Goal: Task Accomplishment & Management: Manage account settings

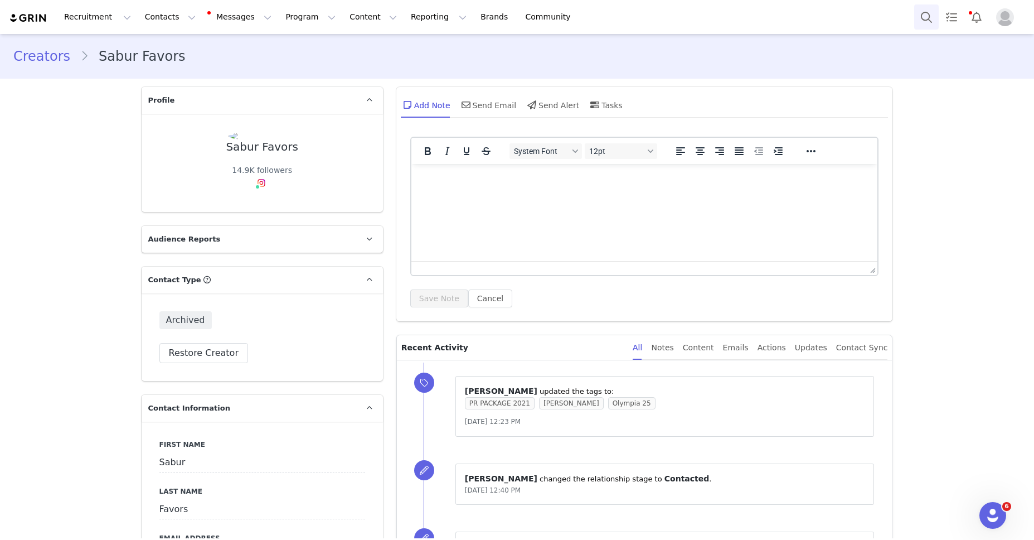
drag, startPoint x: 913, startPoint y: 15, endPoint x: 925, endPoint y: 16, distance: 12.3
click at [913, 16] on div "Recruitment Recruitment Creator Search Curated Lists Landing Pages Web Extensio…" at bounding box center [517, 17] width 1034 height 34
click at [922, 17] on button "Search" at bounding box center [926, 16] width 25 height 25
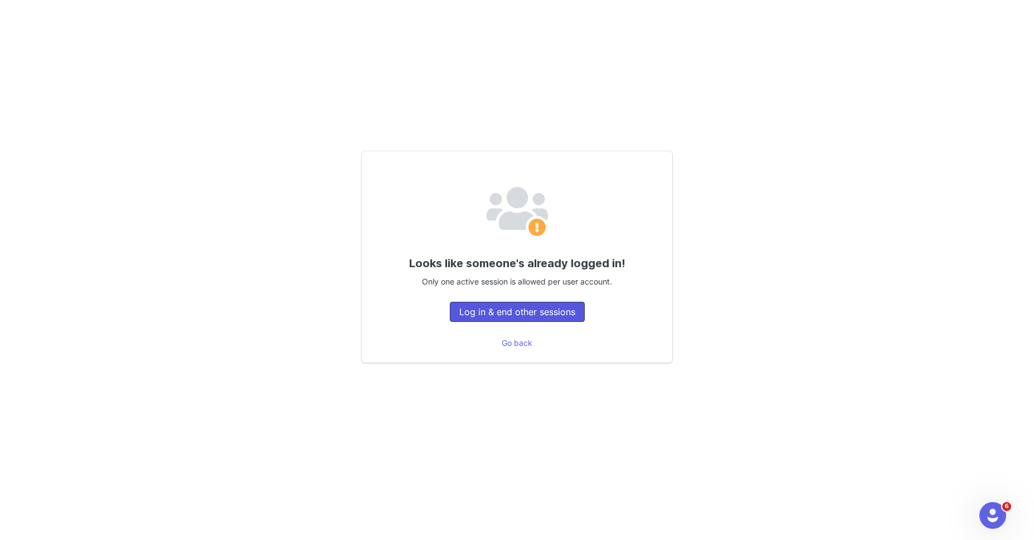
click at [542, 308] on button "Log in & end other sessions" at bounding box center [517, 312] width 135 height 20
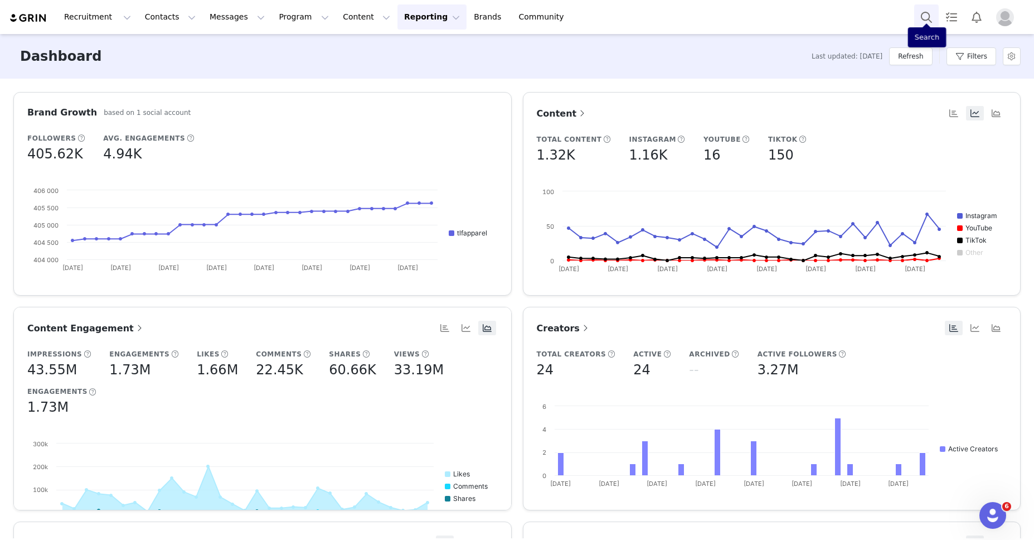
click at [914, 9] on button "Search" at bounding box center [926, 16] width 25 height 25
click at [927, 16] on button "Search" at bounding box center [926, 16] width 25 height 25
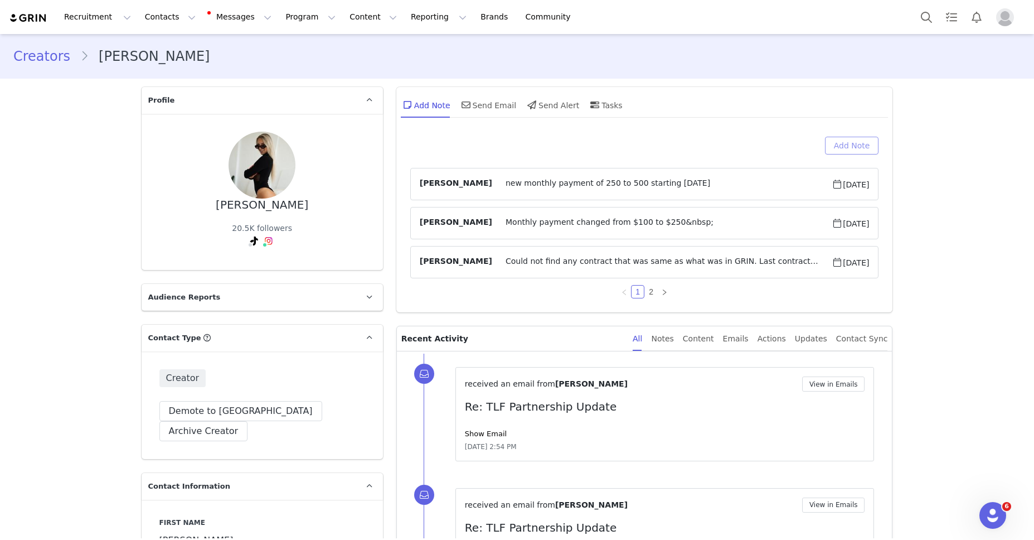
click at [861, 139] on button "Add Note" at bounding box center [852, 146] width 54 height 18
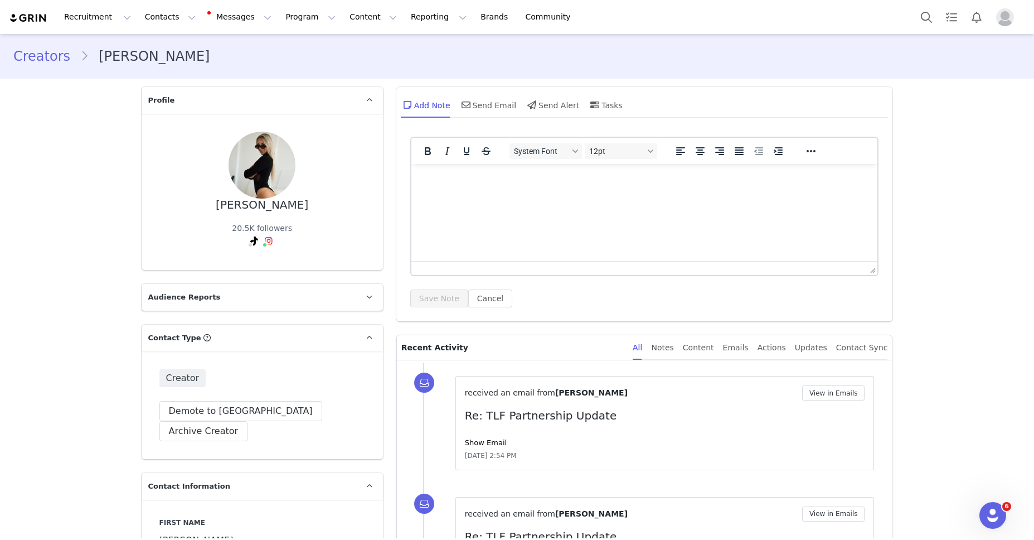
click at [575, 194] on html at bounding box center [644, 179] width 467 height 30
click at [434, 307] on div "System Font 12pt To open the popup, press Shift+Enter To open the popup, press …" at bounding box center [644, 226] width 497 height 190
click at [431, 302] on button "Save Note" at bounding box center [439, 298] width 58 height 18
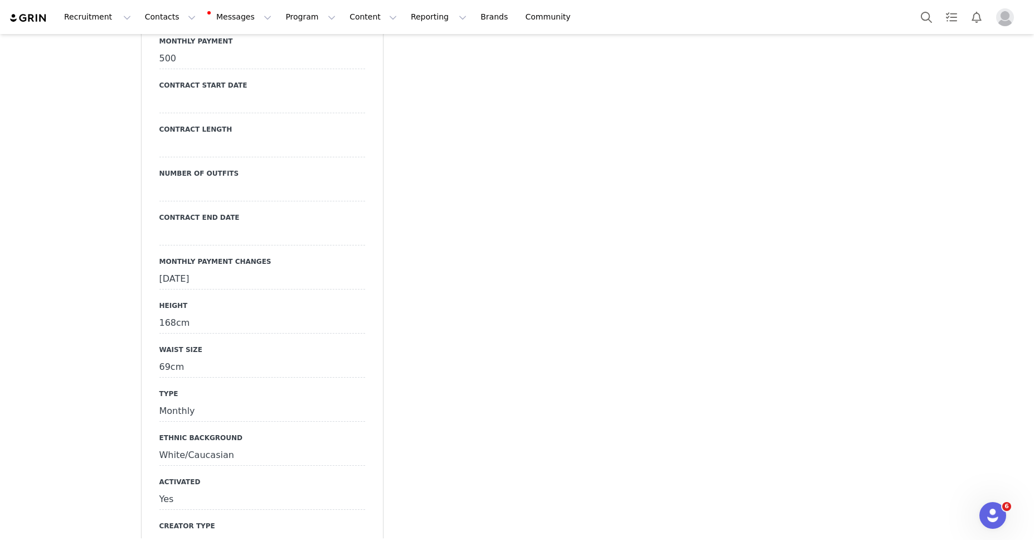
scroll to position [1451, 0]
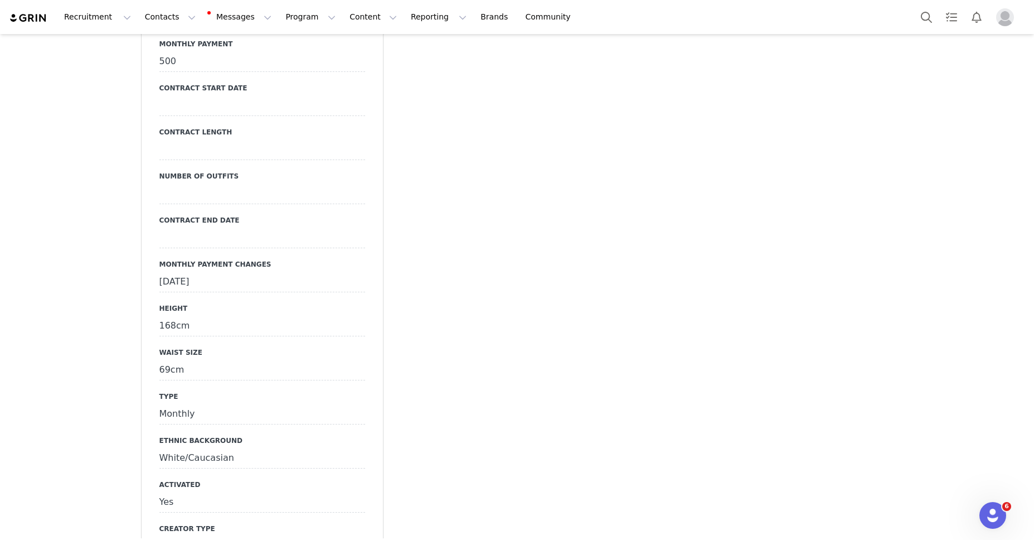
click at [266, 272] on div "January 1st, 2025" at bounding box center [262, 282] width 206 height 20
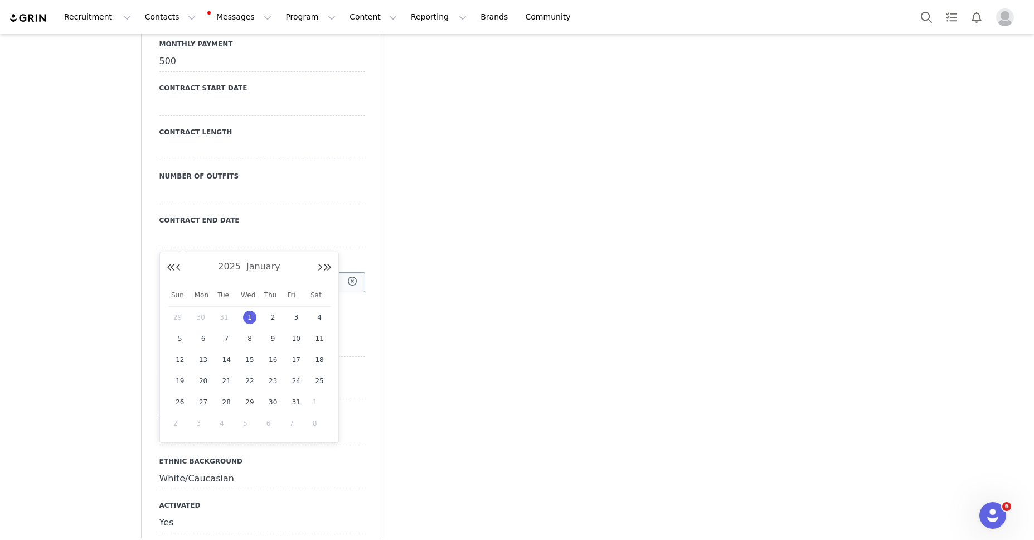
click at [266, 272] on input "Jan 01 2025" at bounding box center [262, 282] width 206 height 20
click at [317, 267] on button "Next Month" at bounding box center [320, 267] width 6 height 9
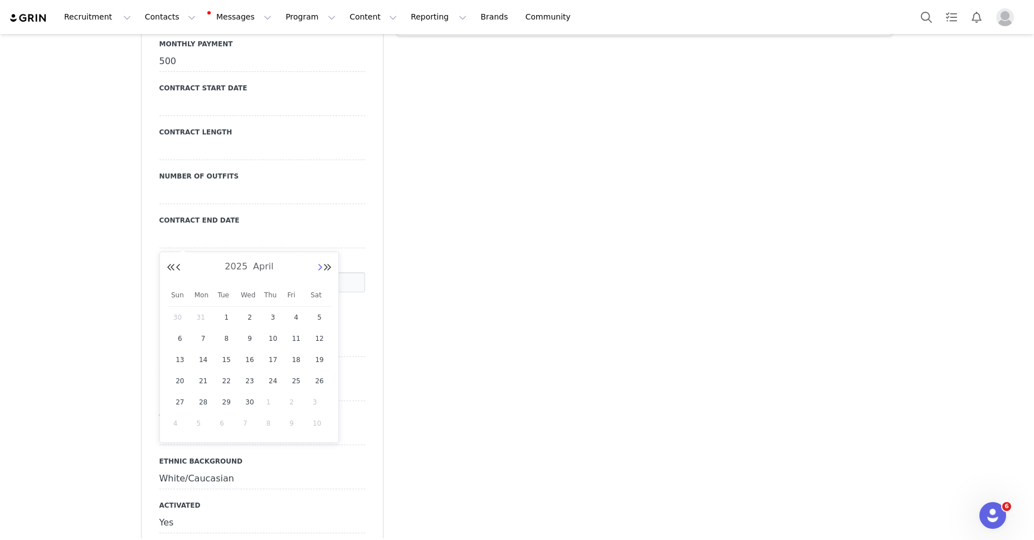
click at [317, 267] on button "Next Month" at bounding box center [320, 267] width 6 height 9
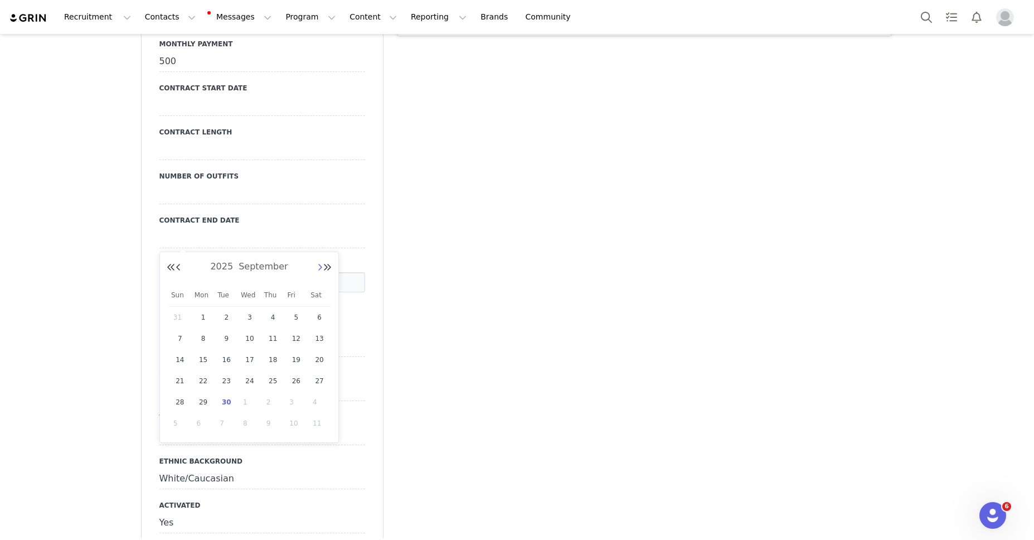
click at [317, 267] on button "Next Month" at bounding box center [320, 267] width 6 height 9
click at [247, 315] on span "1" at bounding box center [249, 317] width 13 height 13
type input "Oct 01 2025"
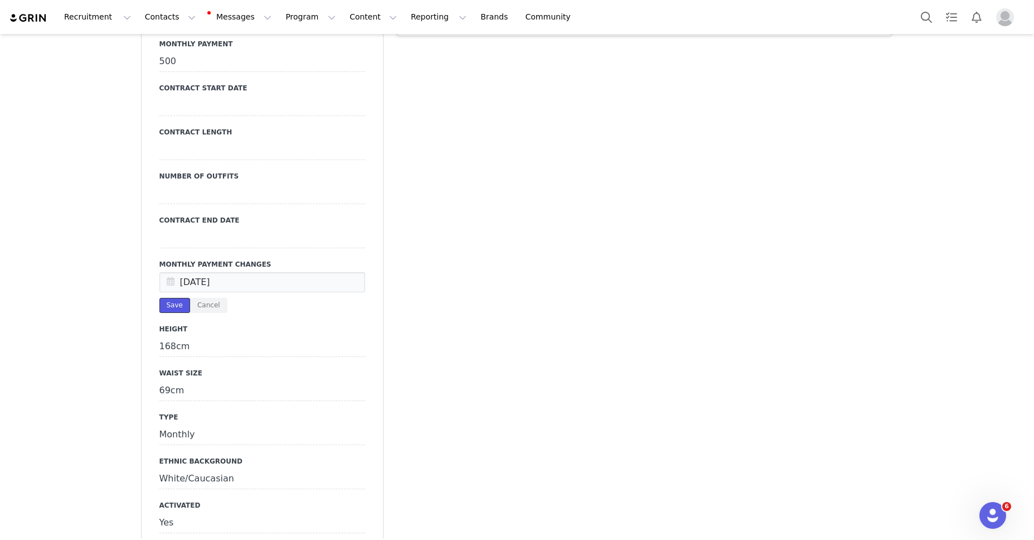
click at [172, 298] on button "Save" at bounding box center [174, 305] width 31 height 15
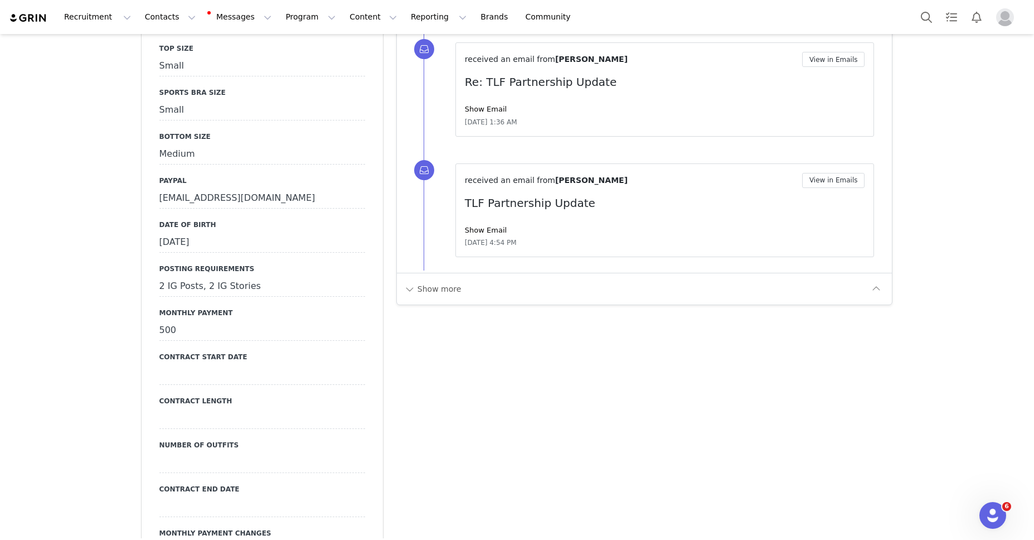
scroll to position [1156, 0]
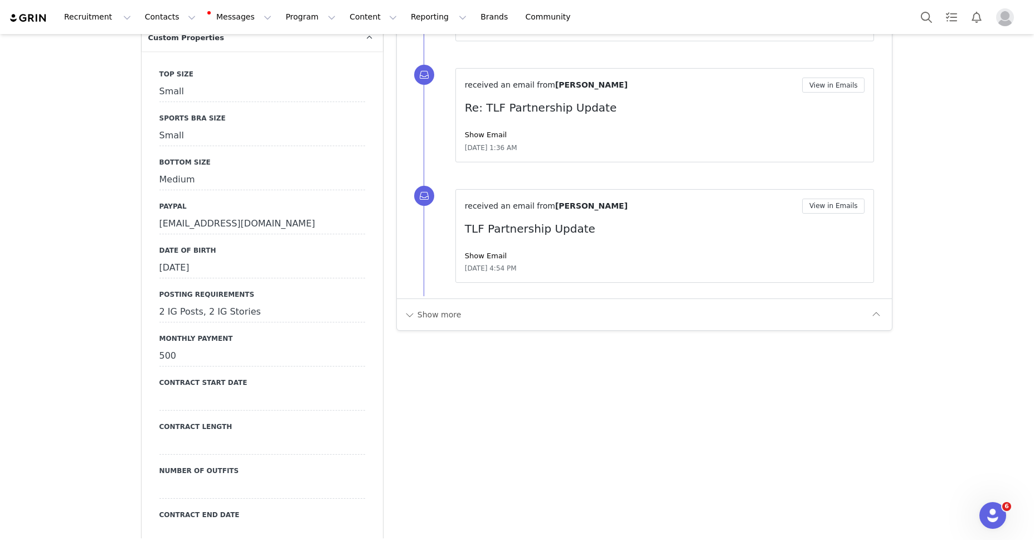
click at [193, 346] on div "500" at bounding box center [262, 356] width 206 height 20
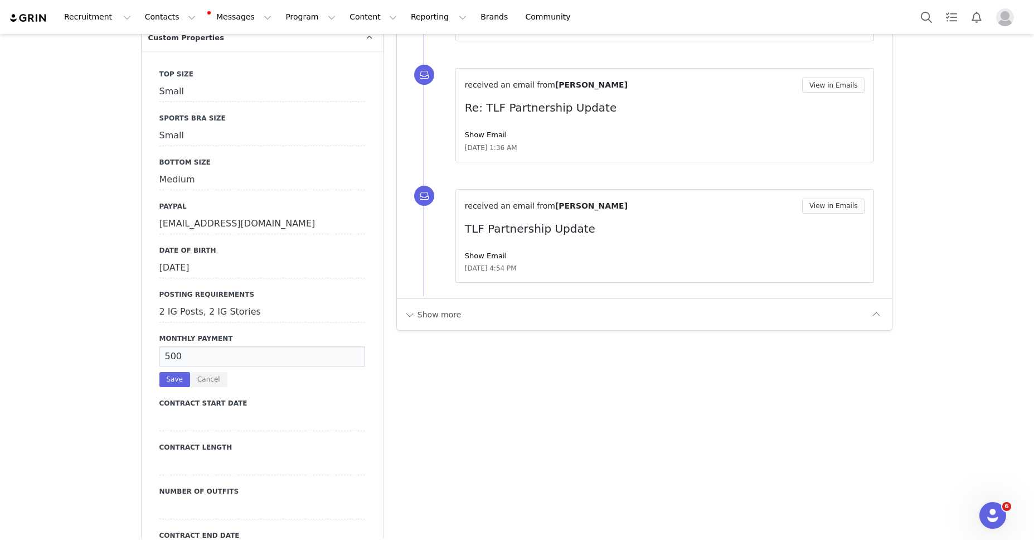
click at [186, 346] on input "500" at bounding box center [262, 356] width 206 height 20
type input "5"
type input "200"
click at [173, 372] on button "Save" at bounding box center [174, 379] width 31 height 15
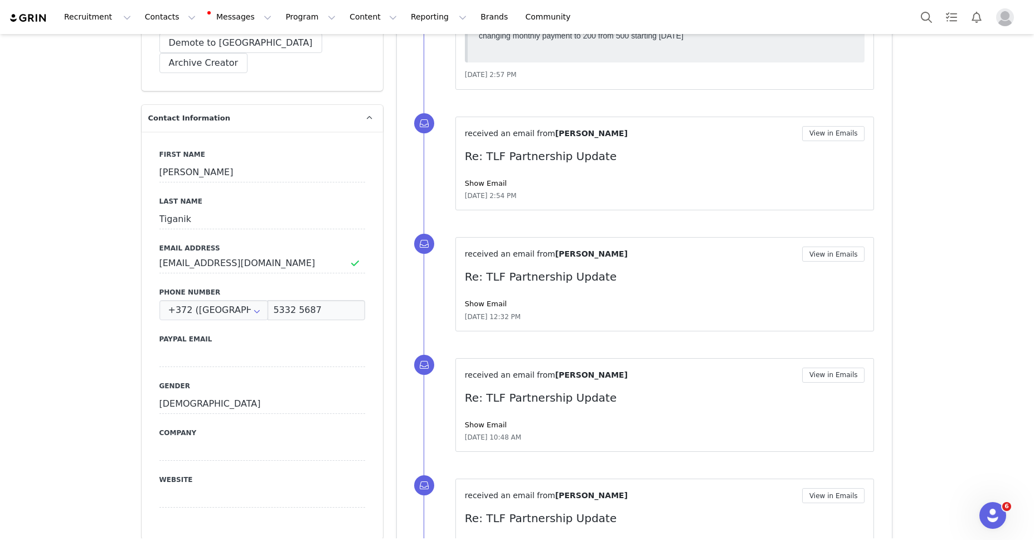
scroll to position [0, 0]
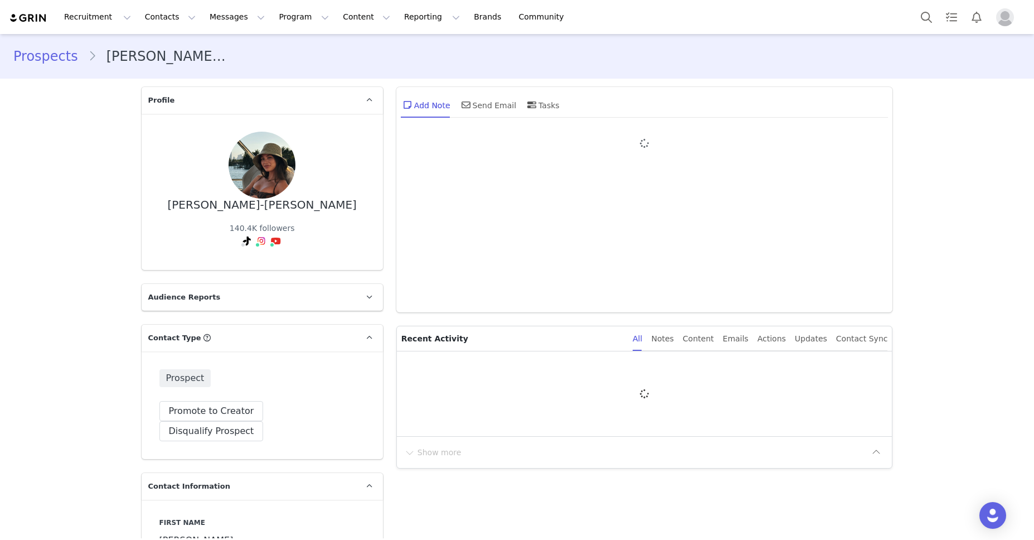
type input "+1 ([GEOGRAPHIC_DATA])"
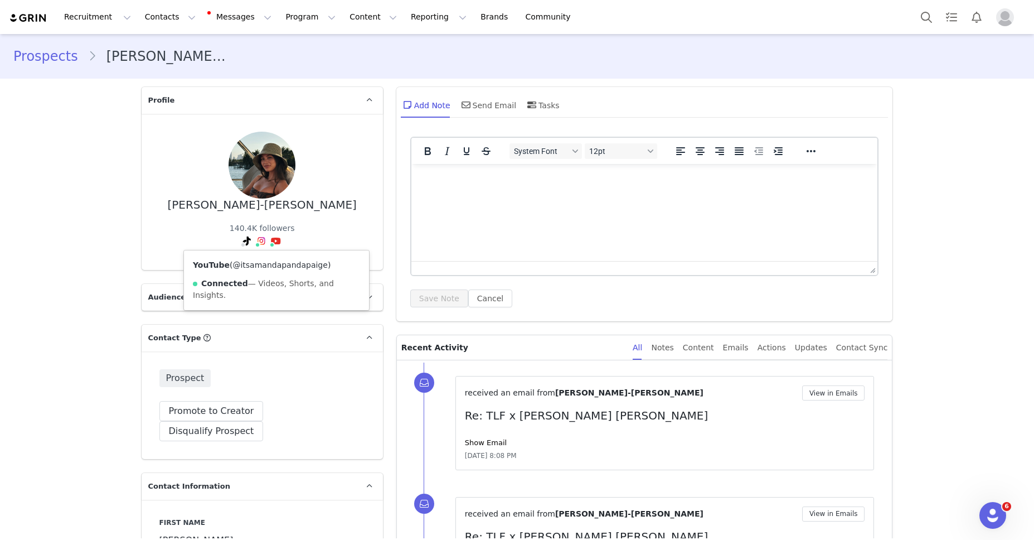
click at [278, 265] on link "@itsamandapandapaige" at bounding box center [279, 264] width 95 height 9
click at [259, 261] on link "@amandapandapaige" at bounding box center [265, 264] width 86 height 9
click at [235, 271] on div "TikTok ( @amandapandapaige ) — Personal/Creator Not Connected — No Content or I…" at bounding box center [250, 291] width 213 height 83
click at [239, 262] on link "@amandapandapaige" at bounding box center [227, 264] width 86 height 9
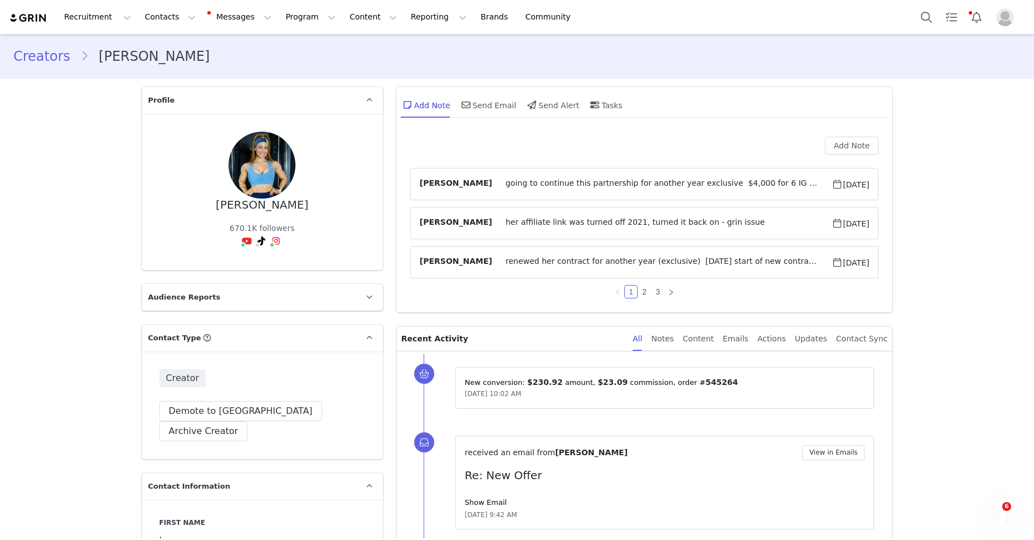
scroll to position [16, 0]
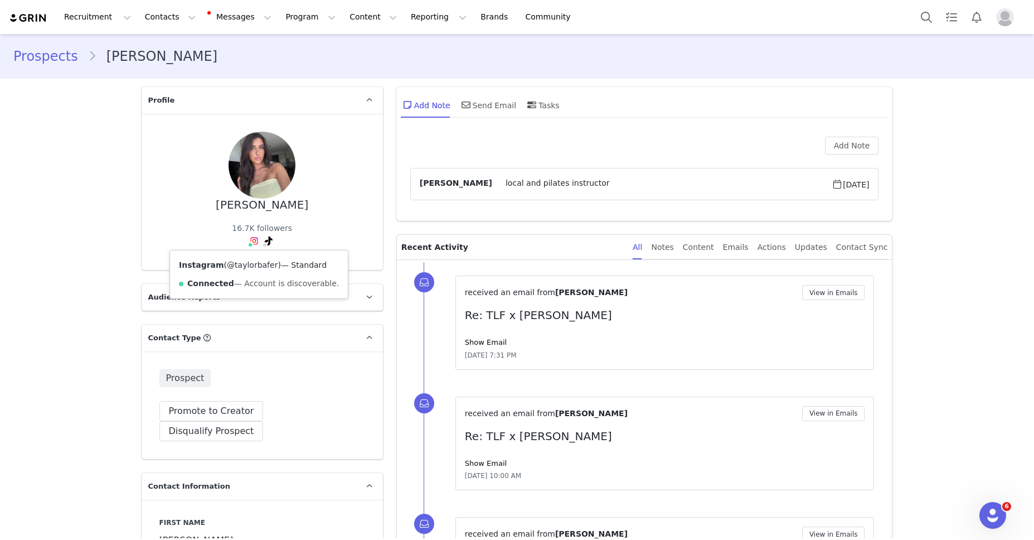
click at [240, 265] on link "@taylorbafer" at bounding box center [252, 264] width 51 height 9
click at [259, 266] on link "@taylorbafer" at bounding box center [240, 264] width 51 height 9
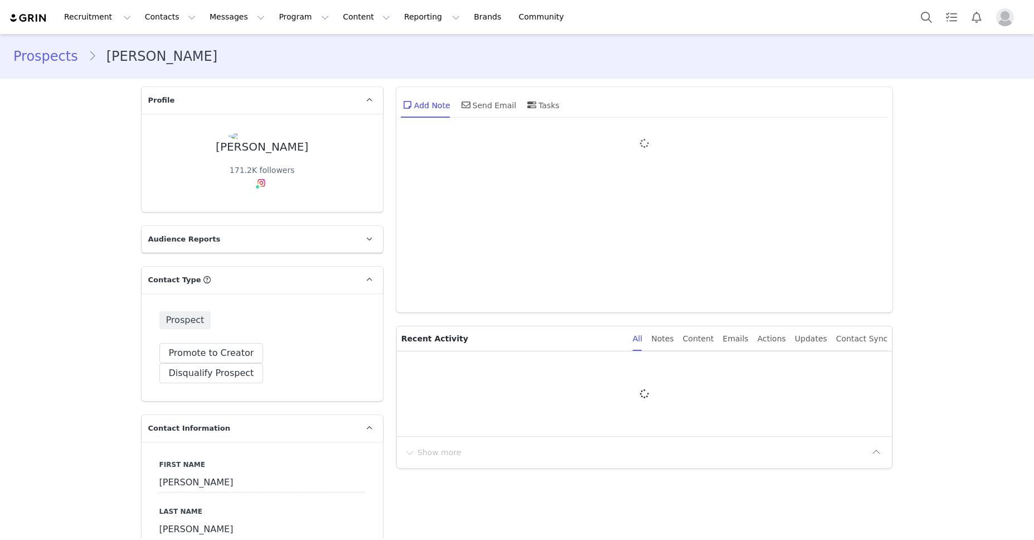
type input "+1 ([GEOGRAPHIC_DATA])"
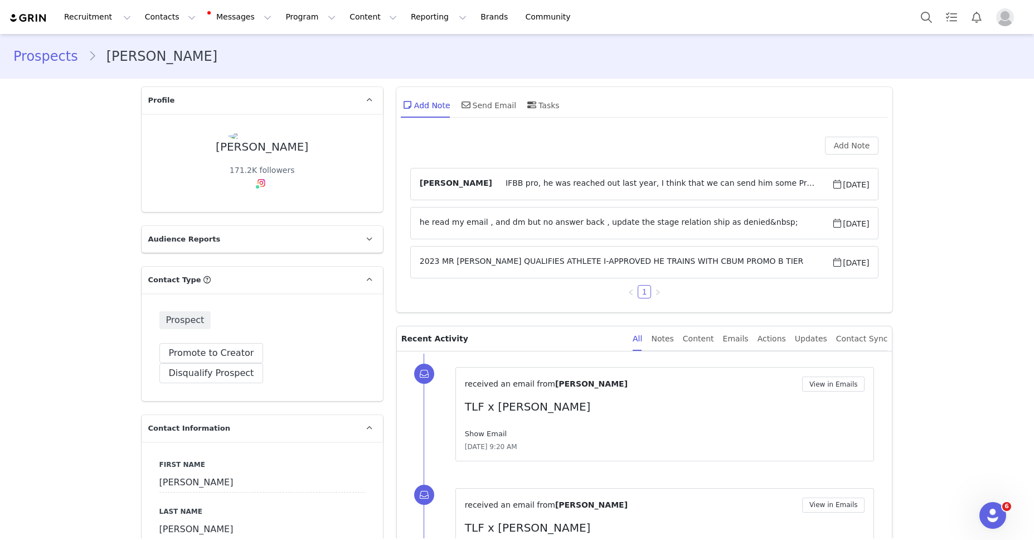
click at [490, 432] on link "Show Email" at bounding box center [486, 433] width 42 height 8
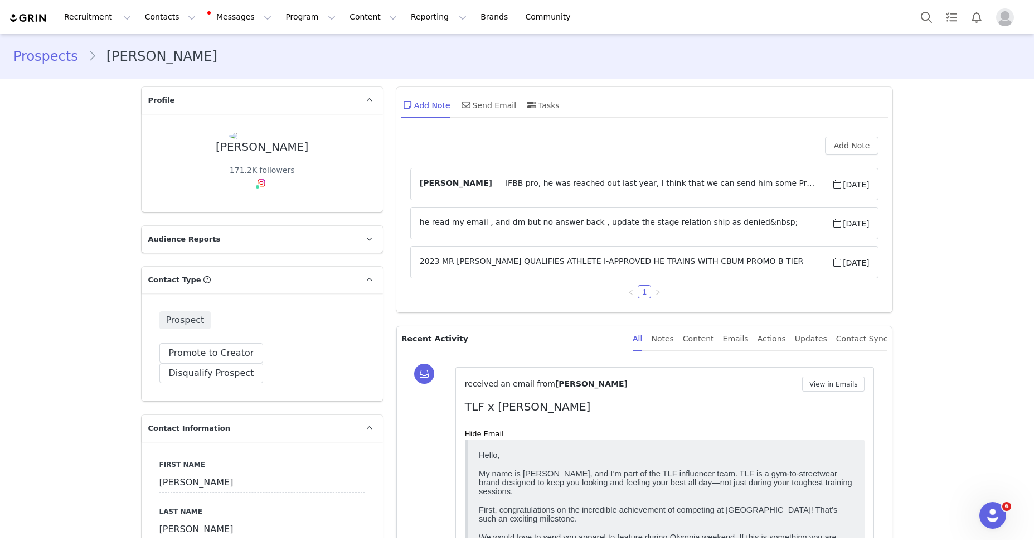
drag, startPoint x: 491, startPoint y: 431, endPoint x: 476, endPoint y: 420, distance: 19.1
click at [491, 431] on link "Hide Email" at bounding box center [484, 433] width 39 height 8
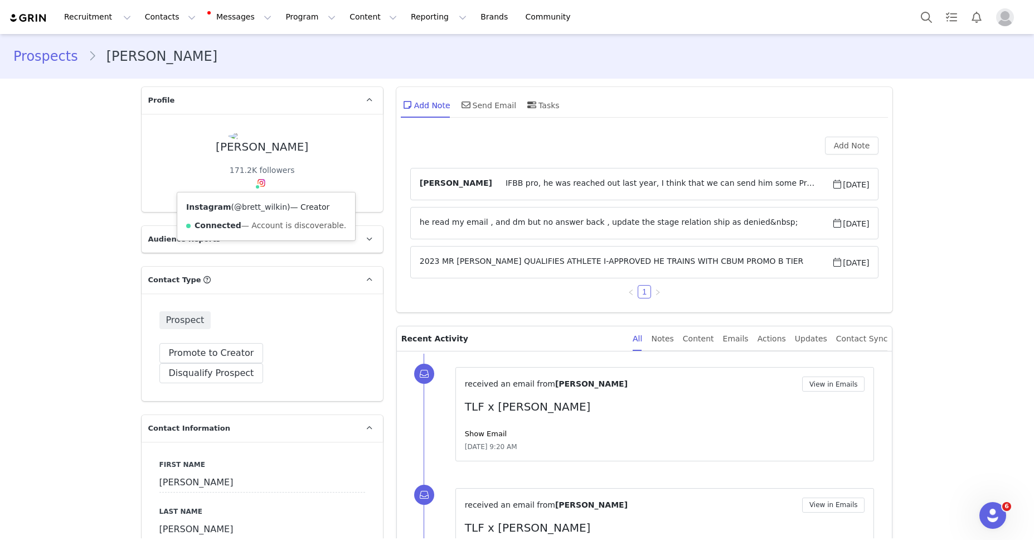
click at [265, 209] on link "@brett_wilkin" at bounding box center [260, 206] width 53 height 9
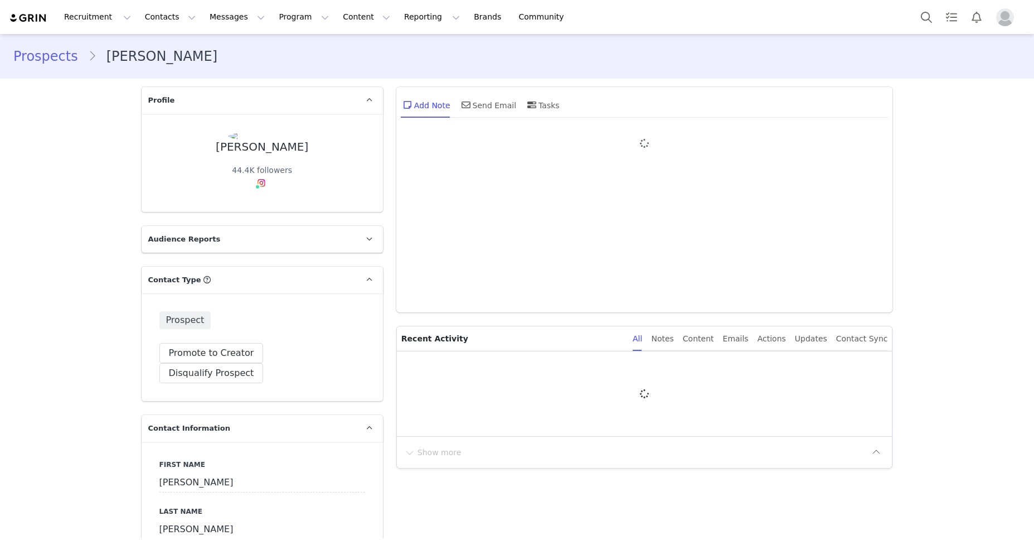
type input "+1 ([GEOGRAPHIC_DATA])"
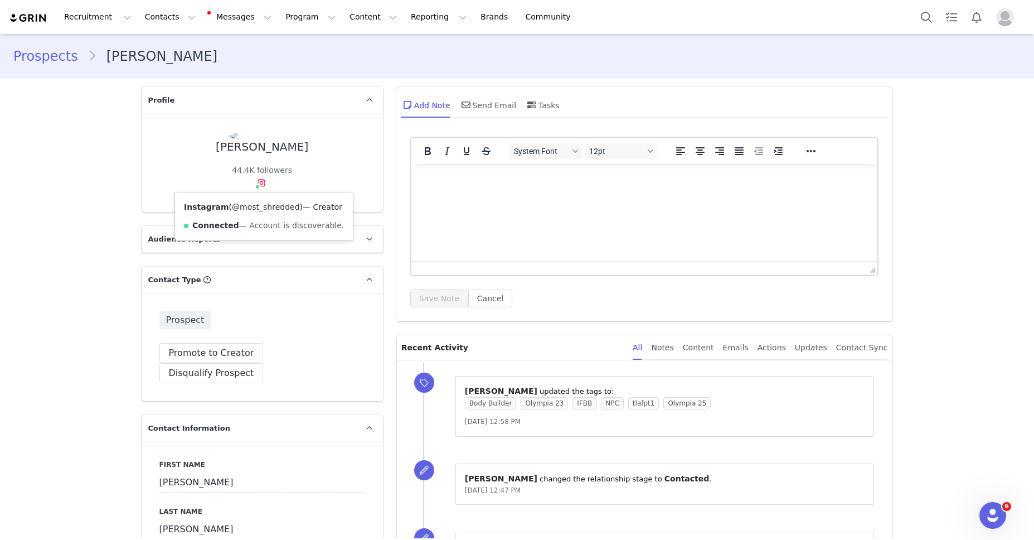
click at [264, 207] on link "@most_shredded" at bounding box center [266, 206] width 68 height 9
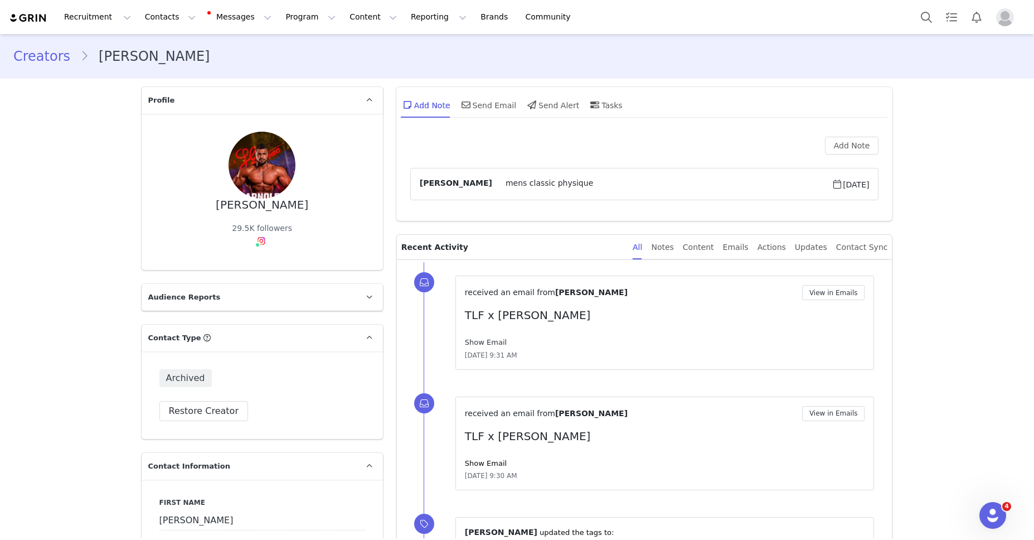
click at [486, 338] on link "Show Email" at bounding box center [486, 342] width 42 height 8
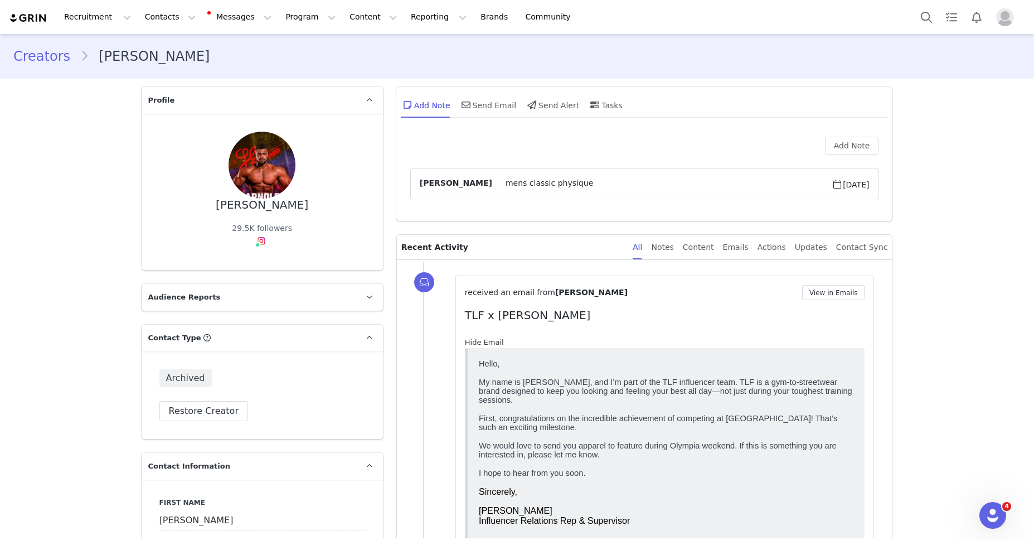
click at [488, 338] on link "Hide Email" at bounding box center [484, 342] width 39 height 8
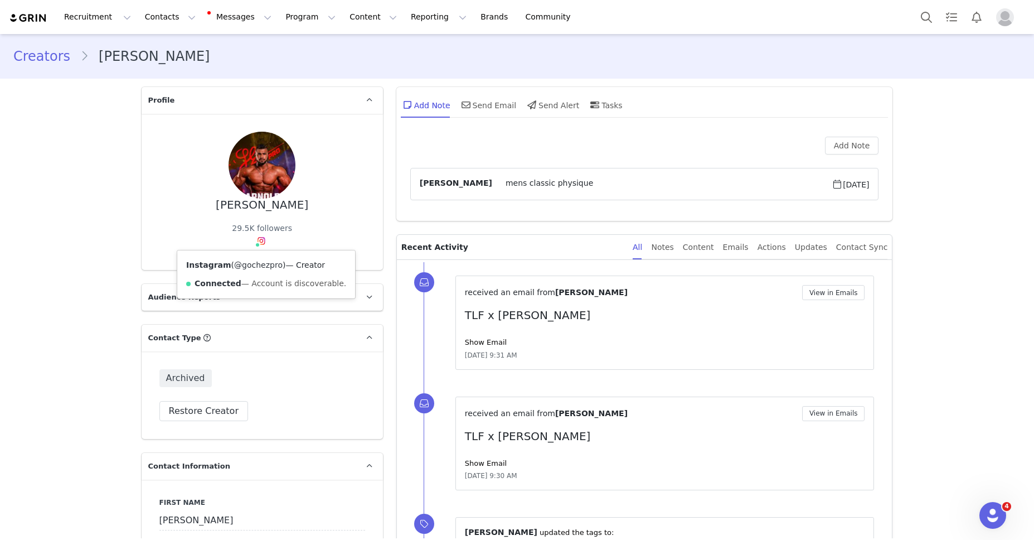
click at [266, 261] on link "@gochezpro" at bounding box center [258, 264] width 48 height 9
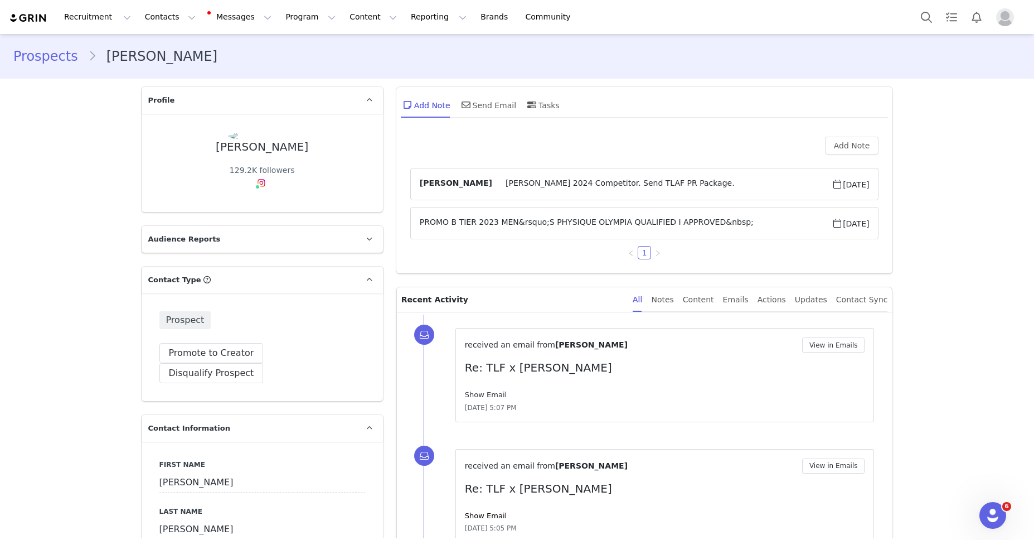
click at [495, 396] on link "Show Email" at bounding box center [486, 394] width 42 height 8
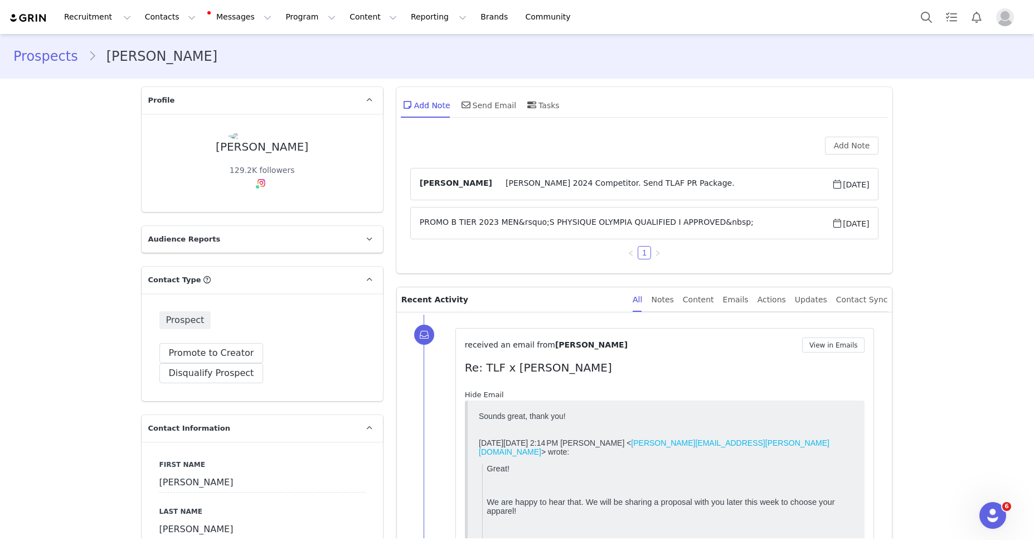
click at [499, 396] on link "Hide Email" at bounding box center [484, 394] width 39 height 8
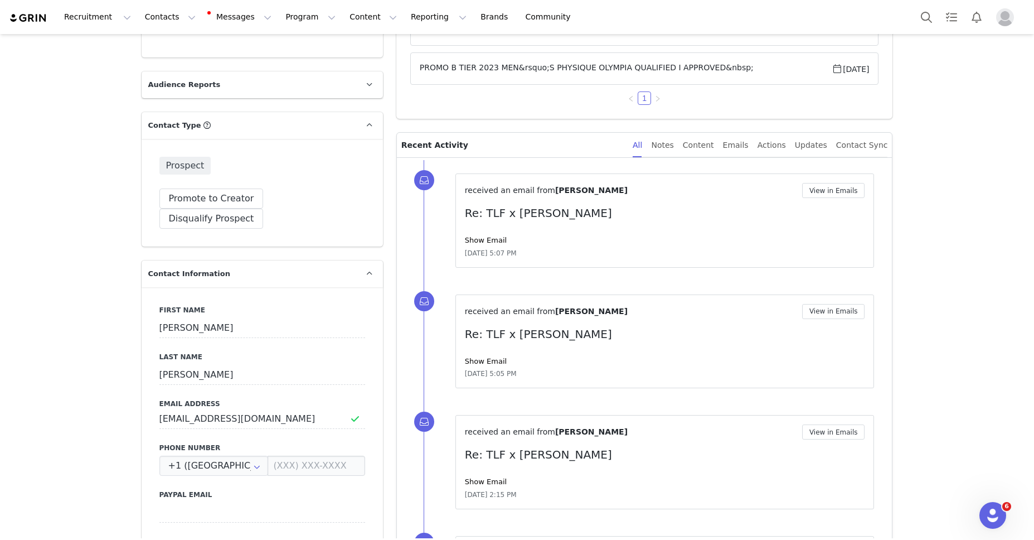
scroll to position [247, 0]
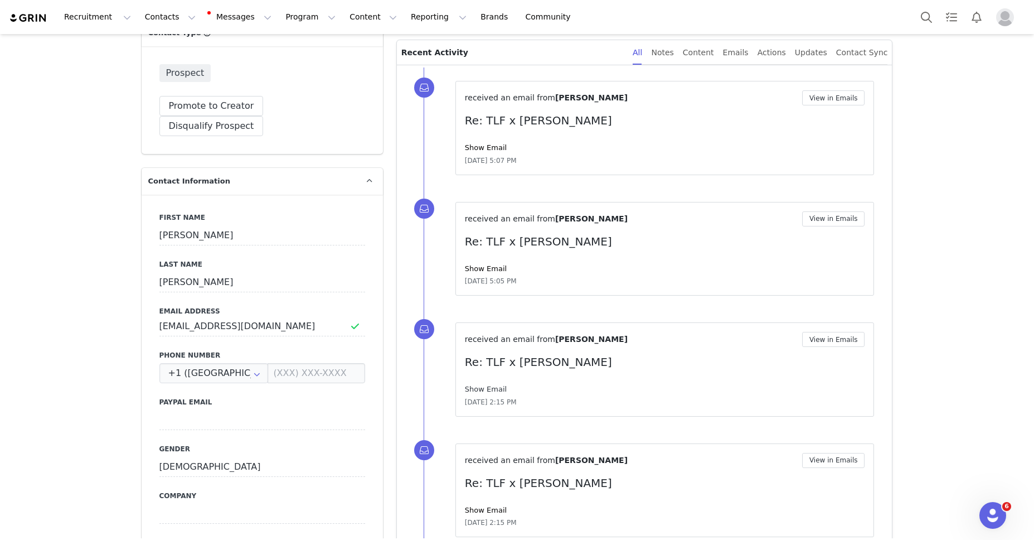
click at [492, 387] on link "Show Email" at bounding box center [486, 389] width 42 height 8
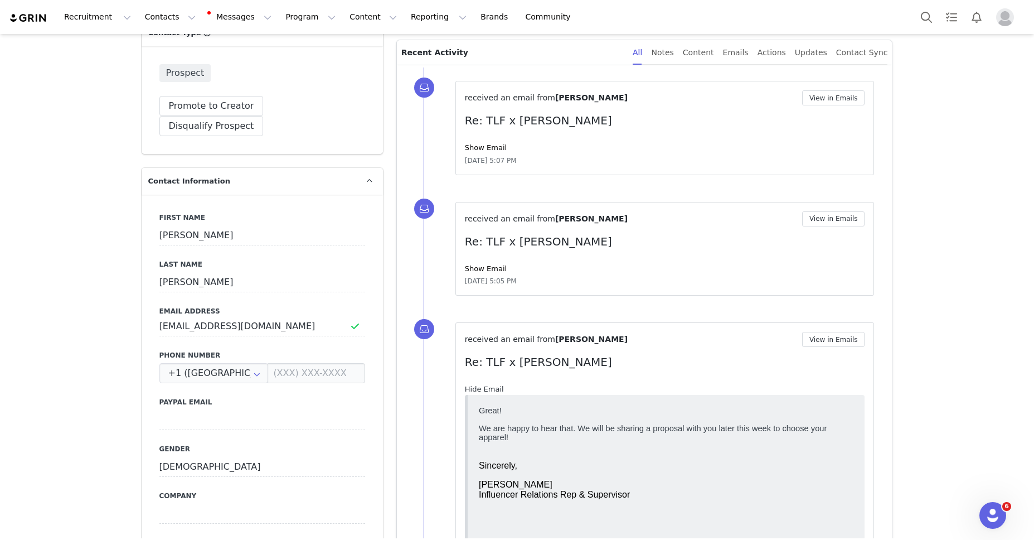
scroll to position [0, 0]
click at [492, 387] on link "Hide Email" at bounding box center [484, 389] width 39 height 8
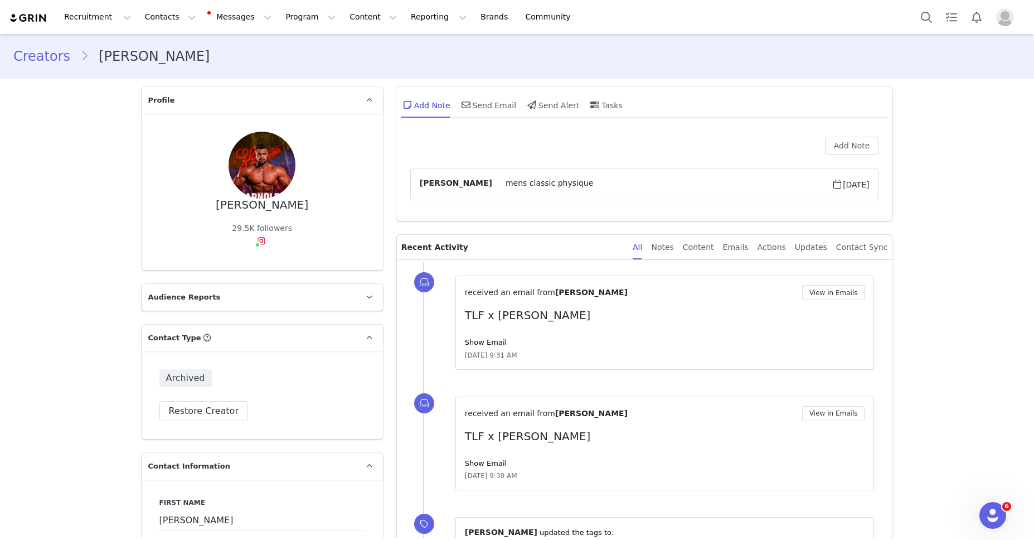
click at [478, 347] on div "received an email from [PERSON_NAME] View in Emails TLF x [PERSON_NAME] Show Em…" at bounding box center [665, 322] width 400 height 75
click at [480, 342] on link "Show Email" at bounding box center [486, 342] width 42 height 8
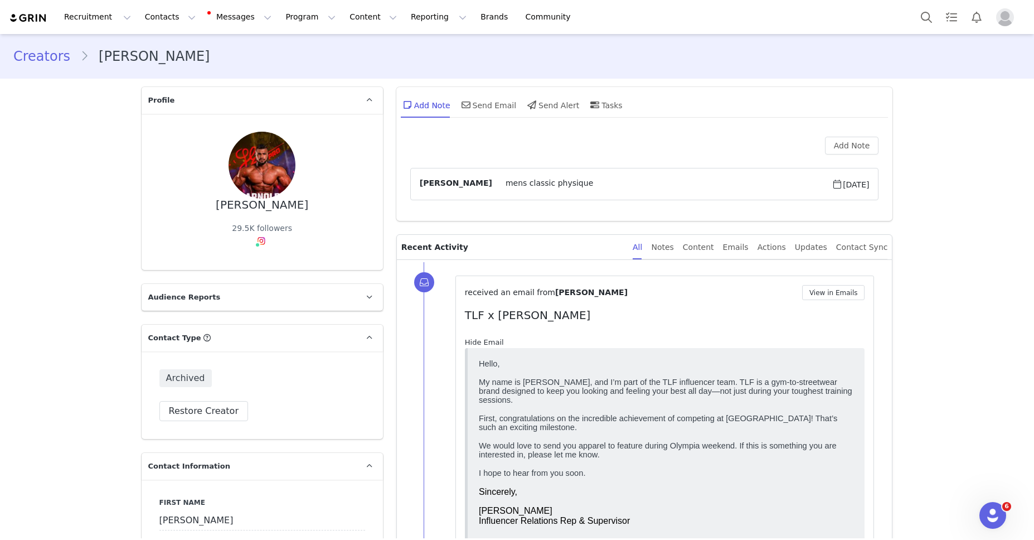
click at [480, 342] on link "Hide Email" at bounding box center [484, 342] width 39 height 8
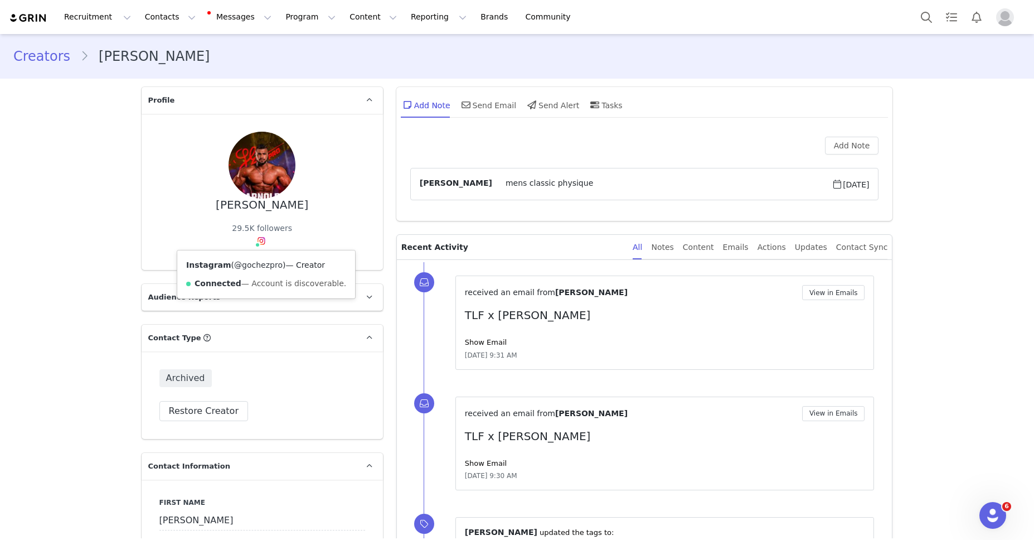
click at [259, 262] on link "@gochezpro" at bounding box center [258, 264] width 48 height 9
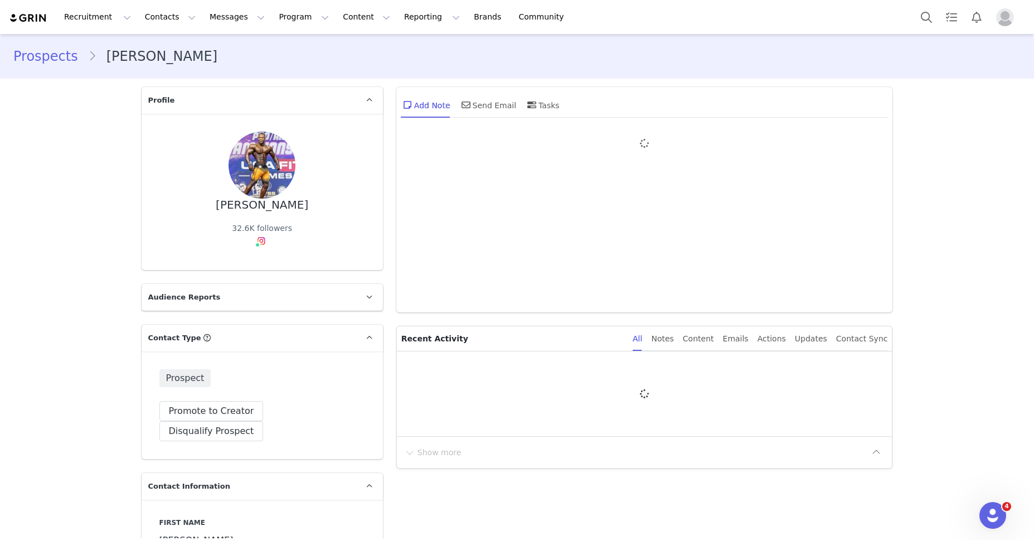
type input "+1 ([GEOGRAPHIC_DATA])"
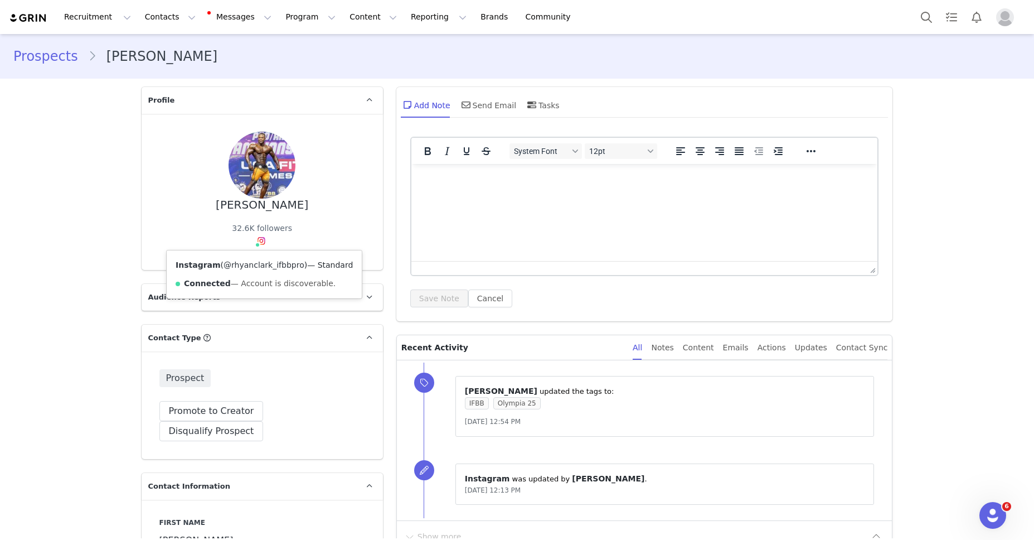
click at [260, 265] on link "@rhyanclark_ifbbpro" at bounding box center [264, 264] width 81 height 9
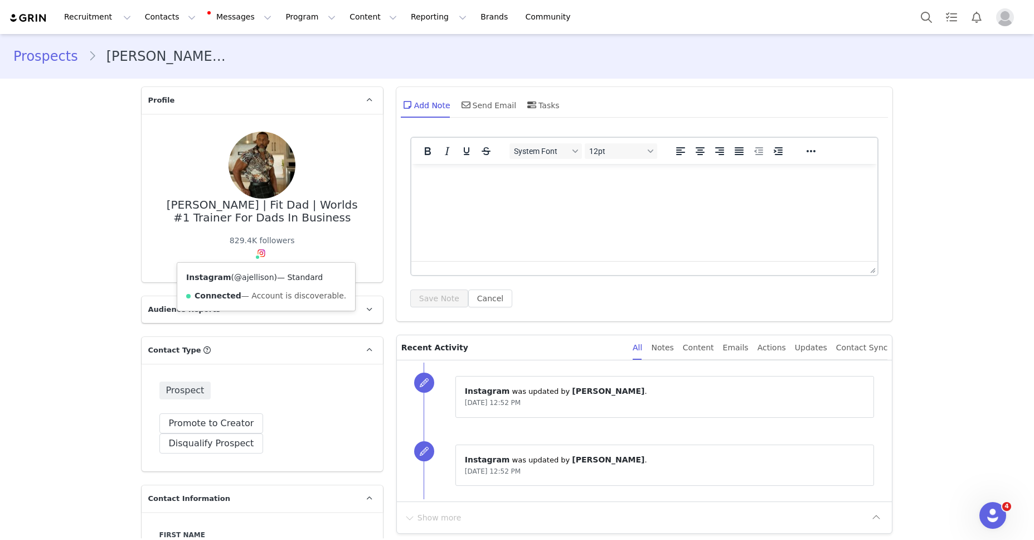
click at [260, 277] on link "@ajellison" at bounding box center [254, 277] width 40 height 9
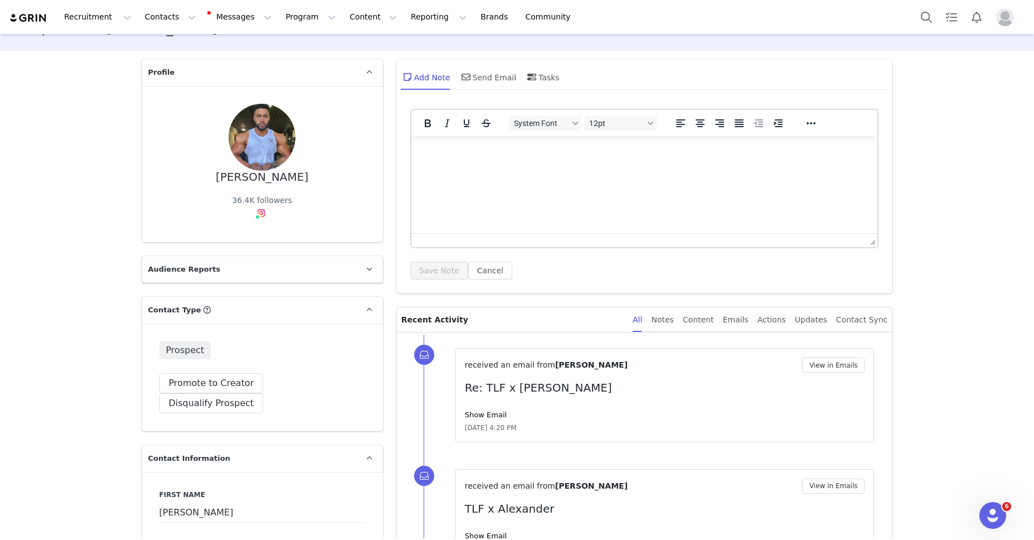
scroll to position [39, 0]
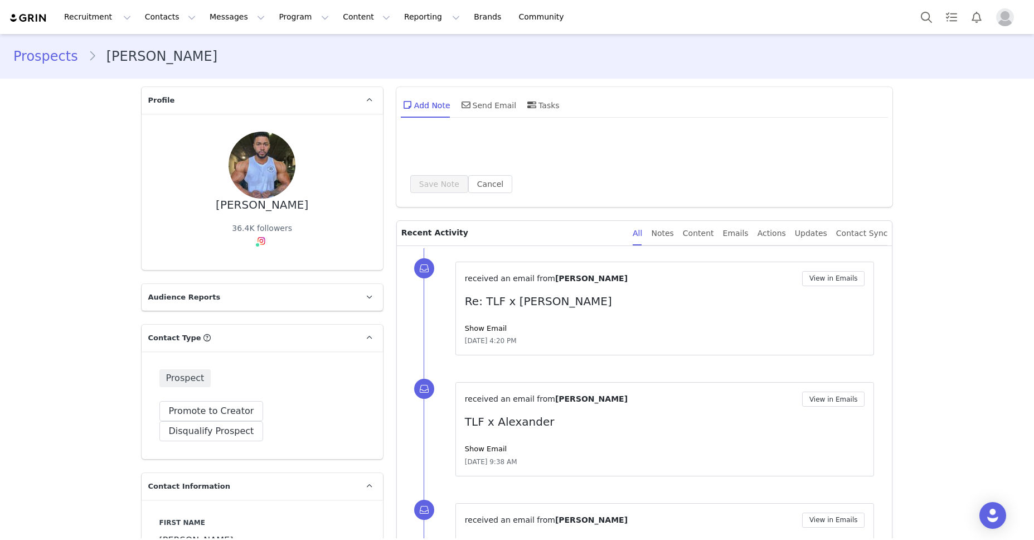
type input "+1 ([GEOGRAPHIC_DATA])"
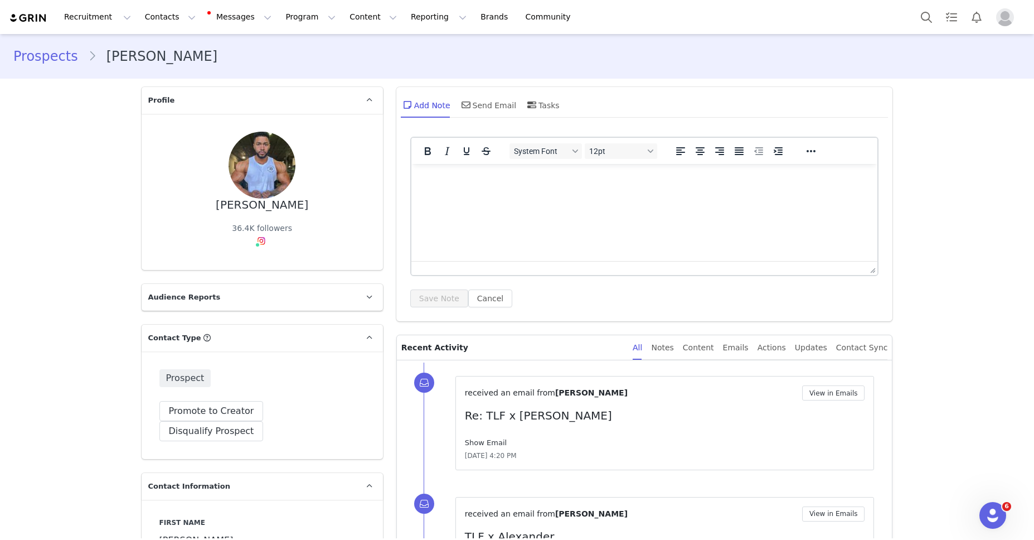
click at [496, 445] on link "Show Email" at bounding box center [486, 442] width 42 height 8
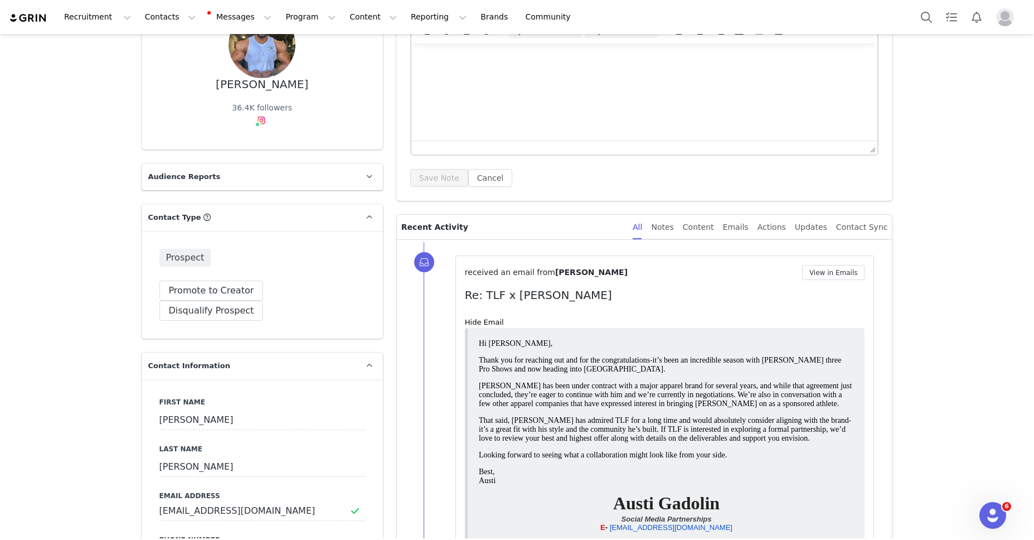
scroll to position [126, 0]
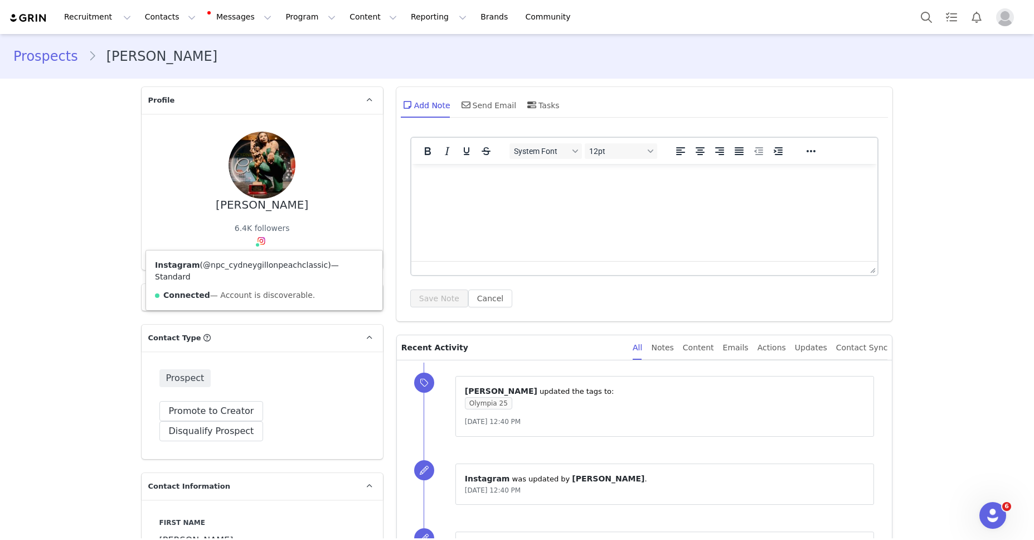
click at [262, 263] on link "@npc_cydneygillonpeachclassic" at bounding box center [265, 264] width 125 height 9
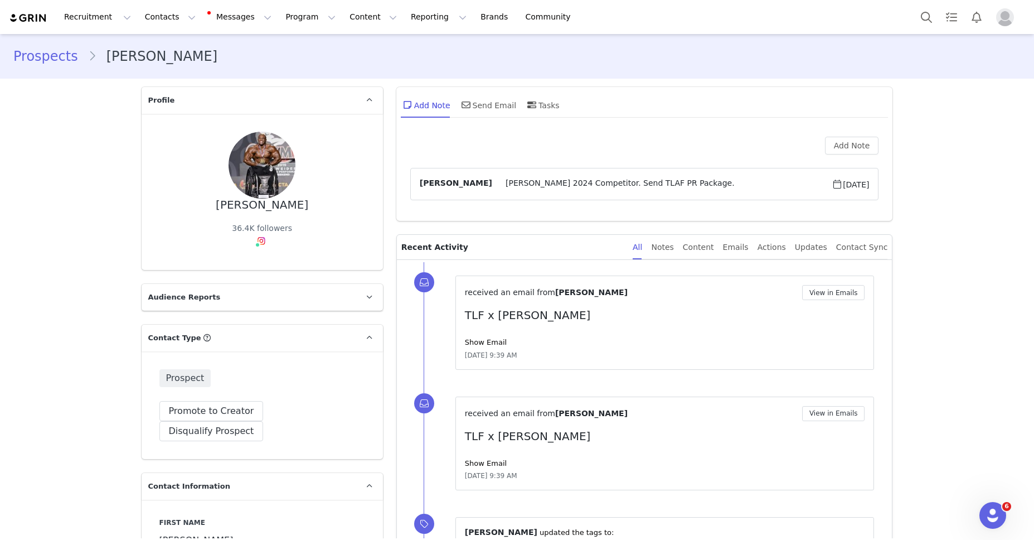
click at [503, 345] on div "Show Email" at bounding box center [665, 342] width 400 height 11
click at [500, 343] on link "Show Email" at bounding box center [486, 342] width 42 height 8
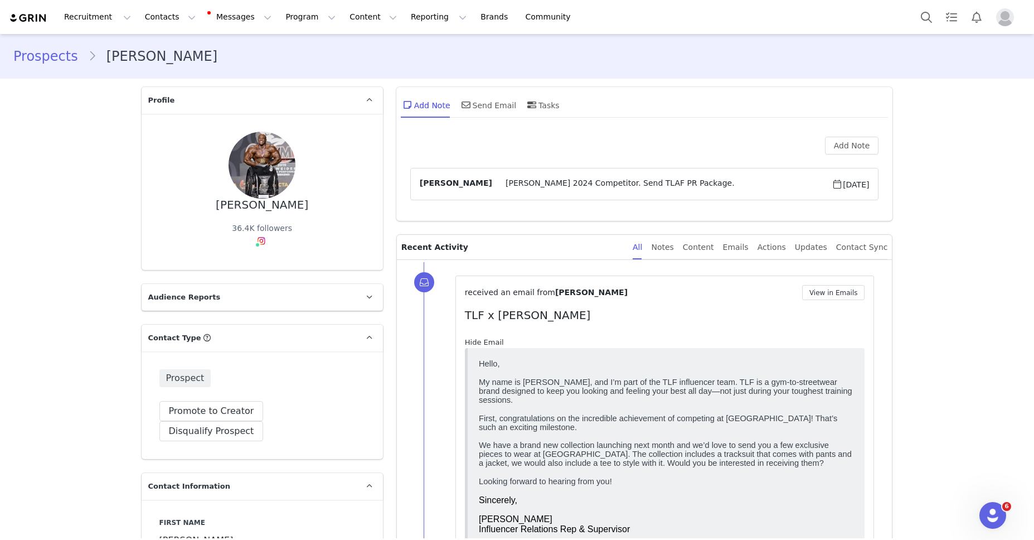
click at [500, 343] on link "Hide Email" at bounding box center [484, 342] width 39 height 8
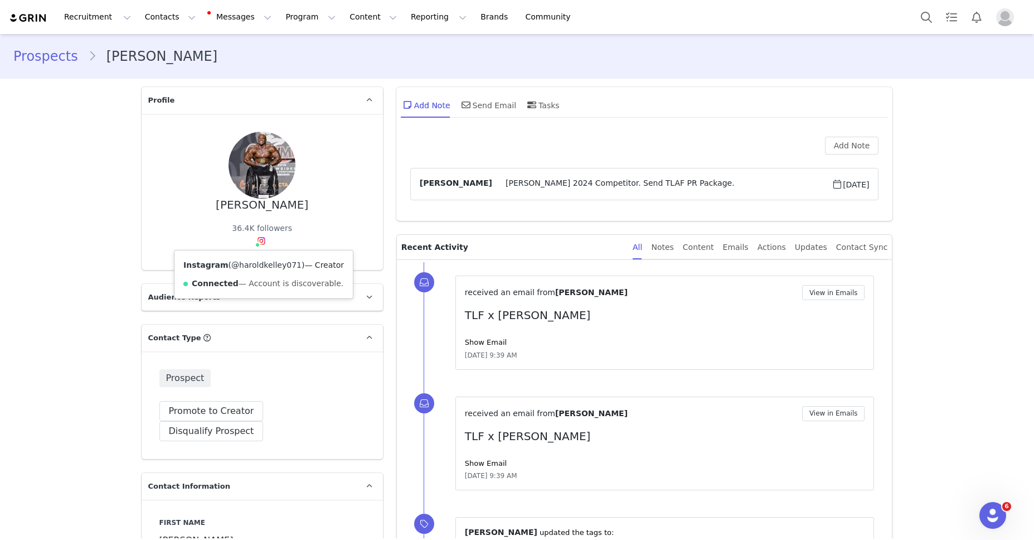
click at [255, 266] on link "@haroldkelley071" at bounding box center [266, 264] width 70 height 9
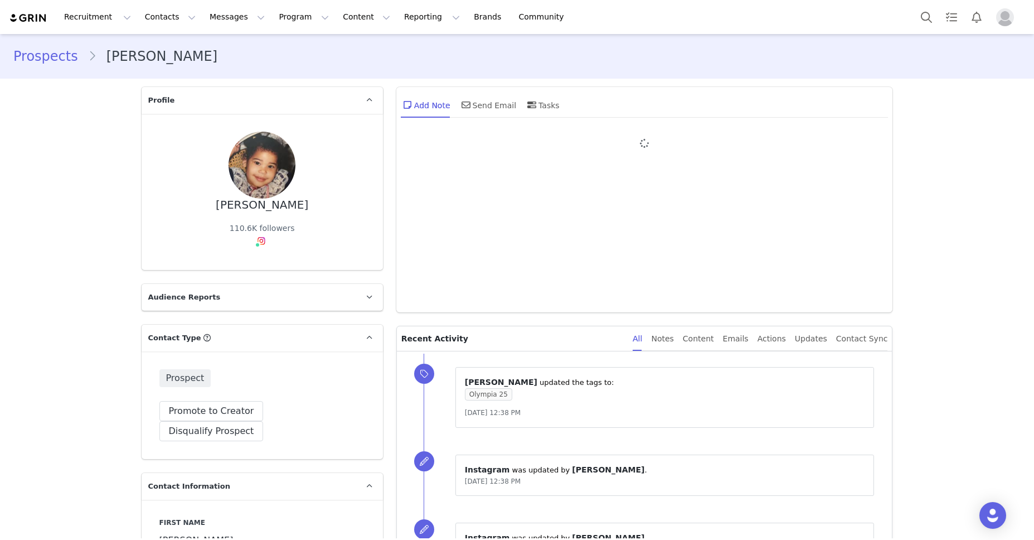
type input "+1 ([GEOGRAPHIC_DATA])"
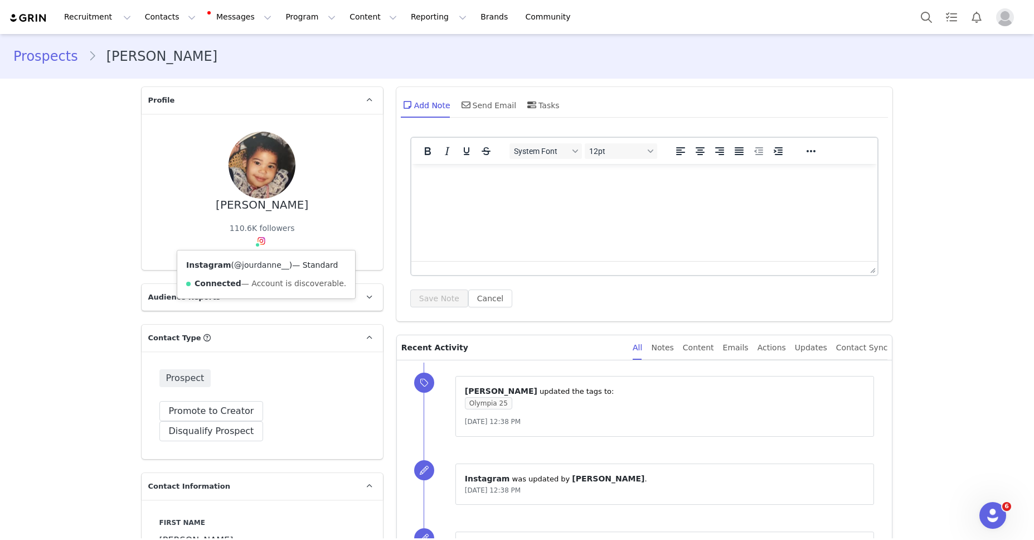
click at [262, 264] on link "@jourdanne__" at bounding box center [261, 264] width 55 height 9
click at [255, 263] on link "@britgillespiee" at bounding box center [263, 264] width 59 height 9
click at [263, 265] on link "@britgillespiee" at bounding box center [263, 264] width 59 height 9
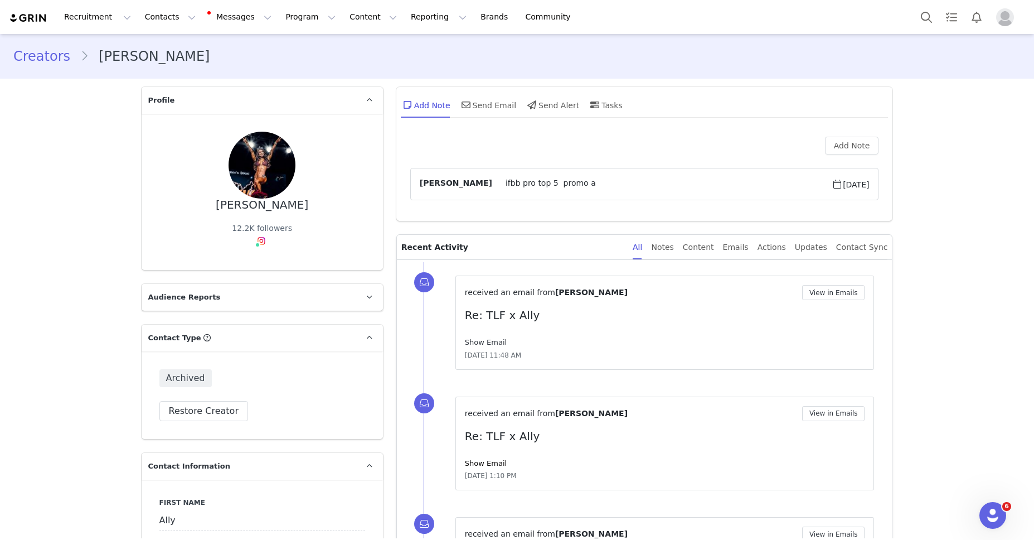
click at [490, 342] on link "Show Email" at bounding box center [486, 342] width 42 height 8
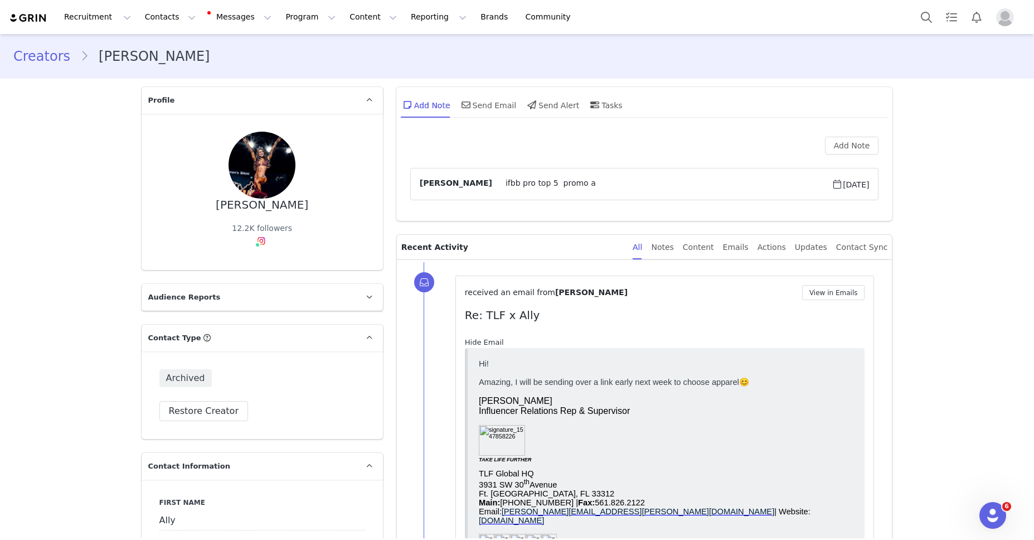
click at [491, 340] on link "Hide Email" at bounding box center [484, 342] width 39 height 8
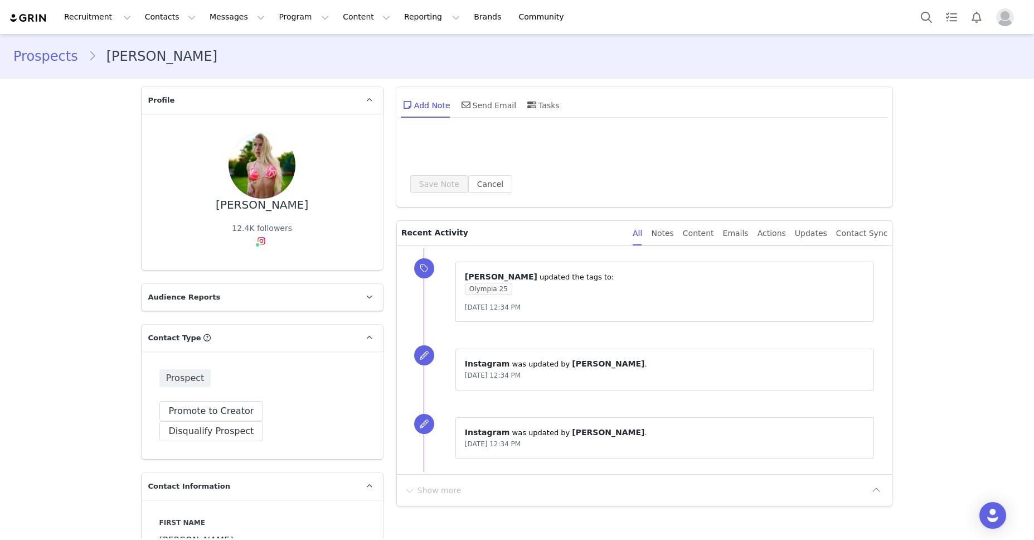
type input "+1 ([GEOGRAPHIC_DATA])"
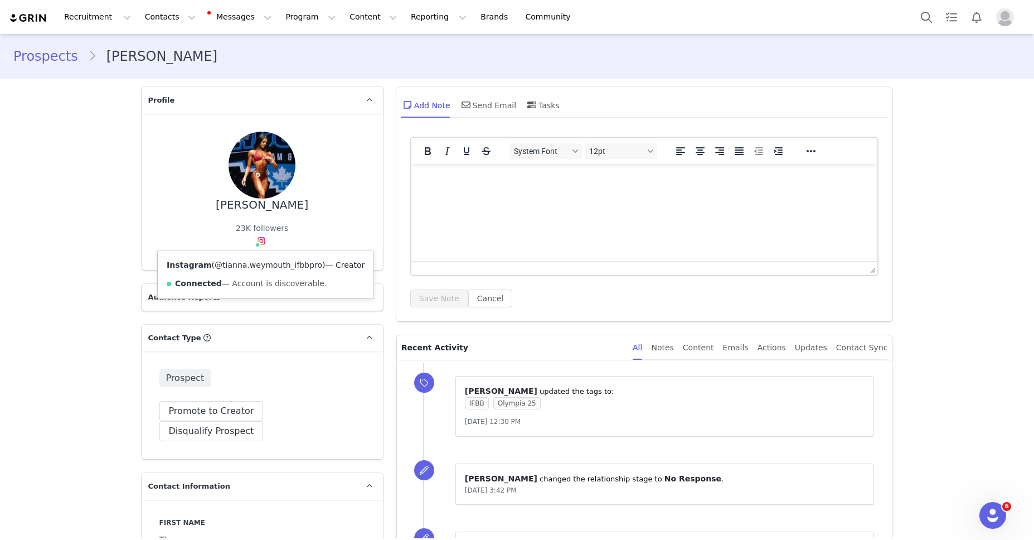
click at [260, 265] on link "@tianna.weymouth_ifbbpro" at bounding box center [269, 264] width 108 height 9
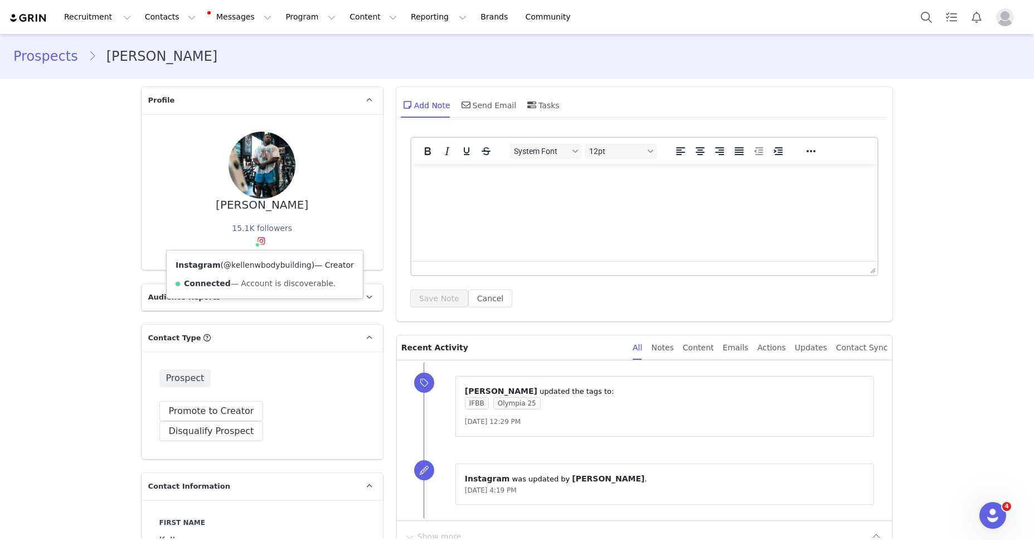
click at [260, 262] on link "@kellenwbodybuilding" at bounding box center [268, 264] width 88 height 9
click at [256, 264] on link "@alicerocha_____" at bounding box center [262, 264] width 67 height 9
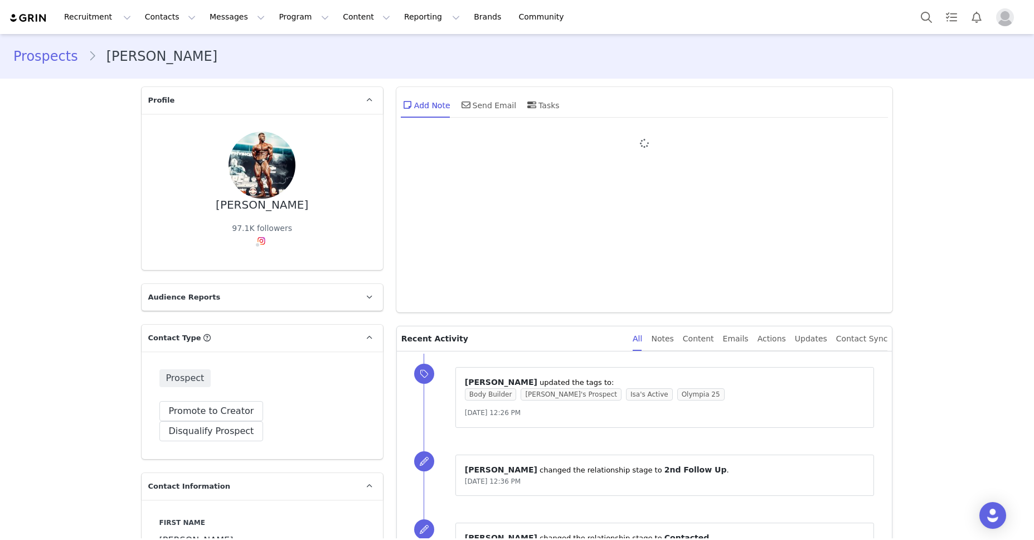
type input "+1 ([GEOGRAPHIC_DATA])"
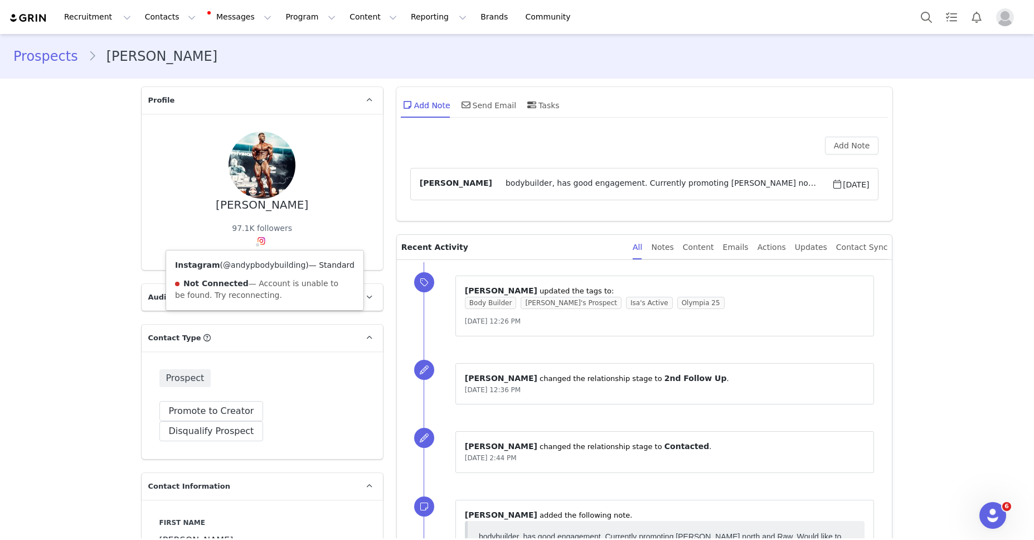
click at [262, 266] on link "@andypbodybuilding" at bounding box center [264, 264] width 83 height 9
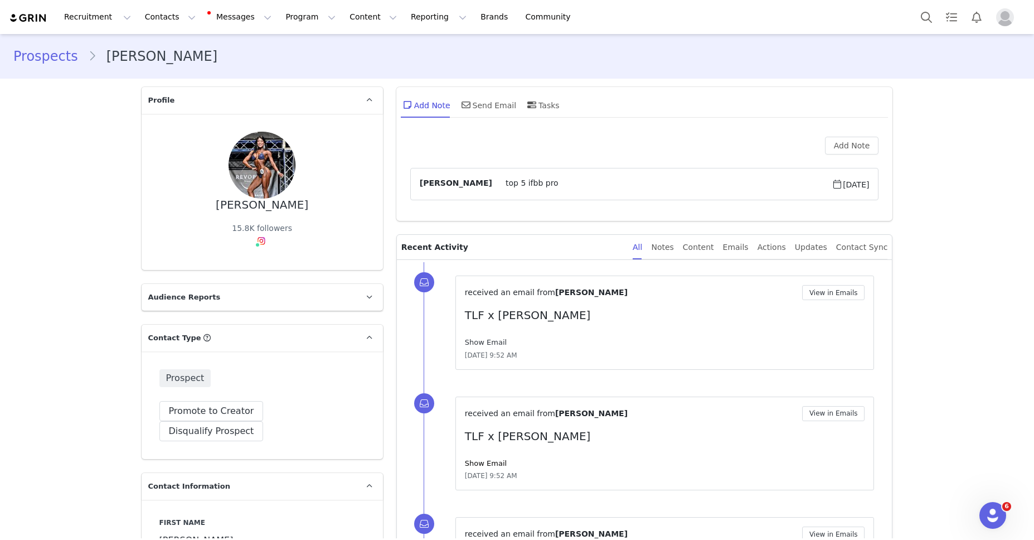
click at [486, 341] on link "Show Email" at bounding box center [486, 342] width 42 height 8
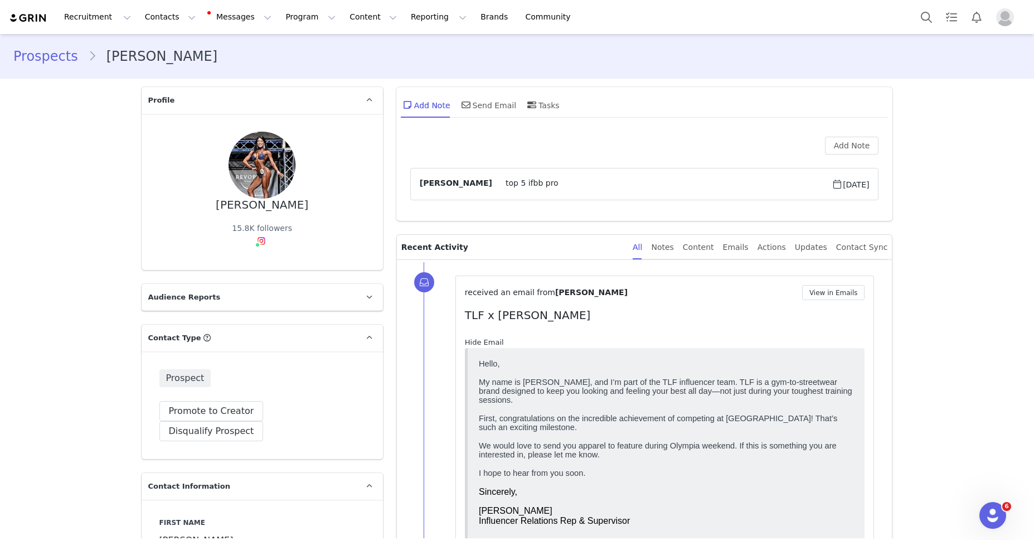
click at [486, 341] on link "Hide Email" at bounding box center [484, 342] width 39 height 8
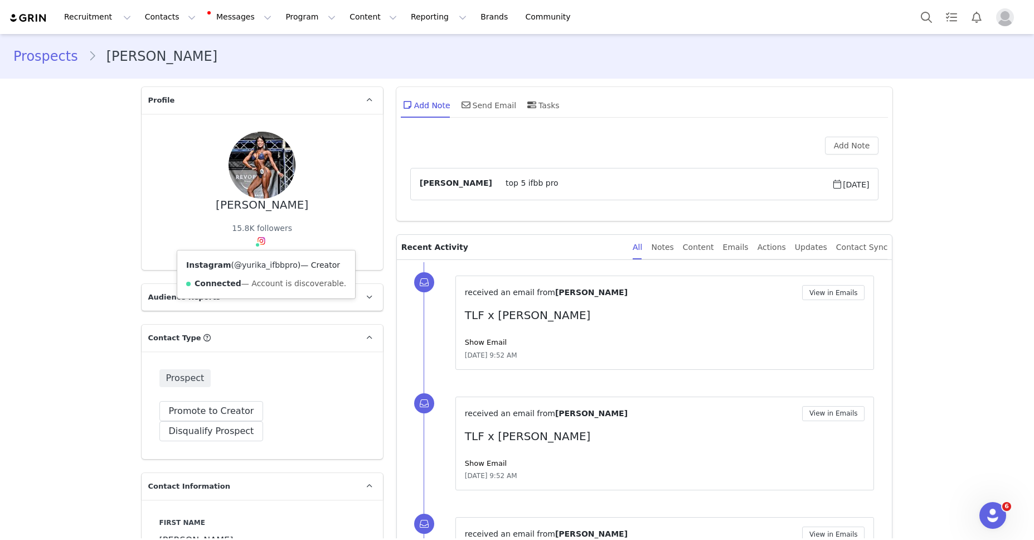
click at [262, 264] on link "@yurika_ifbbpro" at bounding box center [266, 264] width 64 height 9
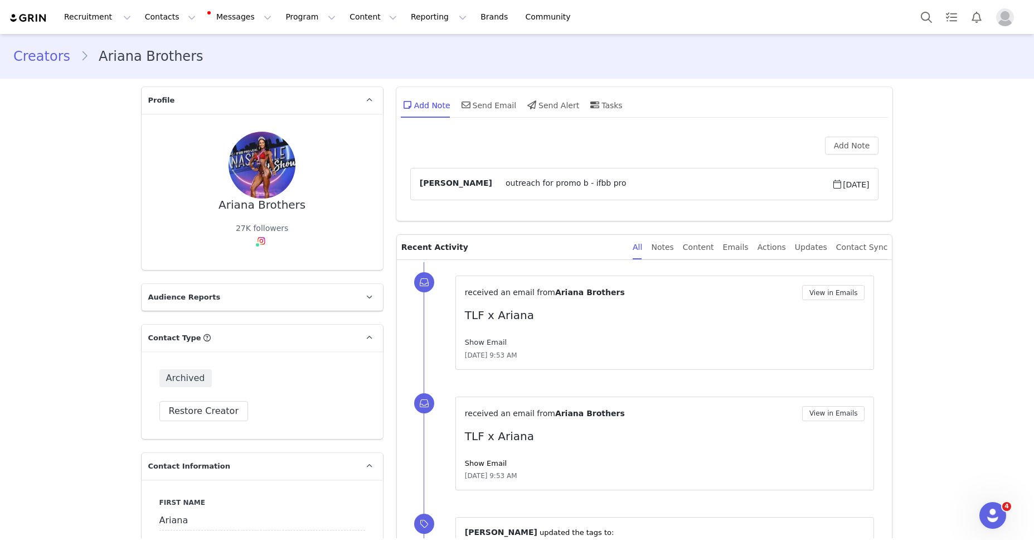
click at [485, 342] on link "Show Email" at bounding box center [486, 342] width 42 height 8
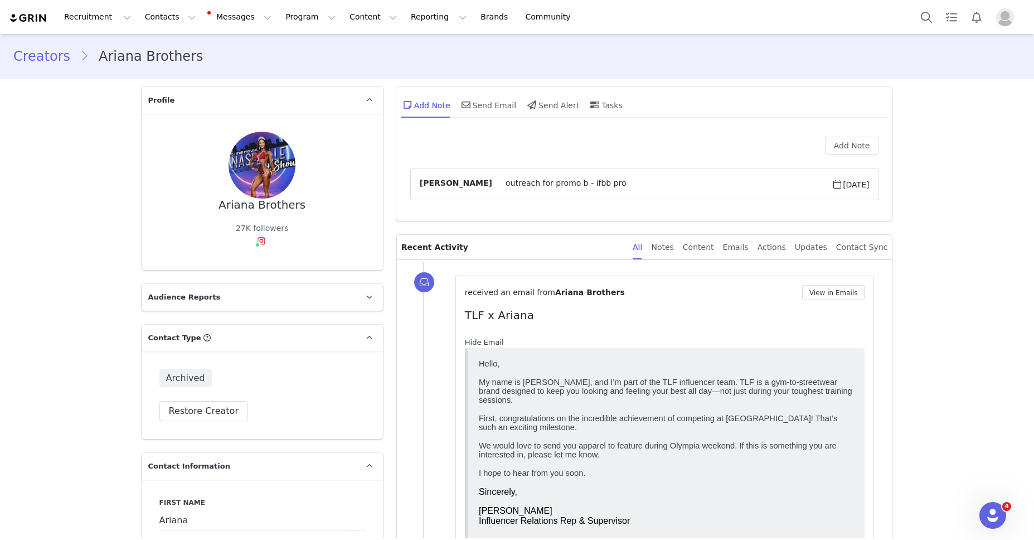
click at [485, 342] on link "Hide Email" at bounding box center [484, 342] width 39 height 8
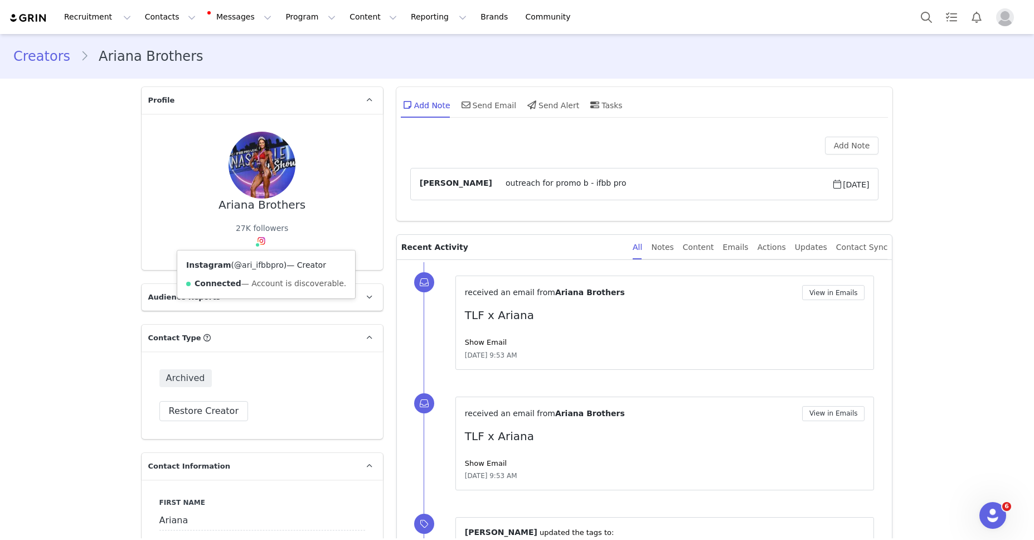
click at [258, 267] on link "@ari_ifbbpro" at bounding box center [259, 264] width 50 height 9
click at [494, 339] on link "Show Email" at bounding box center [486, 342] width 42 height 8
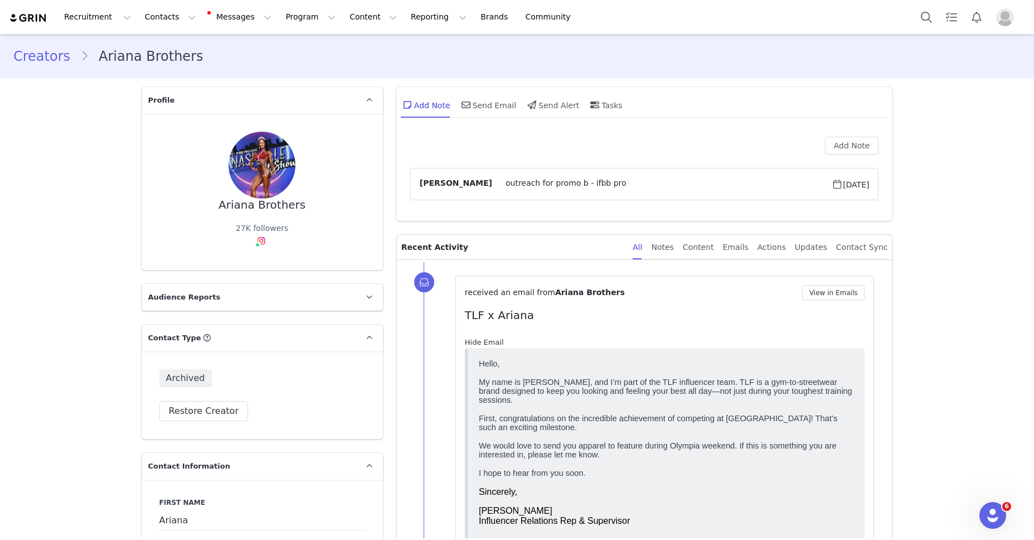
click at [494, 339] on link "Hide Email" at bounding box center [484, 342] width 39 height 8
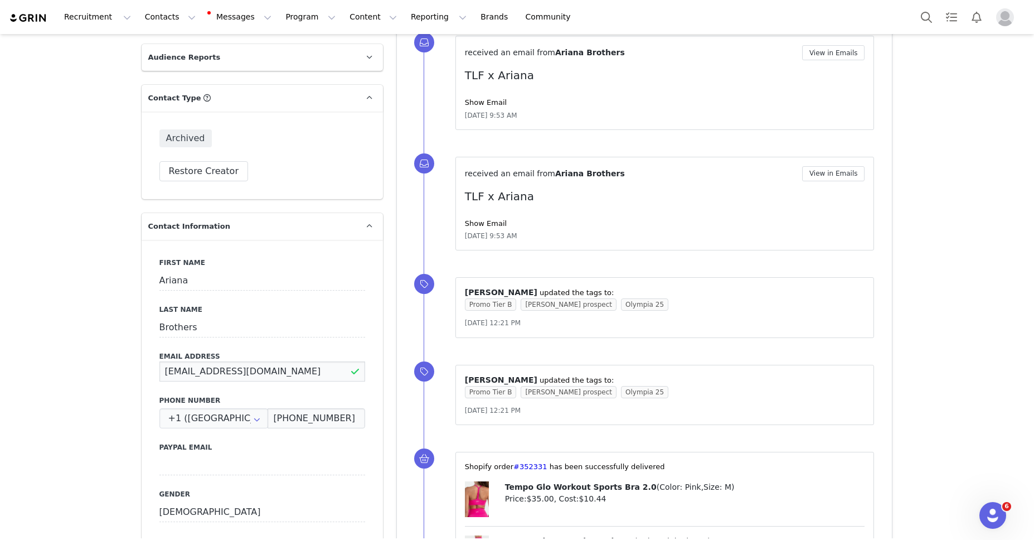
scroll to position [242, 0]
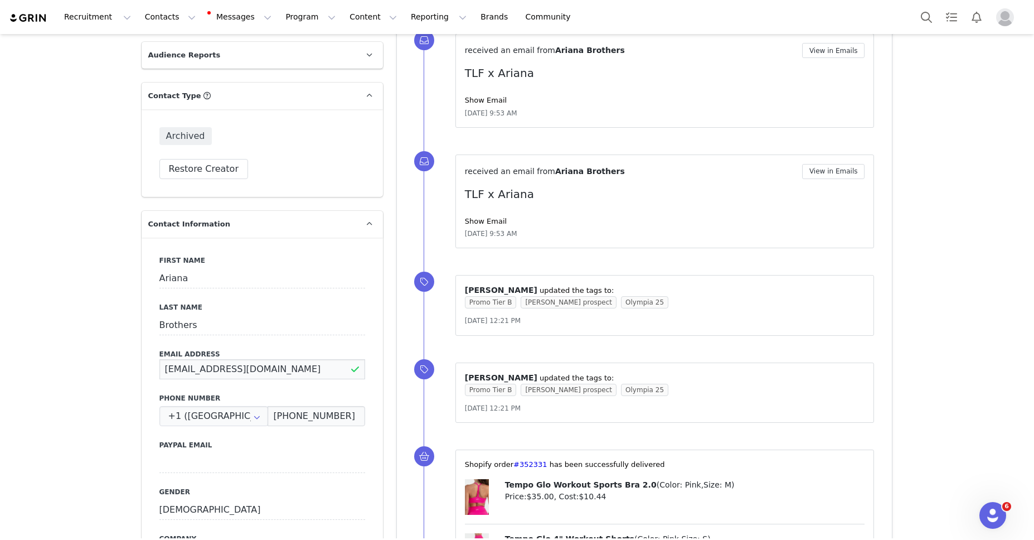
click at [295, 372] on input "abartash531@gmail.com" at bounding box center [262, 369] width 206 height 20
click at [295, 372] on input "abartash531@gmail.com" at bounding box center [262, 368] width 206 height 20
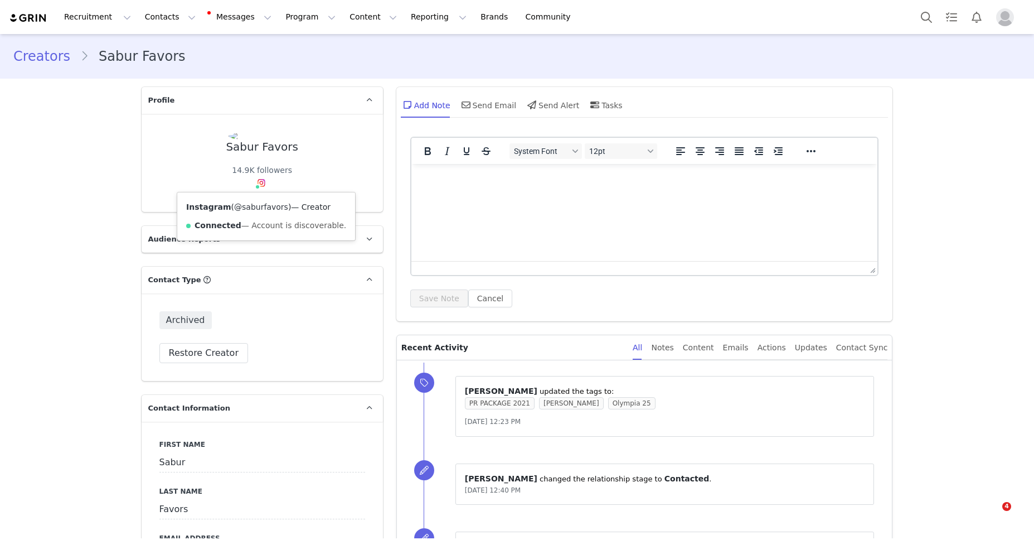
click at [261, 205] on link "@saburfavors" at bounding box center [261, 206] width 54 height 9
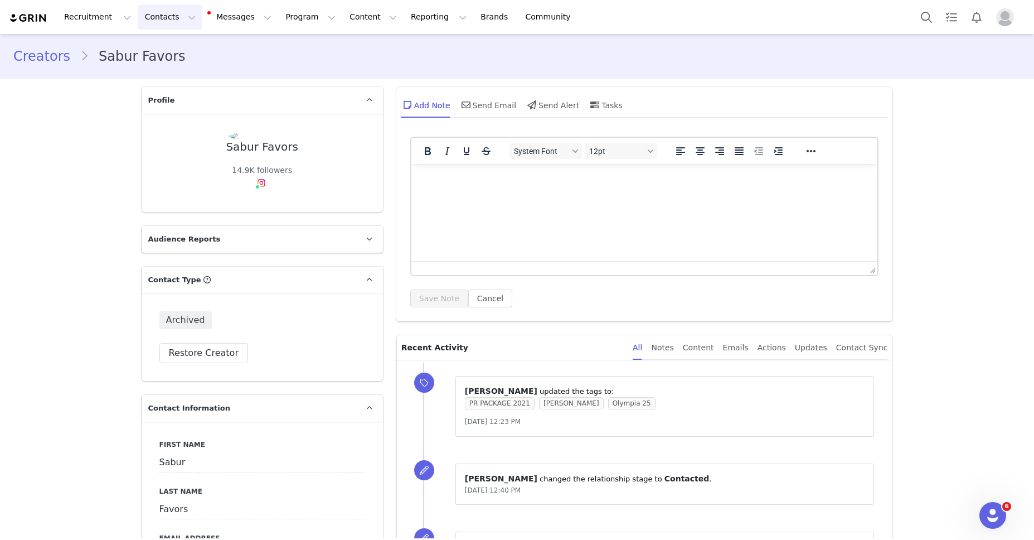
click at [180, 20] on button "Contacts Contacts" at bounding box center [170, 16] width 64 height 25
click at [152, 50] on p "Creators" at bounding box center [155, 49] width 33 height 12
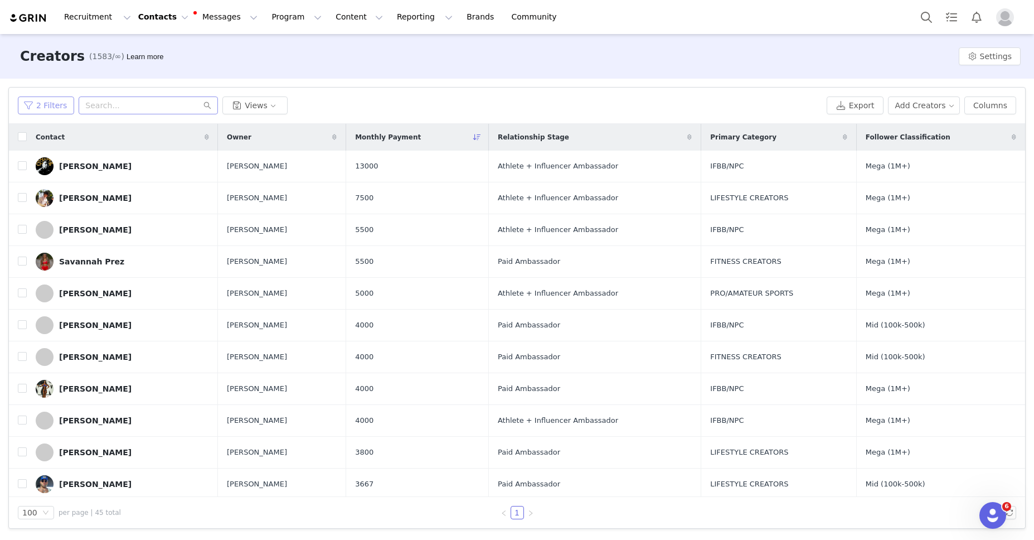
click at [57, 106] on button "2 Filters" at bounding box center [46, 105] width 56 height 18
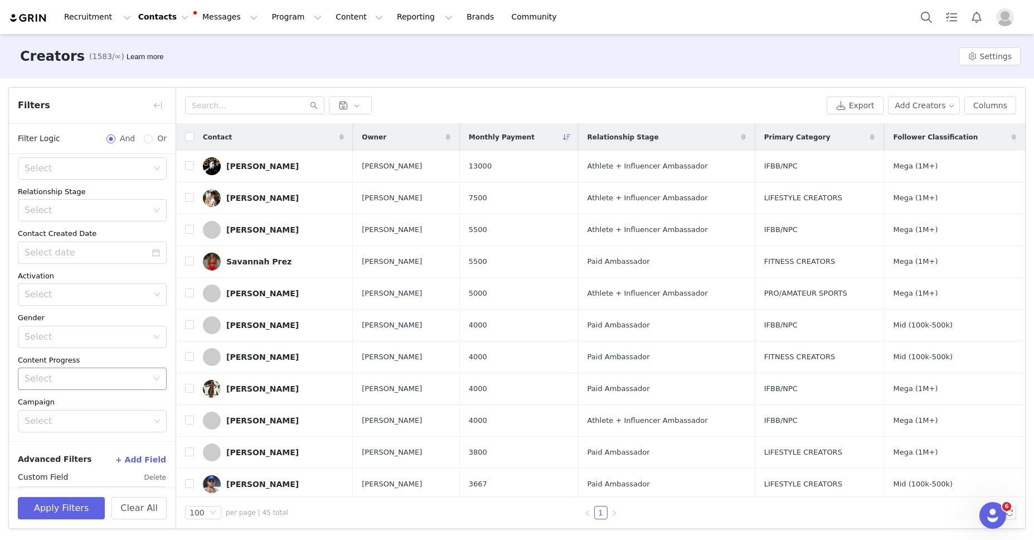
scroll to position [338, 0]
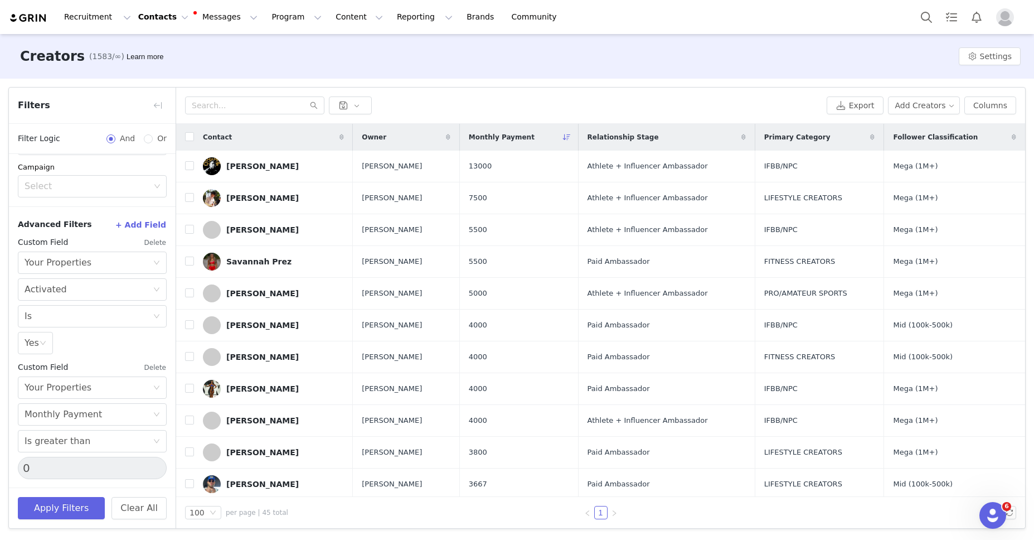
click at [154, 366] on button "Delete" at bounding box center [155, 367] width 23 height 18
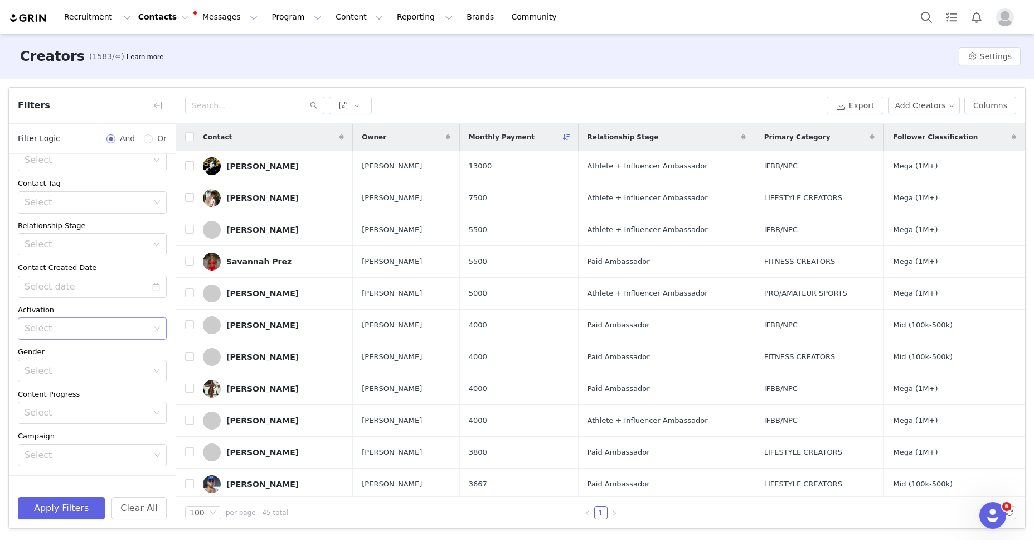
scroll to position [213, 0]
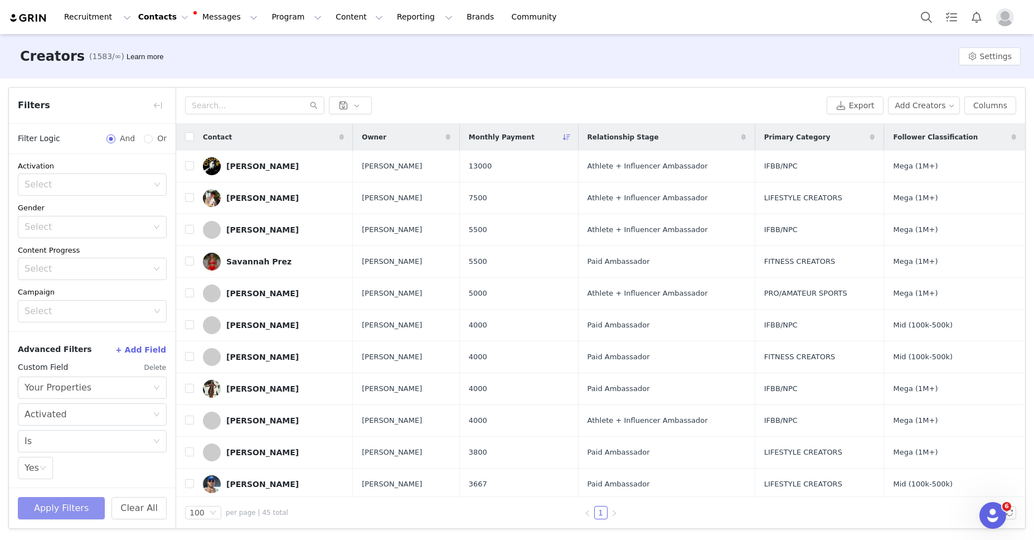
click at [65, 510] on button "Apply Filters" at bounding box center [61, 508] width 87 height 22
click at [153, 106] on button "button" at bounding box center [158, 105] width 18 height 18
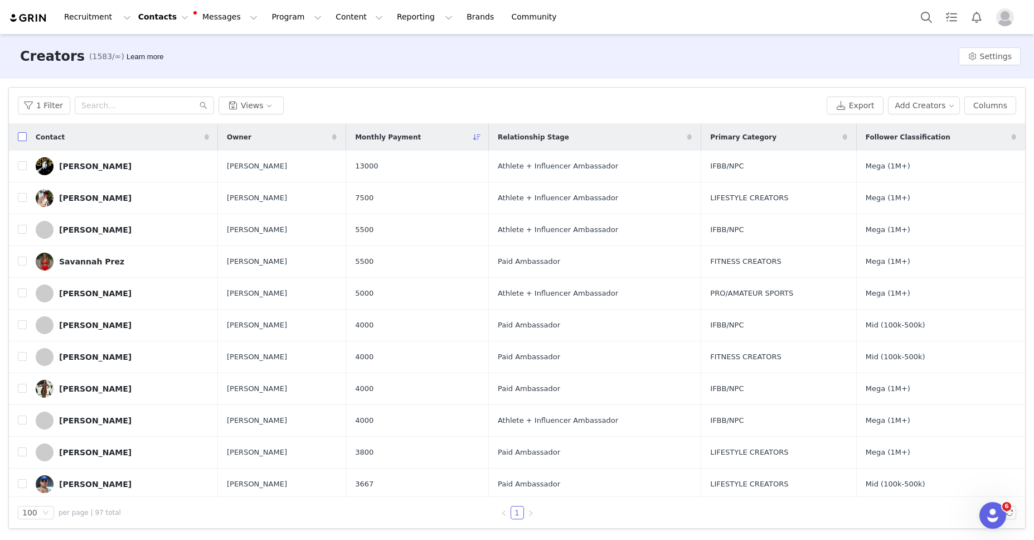
click at [22, 137] on input "checkbox" at bounding box center [22, 136] width 9 height 9
checkbox input "true"
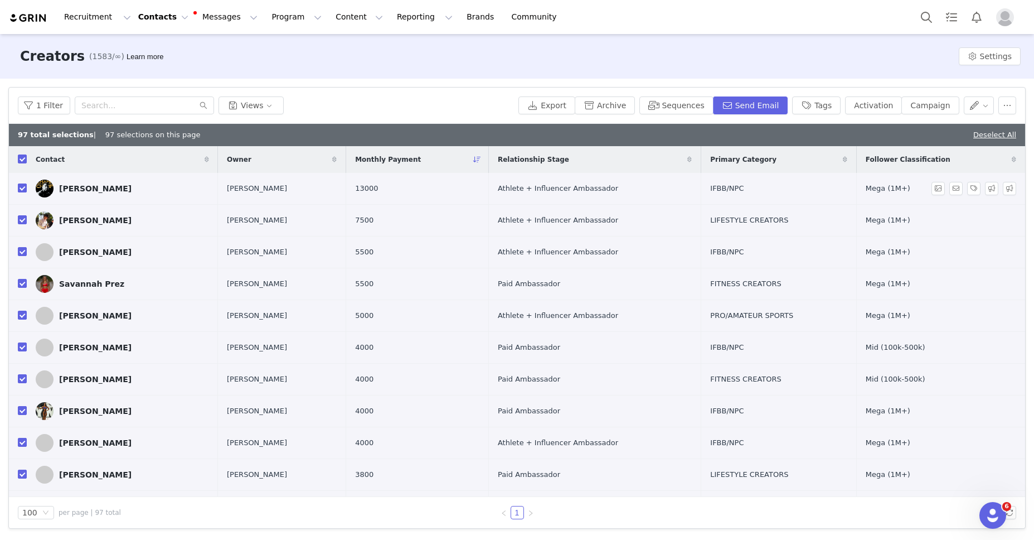
click at [23, 188] on input "checkbox" at bounding box center [22, 187] width 9 height 9
checkbox input "false"
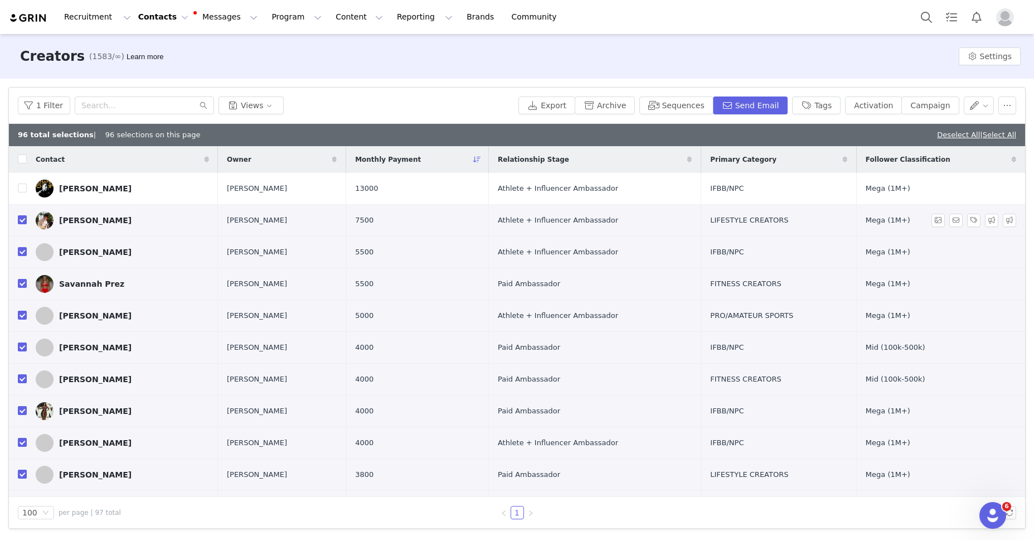
drag, startPoint x: 22, startPoint y: 222, endPoint x: 13, endPoint y: 220, distance: 9.1
click at [22, 222] on input "checkbox" at bounding box center [22, 219] width 9 height 9
checkbox input "false"
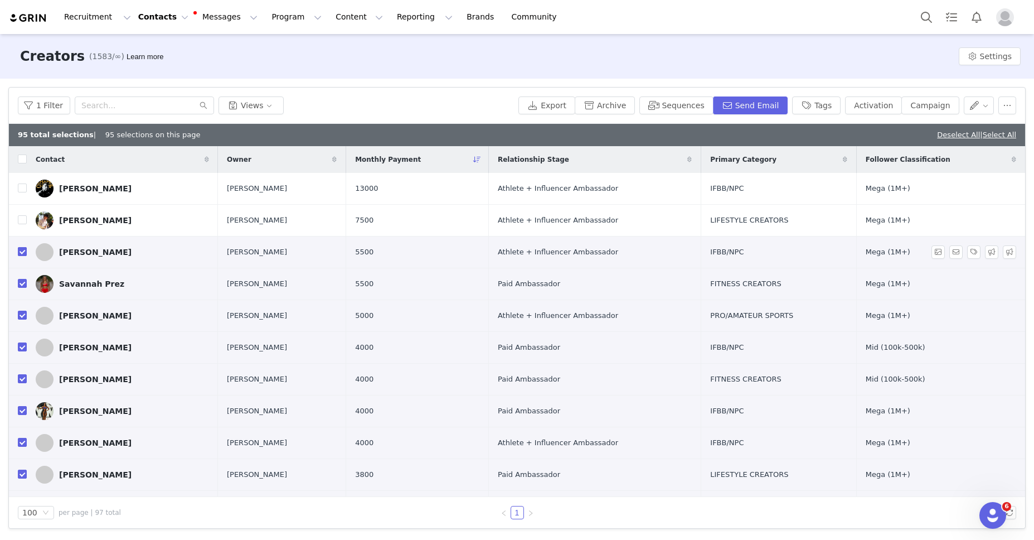
click at [21, 250] on input "checkbox" at bounding box center [22, 251] width 9 height 9
checkbox input "false"
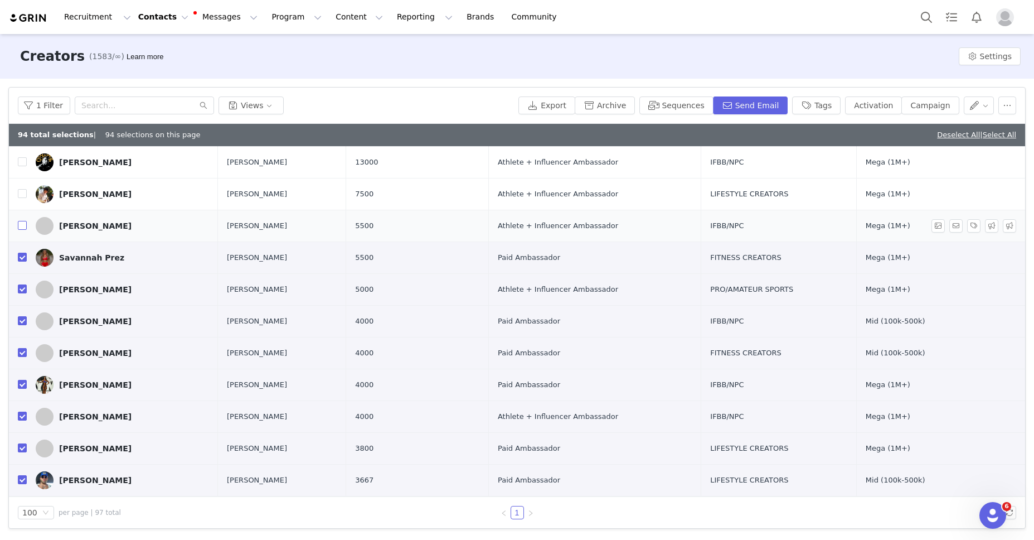
scroll to position [27, 0]
click at [21, 289] on input "checkbox" at bounding box center [22, 287] width 9 height 9
checkbox input "false"
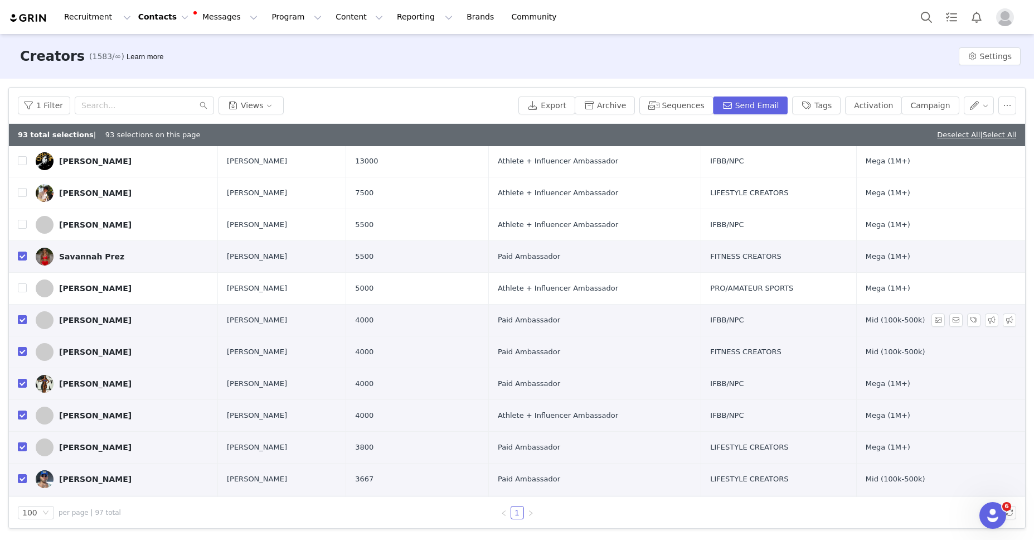
click at [22, 318] on input "checkbox" at bounding box center [22, 319] width 9 height 9
checkbox input "false"
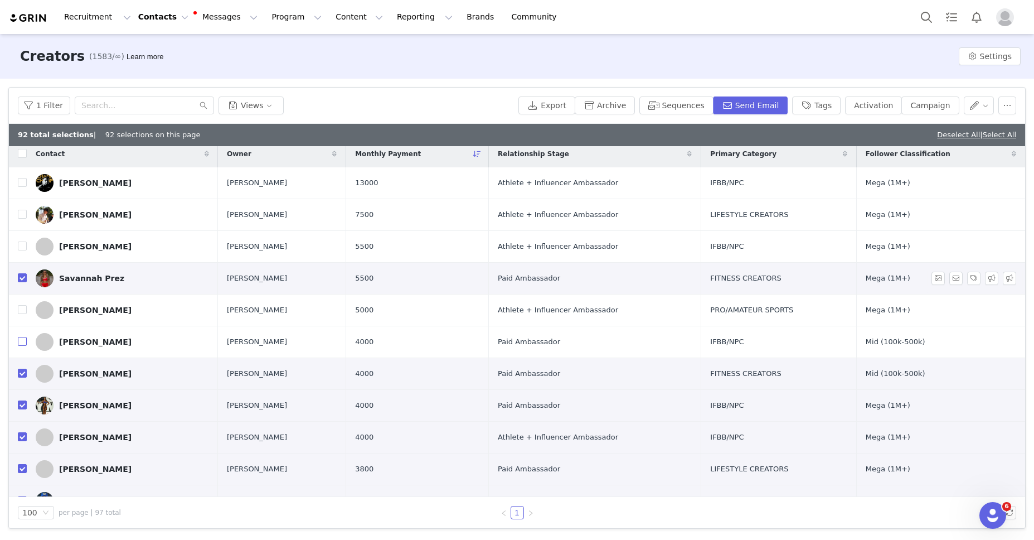
scroll to position [0, 0]
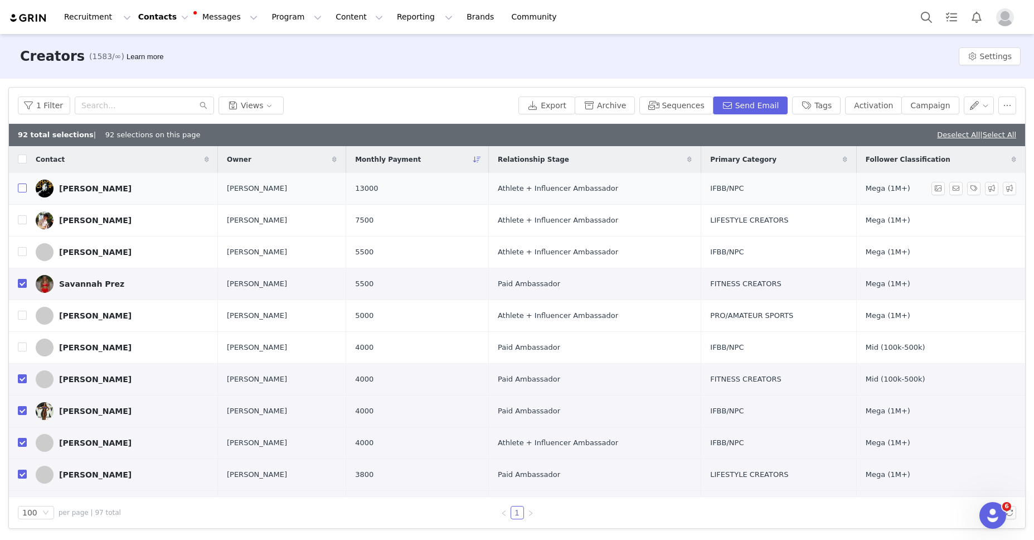
click at [20, 188] on input "checkbox" at bounding box center [22, 187] width 9 height 9
checkbox input "true"
click at [21, 254] on input "checkbox" at bounding box center [22, 251] width 9 height 9
checkbox input "true"
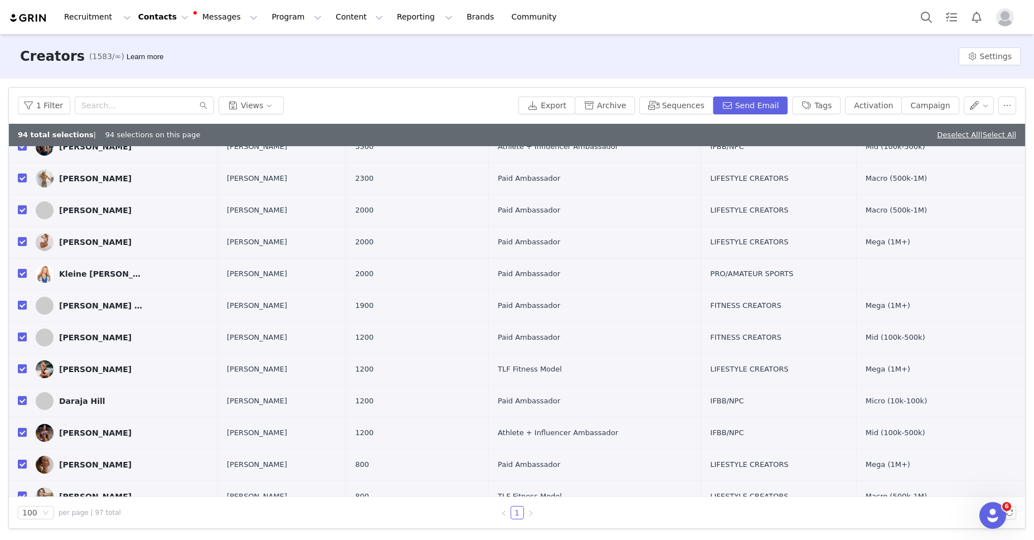
scroll to position [393, 0]
click at [21, 334] on input "checkbox" at bounding box center [22, 335] width 9 height 9
checkbox input "false"
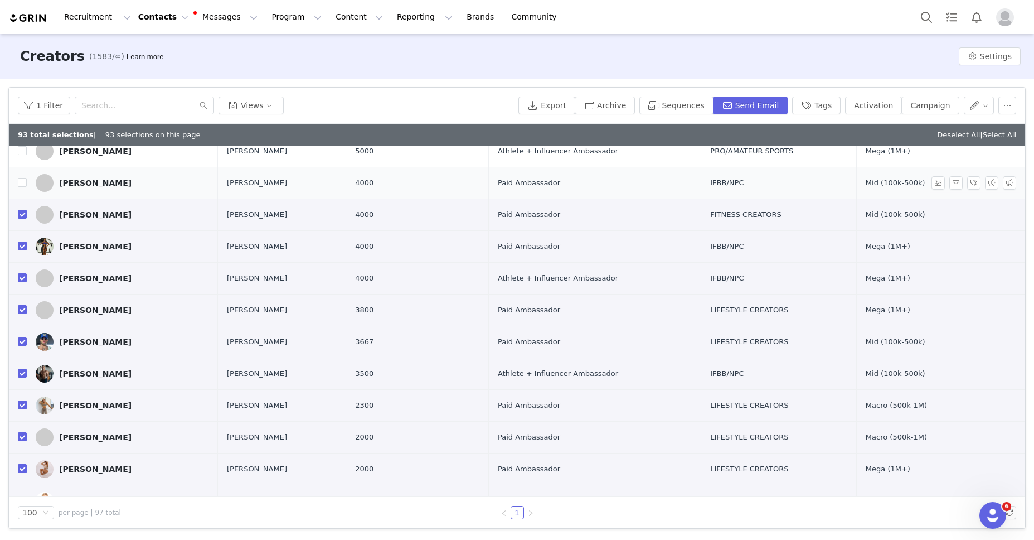
scroll to position [164, 0]
click at [27, 343] on td "Kaleb Winterburn" at bounding box center [122, 342] width 191 height 32
click at [20, 342] on input "checkbox" at bounding box center [22, 341] width 9 height 9
checkbox input "false"
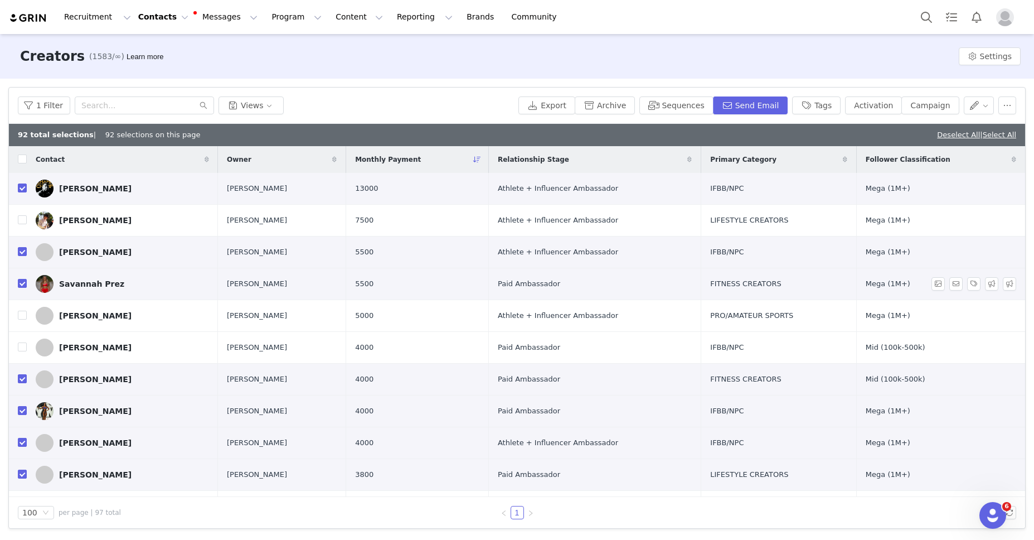
scroll to position [100, 0]
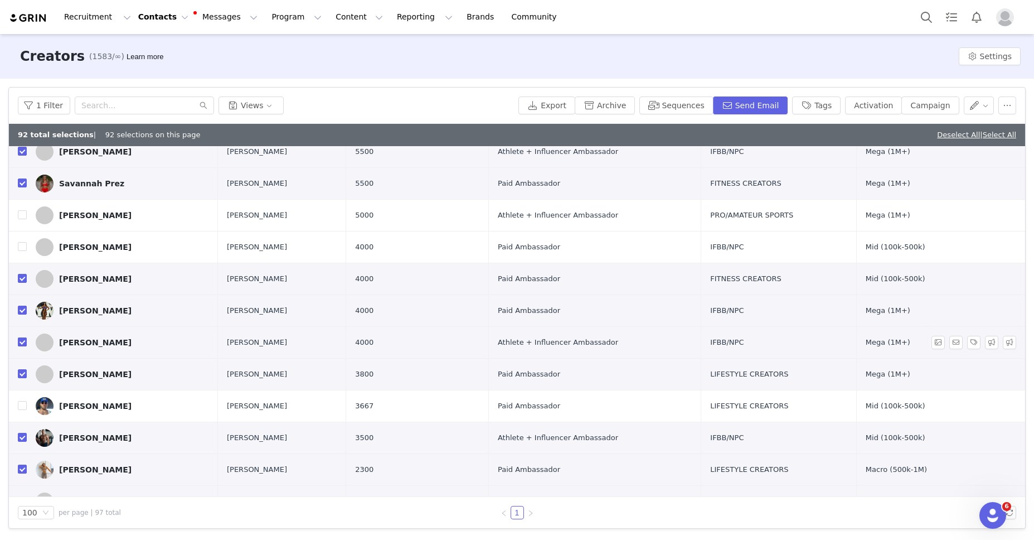
click at [20, 342] on input "checkbox" at bounding box center [22, 341] width 9 height 9
checkbox input "false"
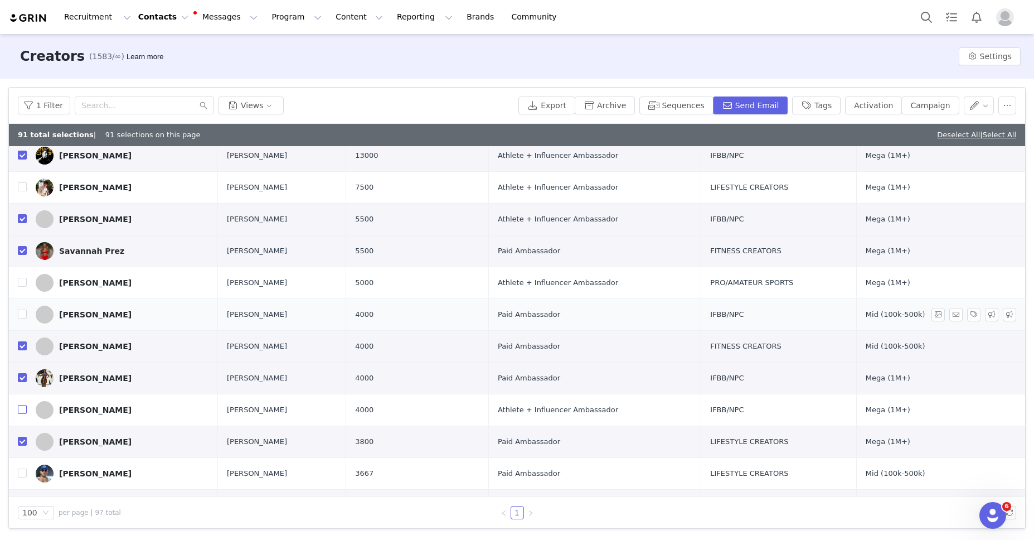
scroll to position [0, 0]
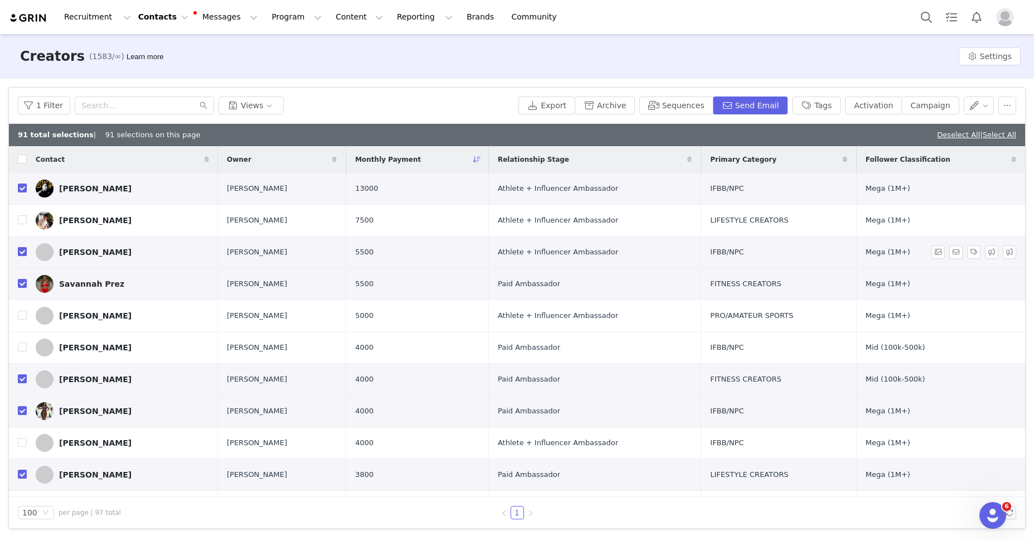
click at [23, 252] on input "checkbox" at bounding box center [22, 251] width 9 height 9
checkbox input "false"
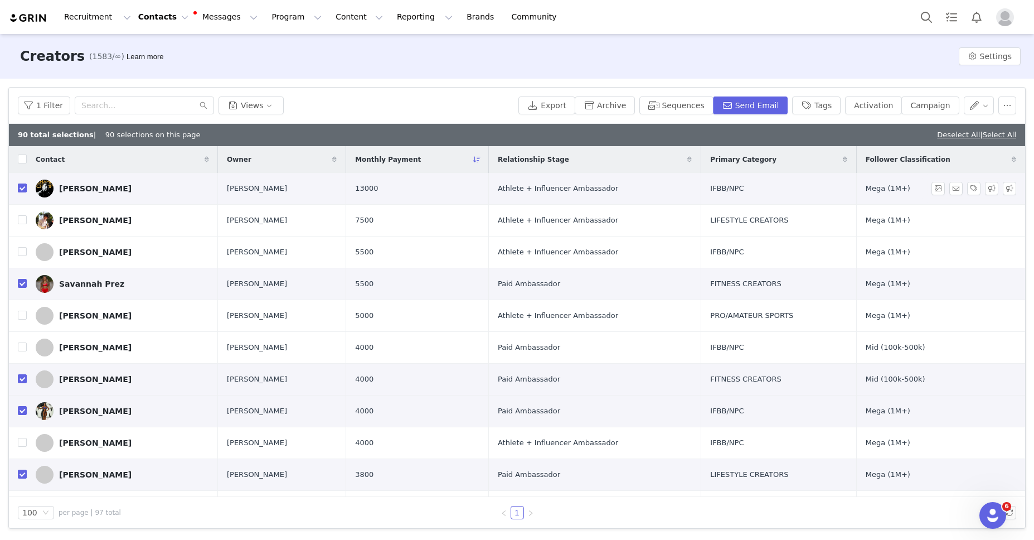
click at [21, 190] on input "checkbox" at bounding box center [22, 187] width 9 height 9
checkbox input "false"
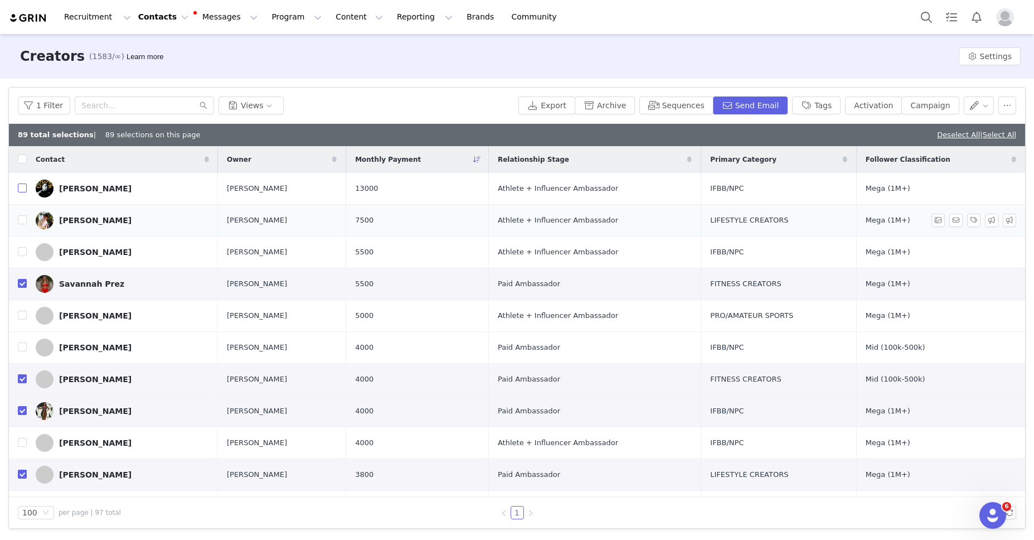
scroll to position [7, 0]
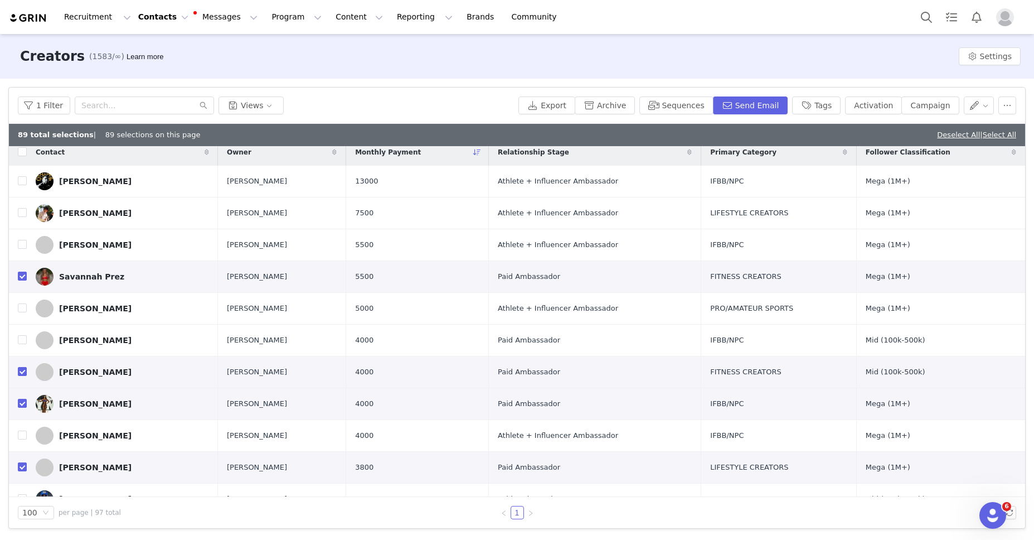
drag, startPoint x: 957, startPoint y: 137, endPoint x: 953, endPoint y: 132, distance: 6.0
click at [956, 137] on link "Deselect All" at bounding box center [958, 134] width 43 height 8
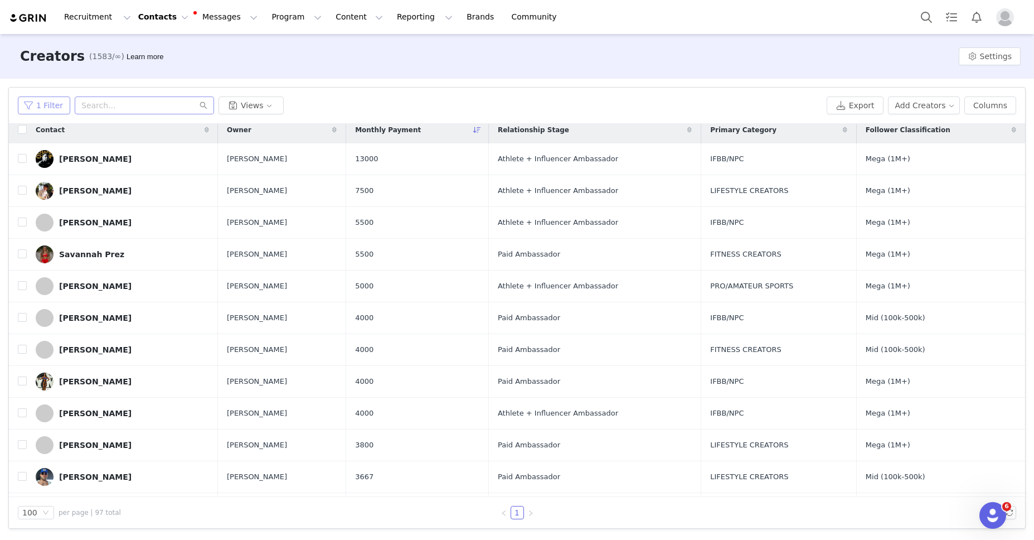
click at [42, 113] on button "1 Filter" at bounding box center [44, 105] width 52 height 18
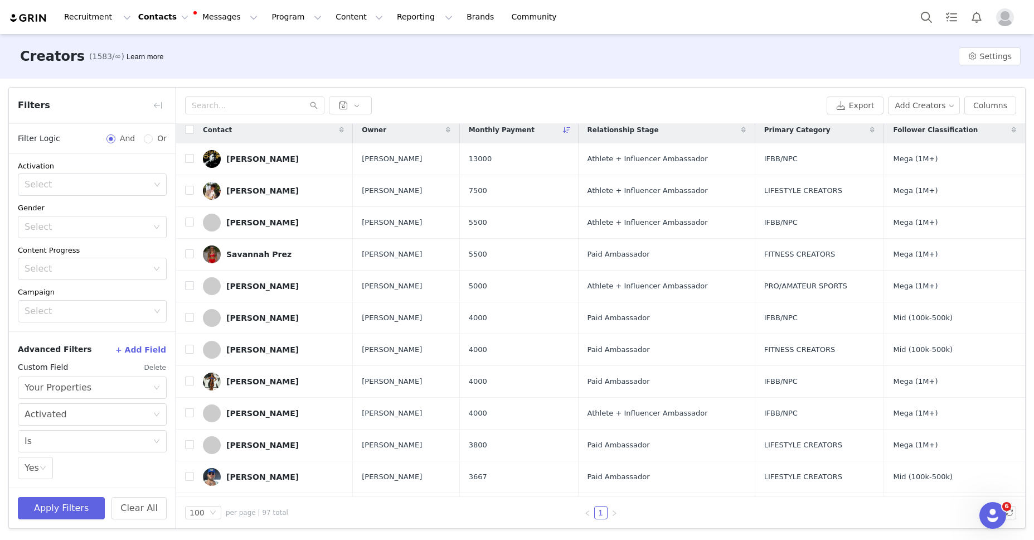
click at [144, 348] on button "+ Add Field" at bounding box center [141, 350] width 52 height 18
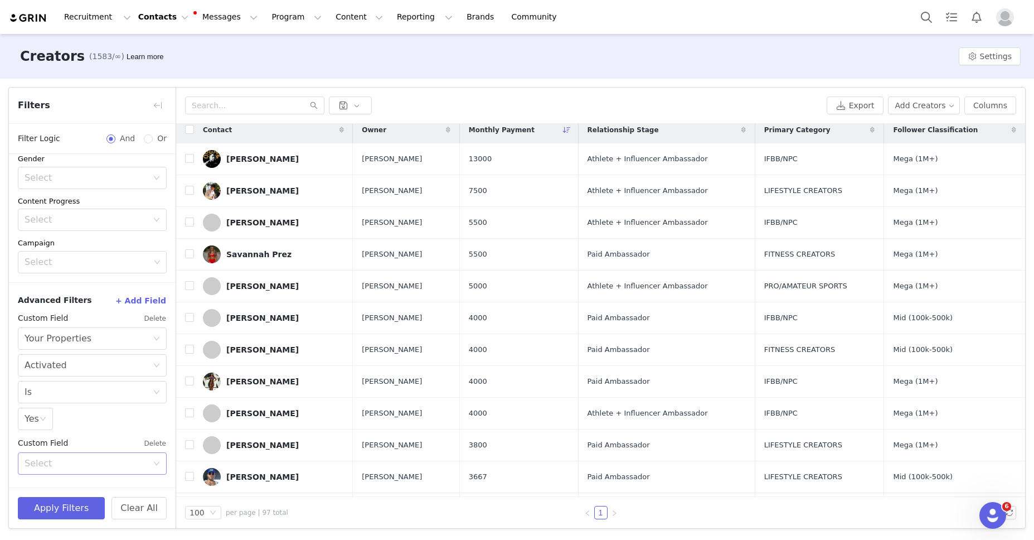
click at [77, 458] on div "Select" at bounding box center [86, 463] width 123 height 11
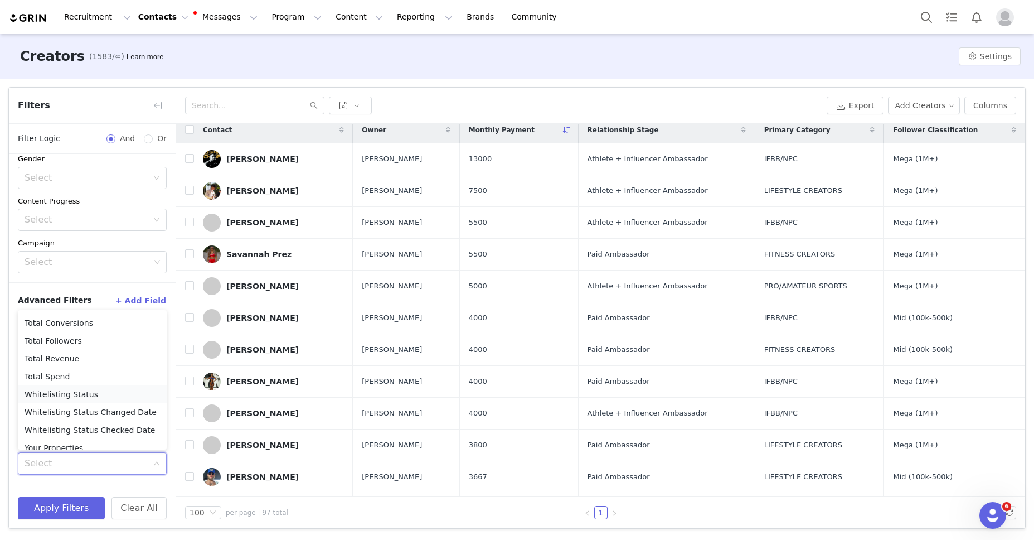
scroll to position [739, 0]
click at [64, 435] on li "Your Properties" at bounding box center [92, 438] width 149 height 18
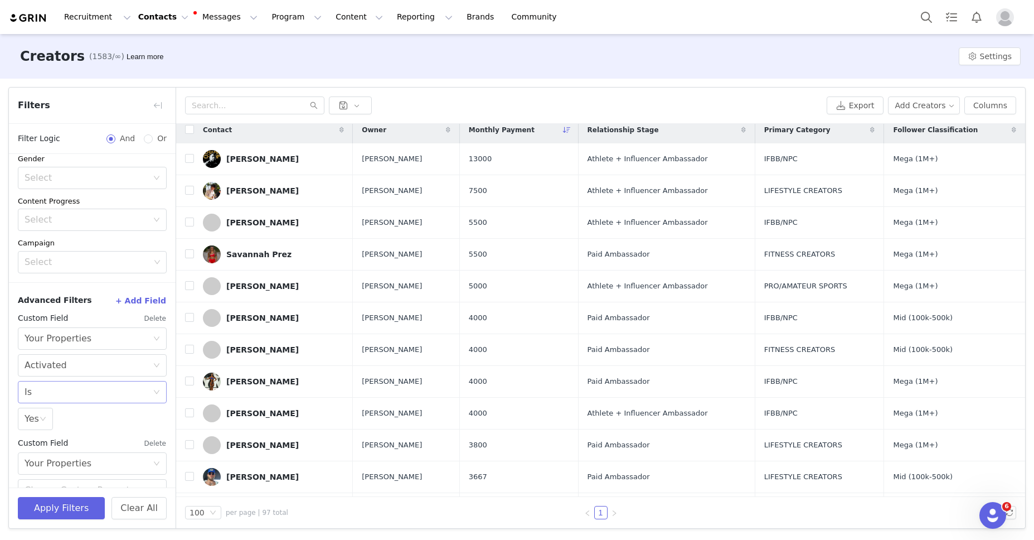
scroll to position [316, 0]
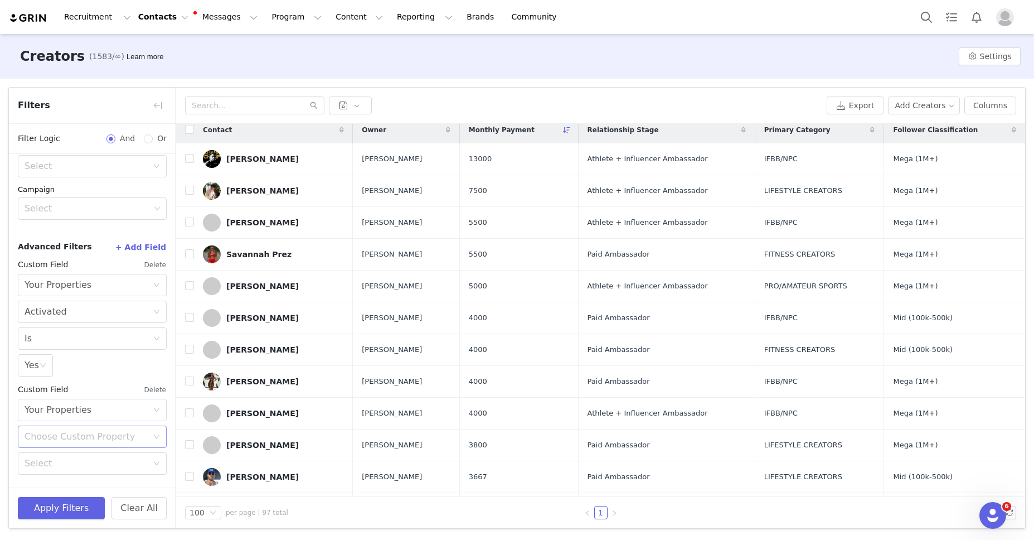
click at [66, 434] on div "Choose Custom Property" at bounding box center [86, 436] width 123 height 11
click at [66, 399] on li "Monthly Payment" at bounding box center [92, 396] width 149 height 18
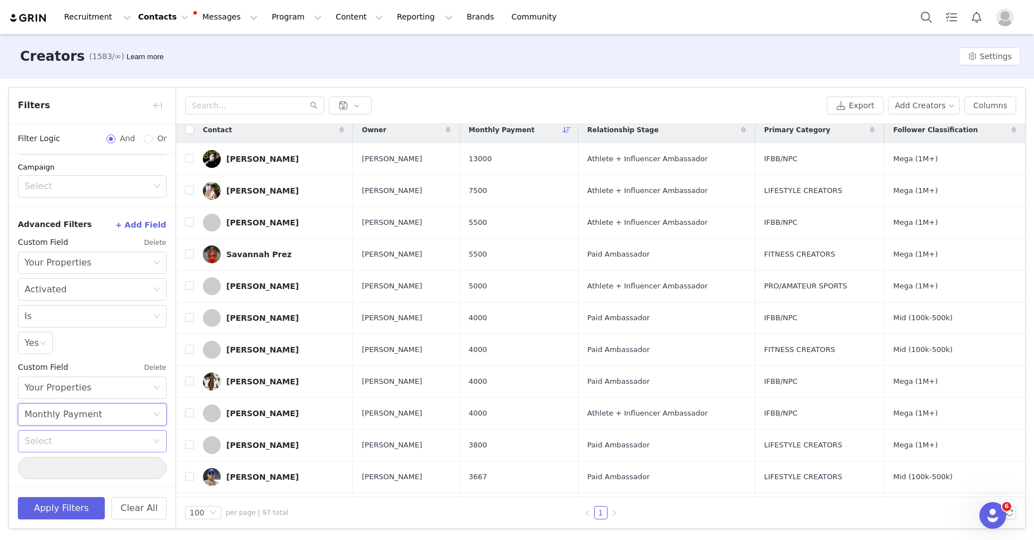
click at [62, 442] on div "Select" at bounding box center [86, 440] width 123 height 11
click at [57, 346] on li "Is greater than" at bounding box center [92, 345] width 149 height 18
click at [75, 473] on input "number" at bounding box center [92, 468] width 149 height 22
type input "0"
click at [54, 501] on button "Apply Filters" at bounding box center [61, 508] width 87 height 22
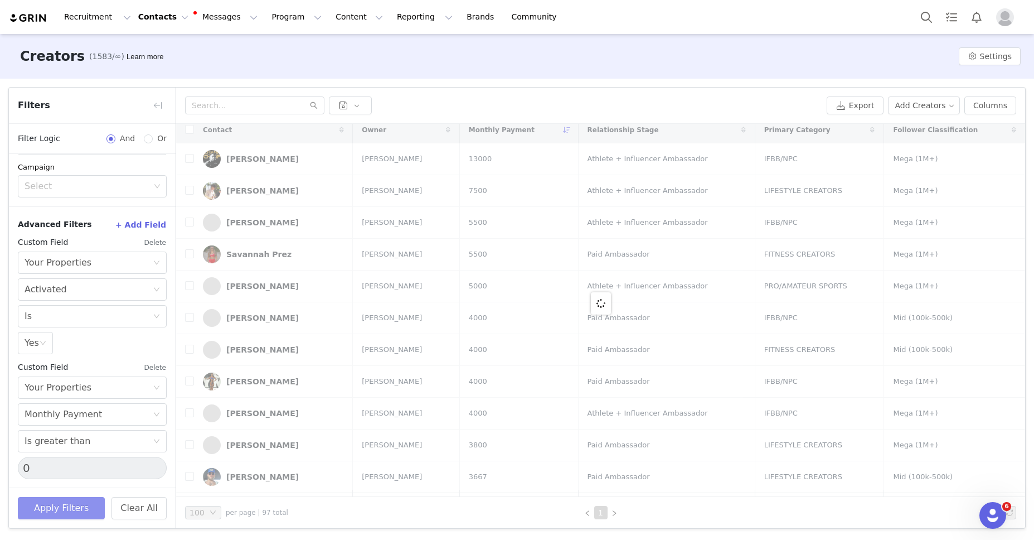
scroll to position [0, 0]
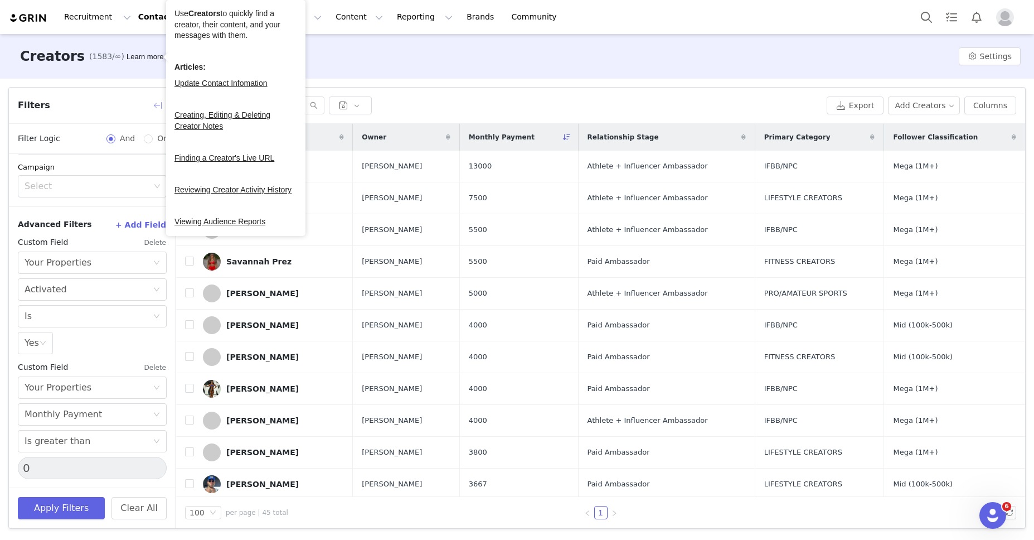
drag, startPoint x: 156, startPoint y: 106, endPoint x: 144, endPoint y: 104, distance: 12.0
click at [156, 106] on button "button" at bounding box center [158, 105] width 18 height 18
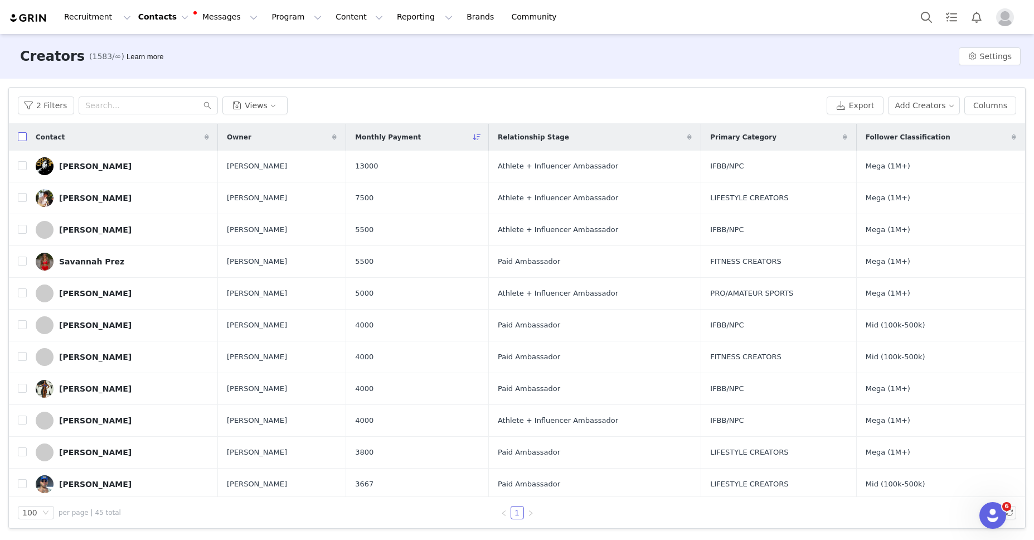
click at [25, 138] on input "checkbox" at bounding box center [22, 136] width 9 height 9
checkbox input "true"
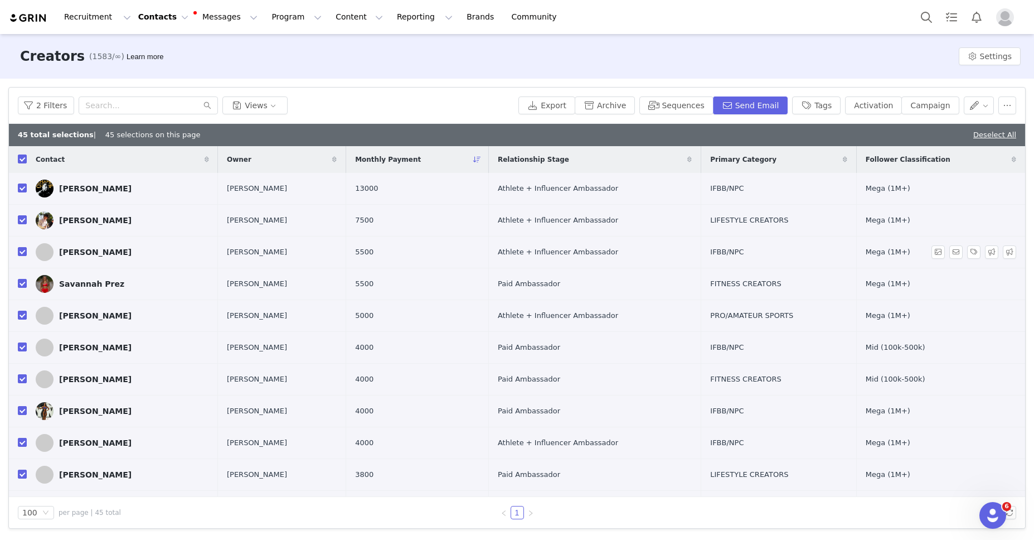
drag, startPoint x: 21, startPoint y: 187, endPoint x: 21, endPoint y: 240, distance: 53.0
click at [21, 187] on input "checkbox" at bounding box center [22, 187] width 9 height 9
checkbox input "false"
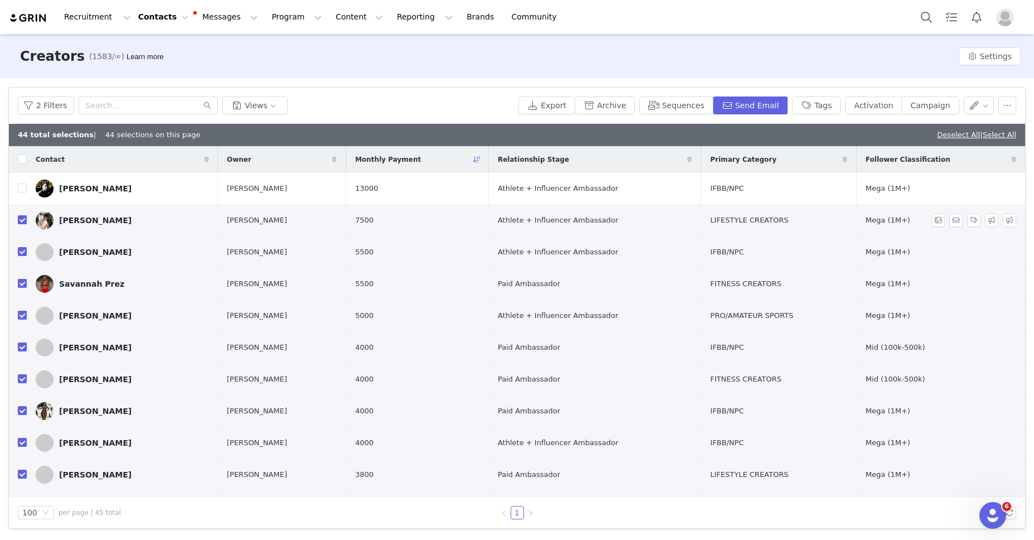
click at [22, 224] on input "checkbox" at bounding box center [22, 219] width 9 height 9
checkbox input "false"
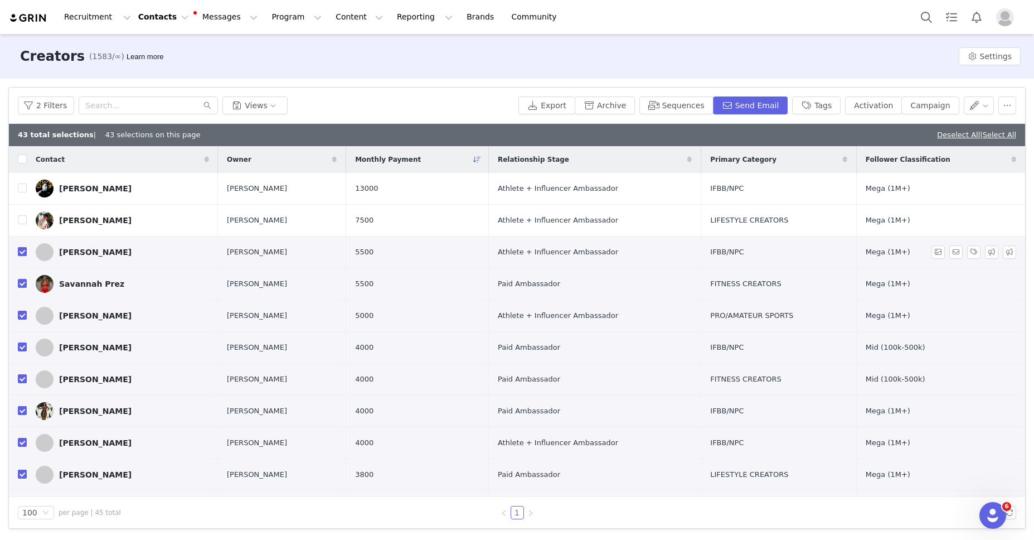
click at [23, 253] on input "checkbox" at bounding box center [22, 251] width 9 height 9
checkbox input "false"
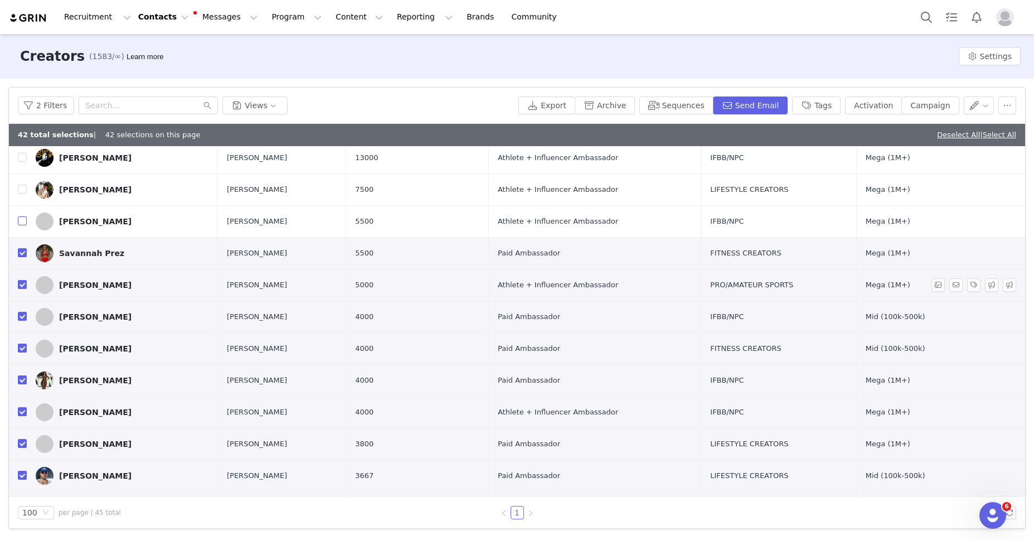
scroll to position [32, 0]
click at [21, 282] on input "checkbox" at bounding box center [22, 283] width 9 height 9
checkbox input "false"
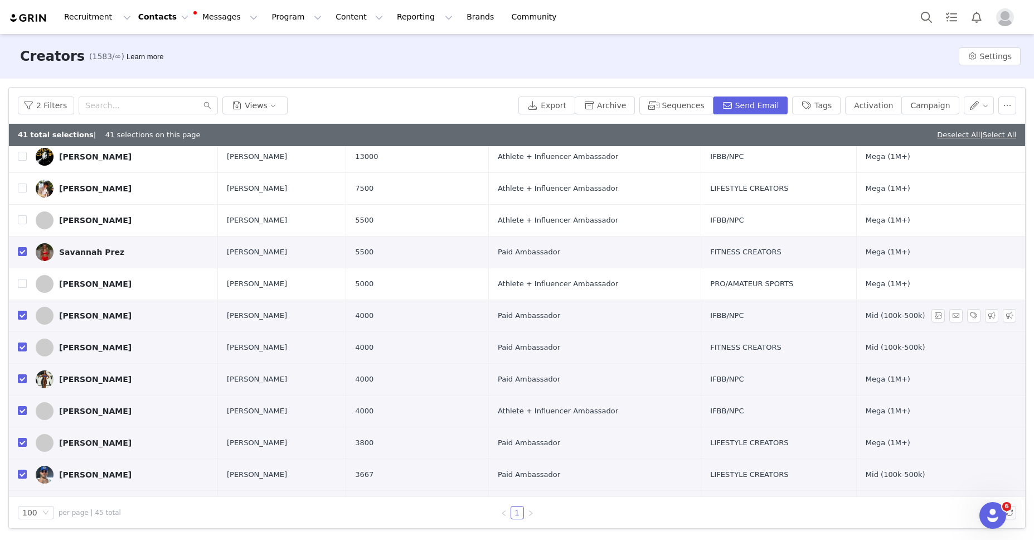
click at [23, 316] on input "checkbox" at bounding box center [22, 315] width 9 height 9
checkbox input "false"
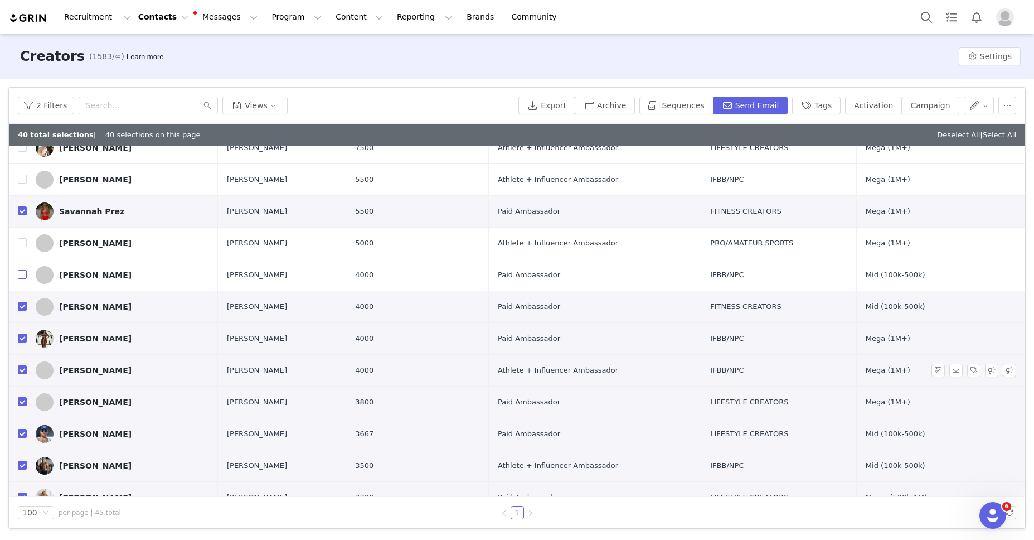
scroll to position [73, 0]
click at [22, 431] on input "checkbox" at bounding box center [22, 432] width 9 height 9
checkbox input "false"
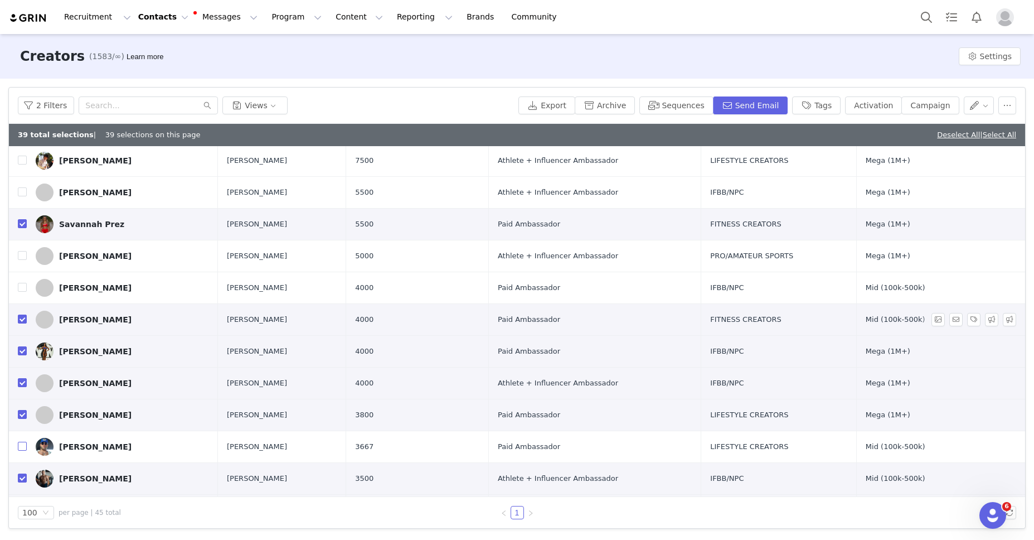
scroll to position [61, 0]
click at [22, 382] on input "checkbox" at bounding box center [22, 381] width 9 height 9
checkbox input "false"
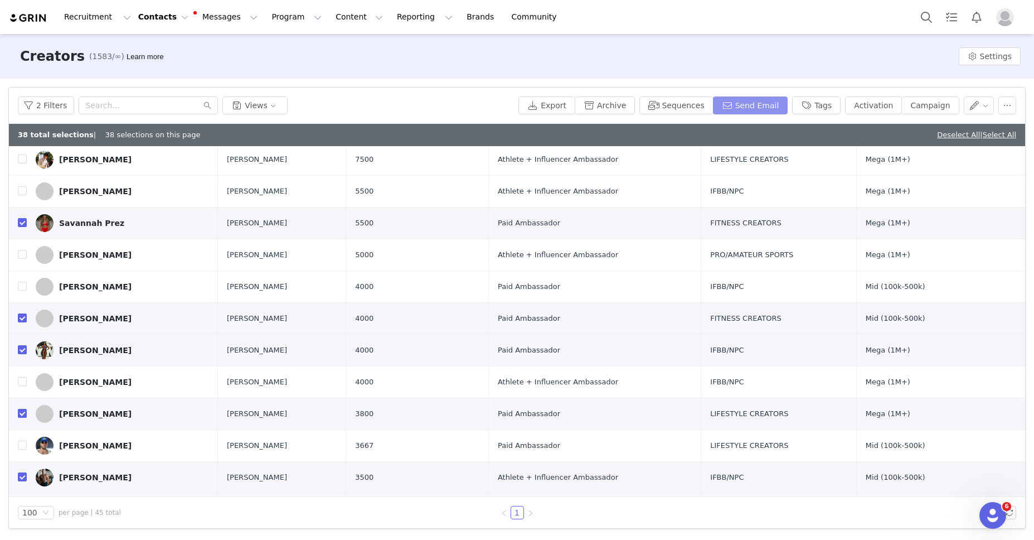
click at [774, 103] on button "Send Email" at bounding box center [750, 105] width 75 height 18
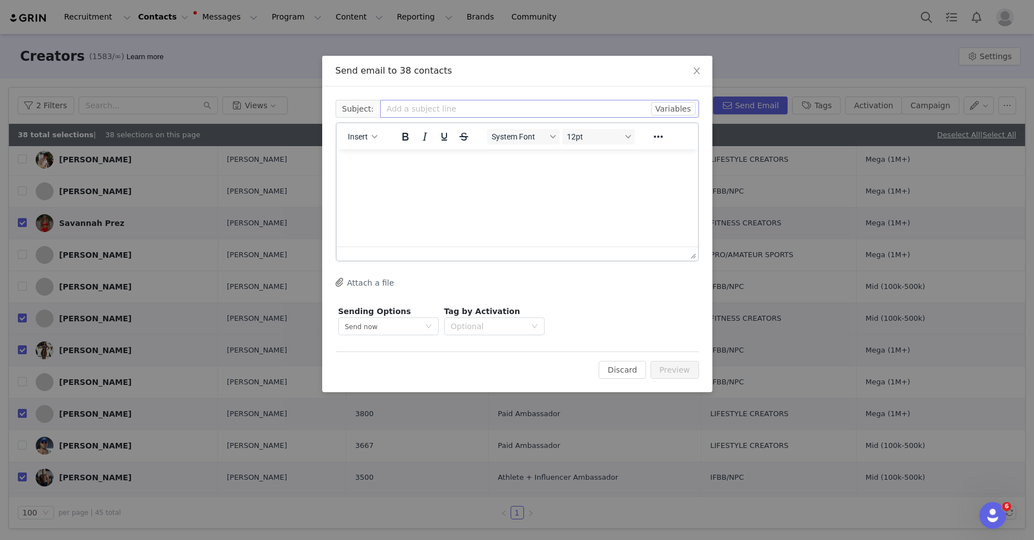
scroll to position [0, 0]
click at [410, 105] on input "text" at bounding box center [539, 109] width 319 height 18
type input "September Deliverables Link"
click at [400, 180] on html at bounding box center [516, 164] width 361 height 30
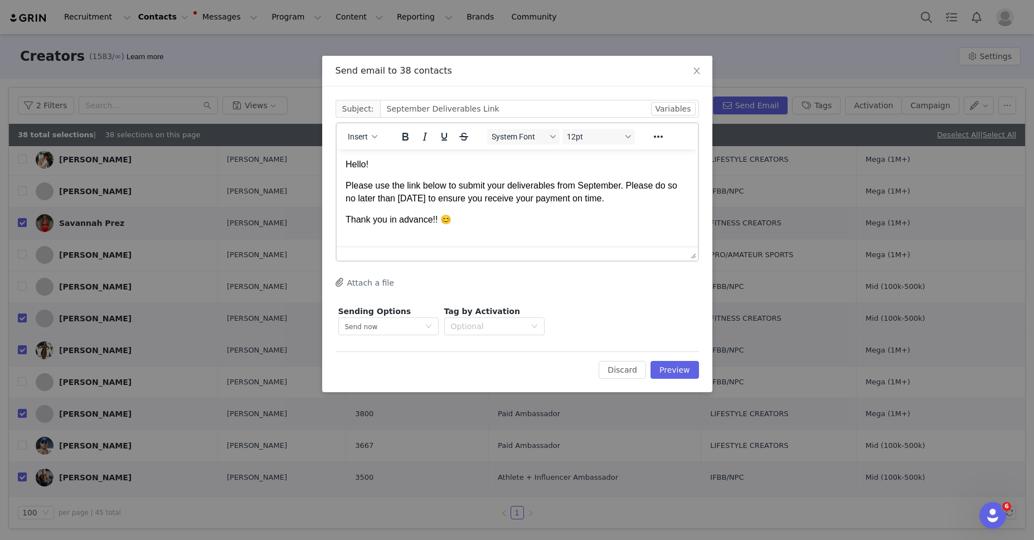
scroll to position [1, 0]
click at [657, 197] on p "Please use the link below to submit your deliverables from September. Please do…" at bounding box center [516, 190] width 343 height 25
click at [470, 246] on p "Thank you in advance!! 😊" at bounding box center [516, 240] width 343 height 12
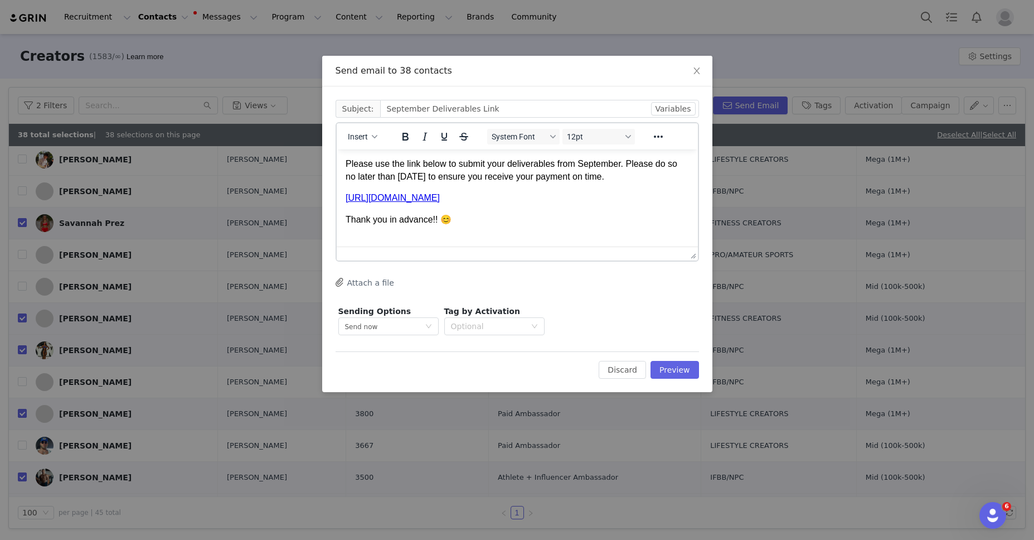
scroll to position [25, 0]
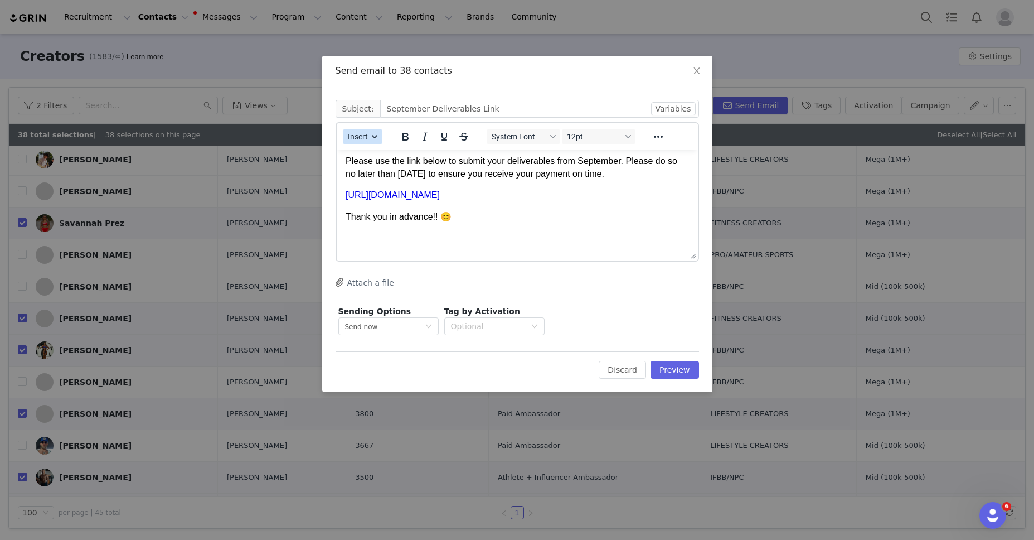
click at [379, 142] on button "Insert" at bounding box center [362, 137] width 38 height 16
click at [376, 195] on div "Insert Signature" at bounding box center [403, 191] width 100 height 13
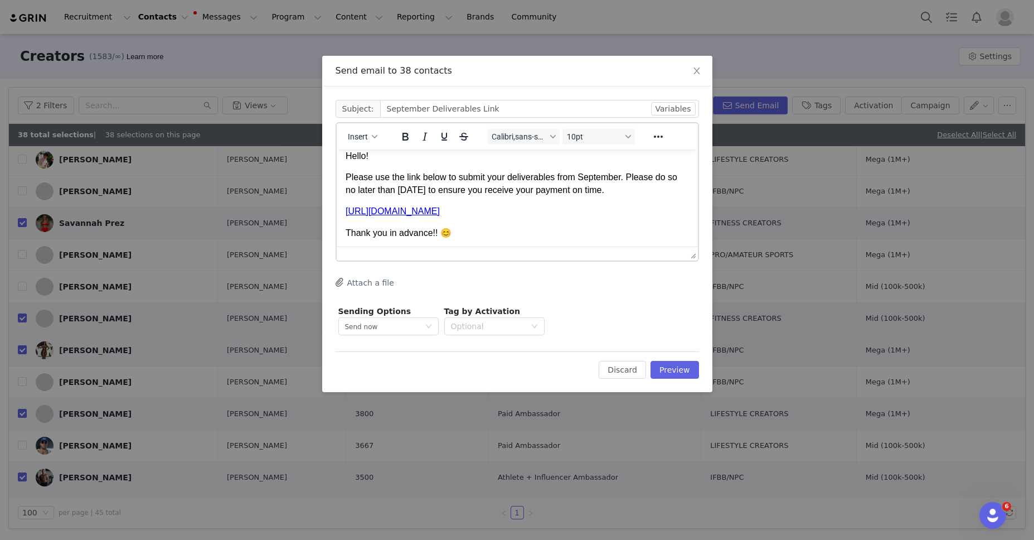
scroll to position [0, 0]
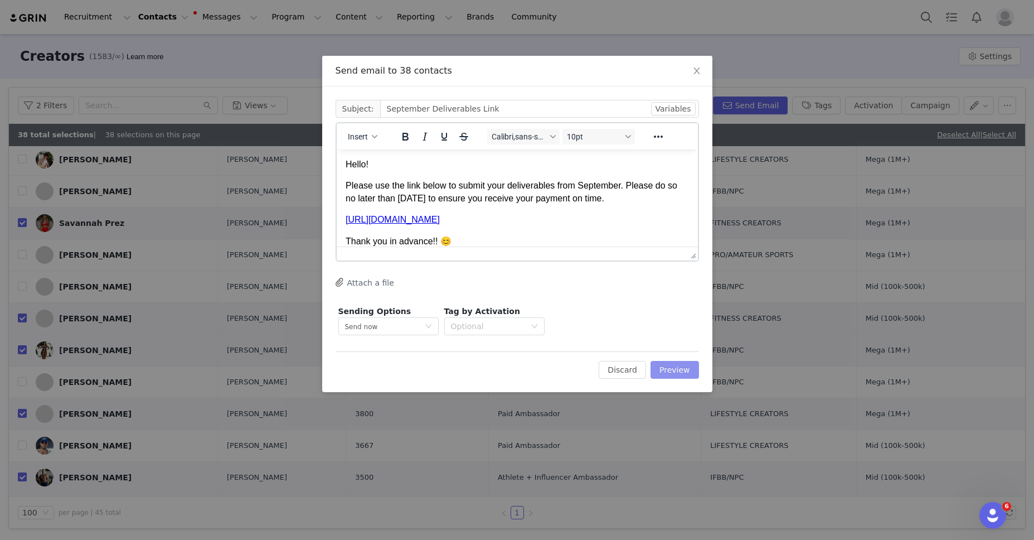
click at [670, 367] on button "Preview" at bounding box center [675, 370] width 48 height 18
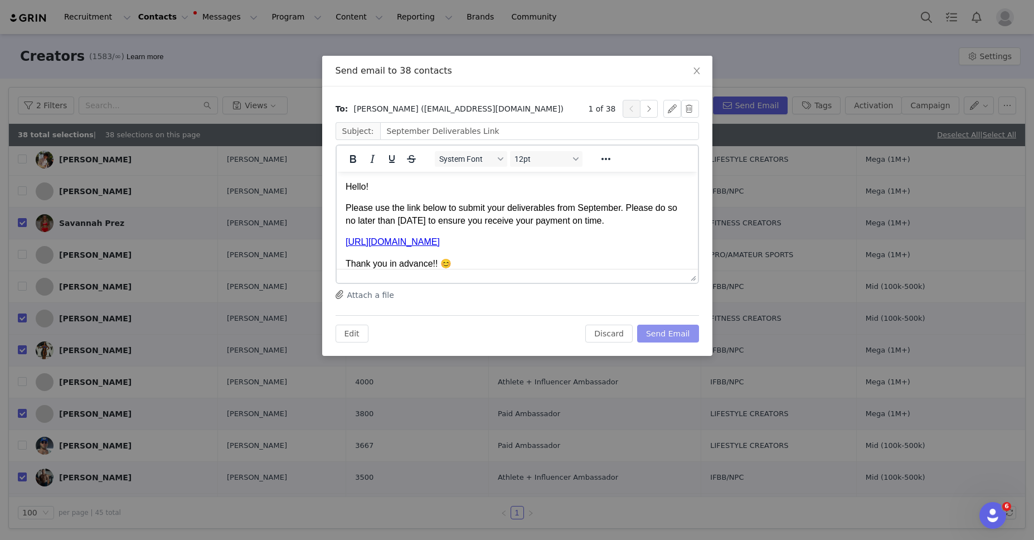
click at [666, 332] on button "Send Email" at bounding box center [668, 333] width 62 height 18
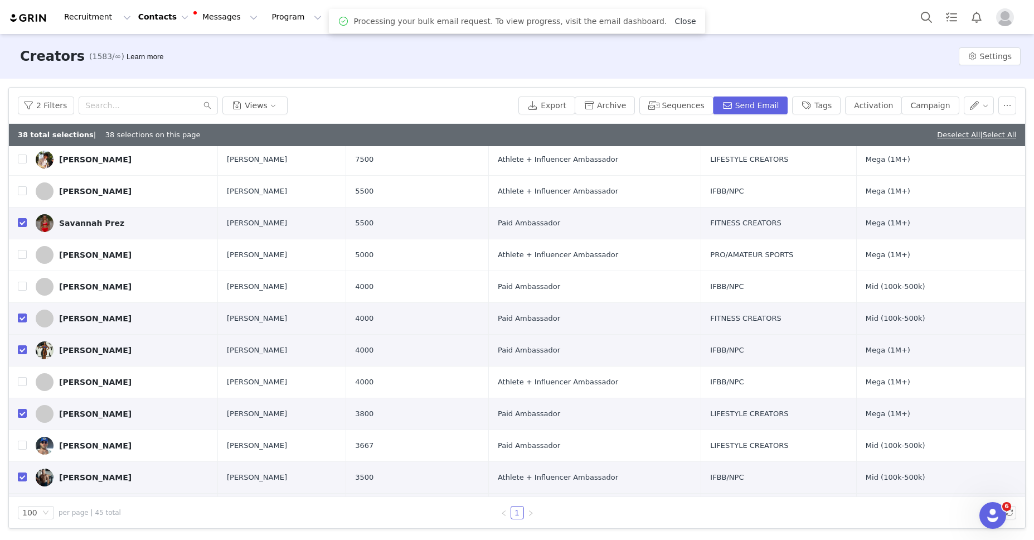
click at [682, 22] on link "Close" at bounding box center [685, 21] width 21 height 9
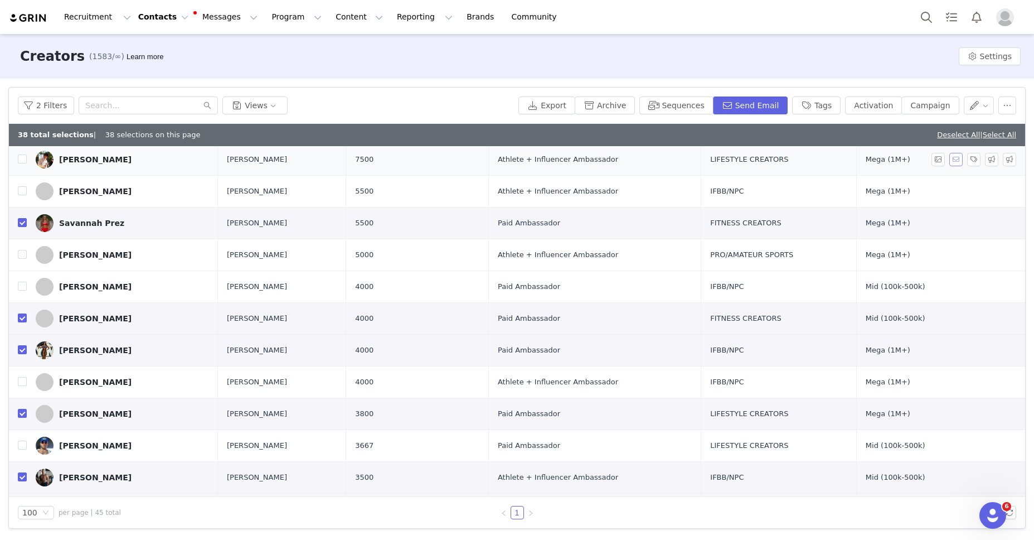
click at [958, 138] on link "Deselect All" at bounding box center [958, 134] width 43 height 8
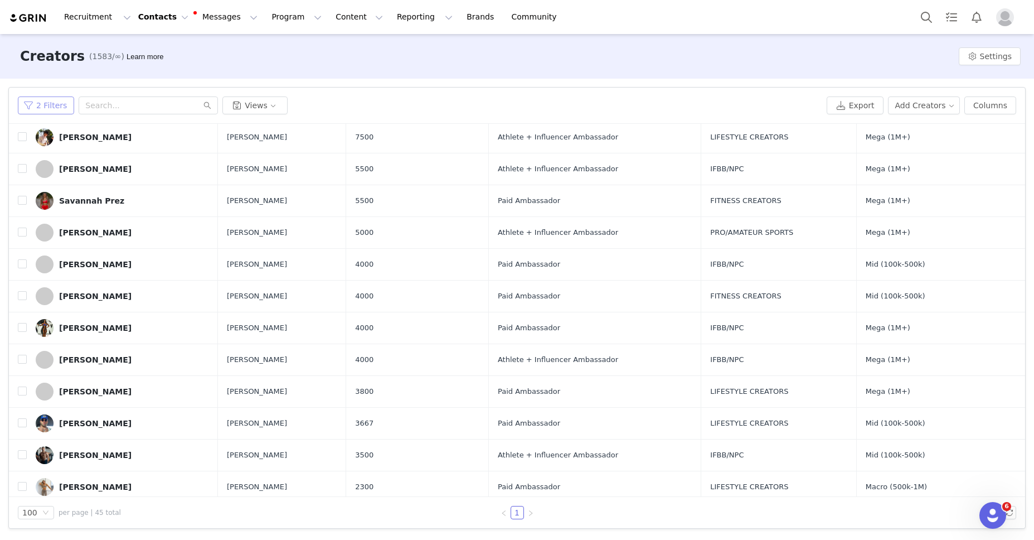
click at [46, 103] on button "2 Filters" at bounding box center [46, 105] width 56 height 18
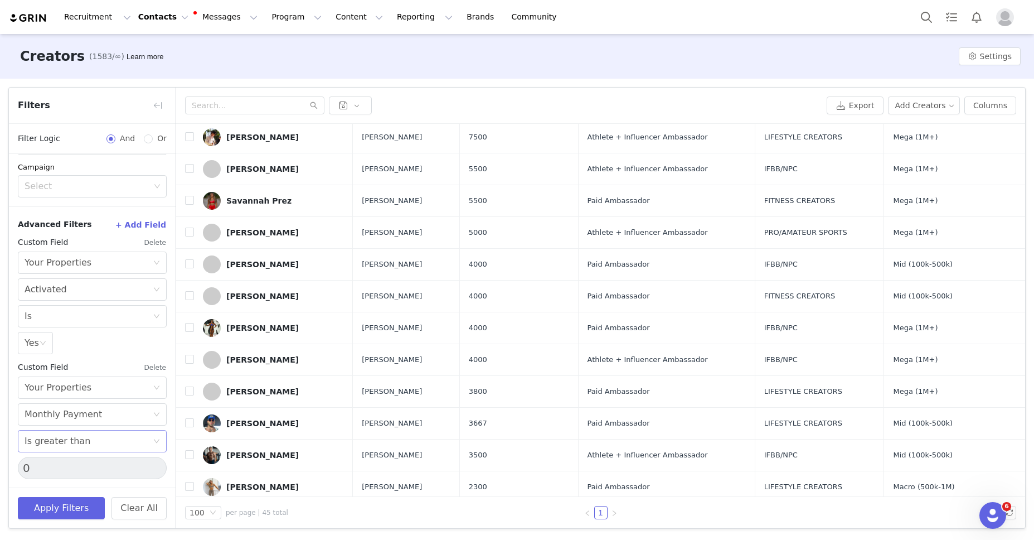
click at [136, 440] on div "Select Is greater than" at bounding box center [89, 440] width 128 height 21
click at [114, 468] on input "0" at bounding box center [92, 468] width 149 height 22
click at [128, 438] on div "Select Is greater than" at bounding box center [89, 440] width 128 height 21
click at [51, 421] on li "Does not exist" at bounding box center [92, 416] width 149 height 18
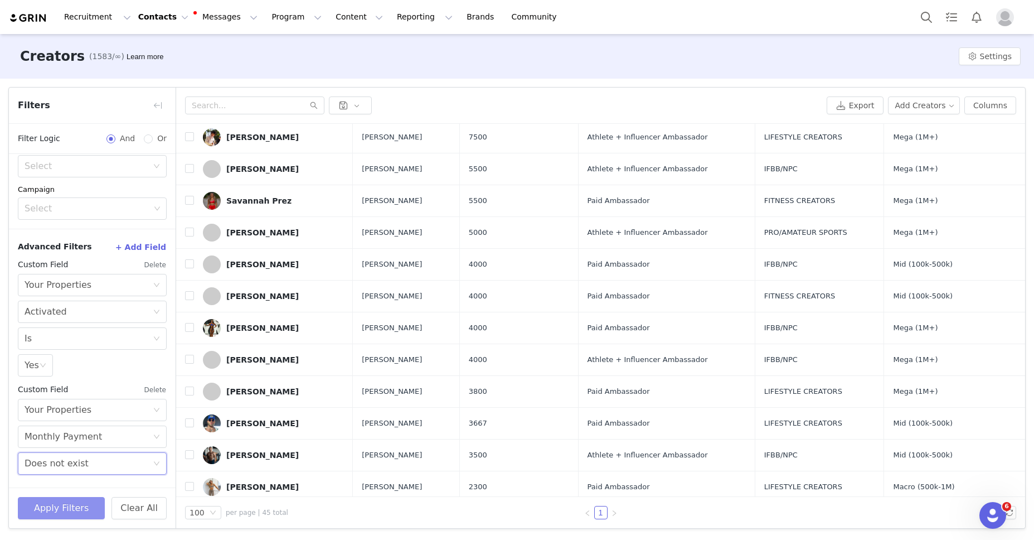
click at [53, 515] on button "Apply Filters" at bounding box center [61, 508] width 87 height 22
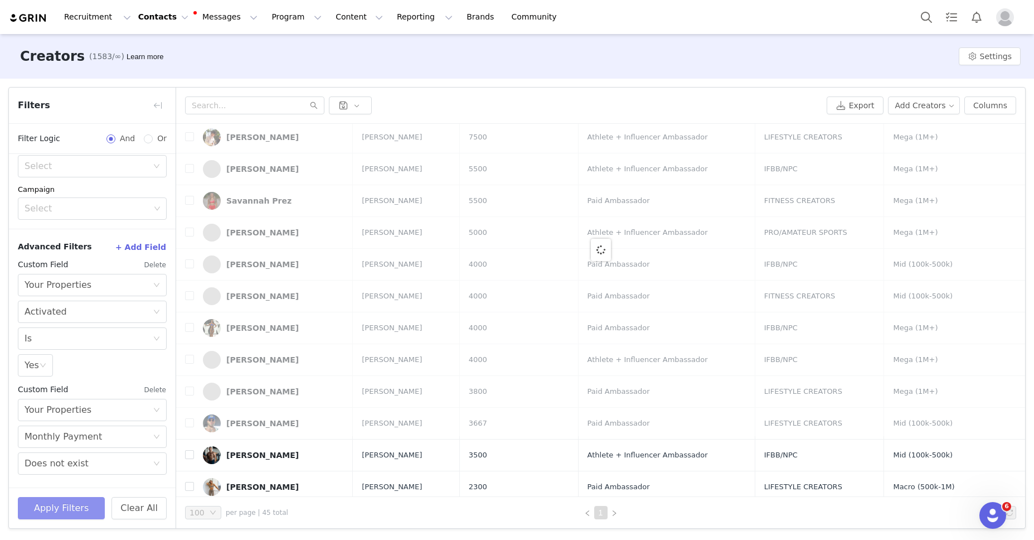
scroll to position [0, 0]
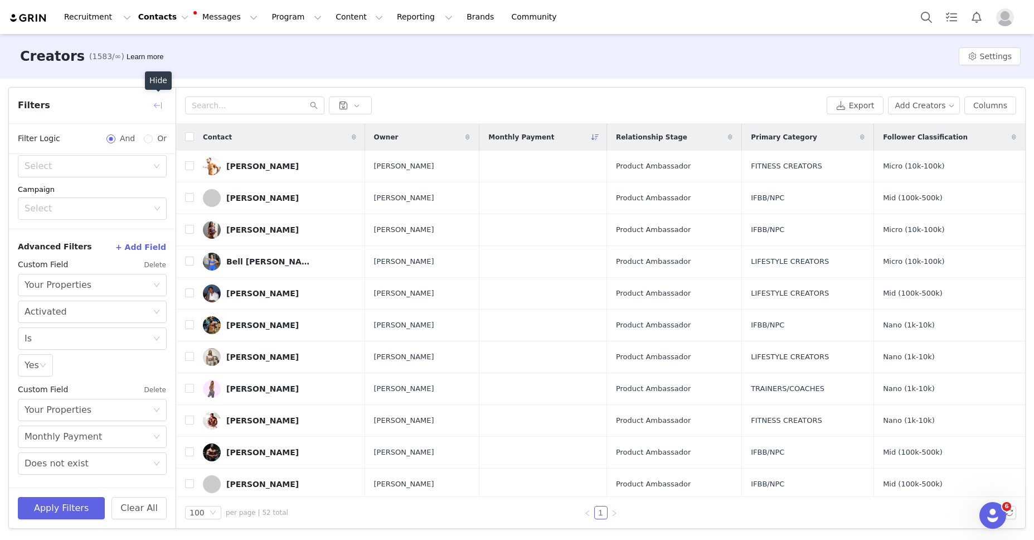
click at [158, 107] on button "button" at bounding box center [158, 105] width 18 height 18
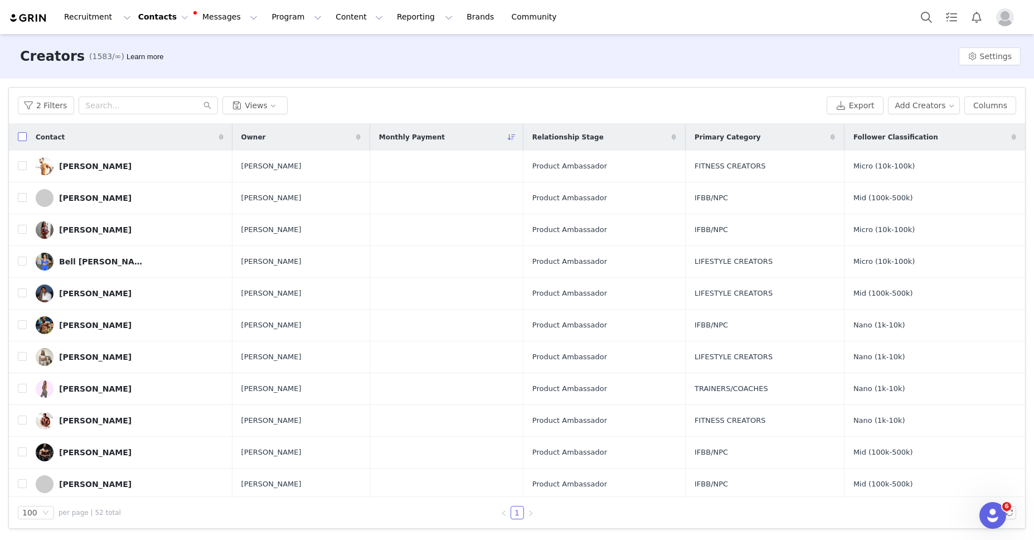
click at [21, 137] on input "checkbox" at bounding box center [22, 136] width 9 height 9
checkbox input "true"
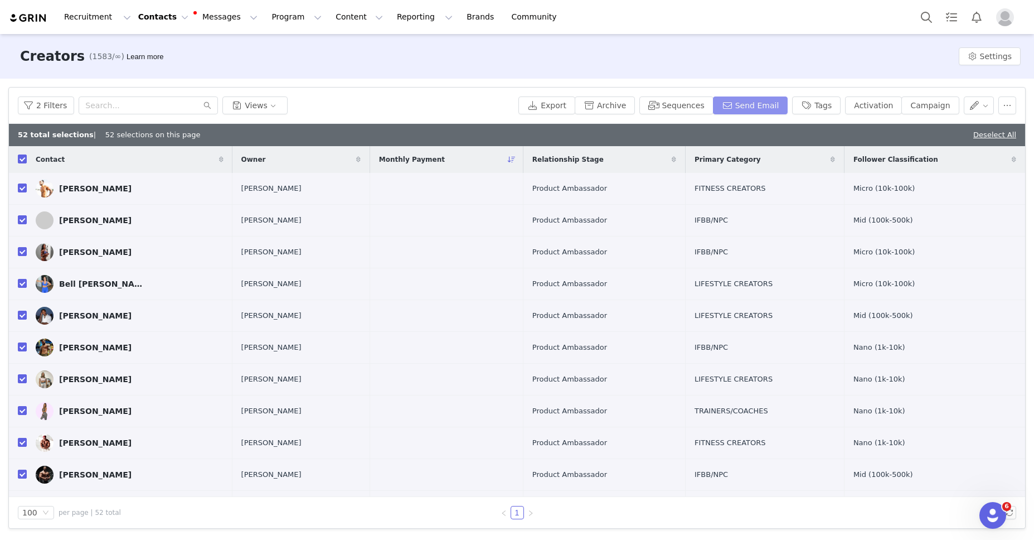
click at [752, 106] on button "Send Email" at bounding box center [750, 105] width 75 height 18
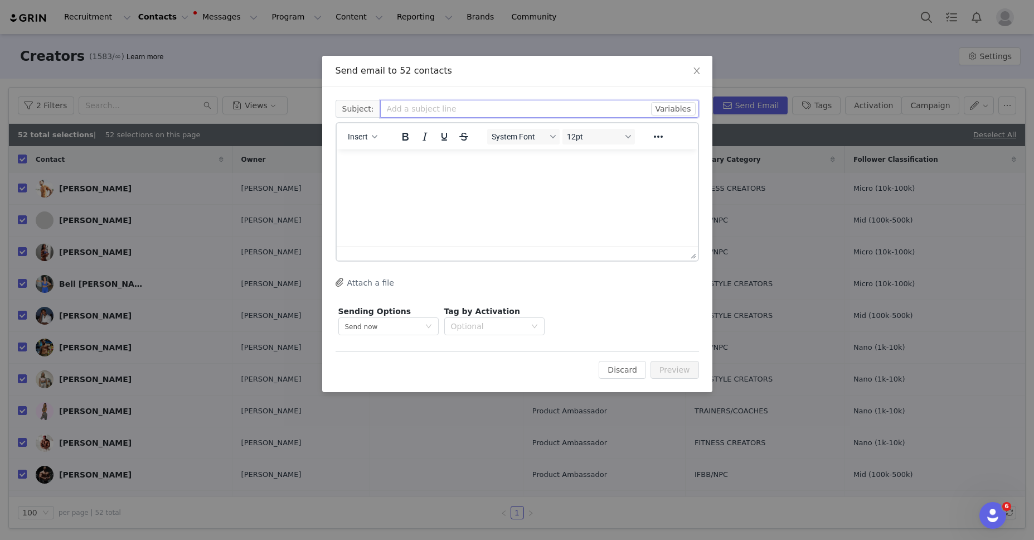
click at [416, 107] on input "text" at bounding box center [539, 109] width 319 height 18
type input "September Deliverables Link"
click at [441, 177] on html at bounding box center [516, 164] width 361 height 30
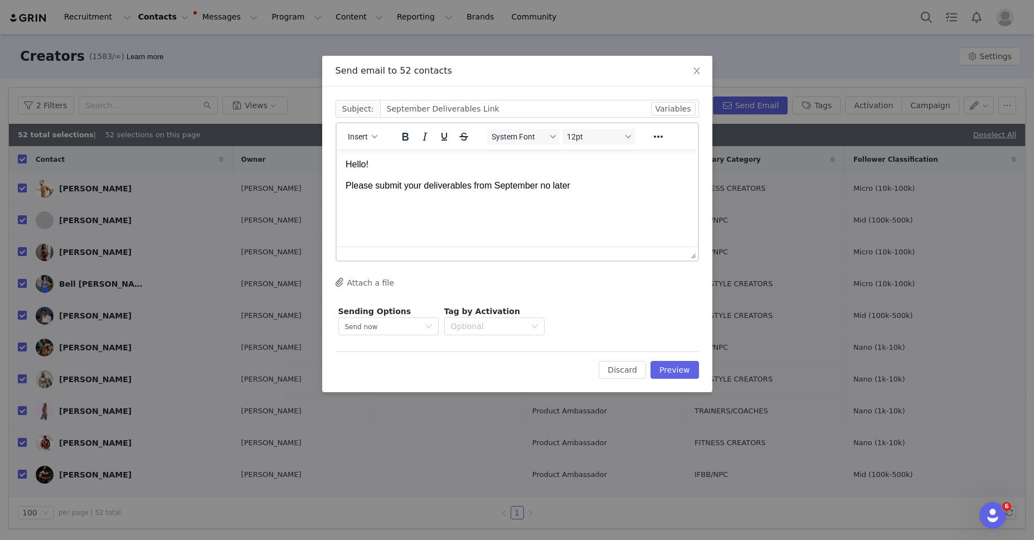
click at [599, 196] on html "Hello! Please submit your deliverables from September no later" at bounding box center [516, 175] width 361 height 52
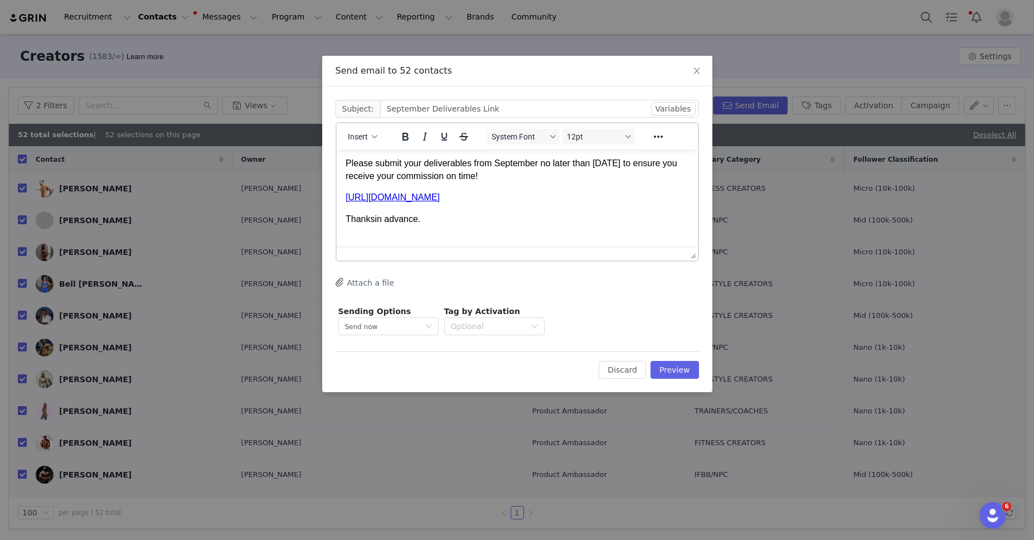
drag, startPoint x: 374, startPoint y: 221, endPoint x: 387, endPoint y: 223, distance: 14.1
click at [374, 221] on p "Thanksin advance." at bounding box center [516, 219] width 343 height 12
click at [440, 222] on p "Thanks in advance." at bounding box center [516, 219] width 343 height 12
click at [375, 138] on icon "button" at bounding box center [375, 137] width 6 height 6
click at [398, 195] on div "Insert Signature" at bounding box center [403, 191] width 100 height 13
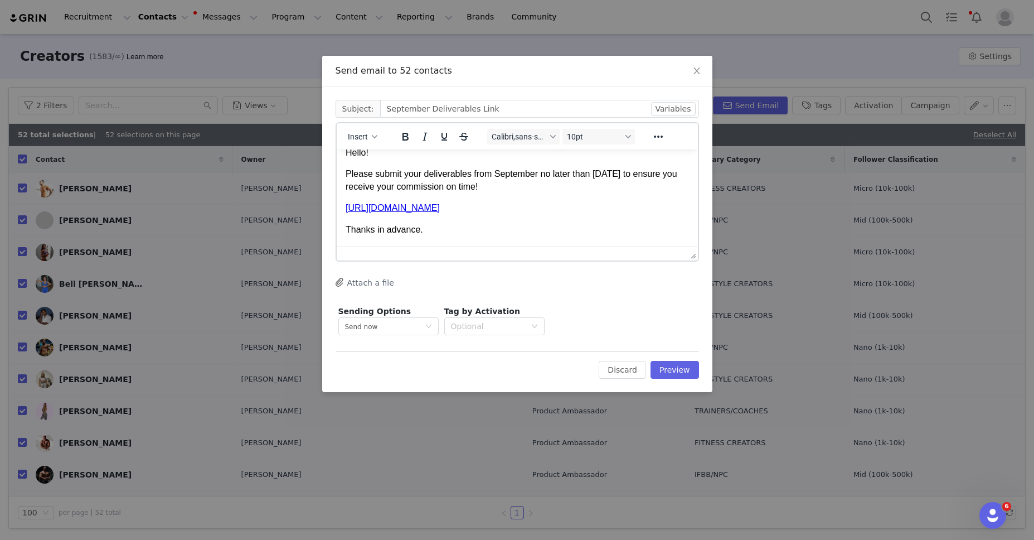
scroll to position [43, 0]
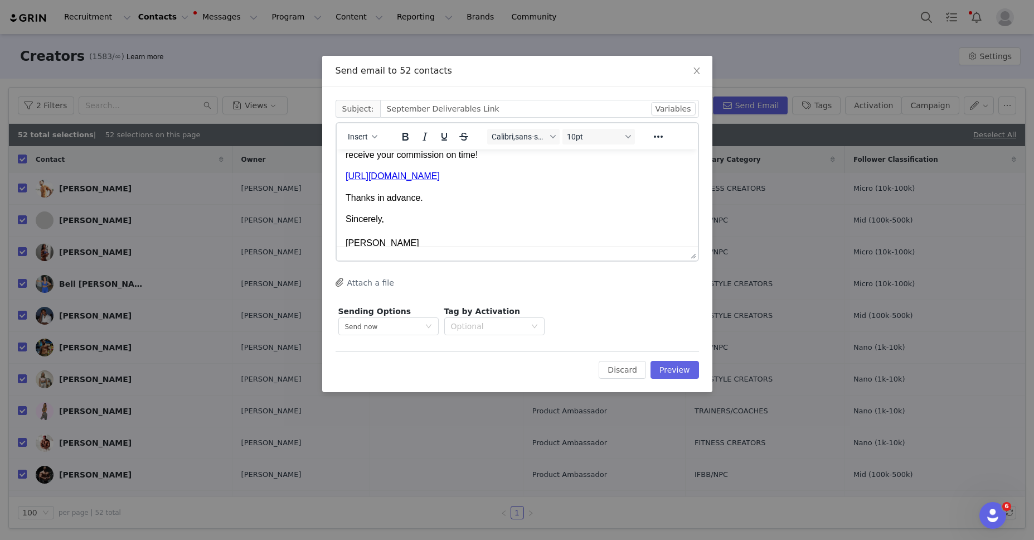
click at [456, 199] on p "Thanks in advance." at bounding box center [516, 198] width 343 height 12
click at [669, 365] on button "Preview" at bounding box center [675, 370] width 48 height 18
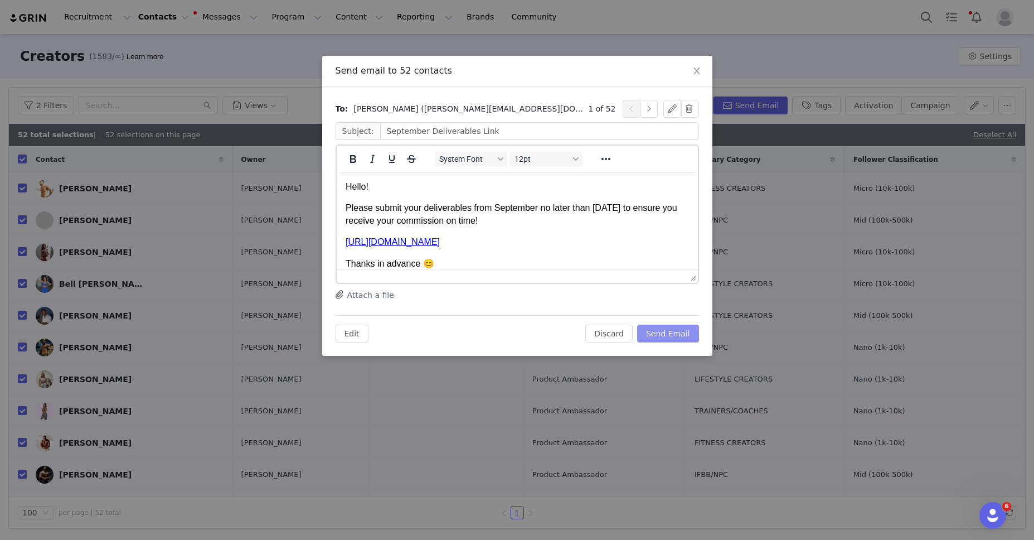
scroll to position [0, 0]
click at [680, 331] on button "Send Email" at bounding box center [668, 333] width 62 height 18
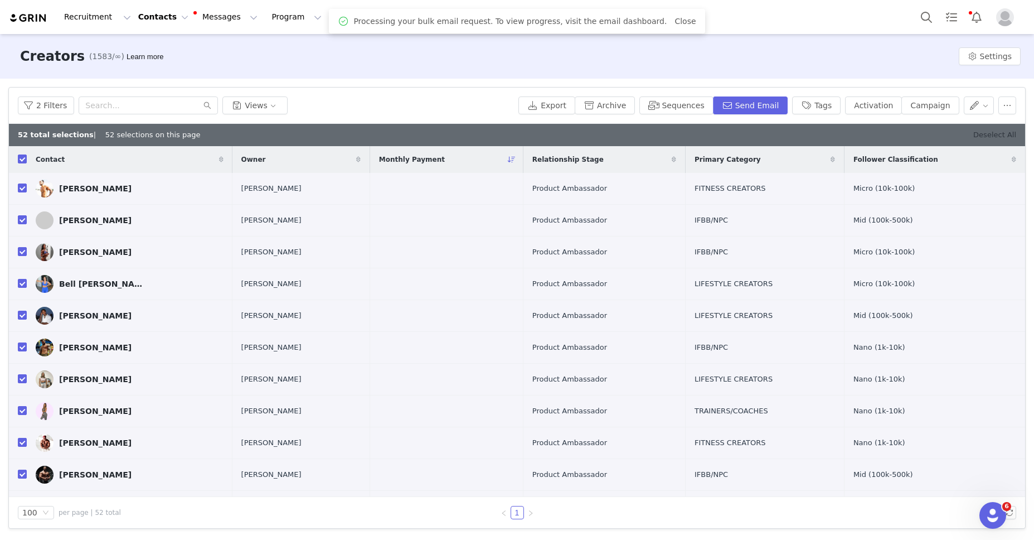
click at [997, 135] on link "Deselect All" at bounding box center [994, 134] width 43 height 8
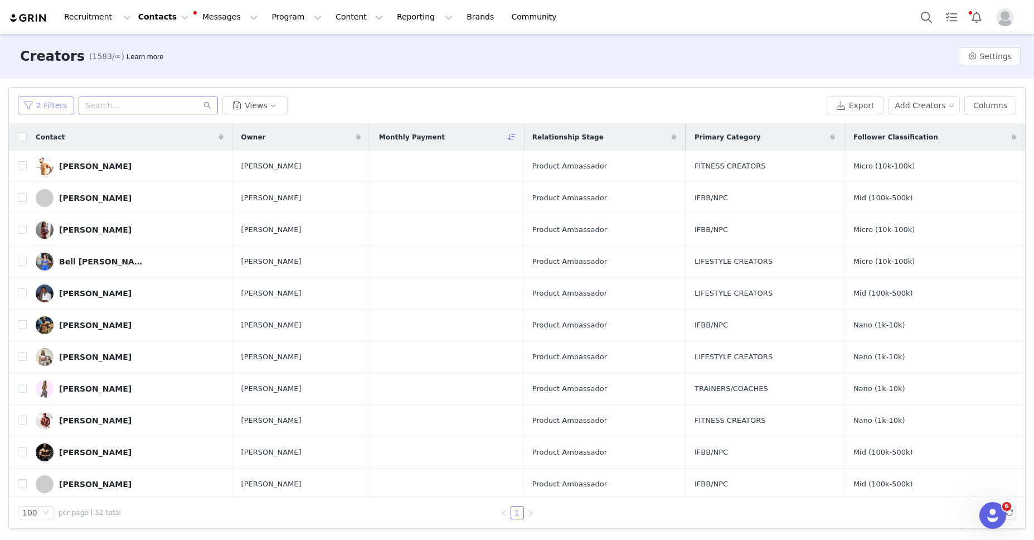
click at [56, 106] on button "2 Filters" at bounding box center [46, 105] width 56 height 18
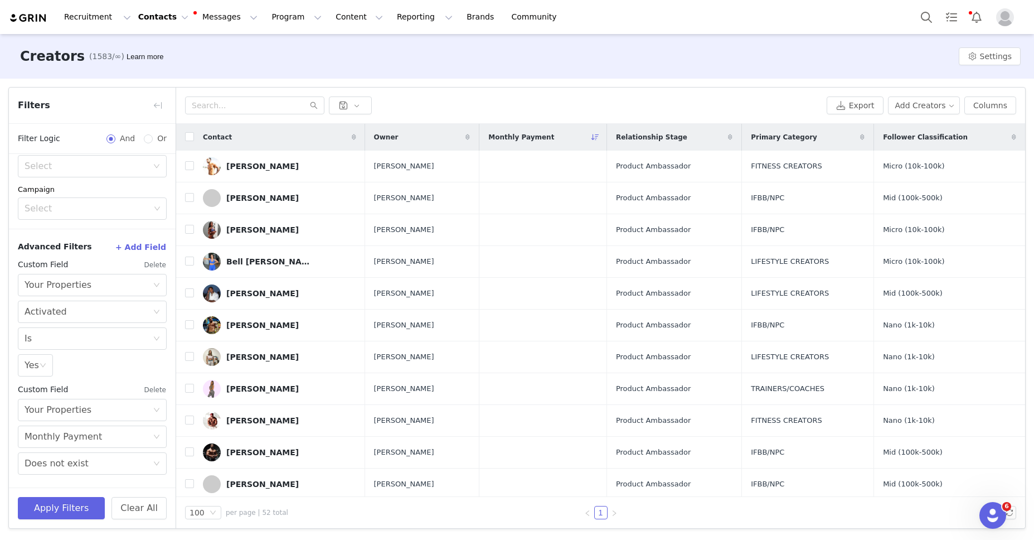
click at [153, 386] on button "Delete" at bounding box center [155, 390] width 23 height 18
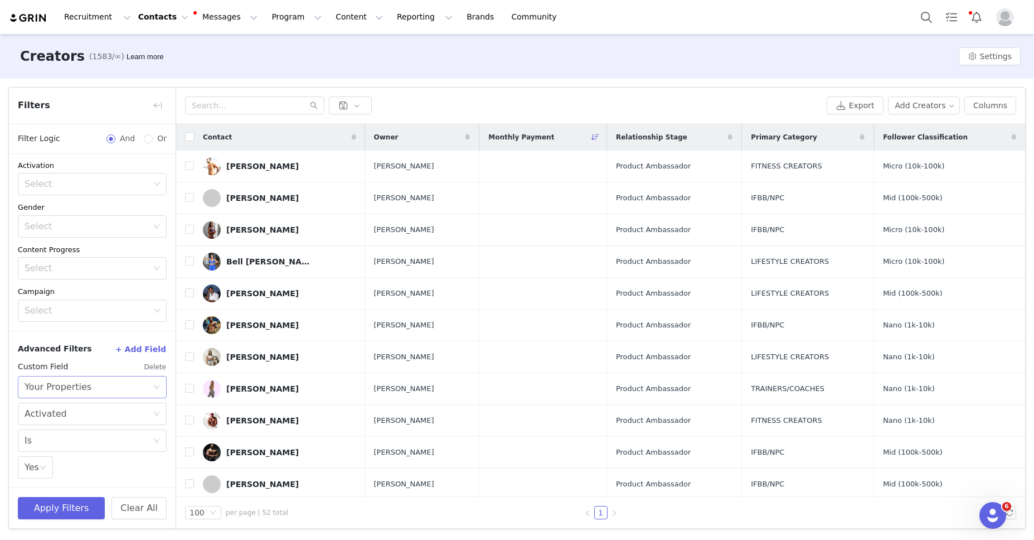
scroll to position [213, 0]
click at [151, 349] on button "+ Add Field" at bounding box center [141, 350] width 52 height 18
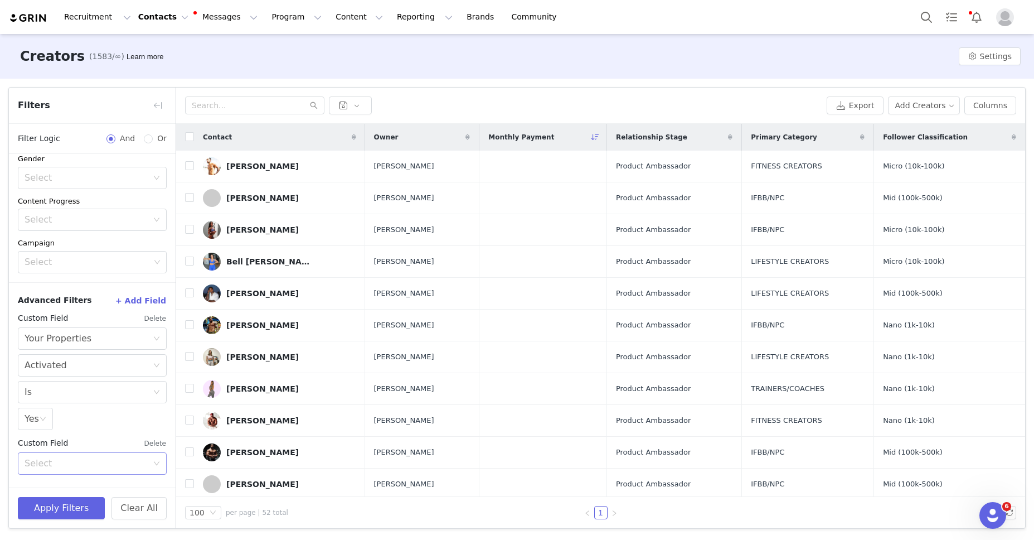
click at [95, 464] on div "Select" at bounding box center [86, 463] width 123 height 11
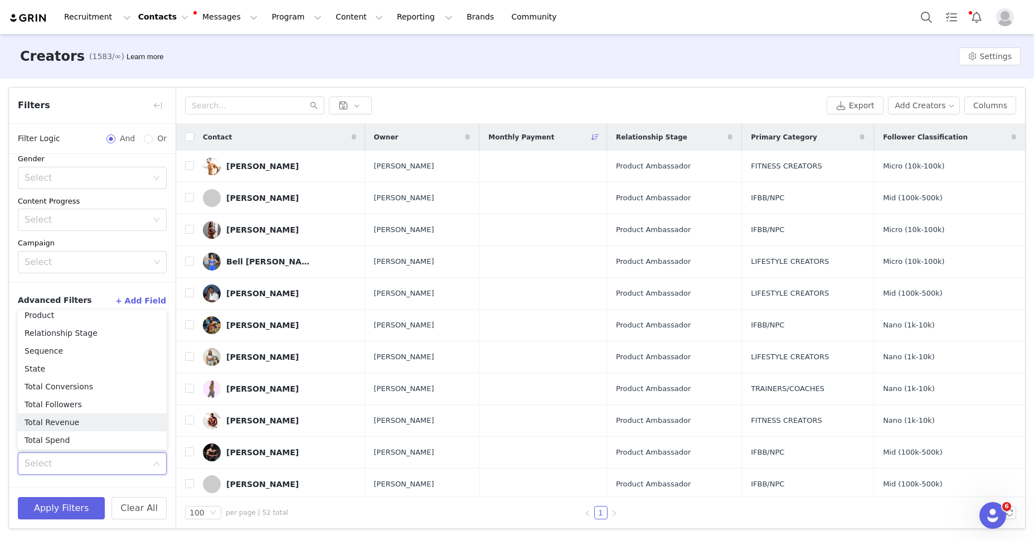
scroll to position [739, 0]
click at [65, 438] on li "Your Properties" at bounding box center [92, 438] width 149 height 18
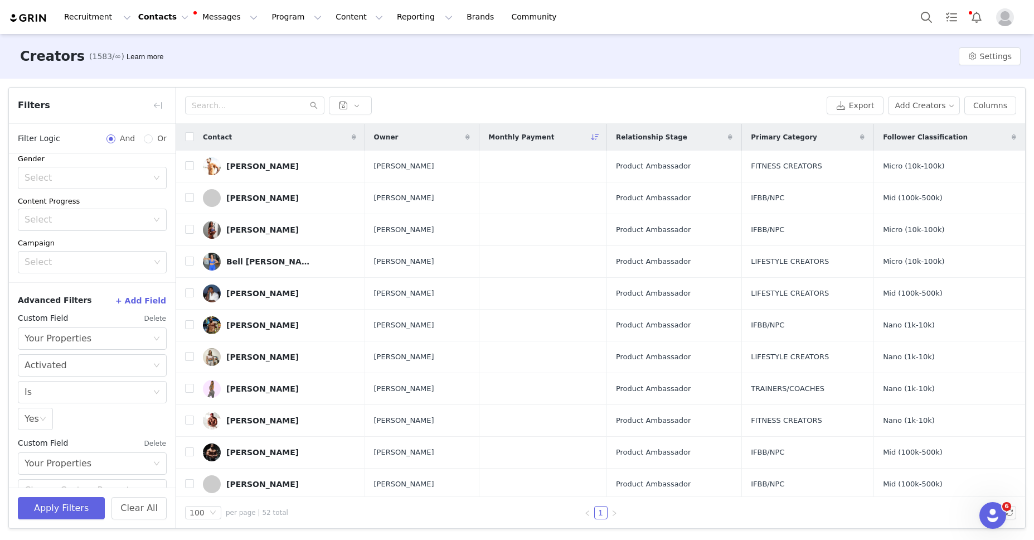
scroll to position [316, 0]
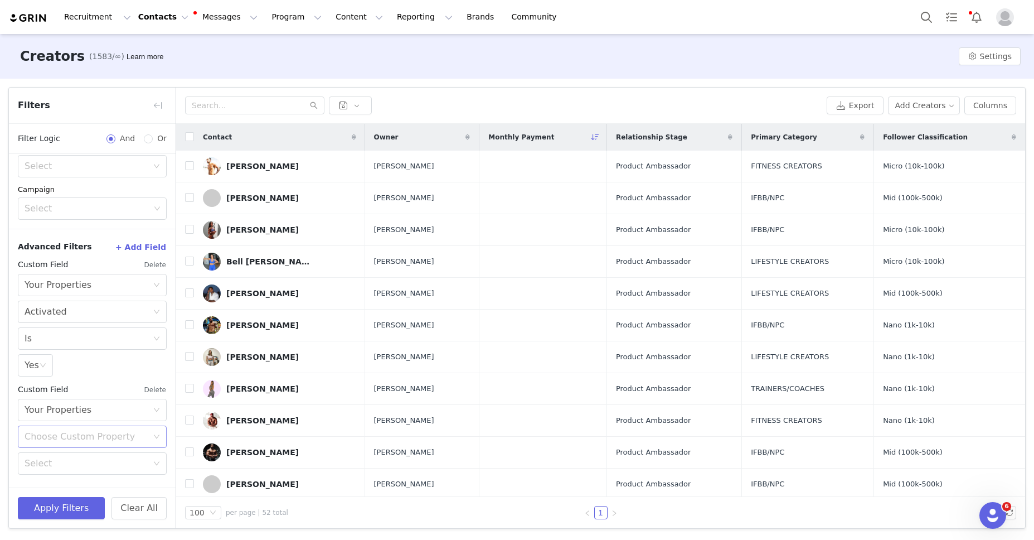
click at [67, 440] on div "Choose Custom Property" at bounding box center [86, 436] width 123 height 11
click at [65, 402] on li "Monthly Payment" at bounding box center [92, 401] width 149 height 18
click at [81, 462] on div "Select" at bounding box center [86, 463] width 123 height 11
click at [64, 364] on li "Is greater than" at bounding box center [92, 367] width 149 height 18
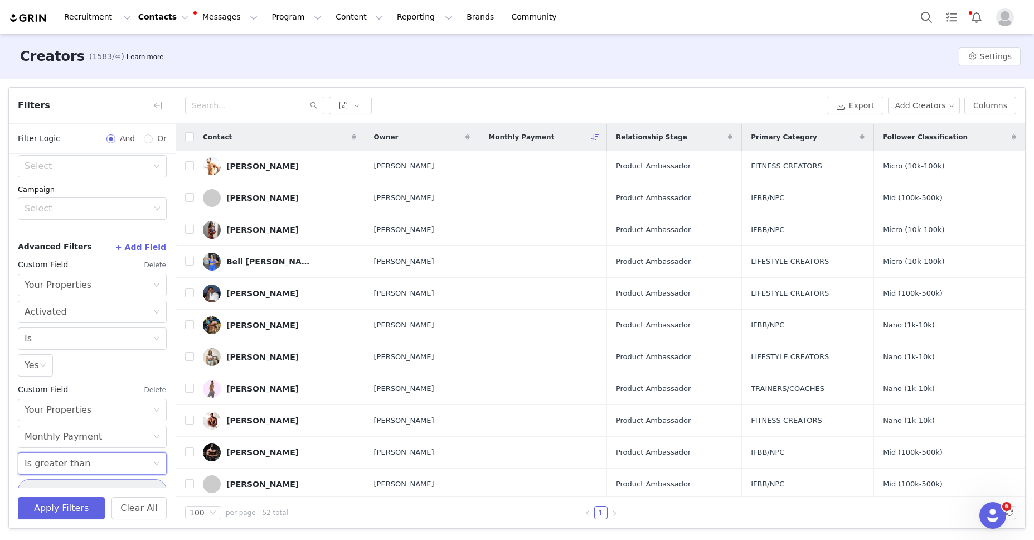
scroll to position [338, 0]
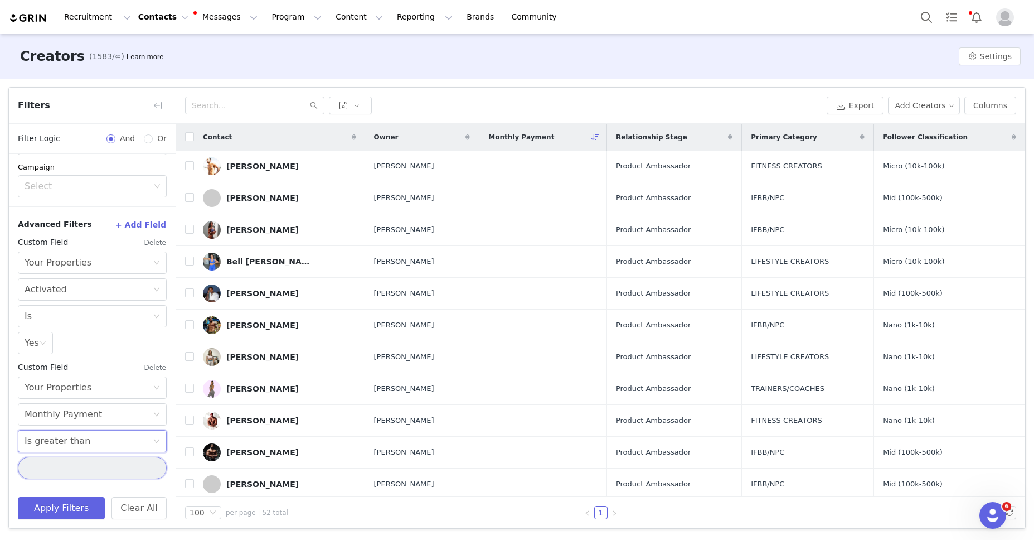
click at [60, 464] on input "number" at bounding box center [92, 468] width 149 height 22
type input "0"
click at [54, 509] on button "Apply Filters" at bounding box center [61, 508] width 87 height 22
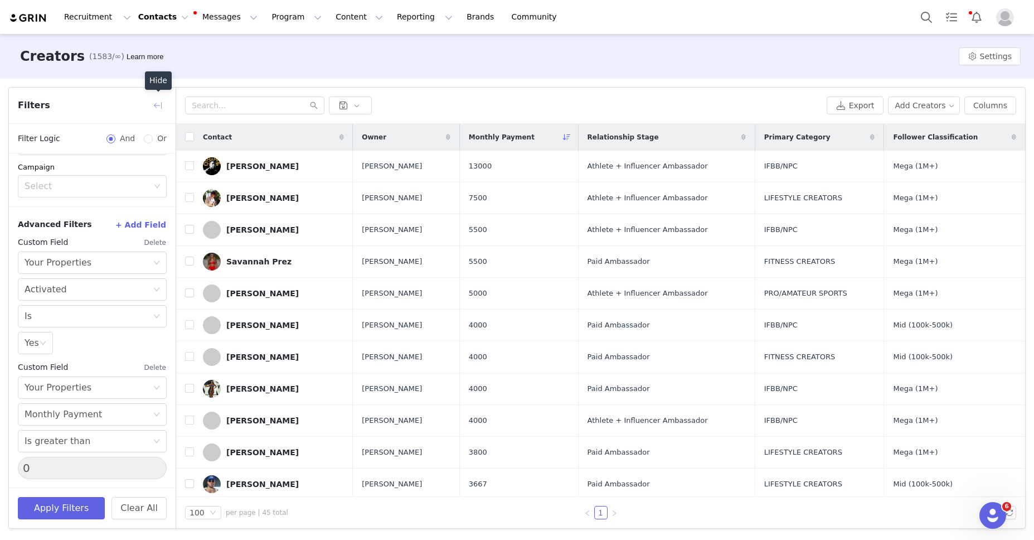
click at [160, 101] on button "button" at bounding box center [158, 105] width 18 height 18
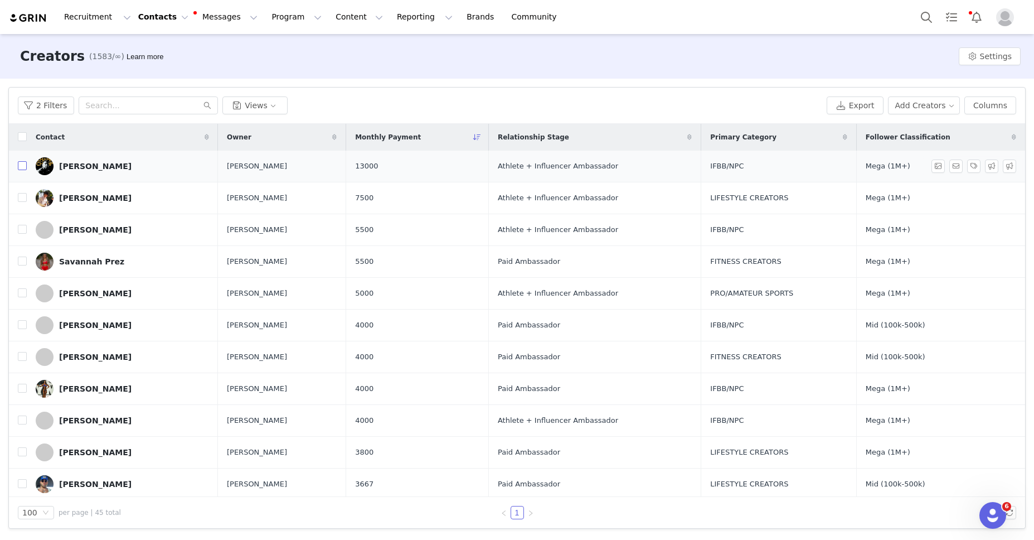
click at [24, 167] on input "checkbox" at bounding box center [22, 165] width 9 height 9
checkbox input "true"
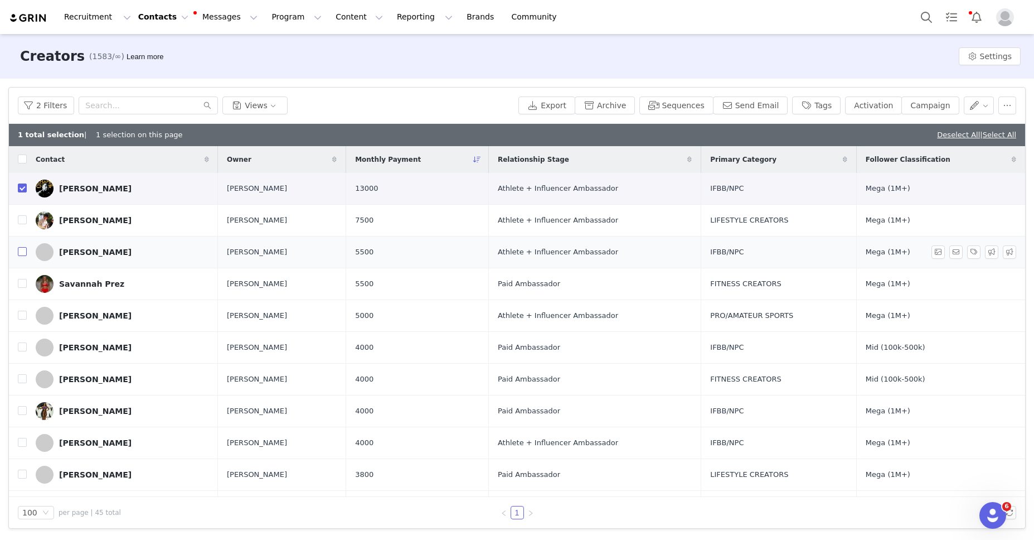
click at [24, 254] on input "checkbox" at bounding box center [22, 251] width 9 height 9
checkbox input "true"
drag, startPoint x: 23, startPoint y: 317, endPoint x: 23, endPoint y: 323, distance: 6.1
click at [23, 317] on input "checkbox" at bounding box center [22, 315] width 9 height 9
checkbox input "true"
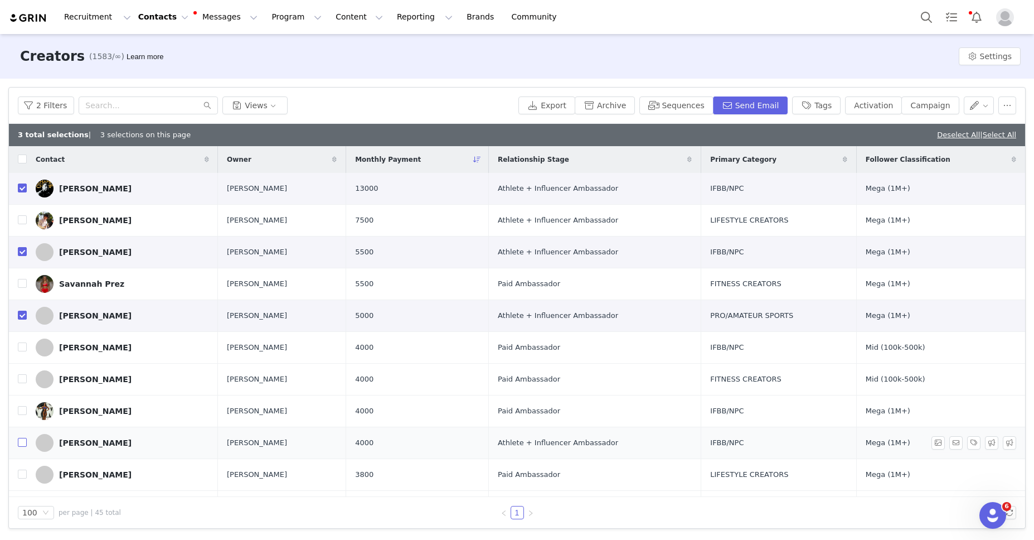
click at [25, 443] on input "checkbox" at bounding box center [22, 442] width 9 height 9
checkbox input "true"
click at [770, 103] on button "Send Email" at bounding box center [750, 105] width 75 height 18
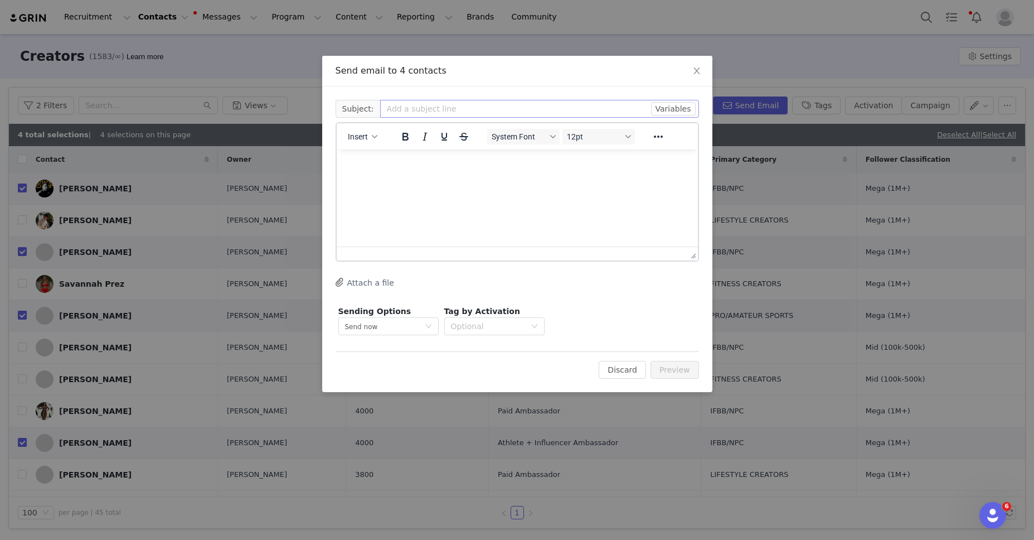
scroll to position [0, 0]
click at [447, 115] on input "text" at bounding box center [539, 109] width 319 height 18
type input "September Deliverables Link"
click at [460, 180] on html at bounding box center [516, 164] width 361 height 30
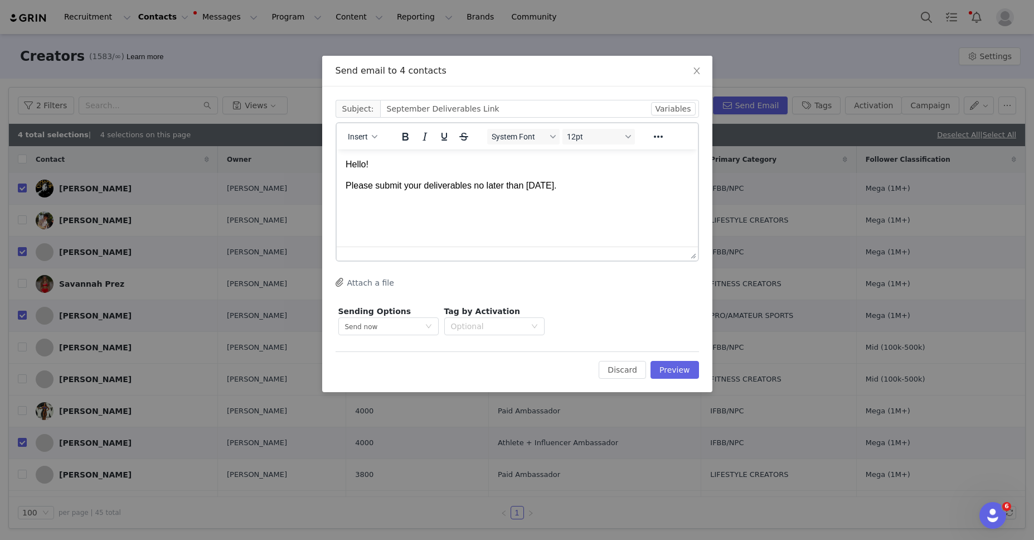
click at [610, 183] on p "Please submit your deliverables no later than October 2nd." at bounding box center [516, 186] width 343 height 12
click at [372, 139] on button "Insert" at bounding box center [362, 137] width 38 height 16
click at [384, 190] on div "Insert Signature" at bounding box center [403, 191] width 100 height 13
click at [668, 372] on button "Preview" at bounding box center [675, 370] width 48 height 18
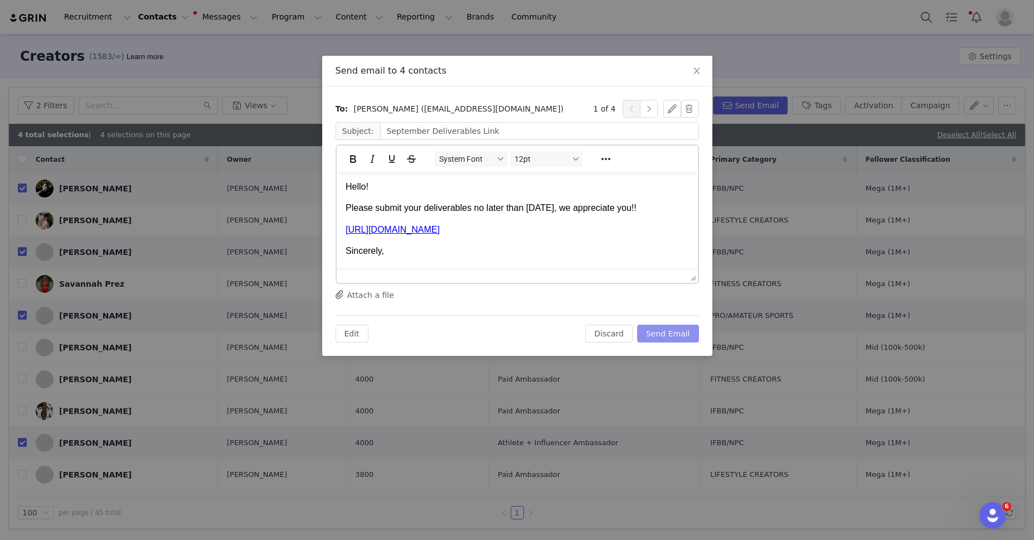
click at [671, 332] on button "Send Email" at bounding box center [668, 333] width 62 height 18
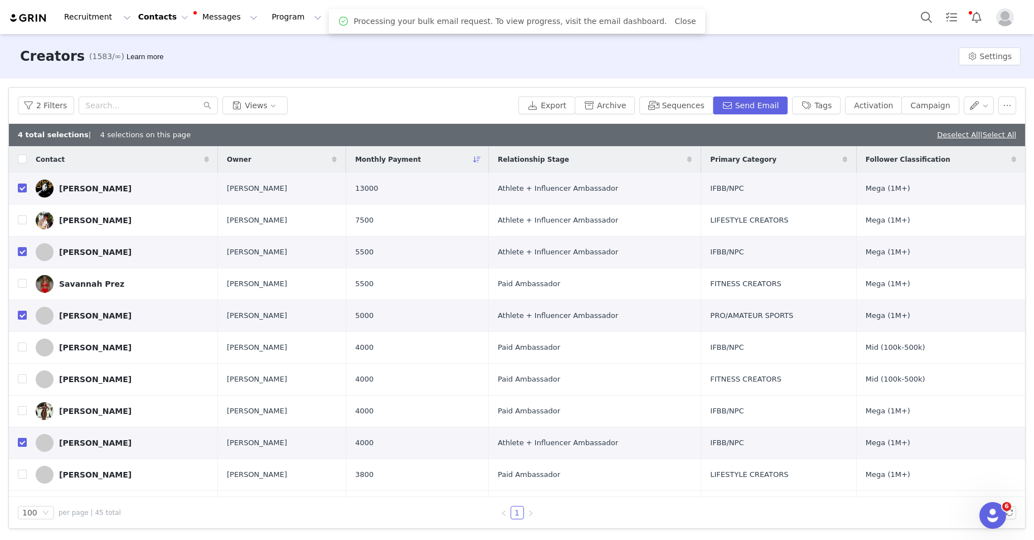
click at [959, 134] on link "Deselect All" at bounding box center [958, 134] width 43 height 8
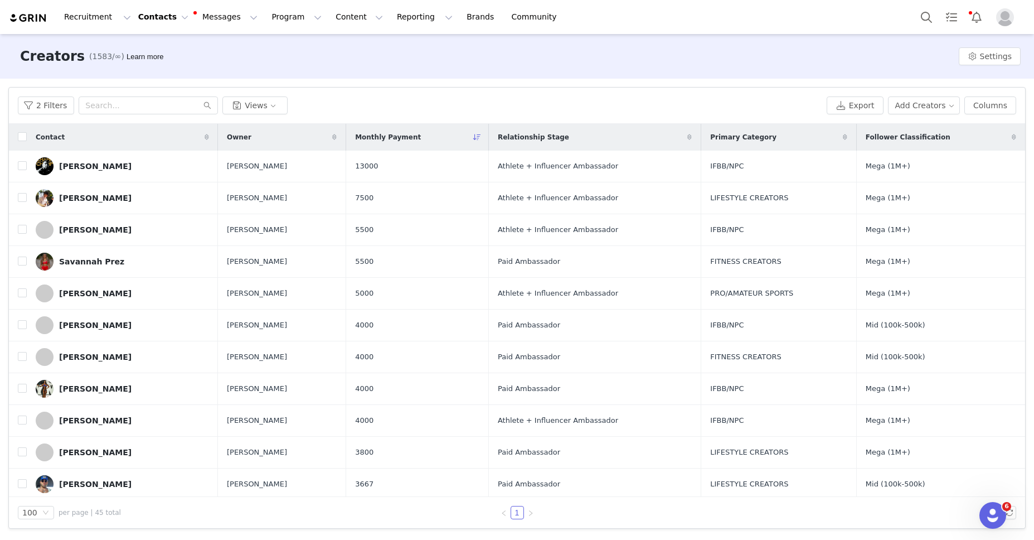
click at [607, 94] on div "2 Filters Views Export Add Creators Columns" at bounding box center [517, 106] width 1016 height 36
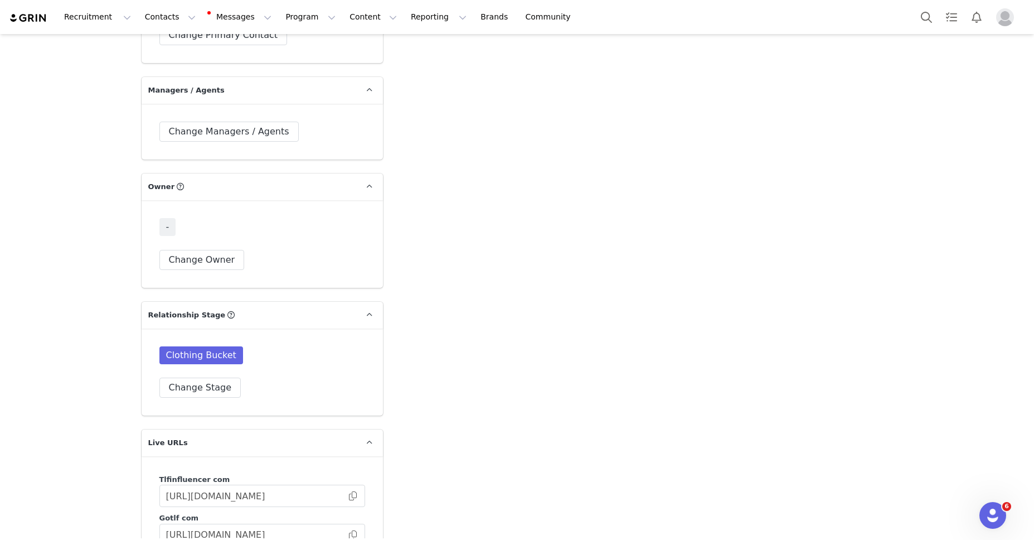
scroll to position [2723, 0]
click at [214, 251] on button "Change Owner" at bounding box center [201, 261] width 85 height 20
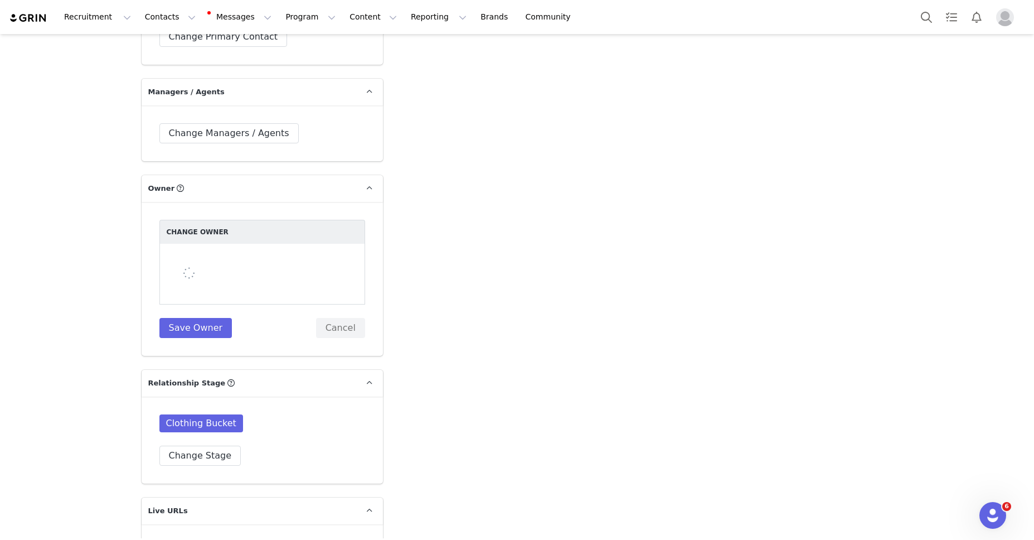
click at [236, 244] on div at bounding box center [262, 274] width 206 height 61
click at [235, 244] on div at bounding box center [262, 274] width 206 height 61
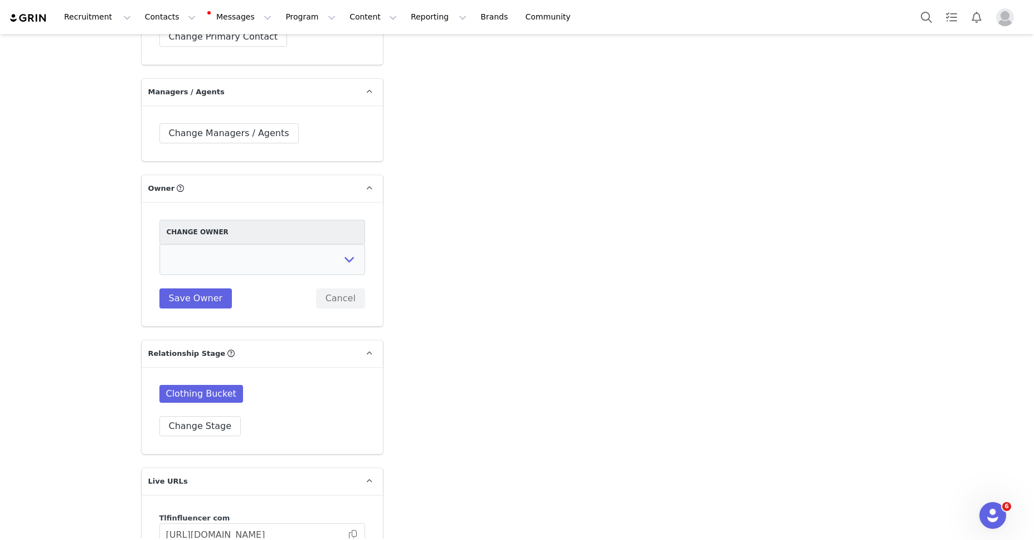
click at [222, 254] on div "Change Owner [PERSON_NAME] [PERSON_NAME] [PERSON_NAME] Accounting Dept. Integra…" at bounding box center [262, 264] width 206 height 89
click at [225, 244] on select "[PERSON_NAME] [PERSON_NAME] [PERSON_NAME] Accounting Dept. Integrations Integra…" at bounding box center [262, 259] width 206 height 31
select select "fece5e9b-2d38-40b2-991e-a7e2cb92ce32"
click at [159, 244] on select "[PERSON_NAME] [PERSON_NAME] [PERSON_NAME] Accounting Dept. Integrations Integra…" at bounding box center [262, 259] width 206 height 31
drag, startPoint x: 197, startPoint y: 273, endPoint x: 182, endPoint y: 268, distance: 15.7
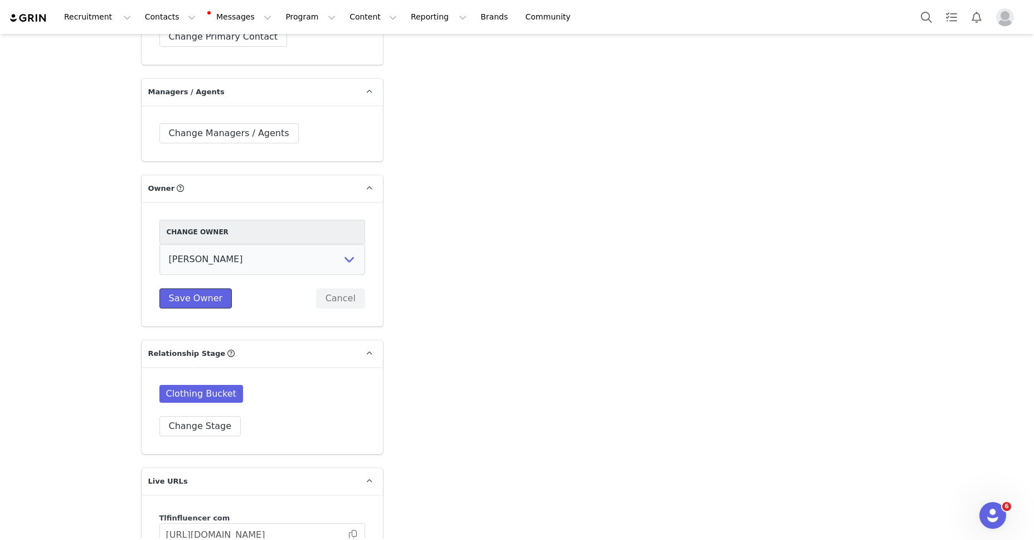
click at [197, 288] on button "Save Owner" at bounding box center [195, 298] width 73 height 20
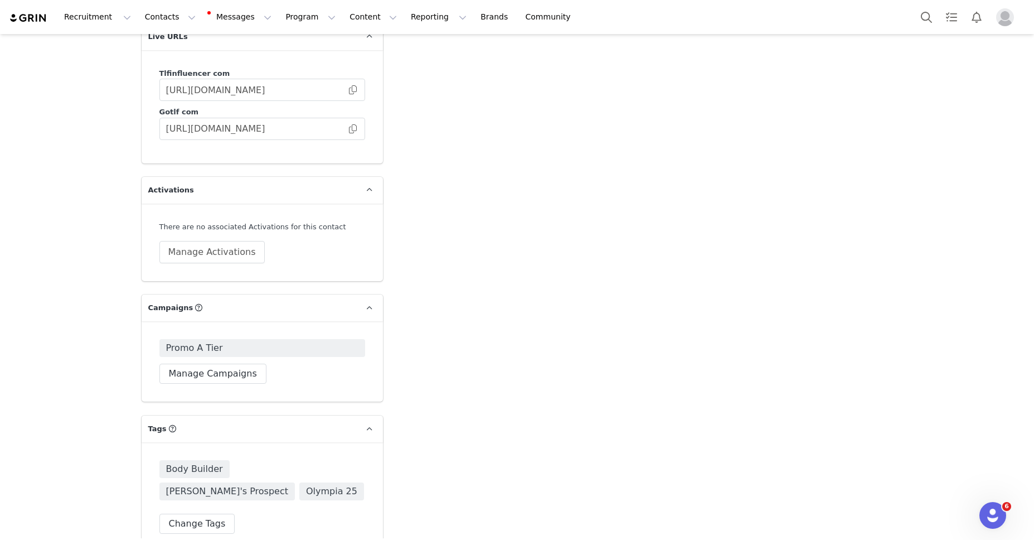
scroll to position [3132, 0]
click at [222, 362] on button "Manage Campaigns" at bounding box center [212, 372] width 107 height 20
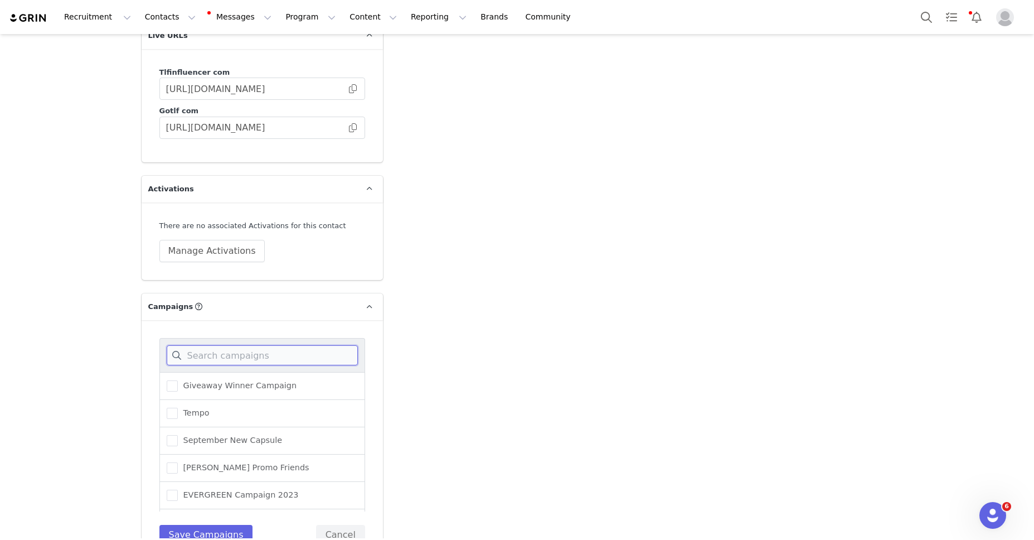
click at [215, 345] on input at bounding box center [262, 355] width 191 height 20
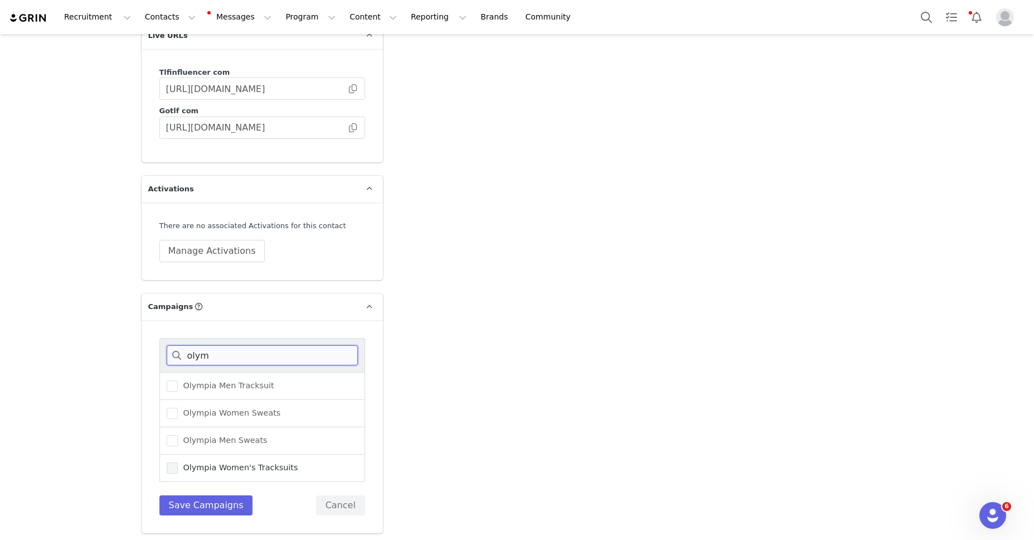
scroll to position [3138, 0]
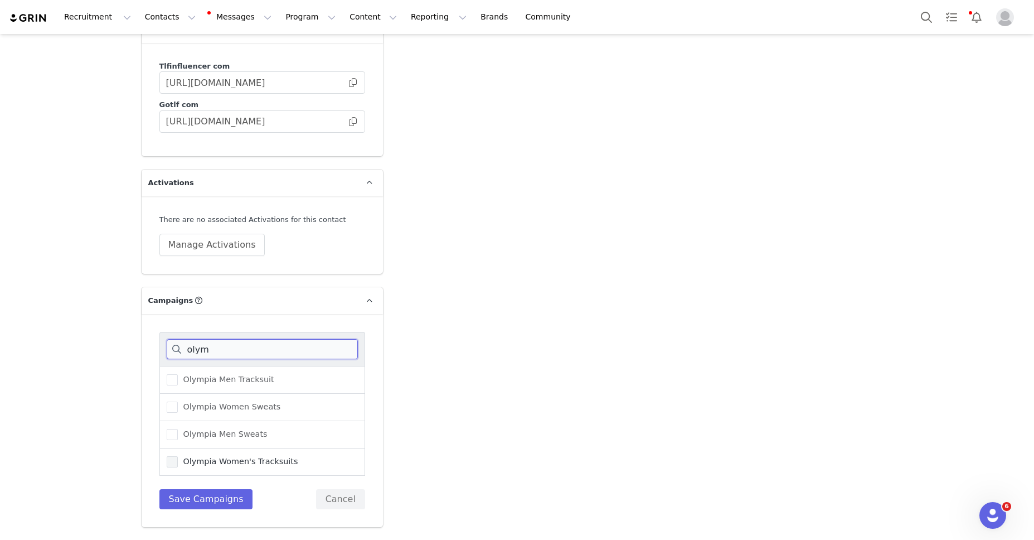
type input "olym"
click at [167, 456] on span at bounding box center [172, 461] width 11 height 11
click at [178, 456] on input "Olympia Women's Tracksuits" at bounding box center [178, 456] width 0 height 0
click at [224, 489] on button "Save Campaigns" at bounding box center [206, 499] width 94 height 20
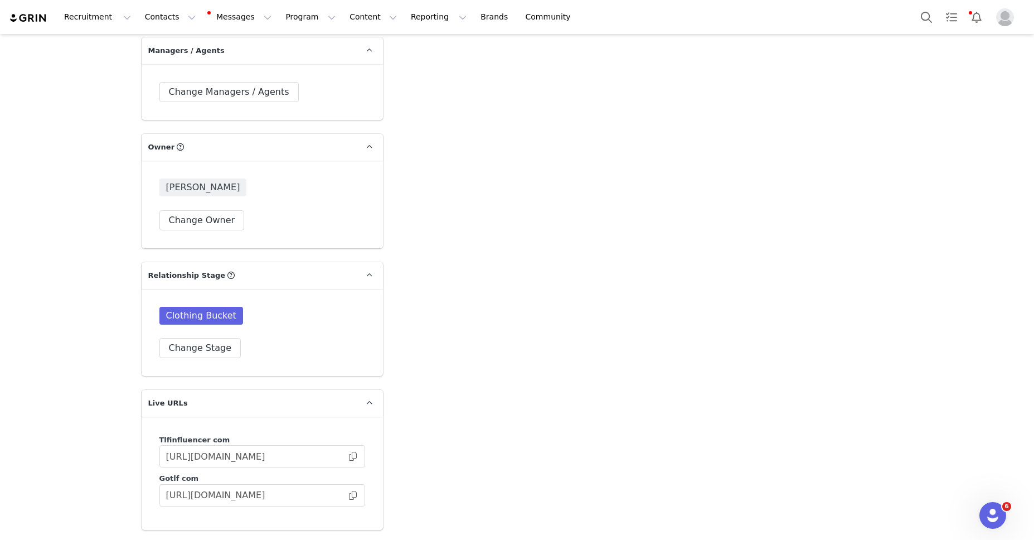
scroll to position [3156, 0]
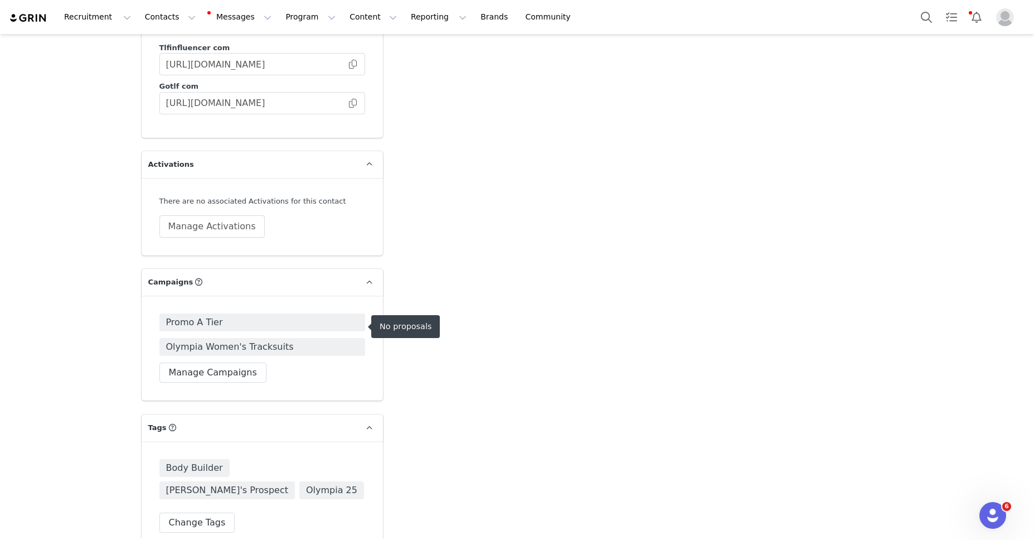
click at [311, 338] on span "Olympia Women's Tracksuits" at bounding box center [262, 347] width 206 height 18
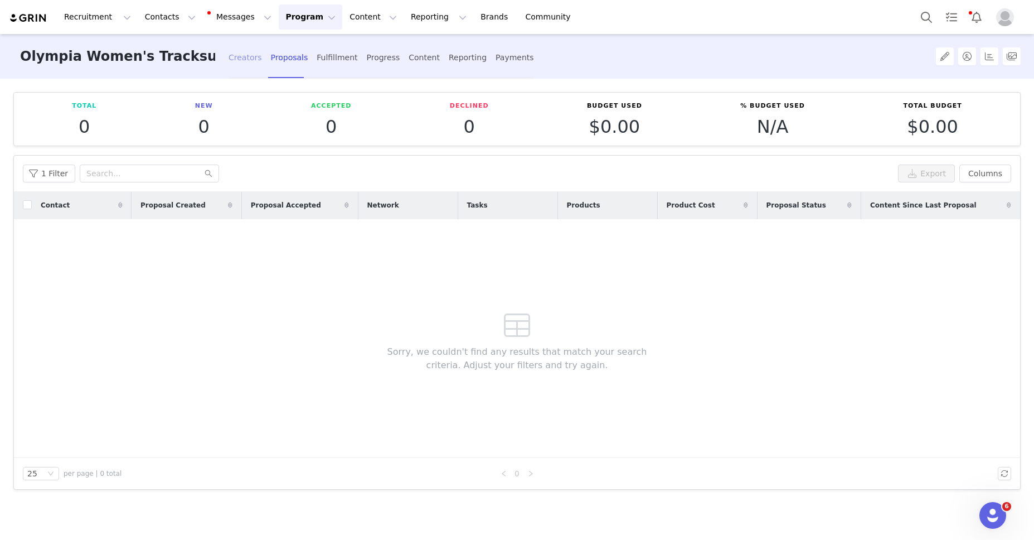
click at [232, 57] on div "Creators" at bounding box center [245, 58] width 33 height 30
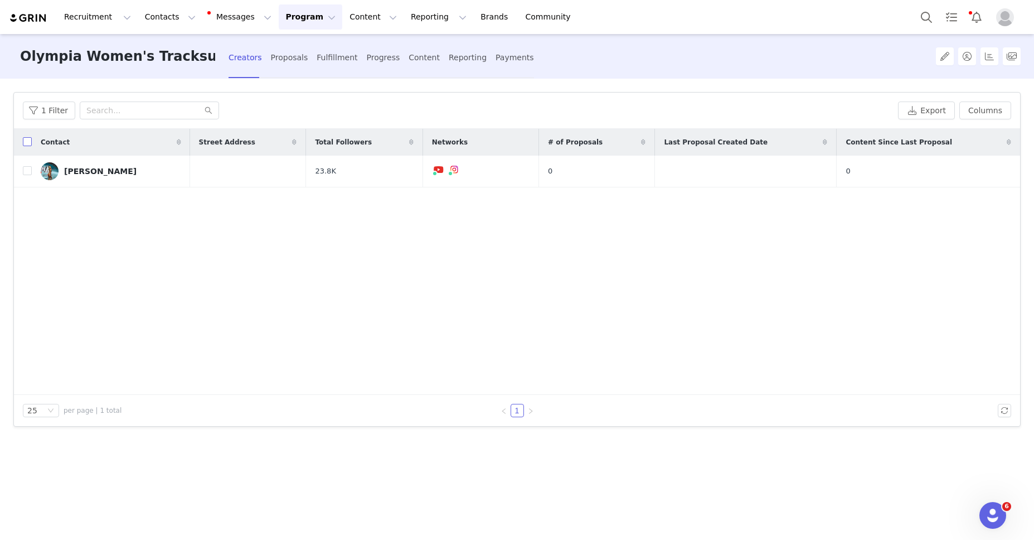
click at [25, 143] on input "checkbox" at bounding box center [27, 141] width 9 height 9
checkbox input "true"
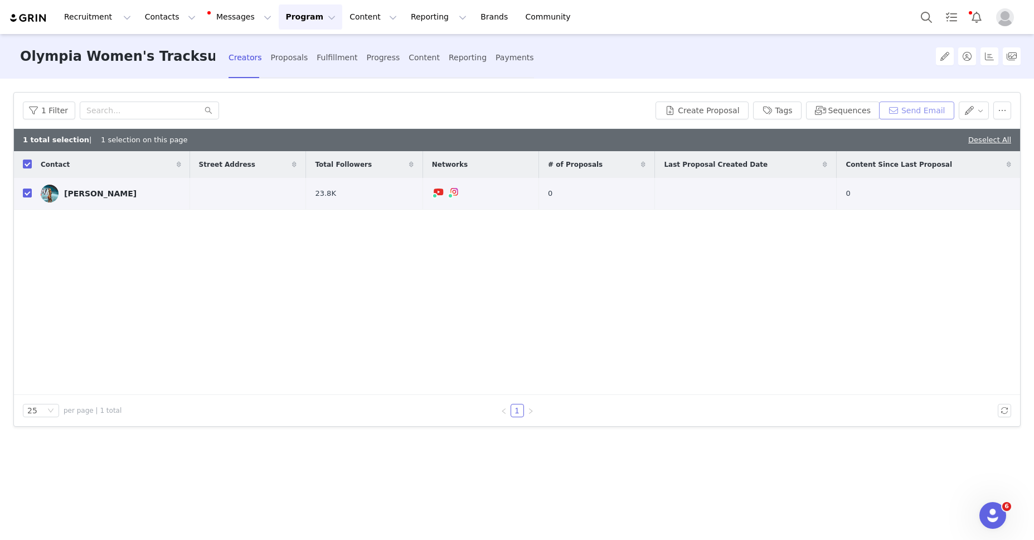
click at [916, 113] on button "Send Email" at bounding box center [916, 110] width 75 height 18
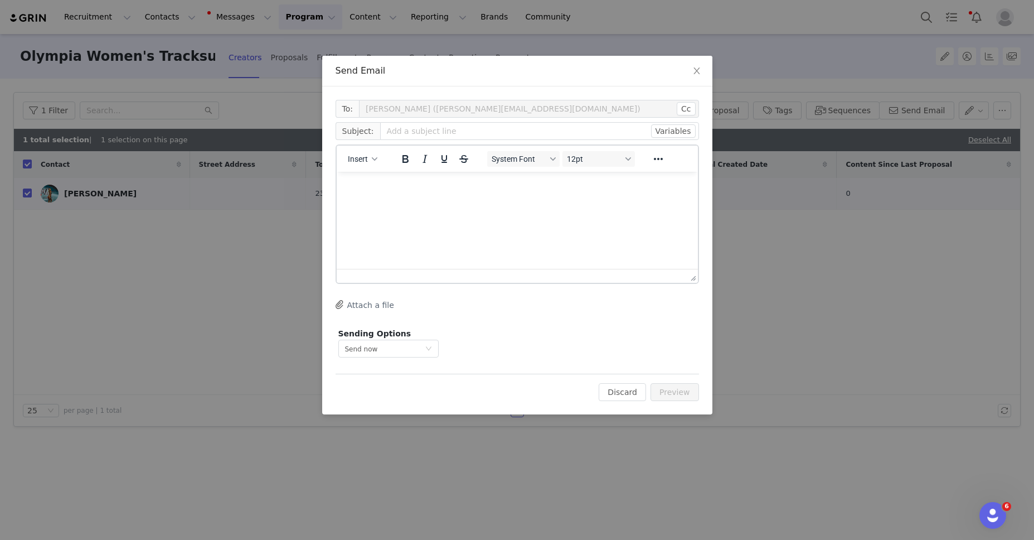
click at [465, 202] on html at bounding box center [516, 187] width 361 height 30
click at [373, 167] on div "Insert" at bounding box center [363, 159] width 52 height 22
click at [372, 160] on icon "button" at bounding box center [375, 159] width 6 height 6
click at [371, 195] on div "Insert Variable" at bounding box center [403, 196] width 100 height 13
select select
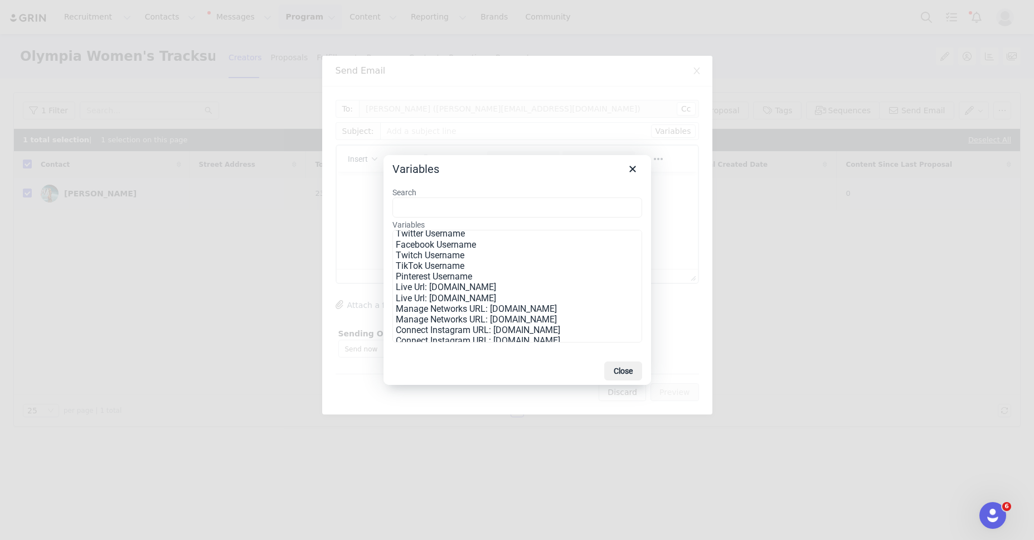
scroll to position [185, 0]
click at [620, 370] on button "Close" at bounding box center [623, 370] width 38 height 19
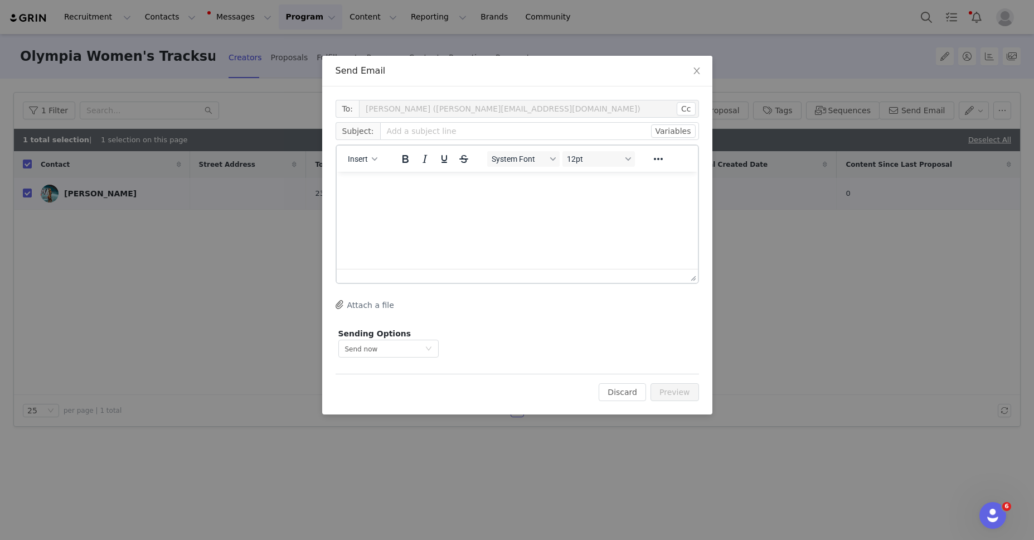
click at [822, 236] on div "Send Email To: Jordan Brannon (jordan@fitbodyfusion.com) Cc Cc: Subject: Variab…" at bounding box center [517, 270] width 1034 height 540
drag, startPoint x: 701, startPoint y: 69, endPoint x: 242, endPoint y: 147, distance: 465.5
click at [701, 69] on span "Close" at bounding box center [696, 71] width 31 height 31
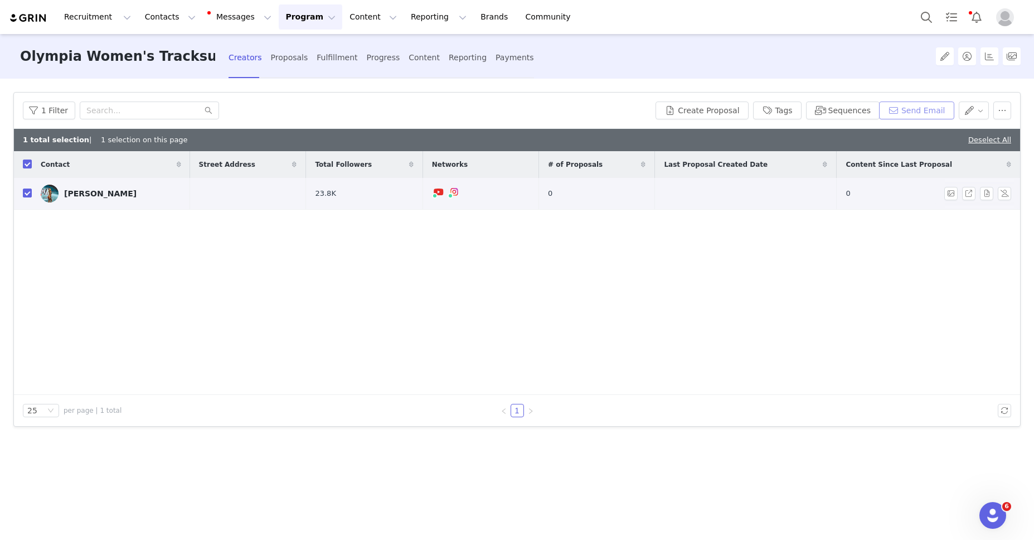
scroll to position [0, 0]
drag, startPoint x: 95, startPoint y: 195, endPoint x: 101, endPoint y: 196, distance: 5.6
click at [95, 195] on div "Jordan Brannon" at bounding box center [100, 193] width 72 height 9
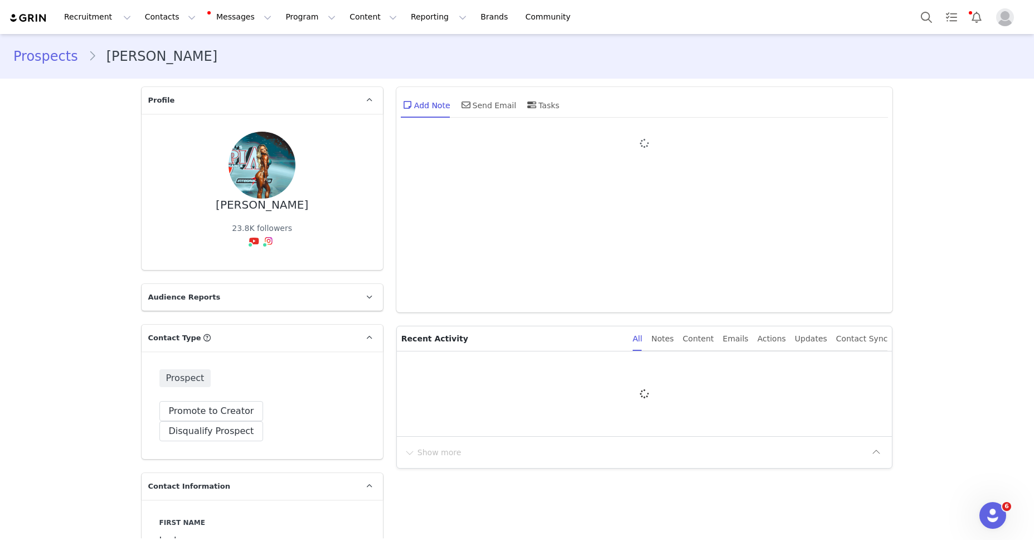
type input "+1 ([GEOGRAPHIC_DATA])"
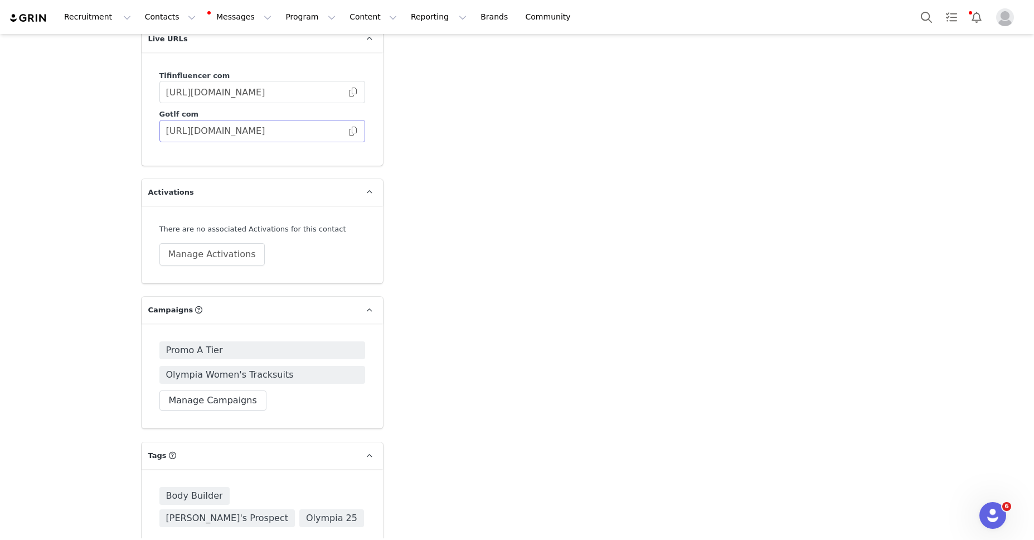
scroll to position [3125, 0]
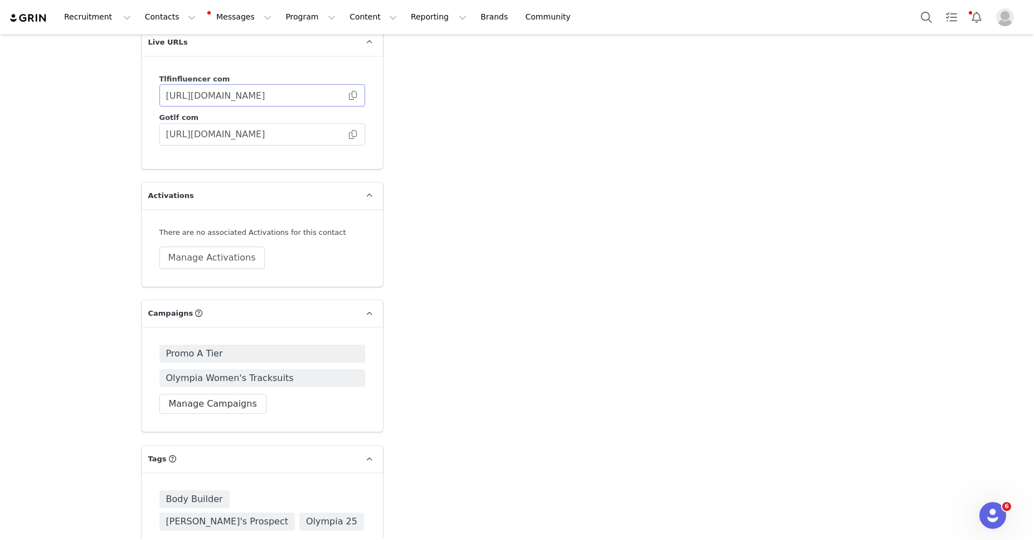
click at [356, 95] on span at bounding box center [352, 95] width 11 height 0
click at [263, 371] on span "Olympia Women's Tracksuits" at bounding box center [230, 377] width 128 height 13
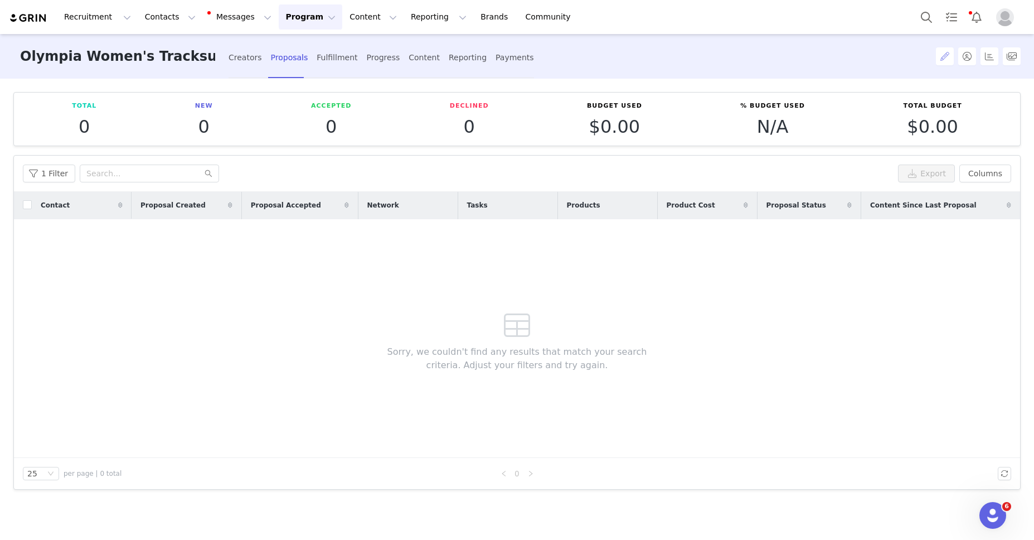
click at [941, 56] on button "button" at bounding box center [945, 56] width 18 height 18
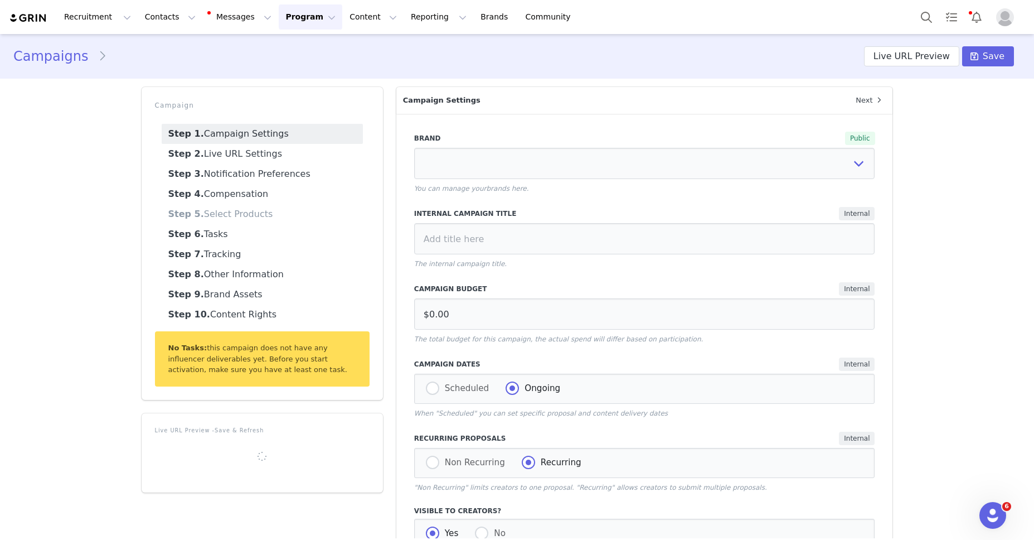
select select "ab79ed3d-847b-42eb-804d-fb5b07df16d4"
type input "Olympia Women's Tracksuits"
radio input "true"
radio input "false"
radio input "true"
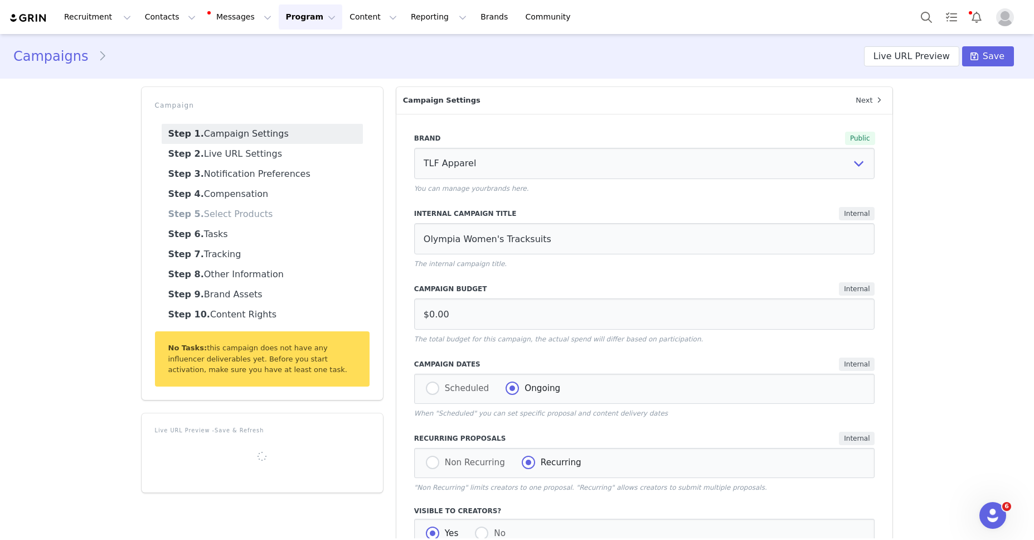
radio input "false"
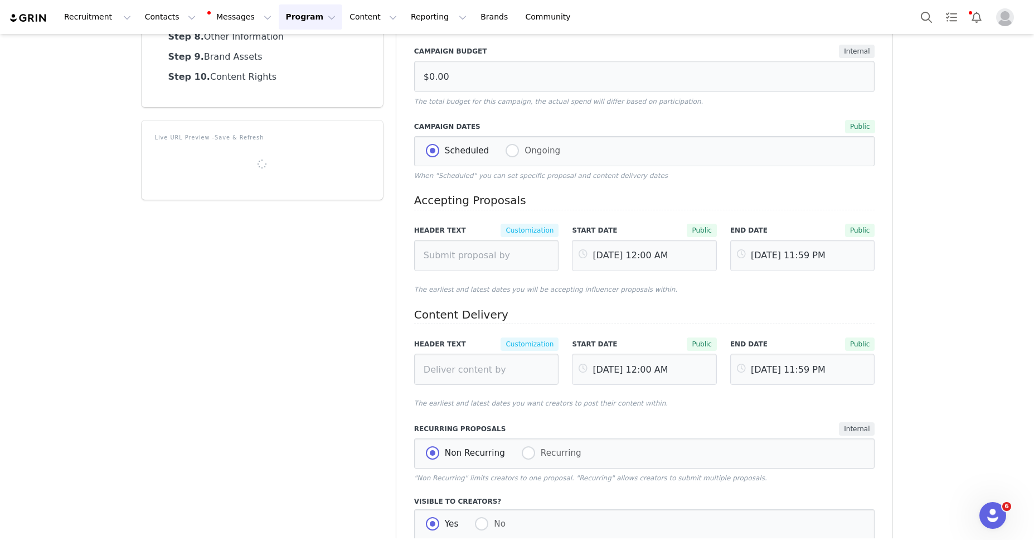
scroll to position [236, 0]
click at [703, 256] on icon at bounding box center [704, 256] width 20 height 31
click at [676, 256] on input "text" at bounding box center [644, 256] width 145 height 31
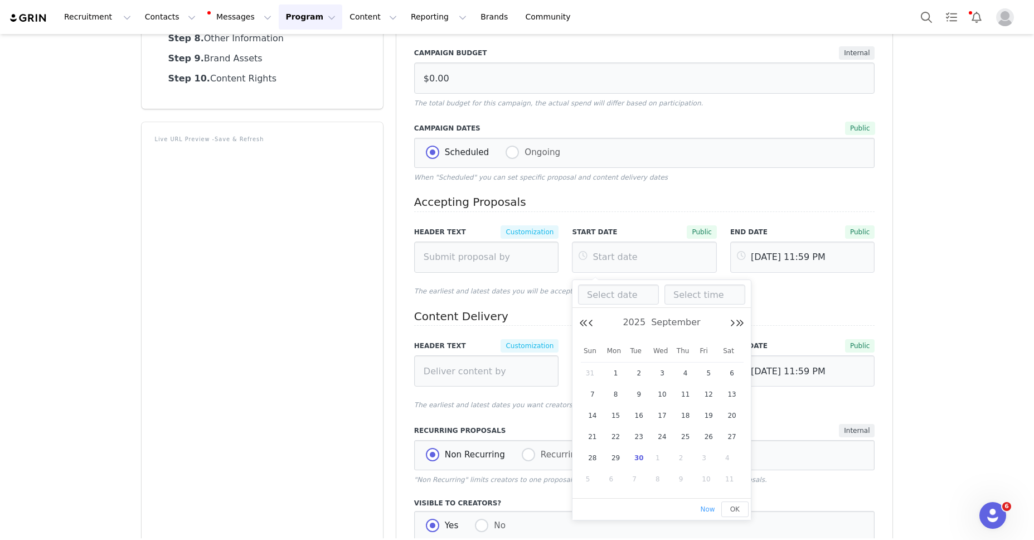
click at [637, 455] on span "30" at bounding box center [638, 457] width 13 height 13
type input "Sep 30 2025 12:00 AM"
type input "Sep 30 2025"
type input "12:00 AM"
click at [729, 507] on button "OK" at bounding box center [734, 509] width 27 height 16
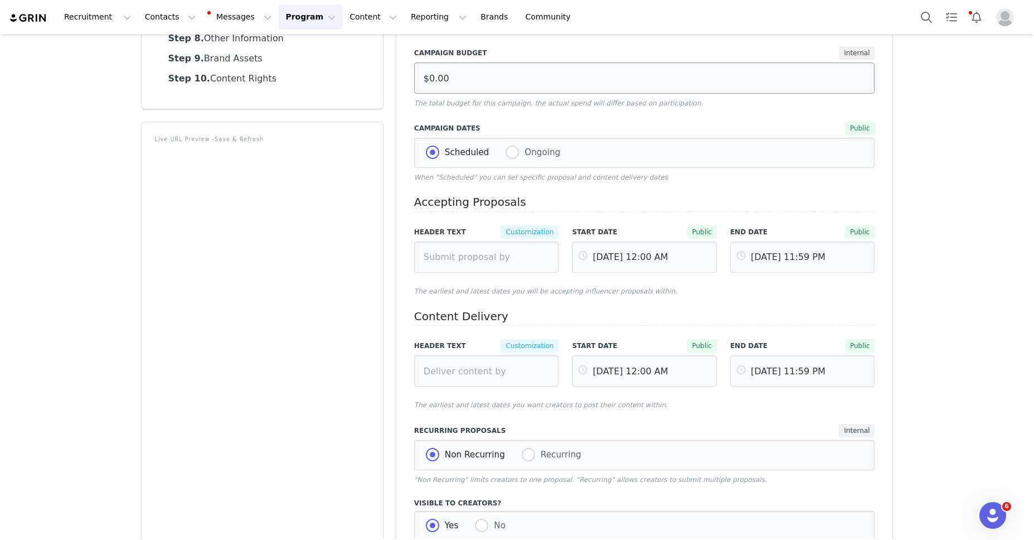
scroll to position [0, 0]
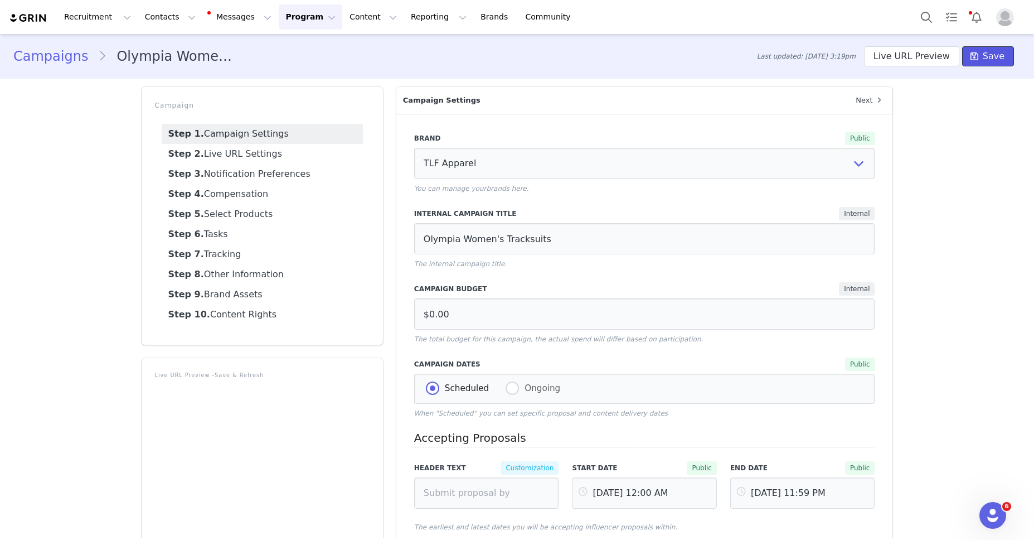
click at [987, 60] on span "Save" at bounding box center [994, 56] width 22 height 13
click at [975, 55] on icon at bounding box center [975, 56] width 8 height 9
click at [61, 60] on link "Campaigns" at bounding box center [55, 56] width 85 height 20
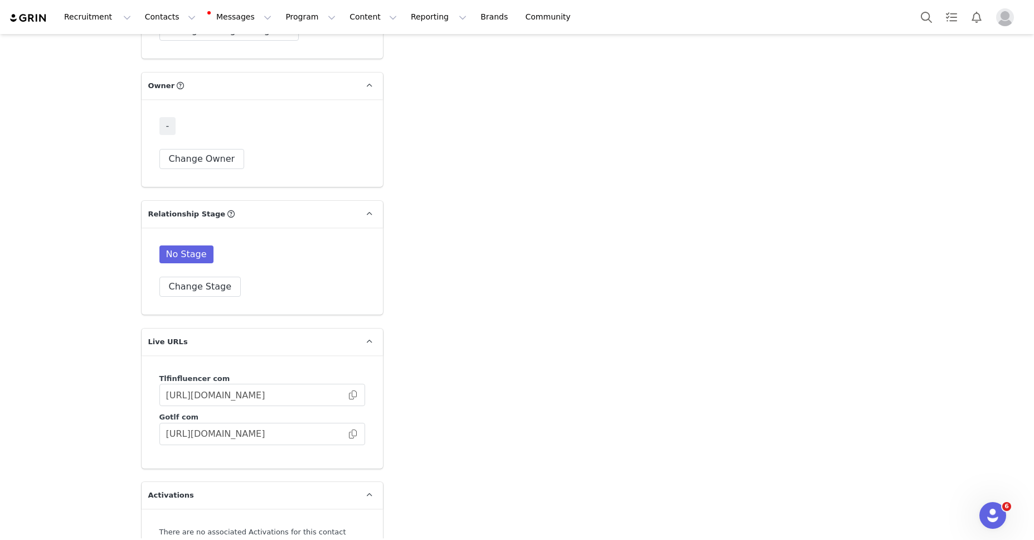
scroll to position [2779, 0]
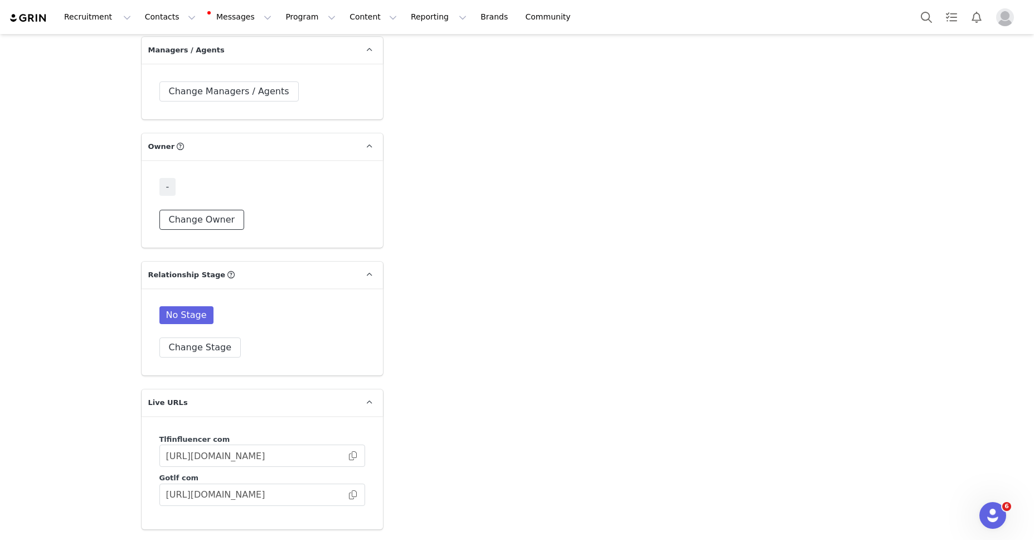
click at [227, 226] on button "Change Owner" at bounding box center [201, 220] width 85 height 20
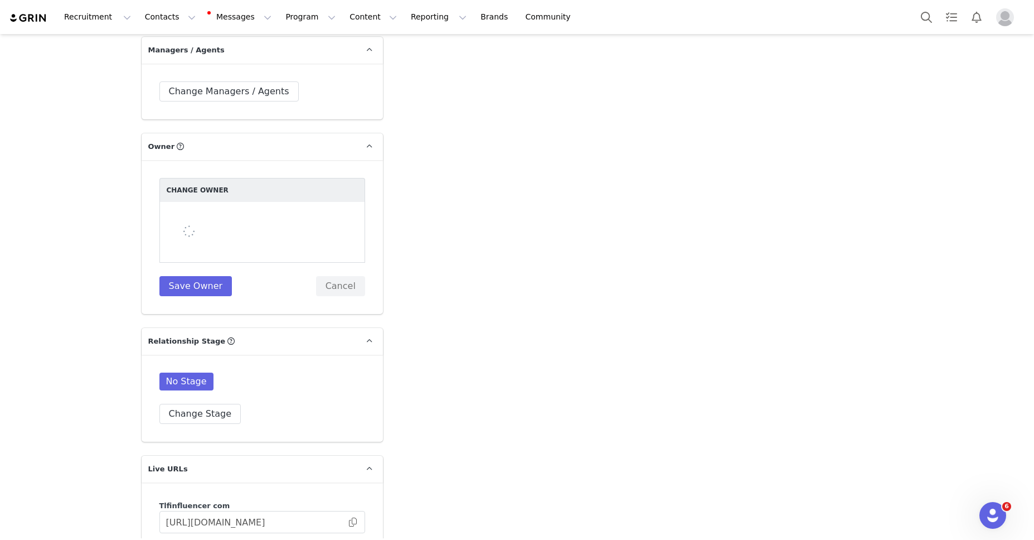
click at [233, 219] on div at bounding box center [262, 232] width 206 height 61
click at [265, 219] on div at bounding box center [262, 232] width 206 height 61
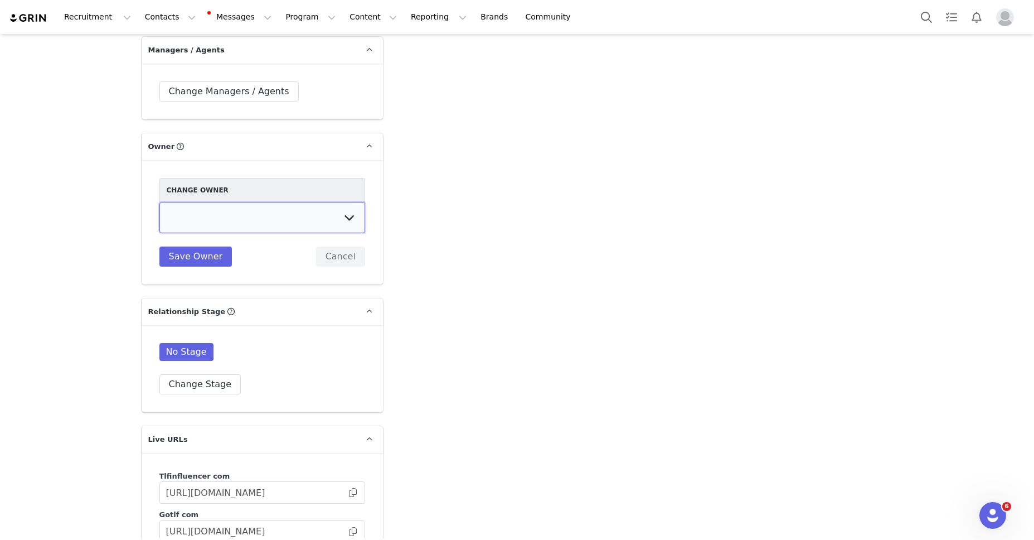
click at [260, 223] on select "[PERSON_NAME] [PERSON_NAME] [PERSON_NAME] Accounting Dept. Integrations Integra…" at bounding box center [262, 217] width 206 height 31
select select "fece5e9b-2d38-40b2-991e-a7e2cb92ce32"
click at [159, 202] on select "[PERSON_NAME] [PERSON_NAME] [PERSON_NAME] Accounting Dept. Integrations Integra…" at bounding box center [262, 217] width 206 height 31
click at [186, 268] on div "Change Owner [PERSON_NAME] [PERSON_NAME] [PERSON_NAME] Accounting Dept. Integra…" at bounding box center [262, 222] width 241 height 124
click at [190, 257] on button "Save Owner" at bounding box center [195, 256] width 73 height 20
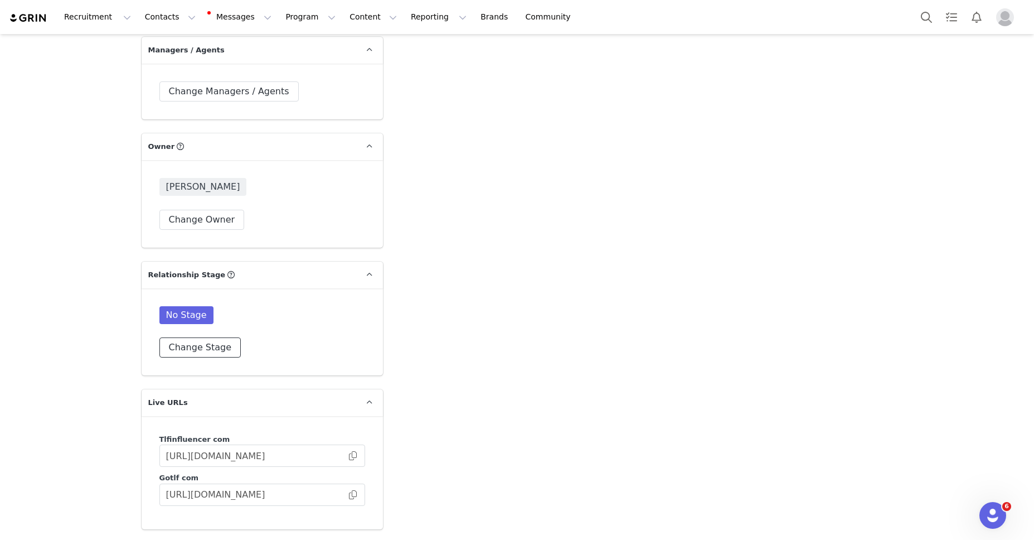
click at [200, 345] on button "Change Stage" at bounding box center [200, 347] width 82 height 20
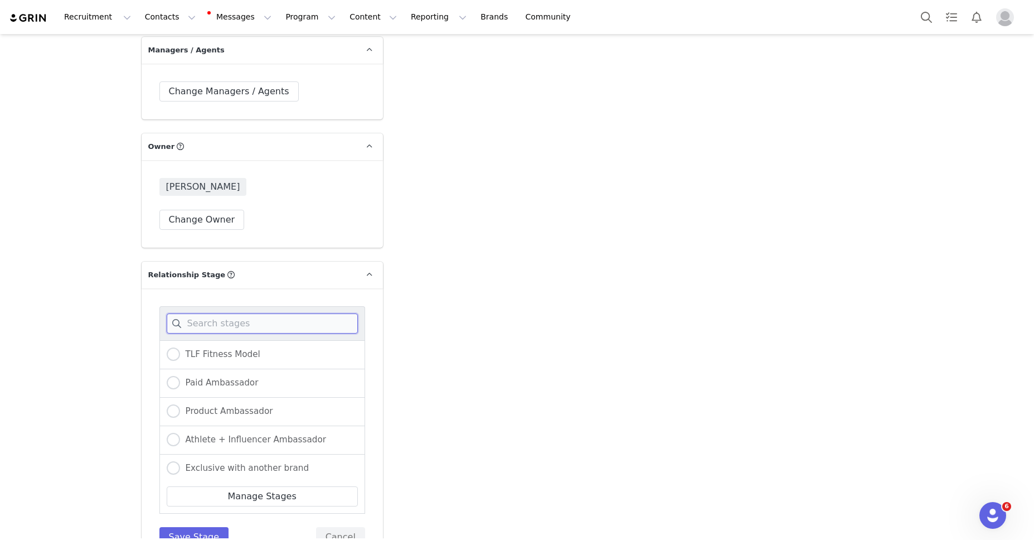
click at [230, 320] on input at bounding box center [262, 323] width 191 height 20
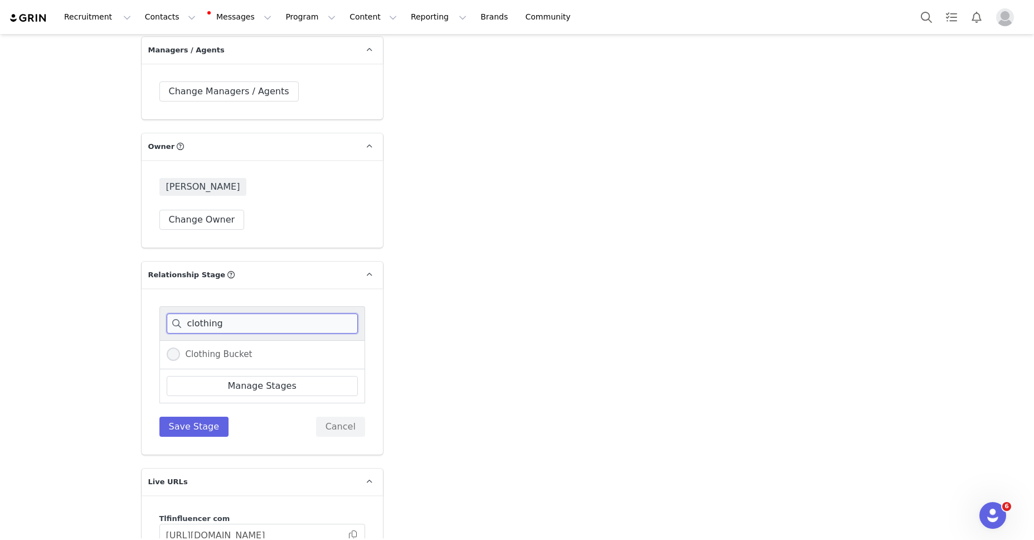
type input "clothing"
drag, startPoint x: 168, startPoint y: 352, endPoint x: 179, endPoint y: 385, distance: 34.6
click at [168, 352] on span at bounding box center [173, 353] width 13 height 13
click at [168, 352] on input "Clothing Bucket" at bounding box center [173, 354] width 13 height 14
radio input "true"
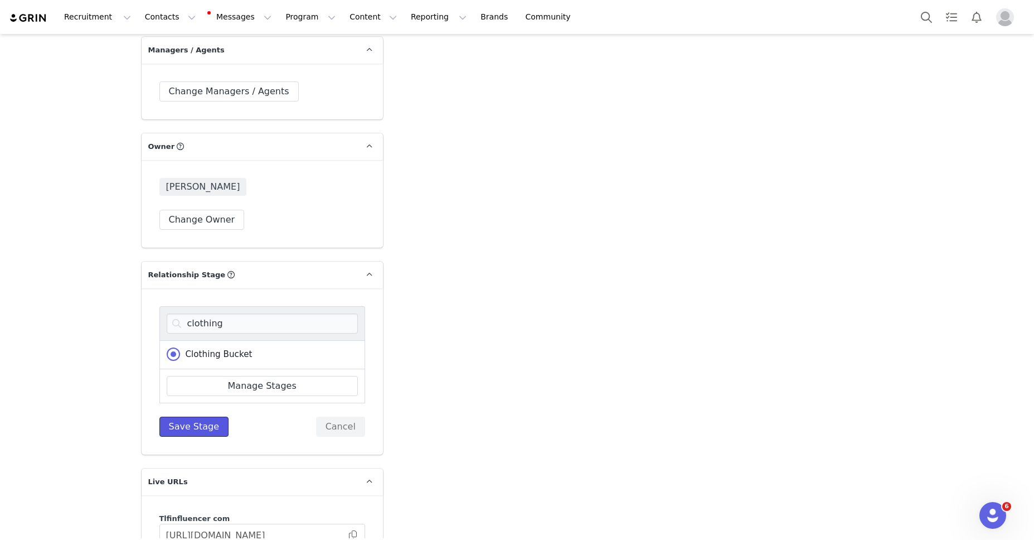
click at [189, 420] on button "Save Stage" at bounding box center [194, 426] width 70 height 20
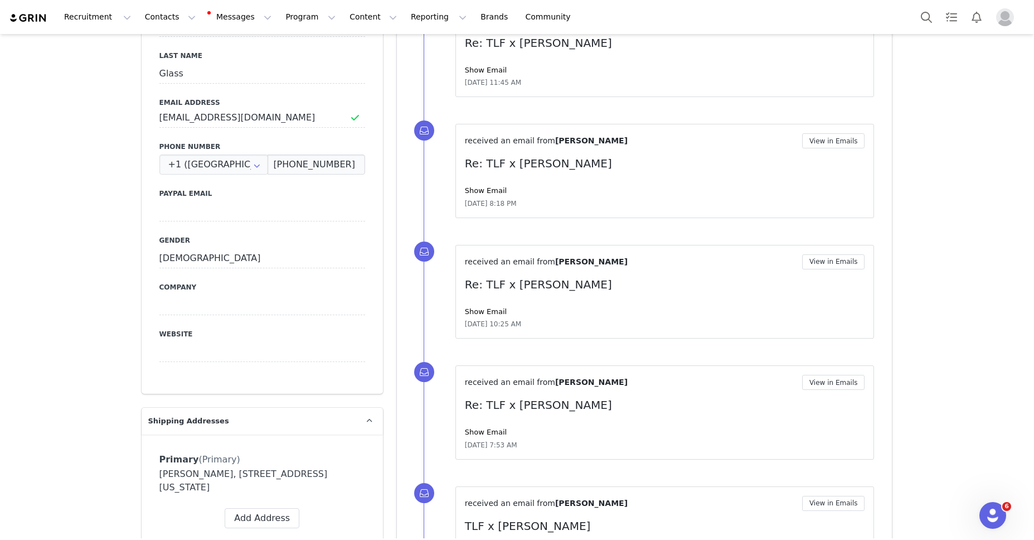
scroll to position [0, 0]
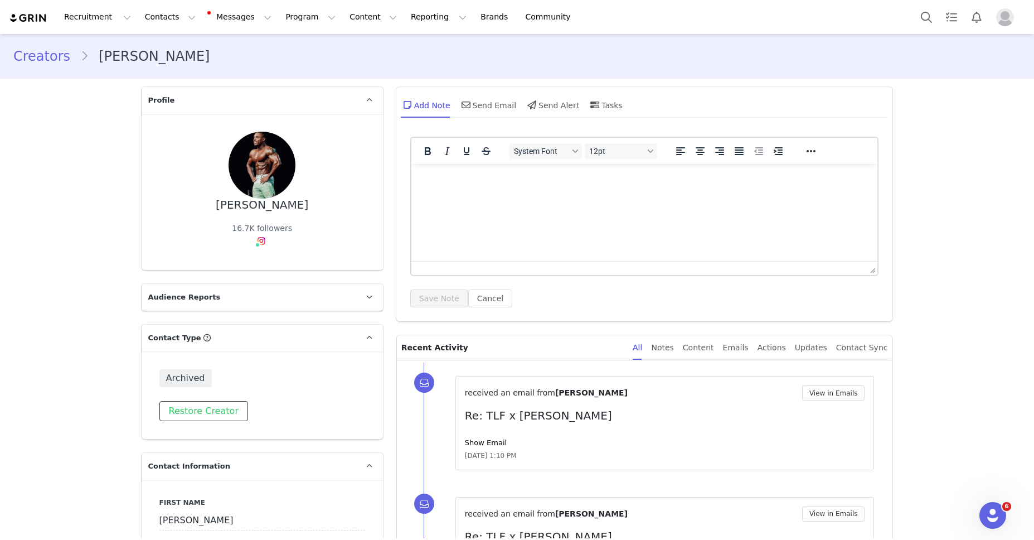
click at [201, 414] on button "Restore Creator" at bounding box center [203, 411] width 89 height 20
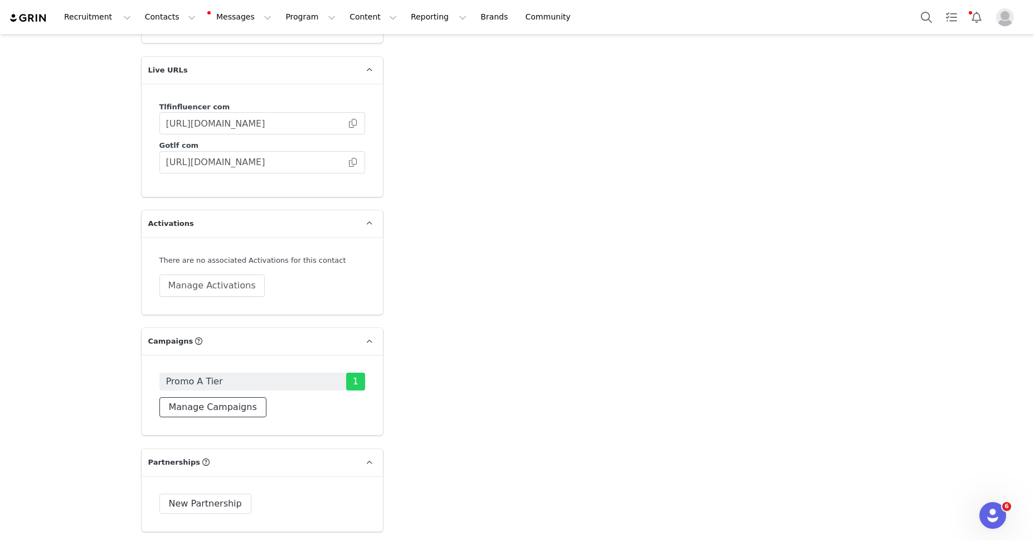
click at [220, 397] on button "Manage Campaigns" at bounding box center [212, 407] width 107 height 20
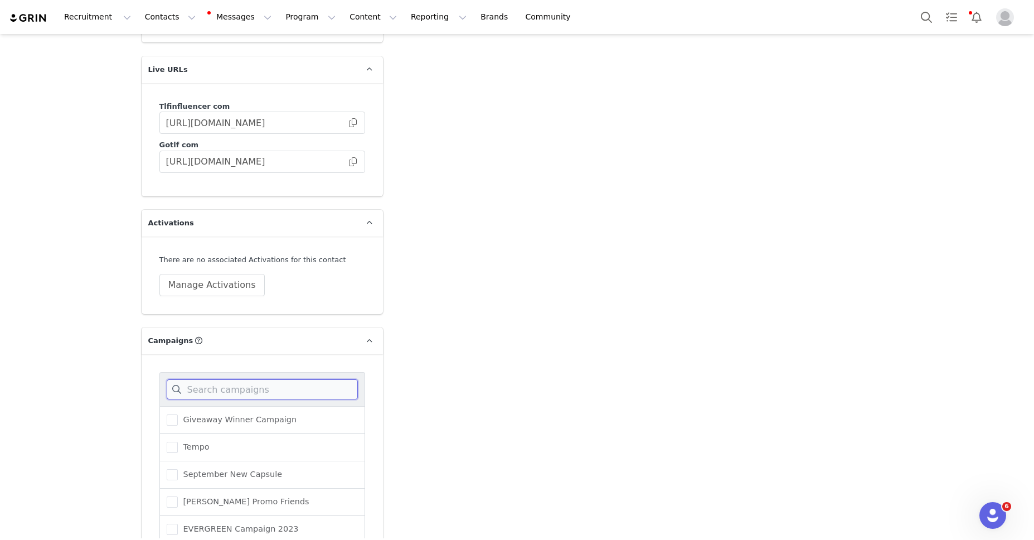
click at [232, 379] on input at bounding box center [262, 389] width 191 height 20
type input "olympia"
drag, startPoint x: 174, startPoint y: 453, endPoint x: 217, endPoint y: 517, distance: 77.2
click at [175, 469] on span at bounding box center [172, 474] width 11 height 11
click at [178, 469] on input "Olympia Men Sweats" at bounding box center [178, 469] width 0 height 0
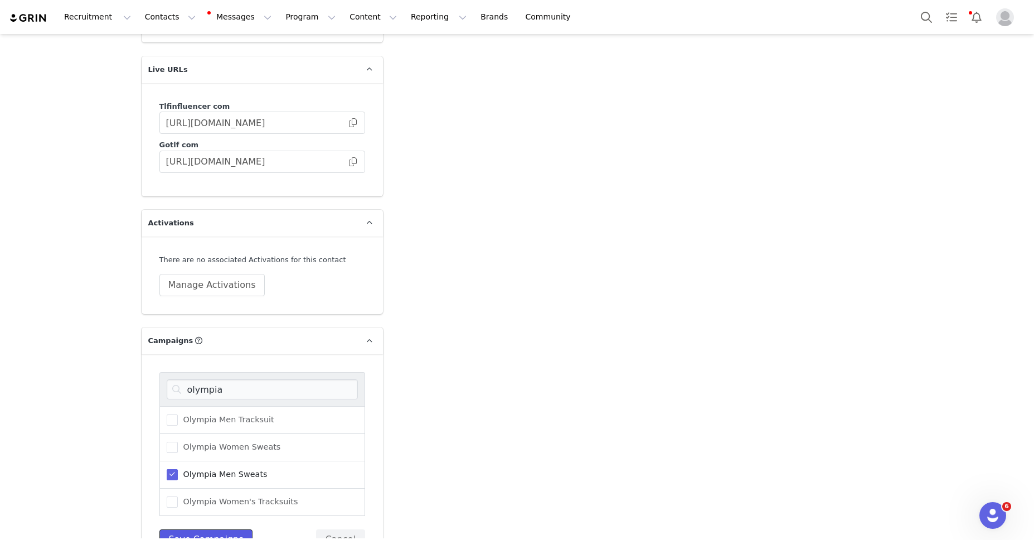
click at [217, 529] on button "Save Campaigns" at bounding box center [206, 539] width 94 height 20
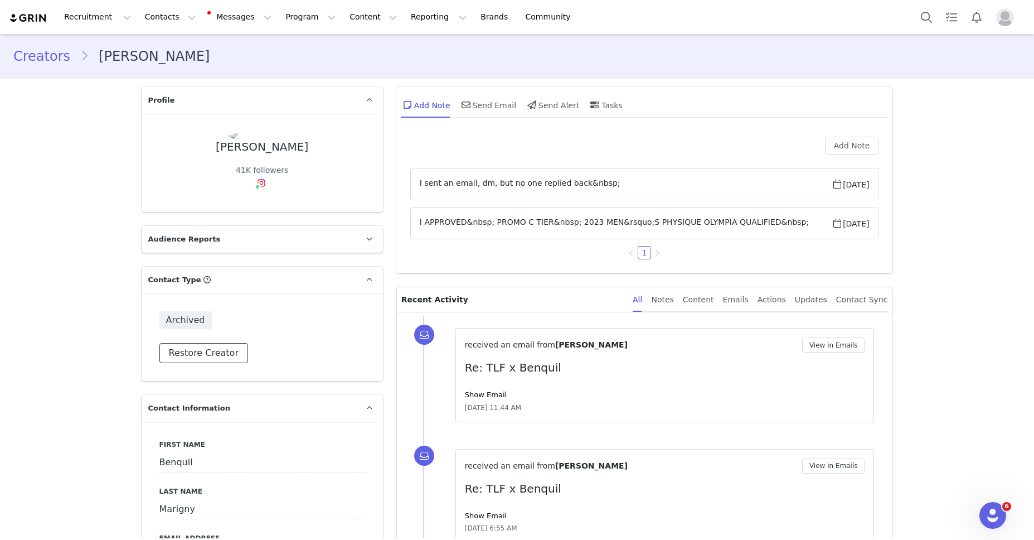
drag, startPoint x: 196, startPoint y: 353, endPoint x: 249, endPoint y: 356, distance: 53.0
click at [196, 353] on button "Restore Creator" at bounding box center [203, 353] width 89 height 20
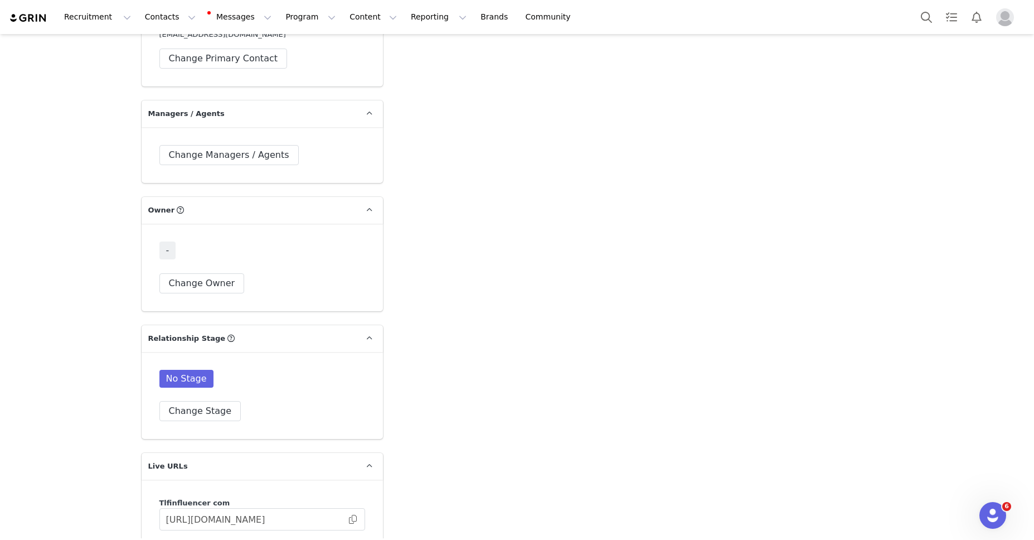
scroll to position [2811, 0]
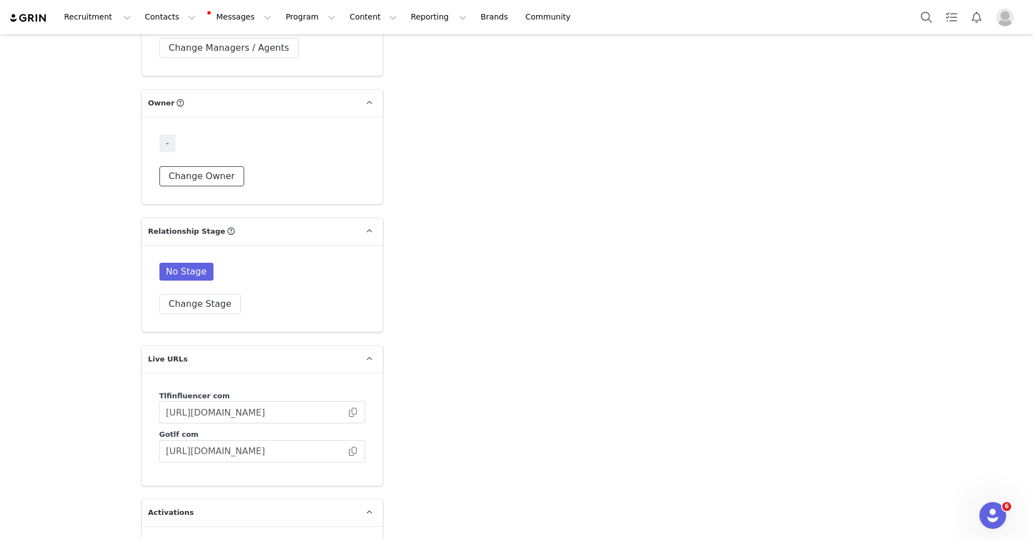
click at [210, 166] on button "Change Owner" at bounding box center [201, 176] width 85 height 20
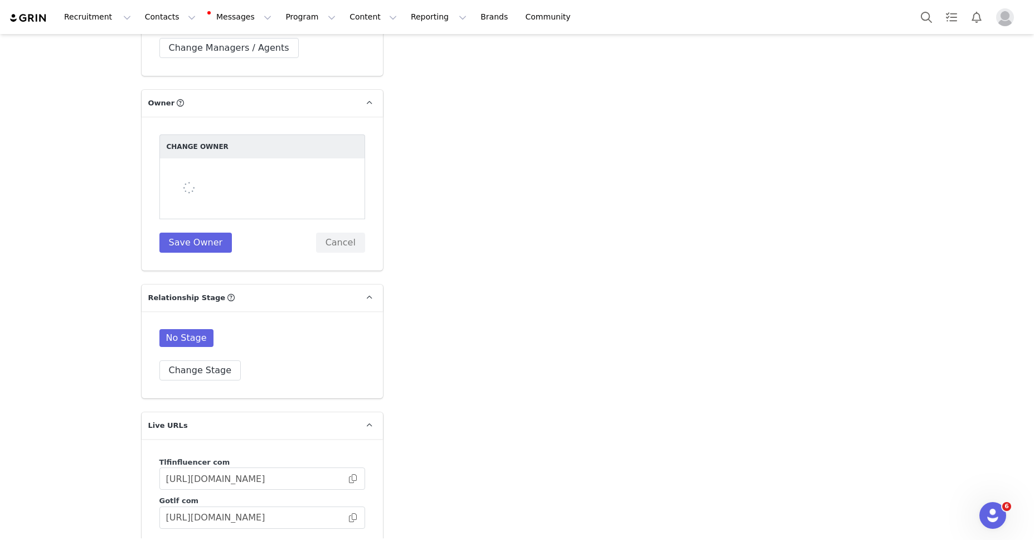
click at [235, 158] on div at bounding box center [262, 188] width 206 height 61
click at [240, 158] on div at bounding box center [262, 188] width 206 height 61
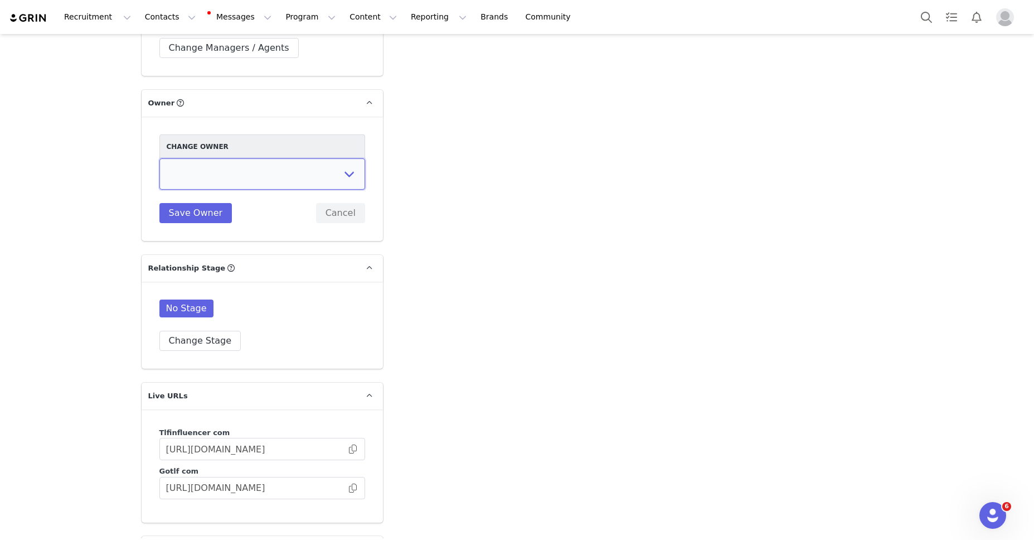
click at [240, 158] on select "[PERSON_NAME] [PERSON_NAME] [PERSON_NAME] Accounting Dept. Integrations Integra…" at bounding box center [262, 173] width 206 height 31
click at [159, 158] on select "[PERSON_NAME] [PERSON_NAME] [PERSON_NAME] Accounting Dept. Integrations Integra…" at bounding box center [262, 173] width 206 height 31
click at [215, 158] on select "[PERSON_NAME] [PERSON_NAME] [PERSON_NAME] Accounting Dept. Integrations Integra…" at bounding box center [262, 173] width 206 height 31
click at [159, 158] on select "[PERSON_NAME] [PERSON_NAME] [PERSON_NAME] Accounting Dept. Integrations Integra…" at bounding box center [262, 173] width 206 height 31
click at [215, 158] on select "[PERSON_NAME] [PERSON_NAME] [PERSON_NAME] Accounting Dept. Integrations Integra…" at bounding box center [262, 173] width 206 height 31
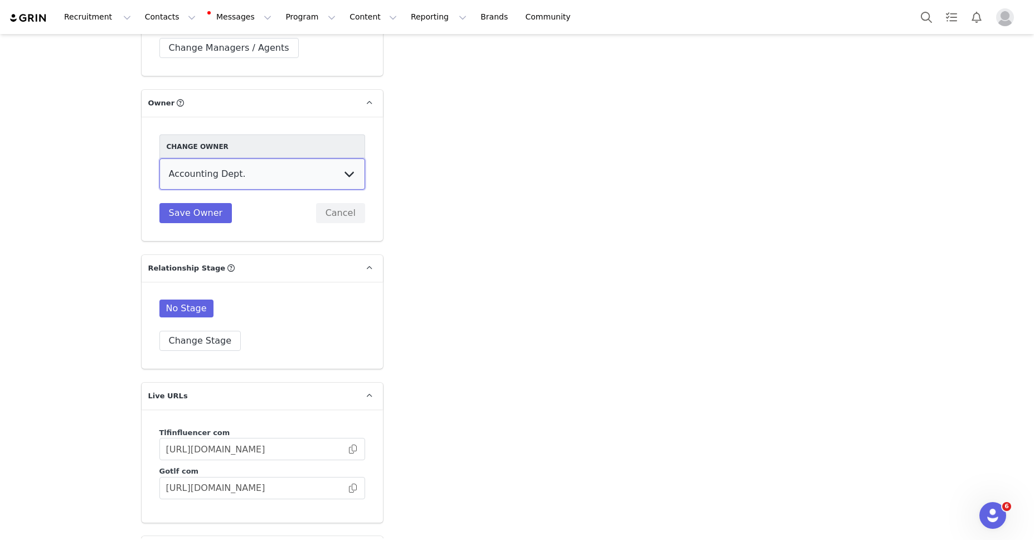
select select "fece5e9b-2d38-40b2-991e-a7e2cb92ce32"
click at [159, 158] on select "[PERSON_NAME] [PERSON_NAME] [PERSON_NAME] Accounting Dept. Integrations Integra…" at bounding box center [262, 173] width 206 height 31
click at [187, 203] on button "Save Owner" at bounding box center [195, 213] width 73 height 20
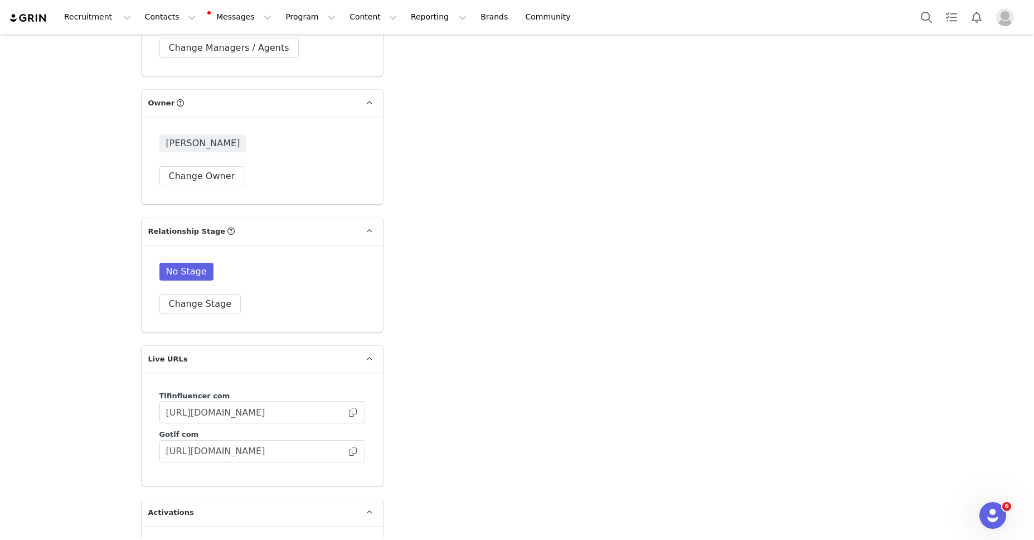
click at [205, 294] on button "Change Stage" at bounding box center [200, 304] width 82 height 20
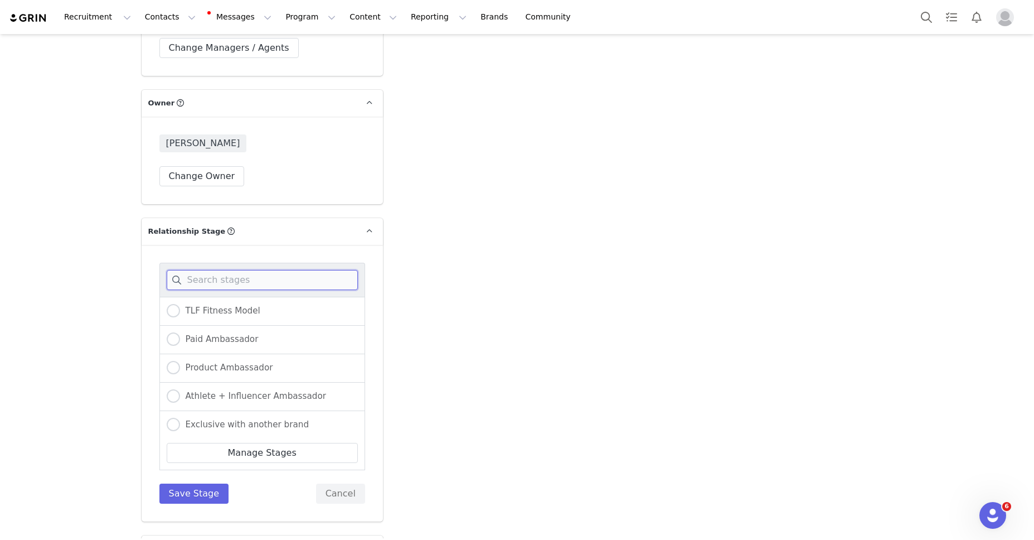
click at [216, 270] on input at bounding box center [262, 280] width 191 height 20
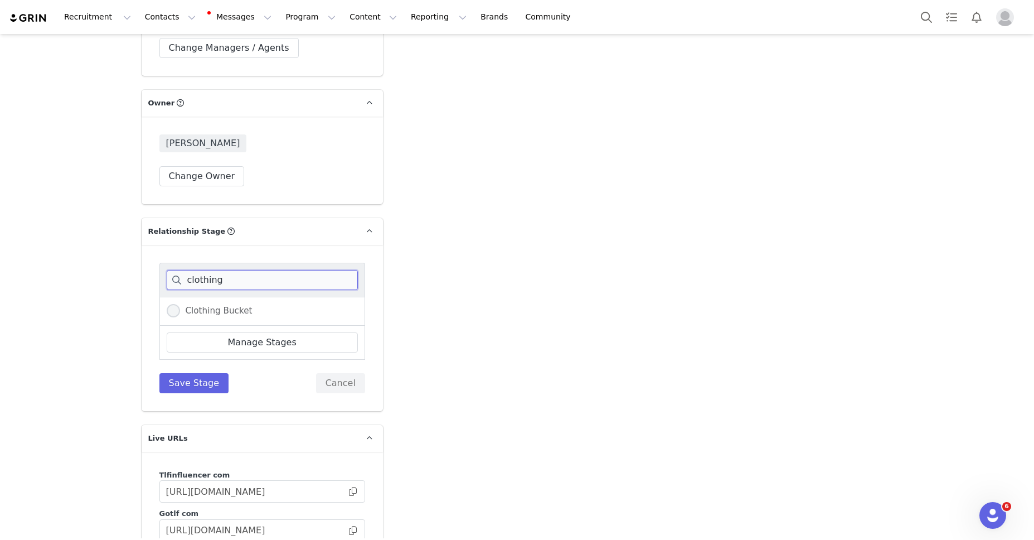
type input "clothing"
click at [185, 304] on label "Clothing Bucket" at bounding box center [210, 311] width 86 height 14
click at [180, 304] on input "Clothing Bucket" at bounding box center [173, 311] width 13 height 14
radio input "true"
drag, startPoint x: 176, startPoint y: 261, endPoint x: 184, endPoint y: 280, distance: 20.7
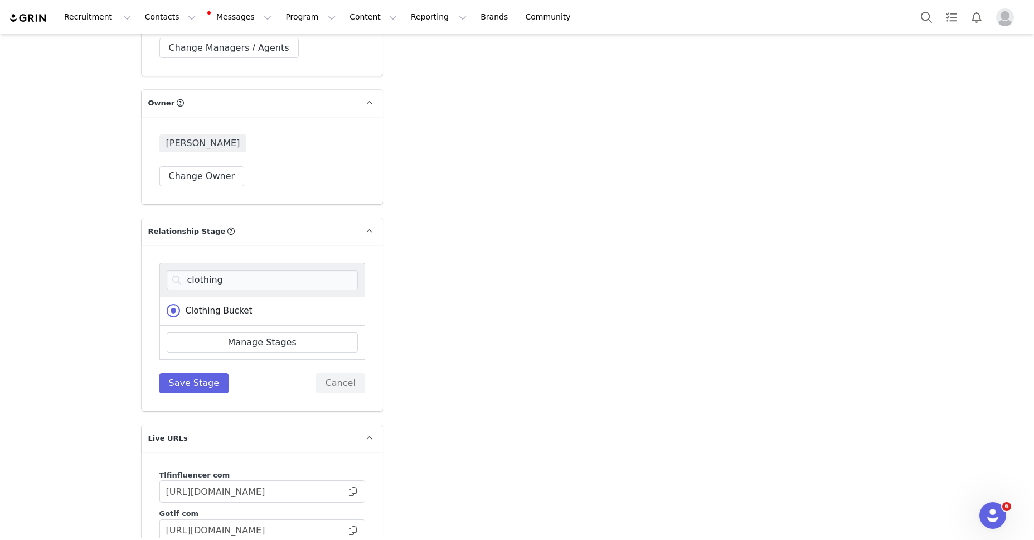
click at [176, 304] on span at bounding box center [173, 310] width 13 height 13
click at [176, 304] on input "Clothing Bucket" at bounding box center [173, 311] width 13 height 14
click at [176, 373] on button "Save Stage" at bounding box center [194, 383] width 70 height 20
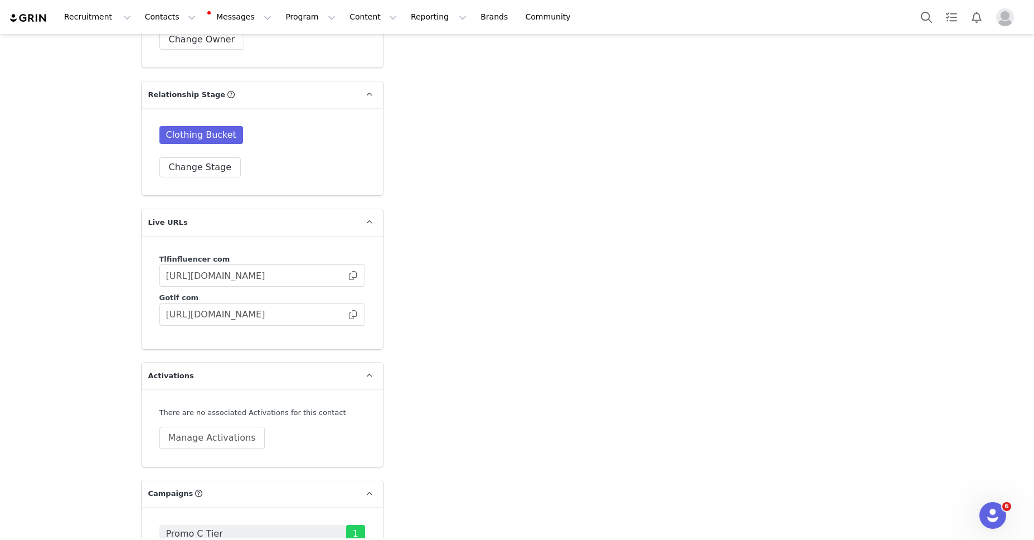
scroll to position [3073, 0]
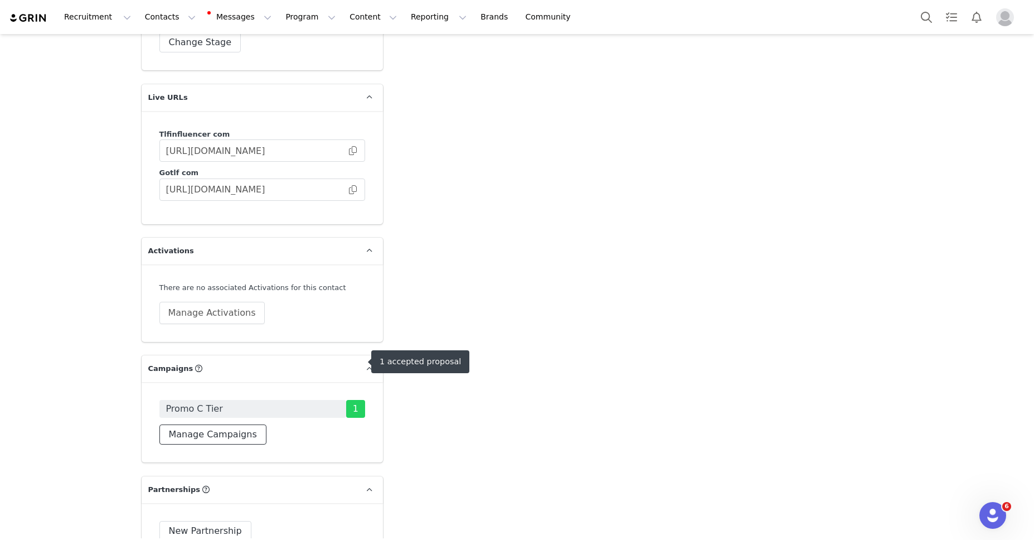
click at [203, 424] on button "Manage Campaigns" at bounding box center [212, 434] width 107 height 20
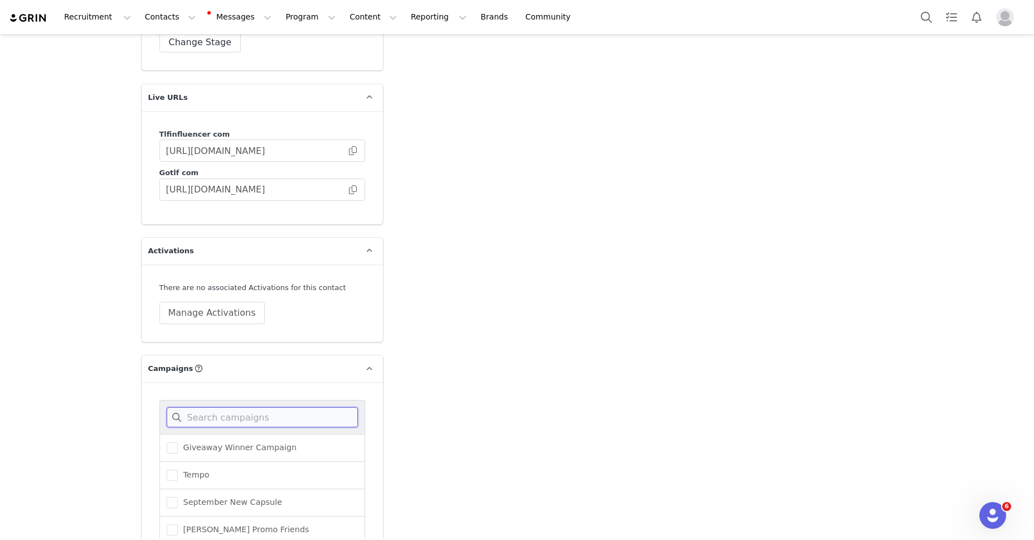
click at [205, 407] on input at bounding box center [262, 417] width 191 height 20
type input "olympia"
click at [171, 442] on span at bounding box center [172, 447] width 11 height 11
click at [178, 442] on input "Olympia Men Tracksuit" at bounding box center [178, 442] width 0 height 0
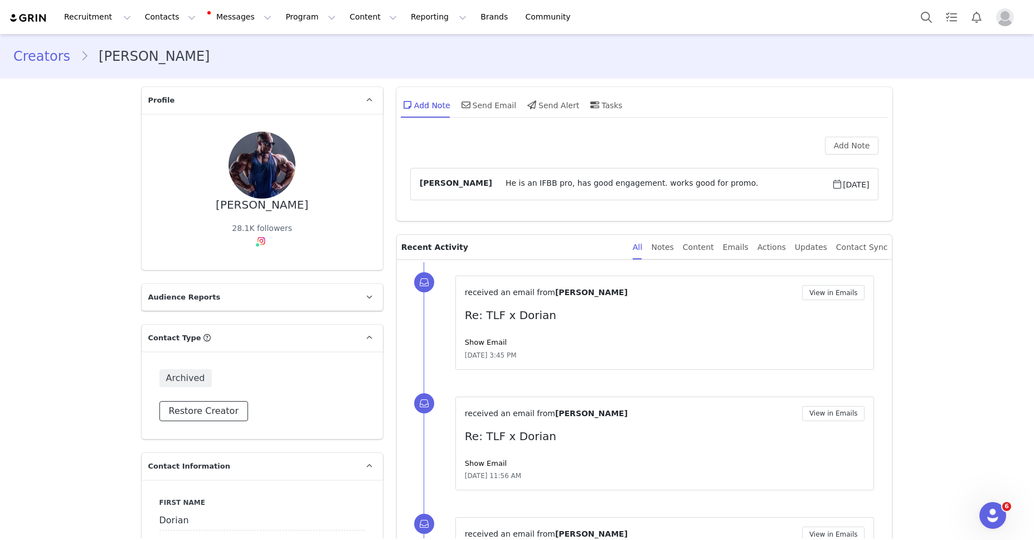
drag, startPoint x: 201, startPoint y: 407, endPoint x: 271, endPoint y: 360, distance: 84.4
click at [211, 406] on button "Restore Creator" at bounding box center [203, 411] width 89 height 20
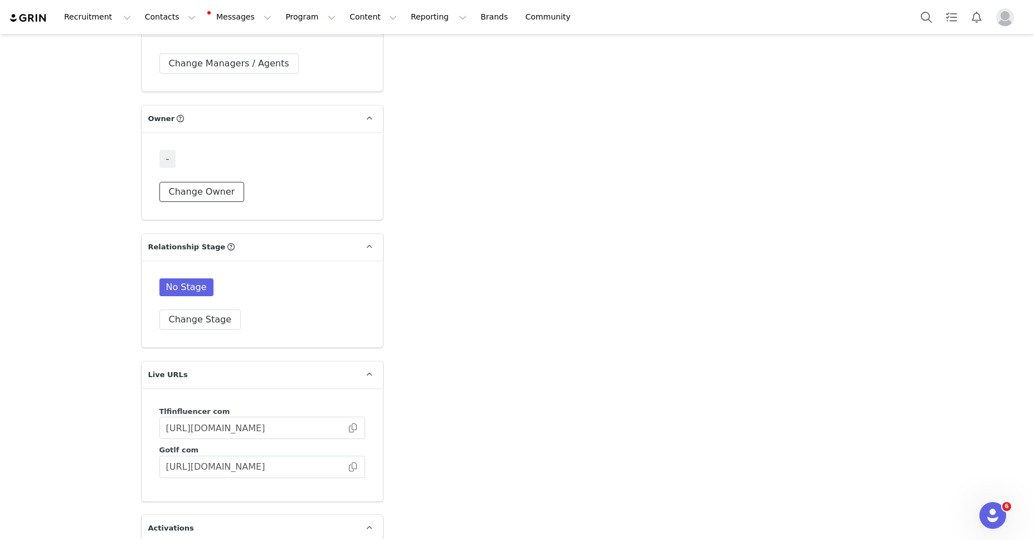
scroll to position [2833, 0]
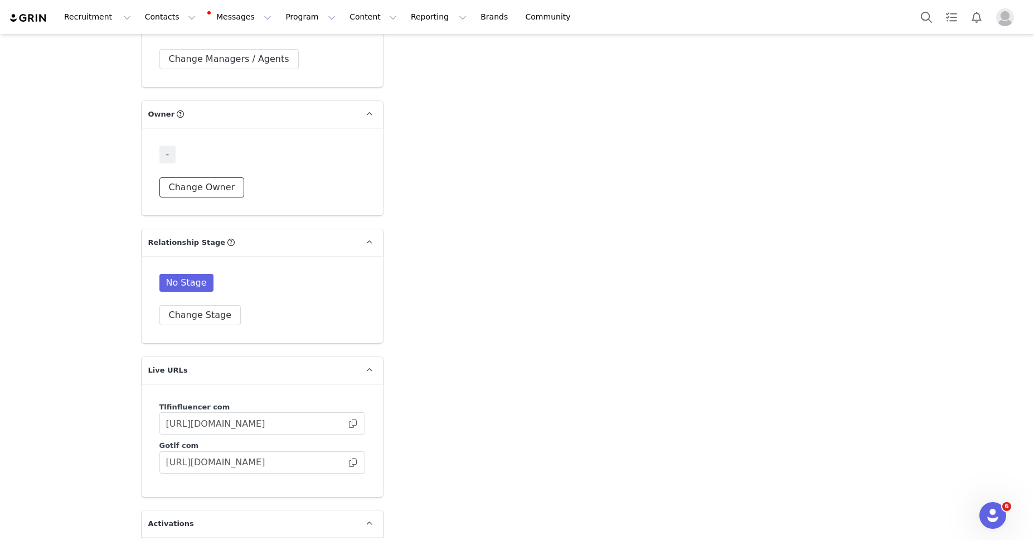
click at [206, 177] on button "Change Owner" at bounding box center [201, 187] width 85 height 20
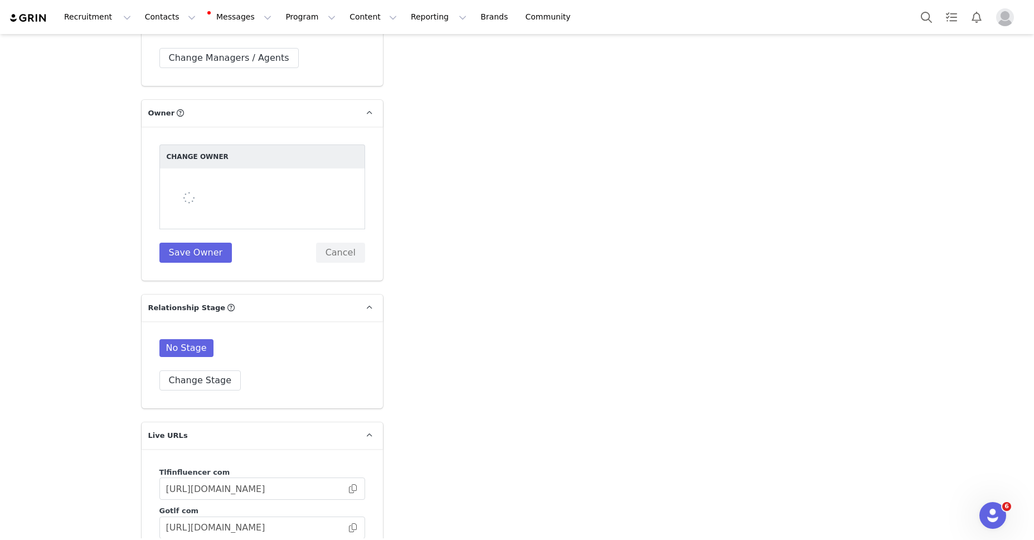
click at [225, 168] on div at bounding box center [262, 198] width 206 height 61
click at [226, 168] on div at bounding box center [262, 198] width 206 height 61
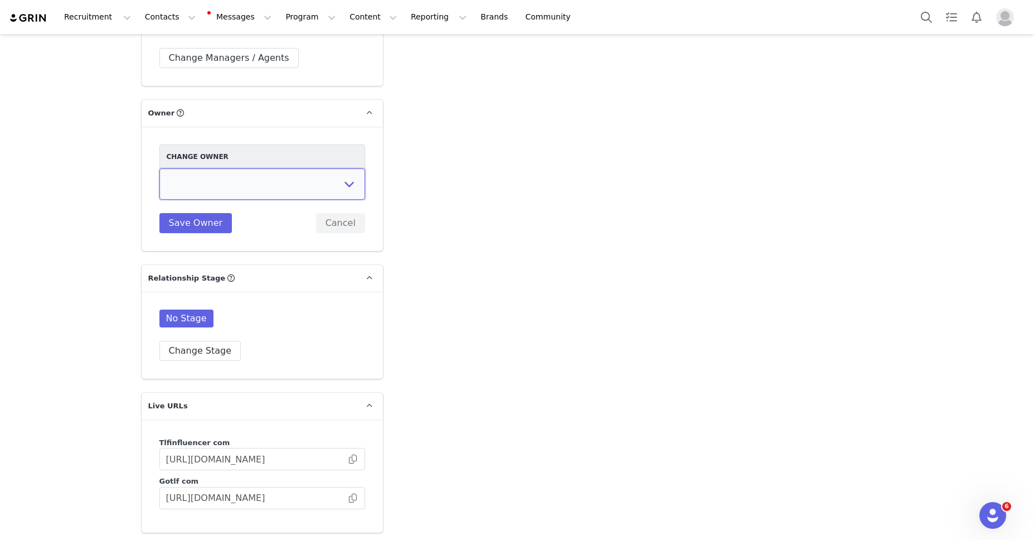
click at [226, 168] on select "[PERSON_NAME] [PERSON_NAME] [PERSON_NAME] Accounting Dept. Integrations Integra…" at bounding box center [262, 183] width 206 height 31
select select "fece5e9b-2d38-40b2-991e-a7e2cb92ce32"
click at [159, 168] on select "[PERSON_NAME] [PERSON_NAME] [PERSON_NAME] Accounting Dept. Integrations Integra…" at bounding box center [262, 183] width 206 height 31
click at [167, 213] on button "Save Owner" at bounding box center [195, 223] width 73 height 20
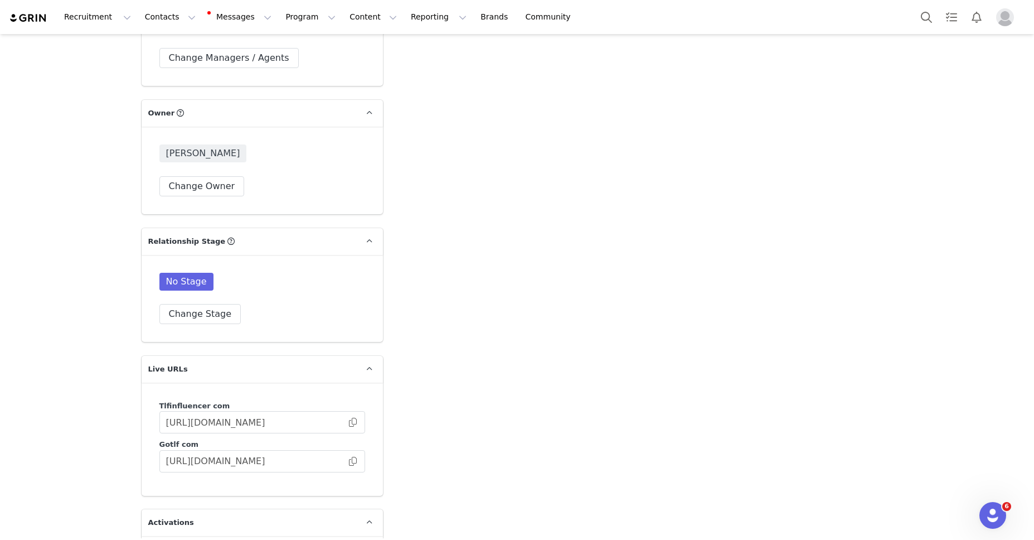
click at [207, 304] on button "Change Stage" at bounding box center [200, 314] width 82 height 20
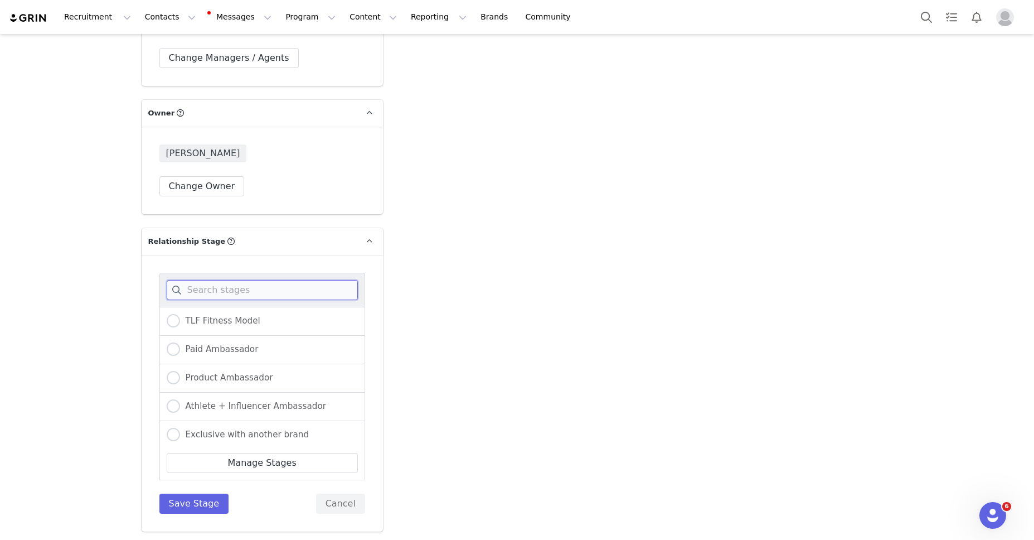
click at [222, 280] on input at bounding box center [262, 290] width 191 height 20
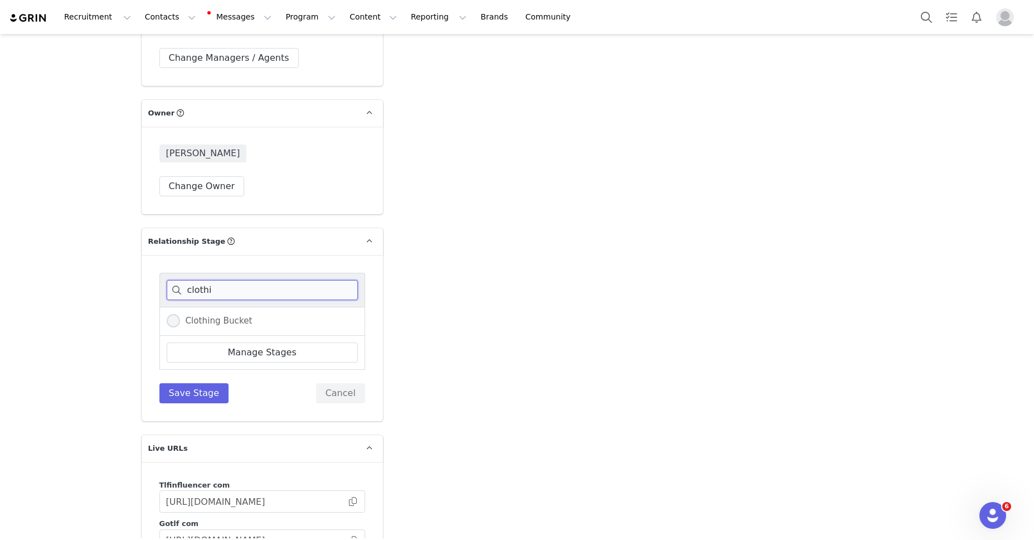
type input "clothi"
drag, startPoint x: 174, startPoint y: 296, endPoint x: 195, endPoint y: 363, distance: 69.8
click at [175, 314] on span at bounding box center [173, 320] width 13 height 13
click at [175, 314] on input "Clothing Bucket" at bounding box center [173, 321] width 13 height 14
radio input "true"
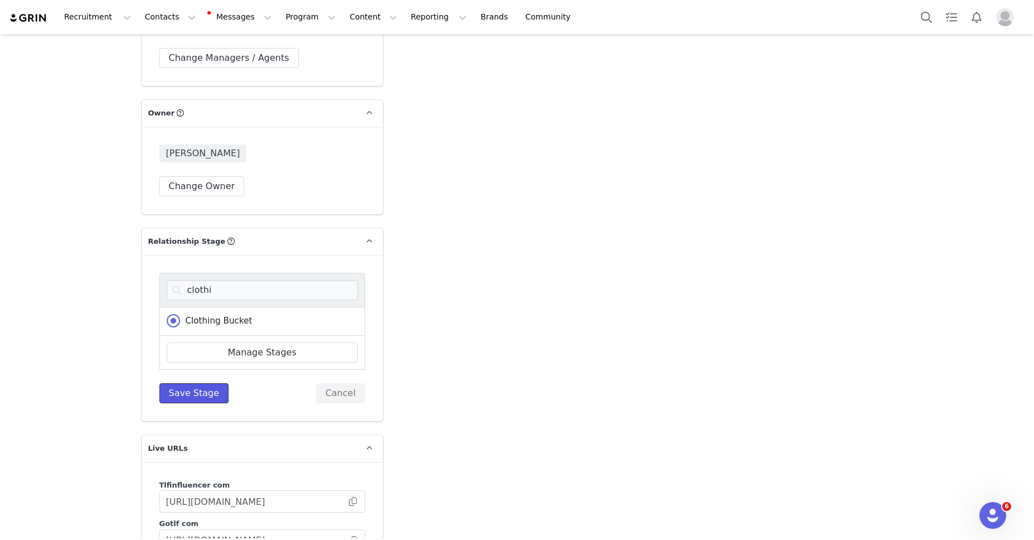
click at [201, 383] on button "Save Stage" at bounding box center [194, 393] width 70 height 20
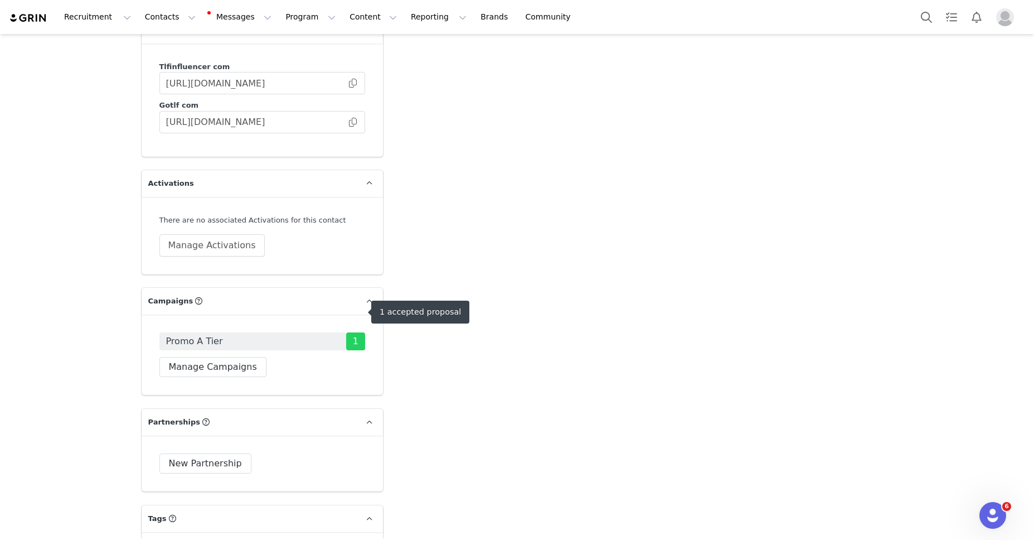
scroll to position [3182, 0]
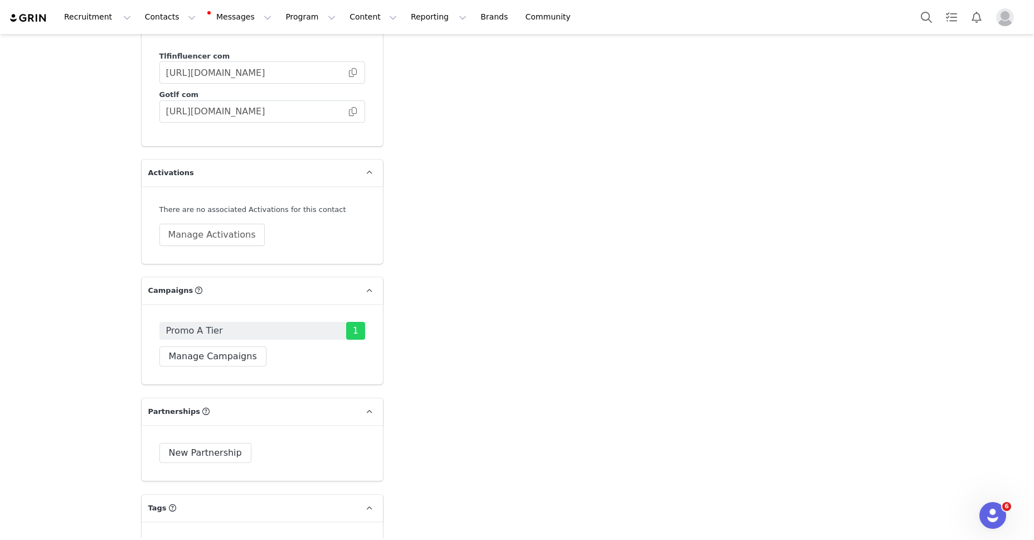
click at [227, 325] on div "Promo A Tier 1 Manage Campaigns" at bounding box center [262, 344] width 206 height 45
click at [226, 346] on button "Manage Campaigns" at bounding box center [212, 356] width 107 height 20
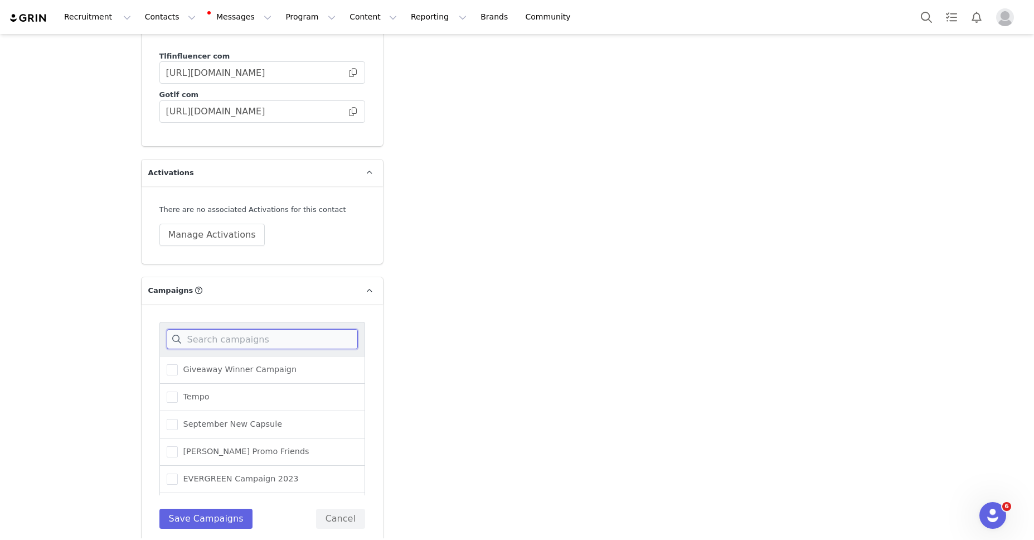
click at [235, 329] on input at bounding box center [262, 339] width 191 height 20
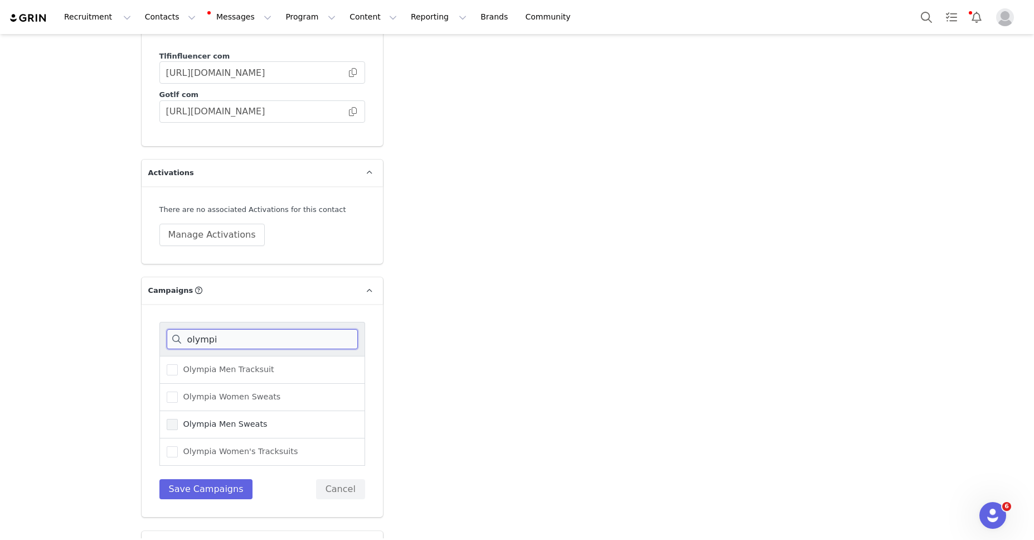
type input "olympi"
drag, startPoint x: 172, startPoint y: 401, endPoint x: 196, endPoint y: 450, distance: 53.9
click at [176, 419] on span at bounding box center [172, 425] width 11 height 12
click at [178, 419] on input "Olympia Men Sweats" at bounding box center [178, 419] width 0 height 0
click at [212, 479] on button "Save Campaigns" at bounding box center [206, 489] width 94 height 20
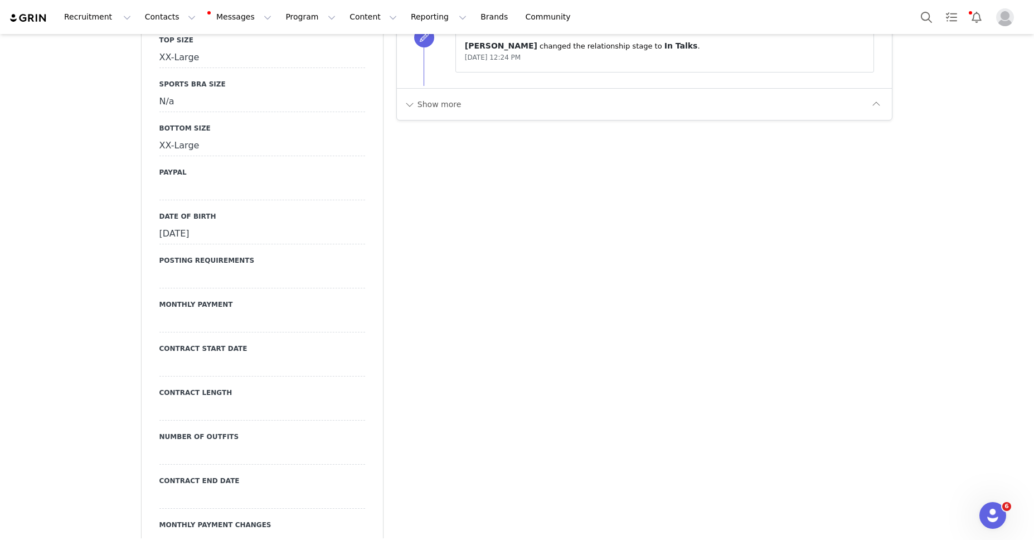
scroll to position [0, 0]
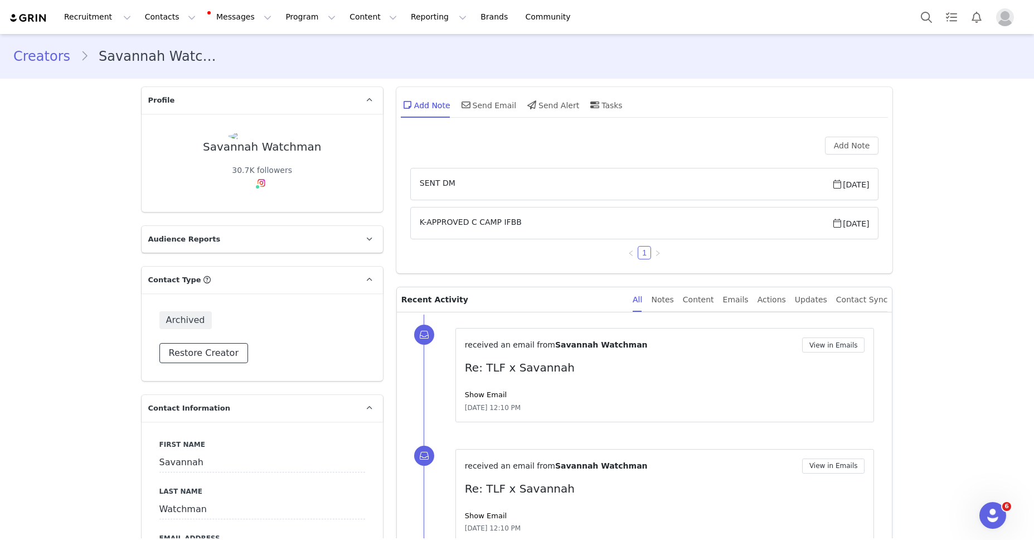
click at [193, 348] on button "Restore Creator" at bounding box center [203, 353] width 89 height 20
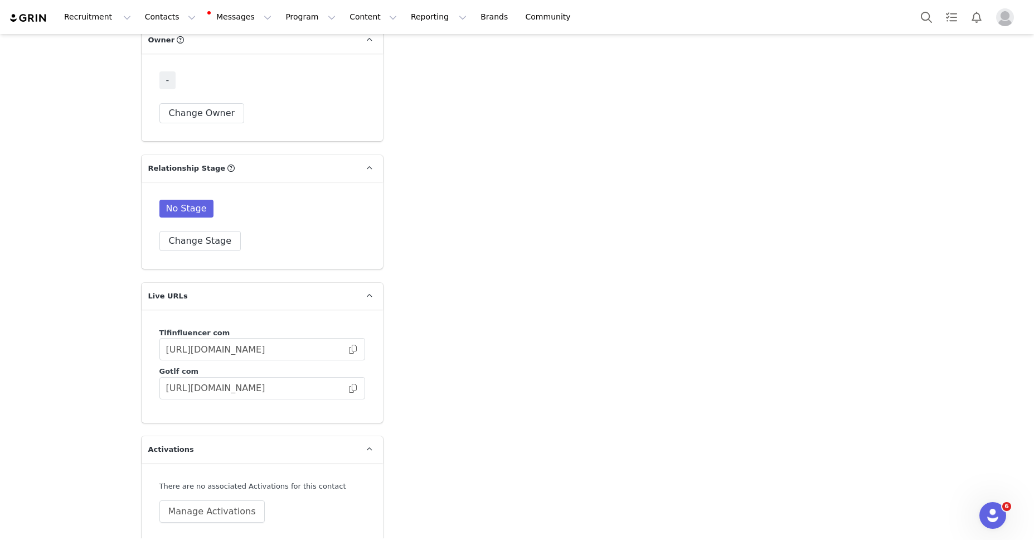
scroll to position [2843, 0]
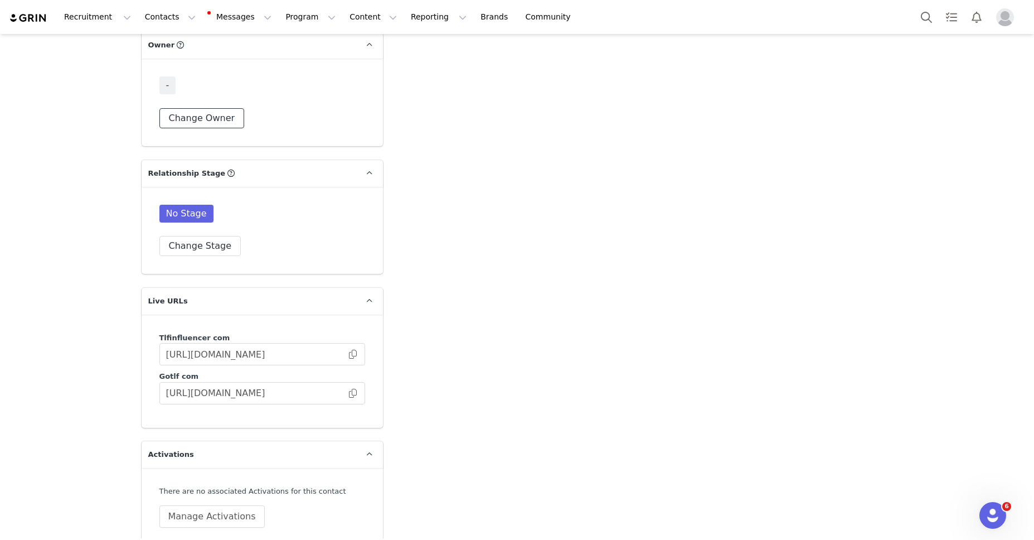
click at [198, 108] on button "Change Owner" at bounding box center [201, 118] width 85 height 20
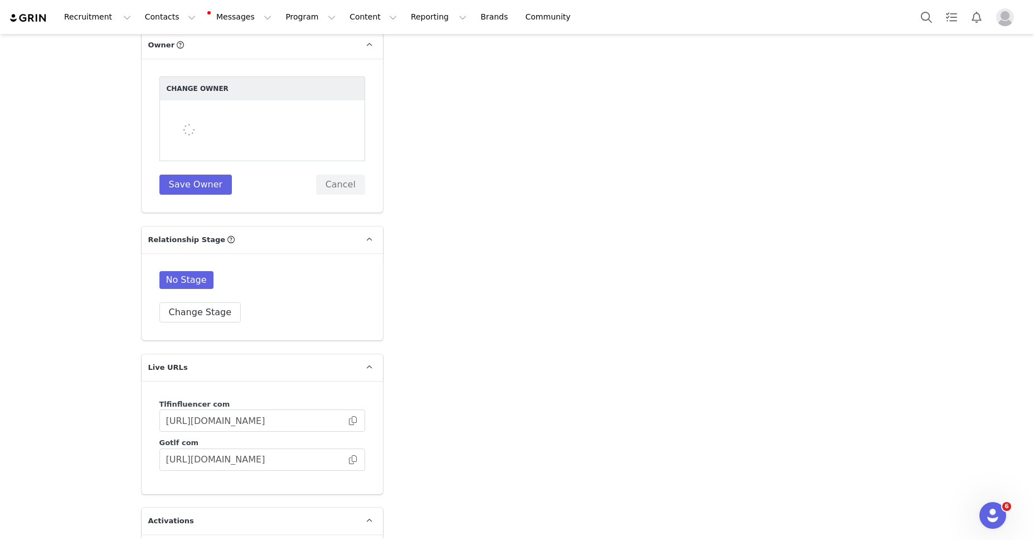
click at [264, 100] on div at bounding box center [262, 130] width 206 height 61
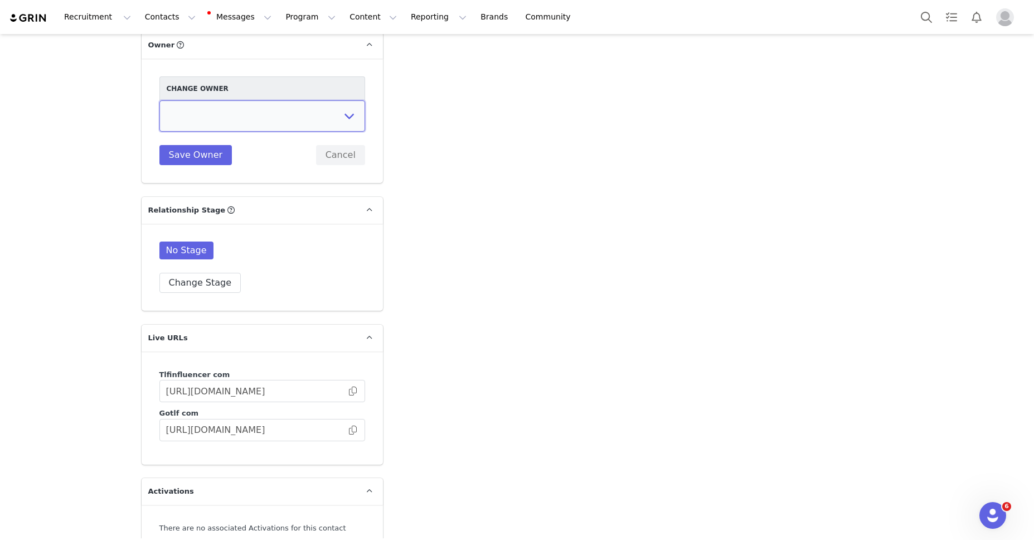
click at [264, 100] on select "[PERSON_NAME] [PERSON_NAME] [PERSON_NAME] Accounting Dept. Integrations Integra…" at bounding box center [262, 115] width 206 height 31
select select "fece5e9b-2d38-40b2-991e-a7e2cb92ce32"
click at [159, 100] on select "[PERSON_NAME] [PERSON_NAME] [PERSON_NAME] Accounting Dept. Integrations Integra…" at bounding box center [262, 115] width 206 height 31
drag, startPoint x: 264, startPoint y: 97, endPoint x: 189, endPoint y: 211, distance: 136.1
click at [186, 145] on button "Save Owner" at bounding box center [195, 155] width 73 height 20
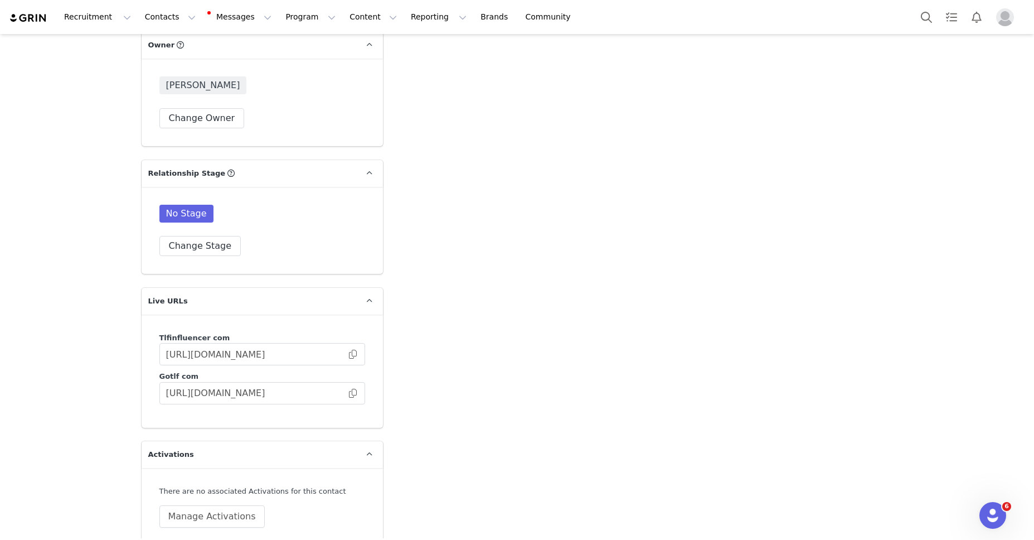
drag, startPoint x: 217, startPoint y: 260, endPoint x: 220, endPoint y: 242, distance: 17.5
click at [212, 236] on button "Change Stage" at bounding box center [200, 246] width 82 height 20
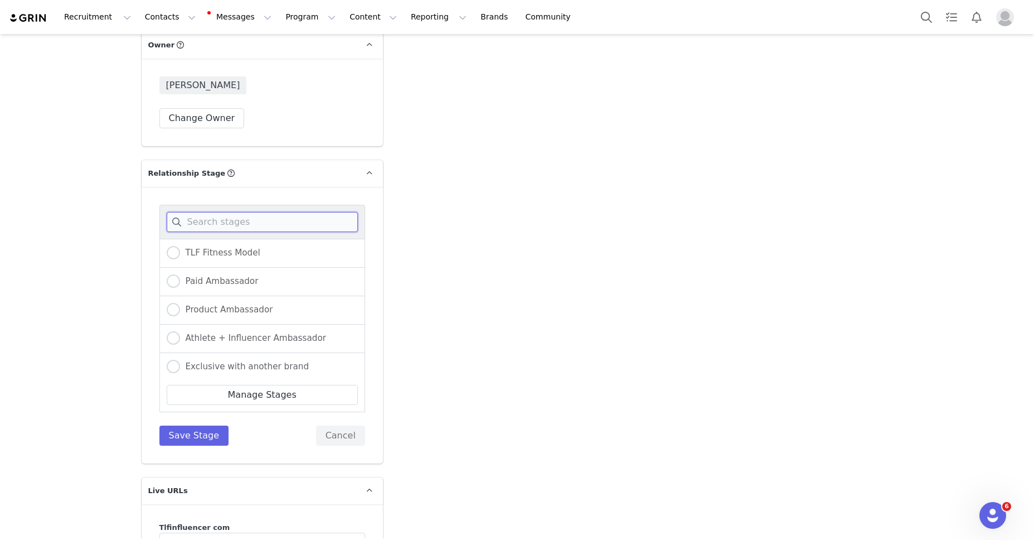
click at [230, 212] on input at bounding box center [262, 222] width 191 height 20
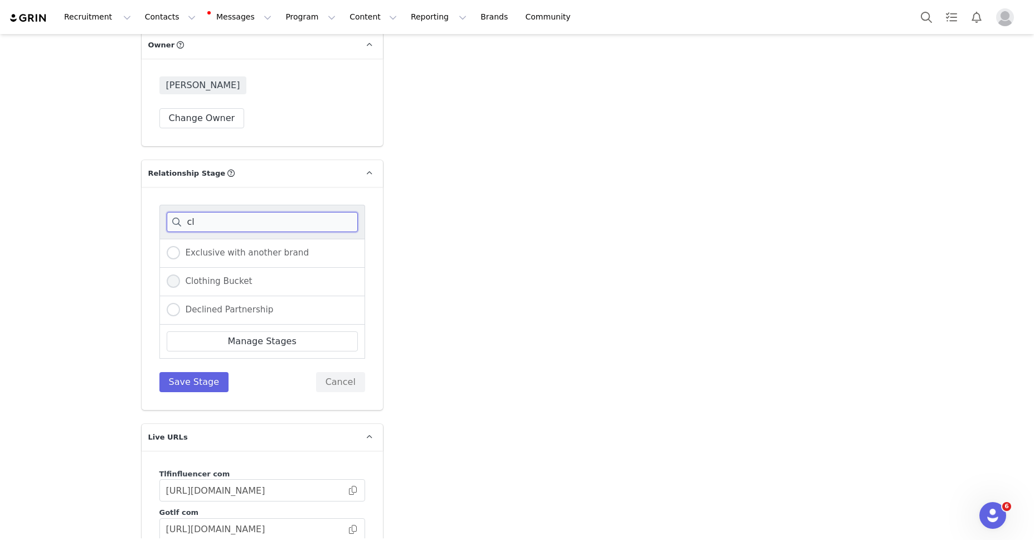
type input "cl"
drag, startPoint x: 176, startPoint y: 263, endPoint x: 187, endPoint y: 305, distance: 44.3
click at [176, 274] on span at bounding box center [173, 280] width 13 height 13
click at [176, 274] on input "Clothing Bucket" at bounding box center [173, 281] width 13 height 14
radio input "true"
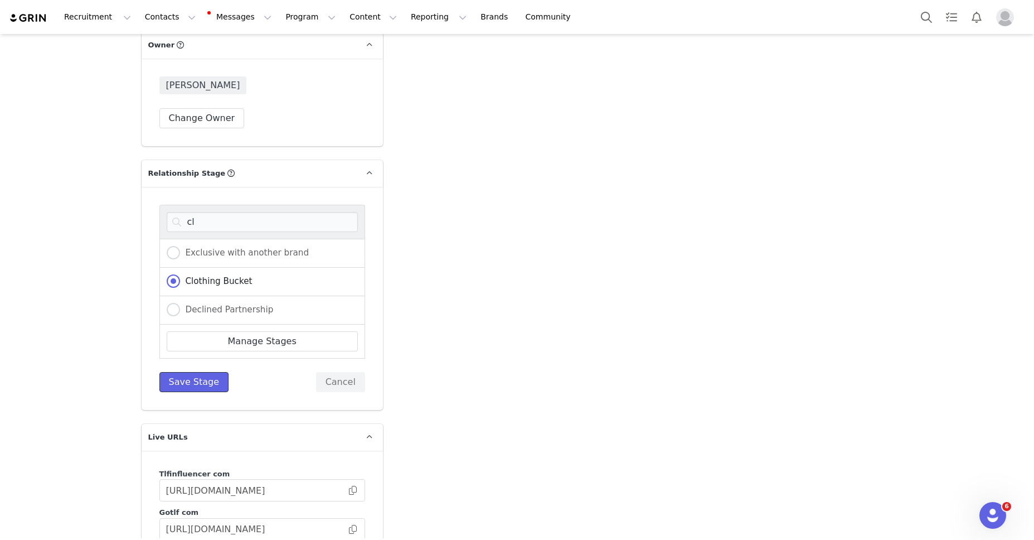
drag, startPoint x: 195, startPoint y: 356, endPoint x: 436, endPoint y: 332, distance: 243.2
click at [197, 372] on button "Save Stage" at bounding box center [194, 382] width 70 height 20
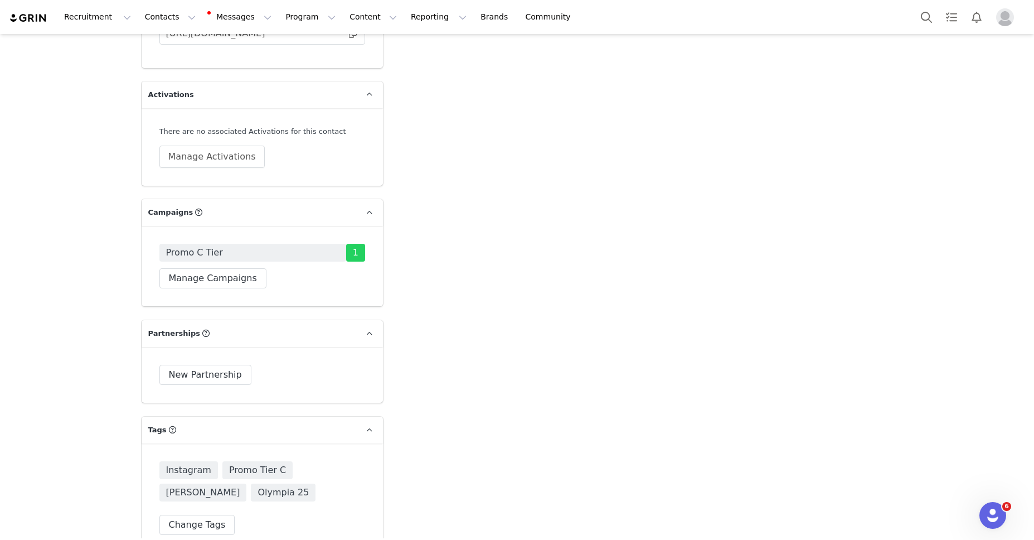
scroll to position [3197, 0]
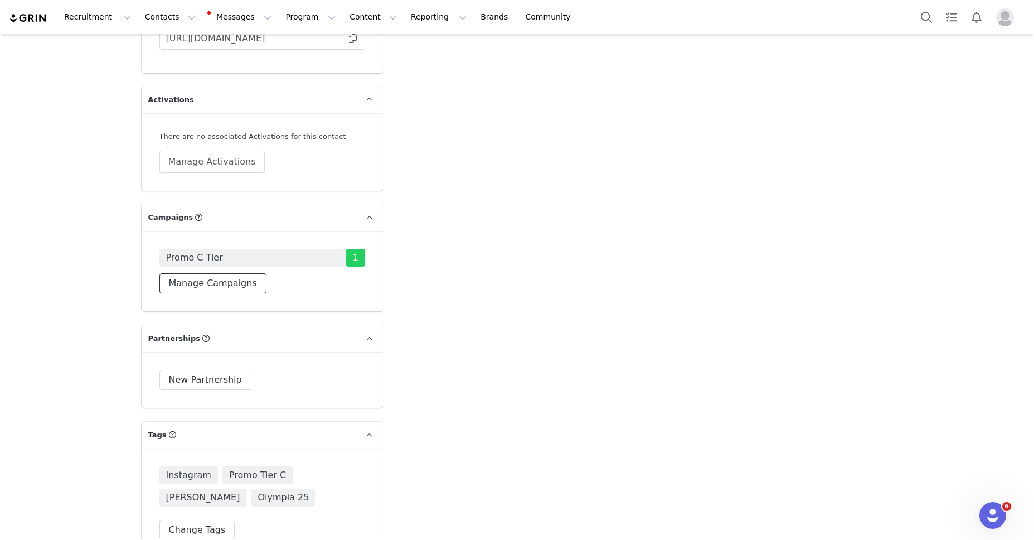
click at [216, 273] on button "Manage Campaigns" at bounding box center [212, 283] width 107 height 20
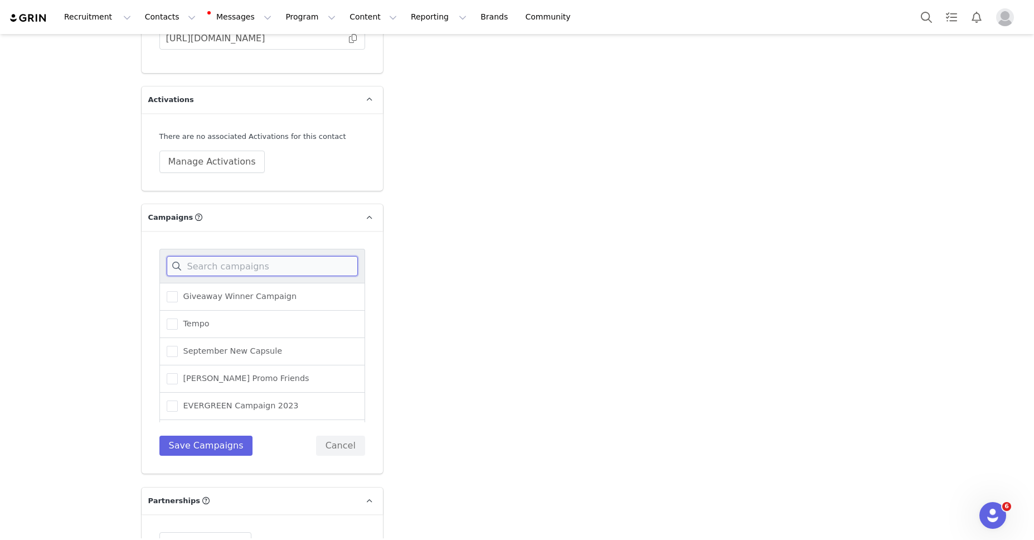
click at [220, 256] on input at bounding box center [262, 266] width 191 height 20
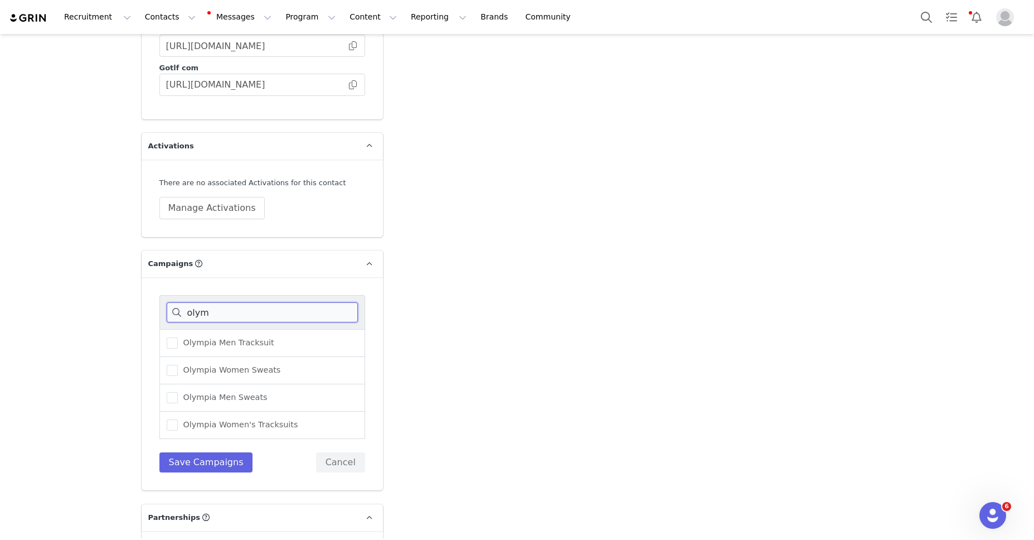
scroll to position [3151, 0]
type input "olym"
drag, startPoint x: 169, startPoint y: 346, endPoint x: 212, endPoint y: 443, distance: 106.1
click at [169, 364] on span at bounding box center [172, 369] width 11 height 11
click at [178, 364] on input "Olympia Women Sweats" at bounding box center [178, 364] width 0 height 0
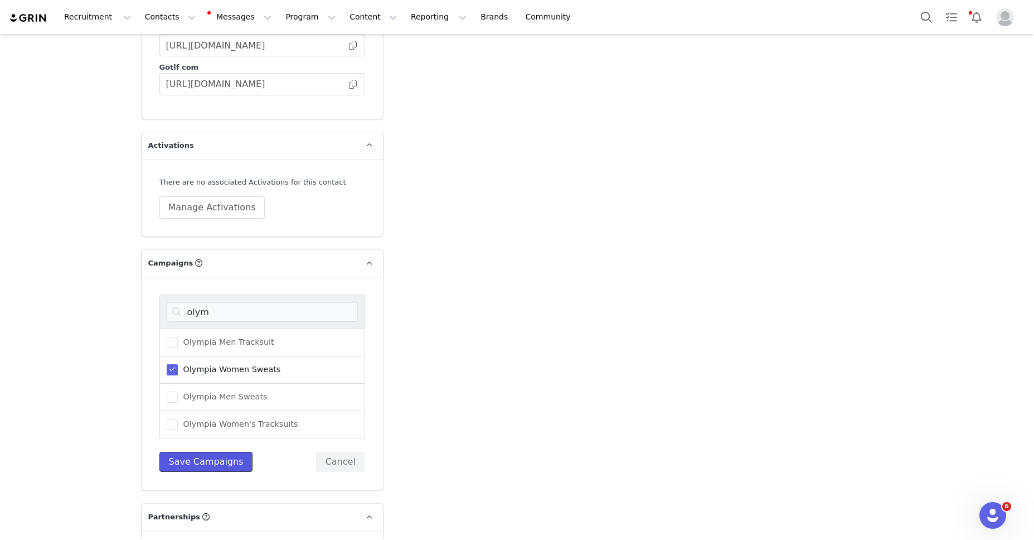
click at [214, 452] on button "Save Campaigns" at bounding box center [206, 462] width 94 height 20
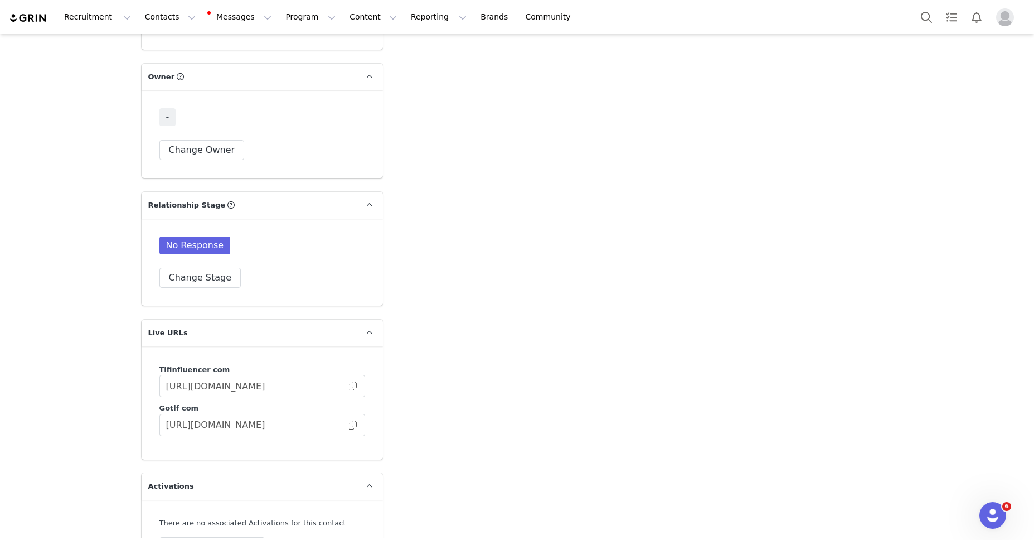
scroll to position [2834, 0]
click at [204, 268] on button "Change Stage" at bounding box center [200, 278] width 82 height 20
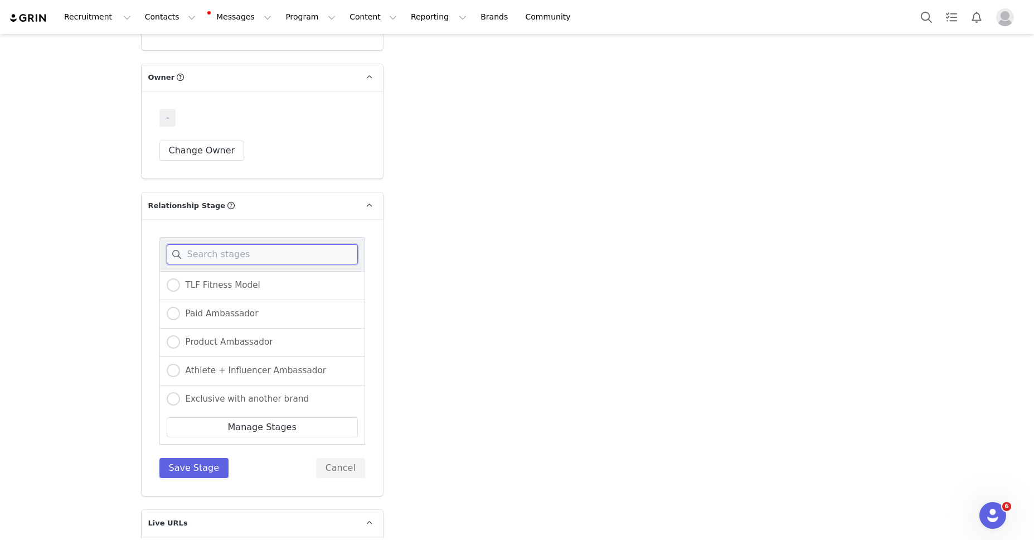
click at [217, 244] on input at bounding box center [262, 254] width 191 height 20
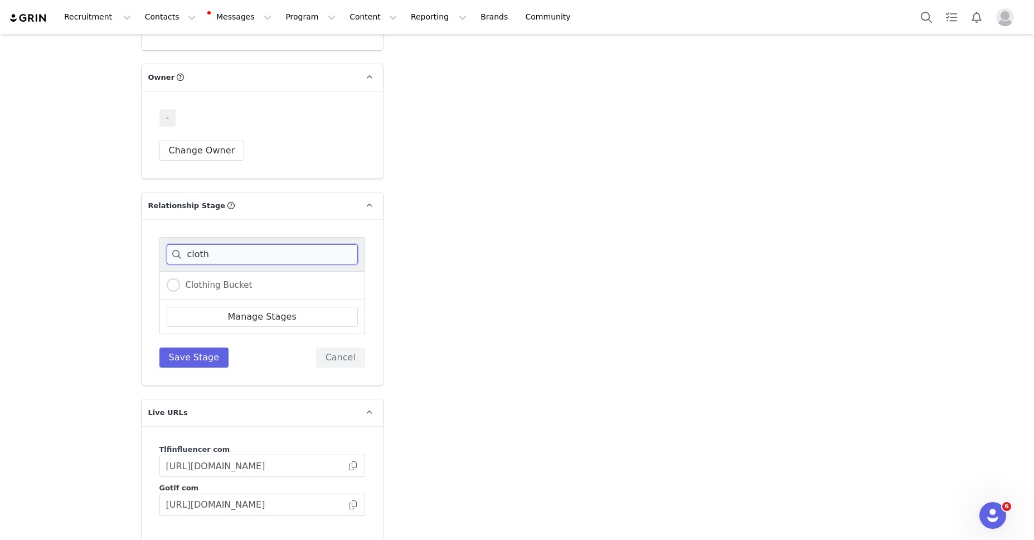
type input "cloth"
click at [168, 278] on span at bounding box center [173, 284] width 13 height 13
click at [168, 278] on input "Clothing Bucket" at bounding box center [173, 285] width 13 height 14
radio input "true"
drag, startPoint x: 202, startPoint y: 327, endPoint x: 193, endPoint y: 149, distance: 177.5
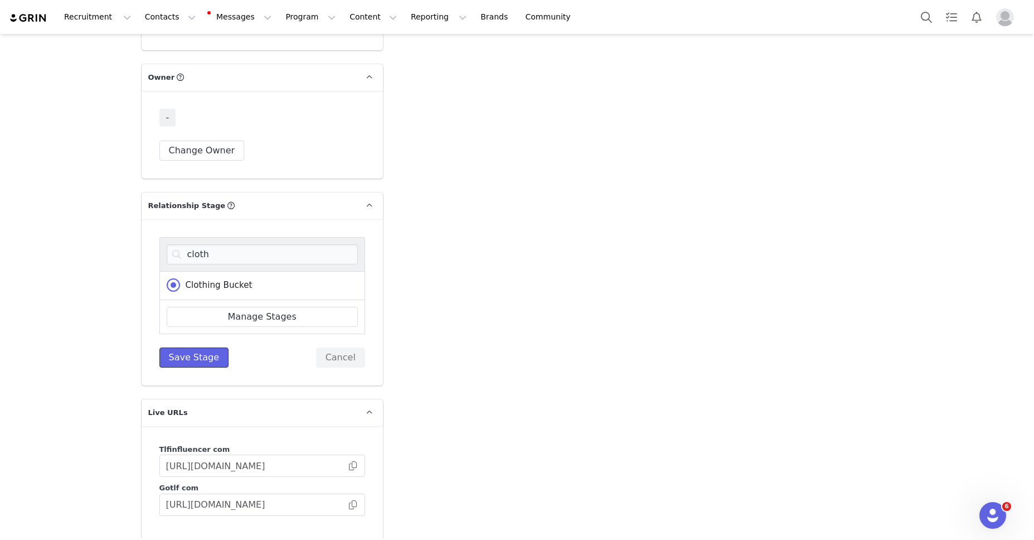
click at [202, 315] on div "cloth Clothing Bucket Manage Stages Save Stage Cancel" at bounding box center [262, 302] width 206 height 130
click at [195, 140] on button "Change Owner" at bounding box center [201, 150] width 85 height 20
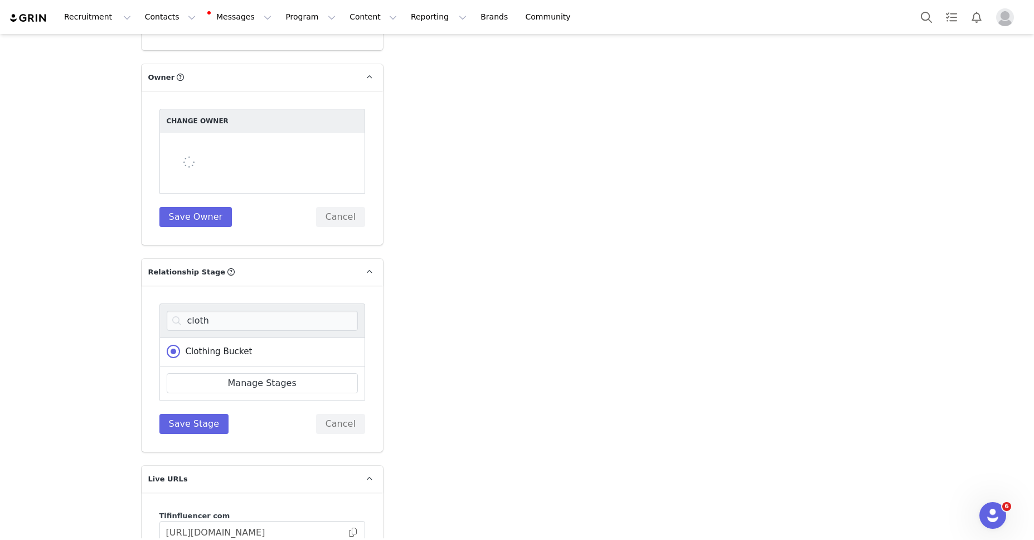
click at [199, 133] on div at bounding box center [262, 163] width 206 height 61
click at [215, 140] on div at bounding box center [262, 163] width 206 height 61
click at [220, 133] on div at bounding box center [262, 163] width 206 height 61
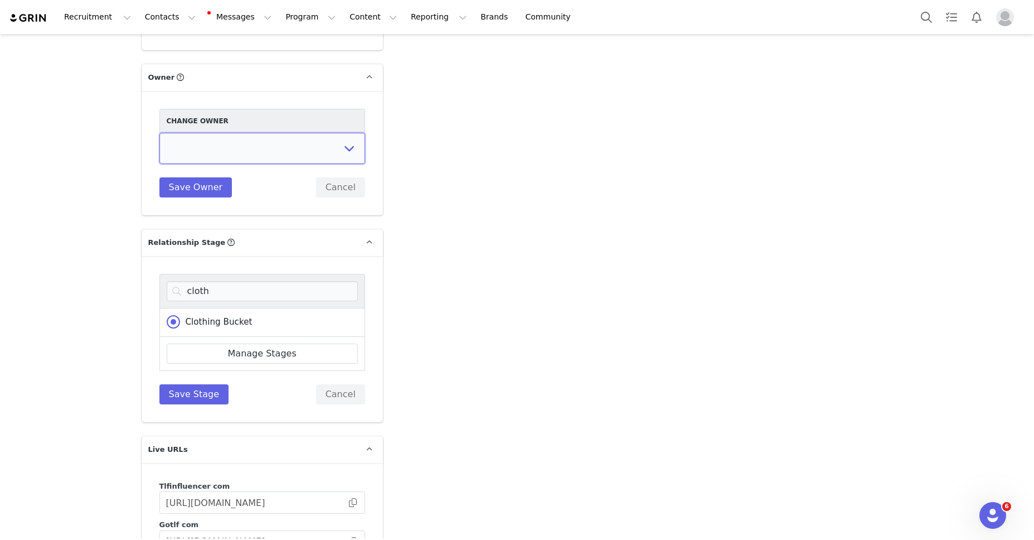
click at [220, 133] on select "[PERSON_NAME] [PERSON_NAME] [PERSON_NAME] Accounting Dept. Integrations Integra…" at bounding box center [262, 148] width 206 height 31
select select "fece5e9b-2d38-40b2-991e-a7e2cb92ce32"
click at [159, 133] on select "[PERSON_NAME] [PERSON_NAME] [PERSON_NAME] Accounting Dept. Integrations Integra…" at bounding box center [262, 148] width 206 height 31
click at [183, 177] on button "Save Owner" at bounding box center [195, 187] width 73 height 20
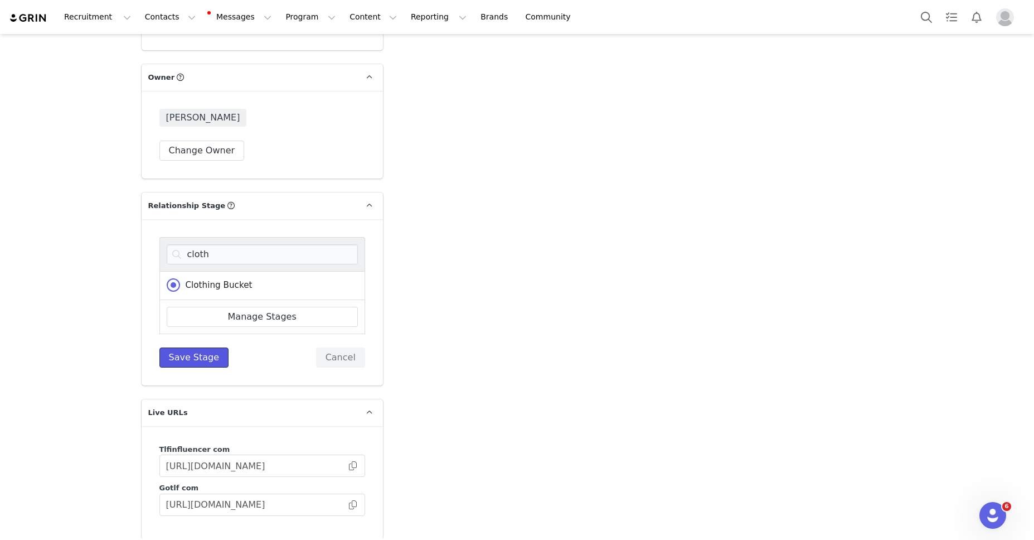
click at [189, 347] on button "Save Stage" at bounding box center [194, 357] width 70 height 20
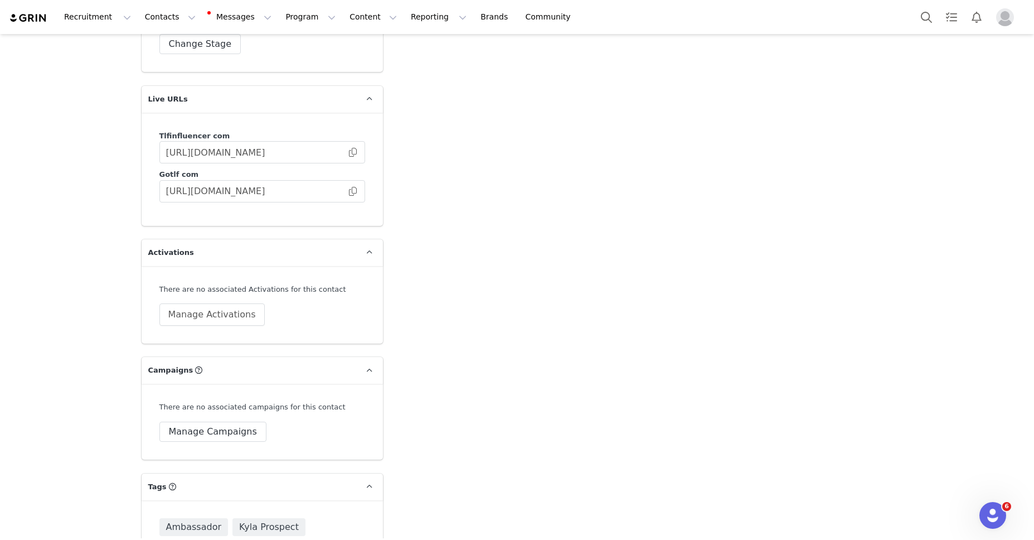
scroll to position [3068, 0]
click at [231, 421] on button "Manage Campaigns" at bounding box center [212, 431] width 107 height 20
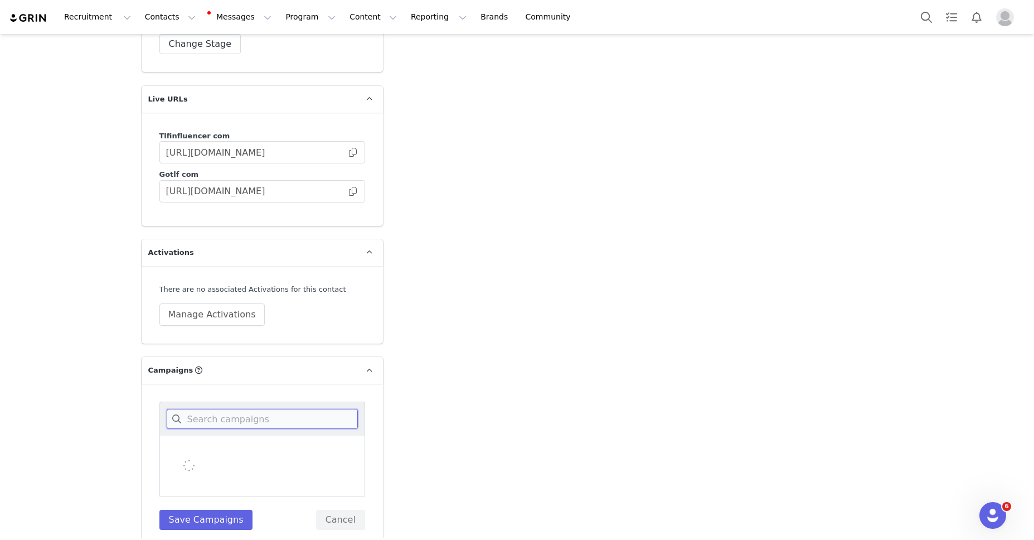
click at [230, 409] on input at bounding box center [262, 419] width 191 height 20
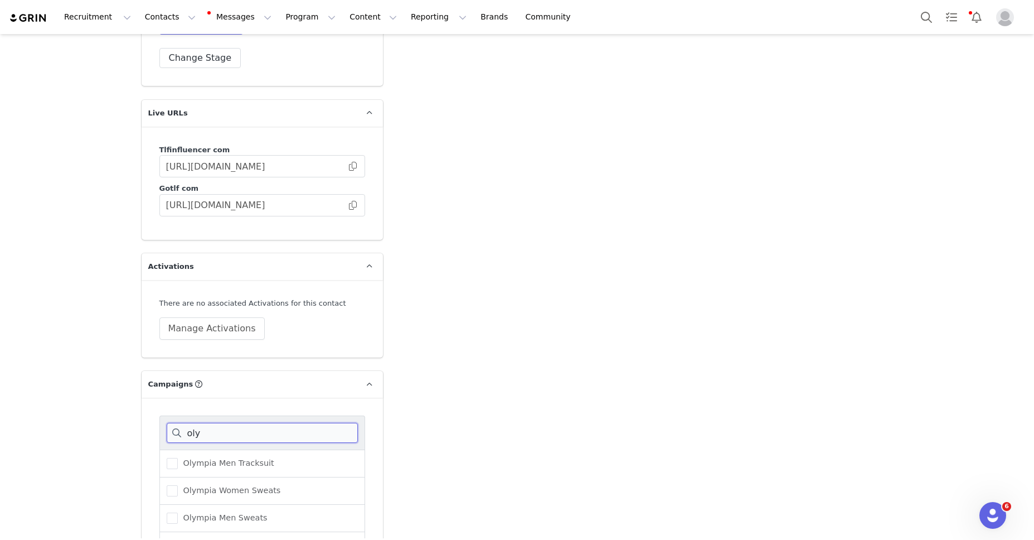
scroll to position [3120, 0]
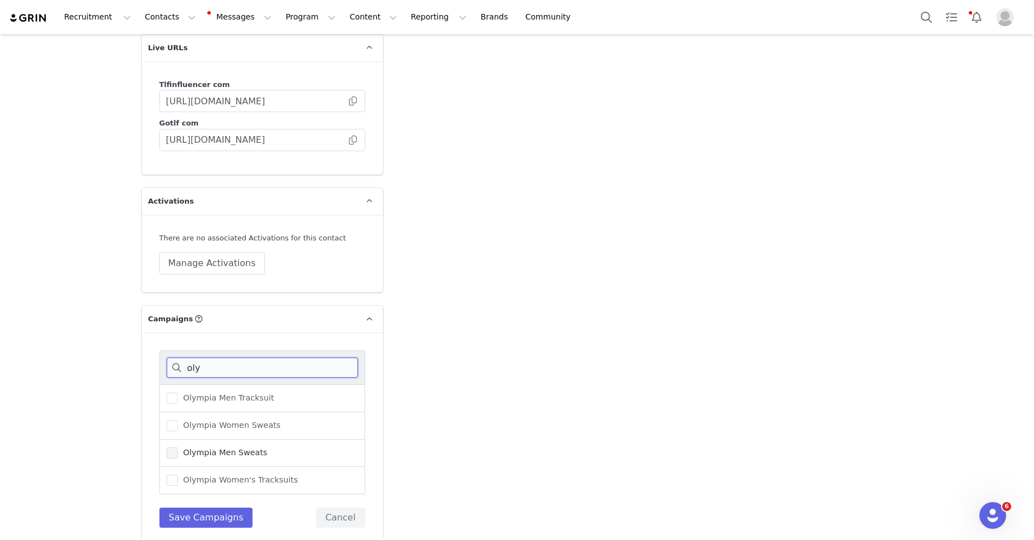
type input "oly"
click at [169, 447] on span at bounding box center [172, 452] width 11 height 11
click at [178, 447] on input "Olympia Men Sweats" at bounding box center [178, 447] width 0 height 0
drag, startPoint x: 210, startPoint y: 494, endPoint x: 433, endPoint y: 367, distance: 257.2
click at [210, 507] on button "Save Campaigns" at bounding box center [206, 517] width 94 height 20
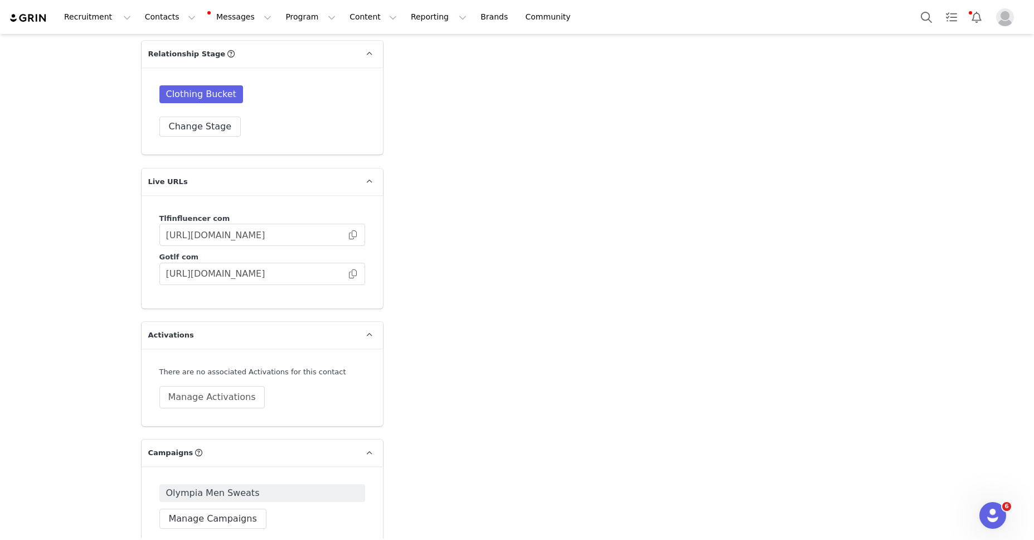
scroll to position [2966, 0]
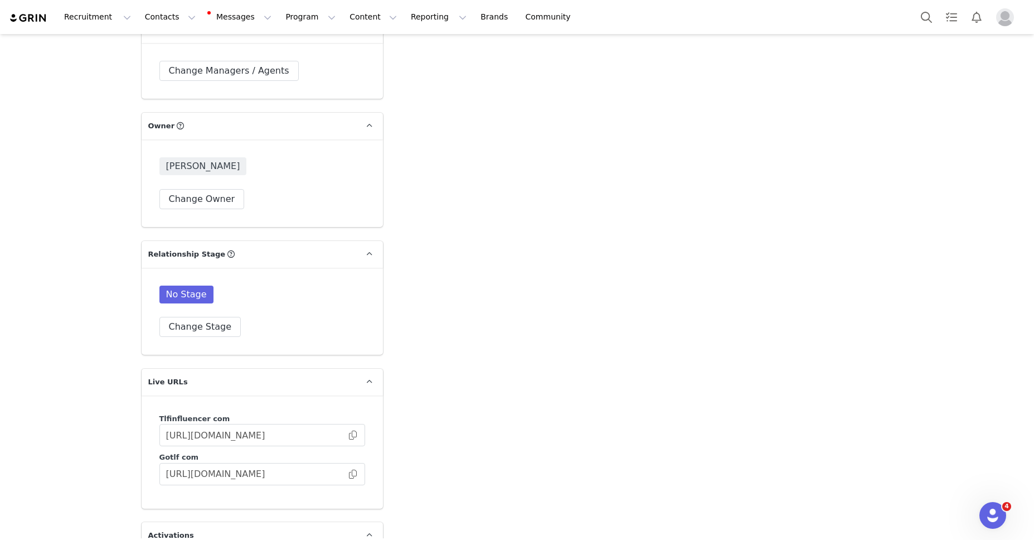
scroll to position [2830, 0]
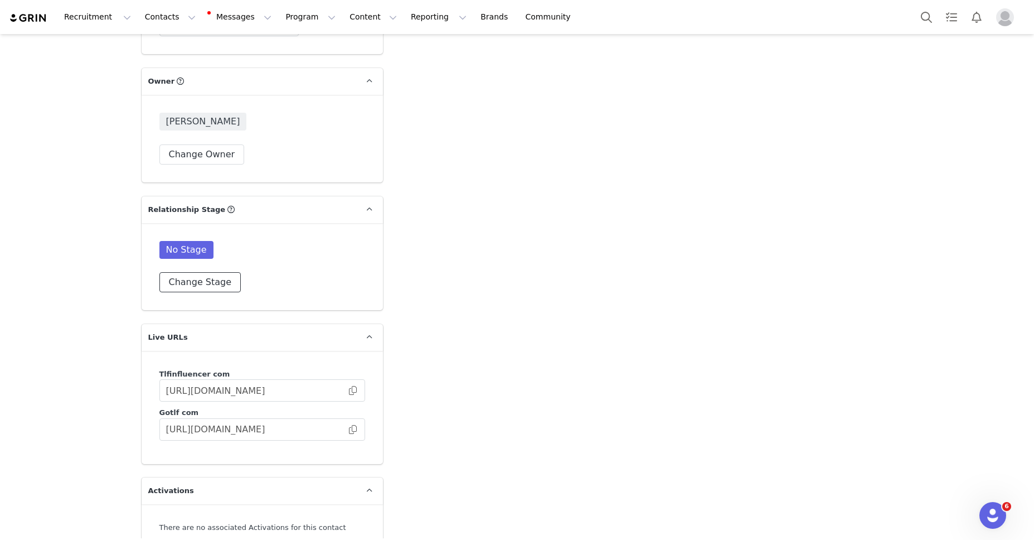
click at [209, 272] on button "Change Stage" at bounding box center [200, 282] width 82 height 20
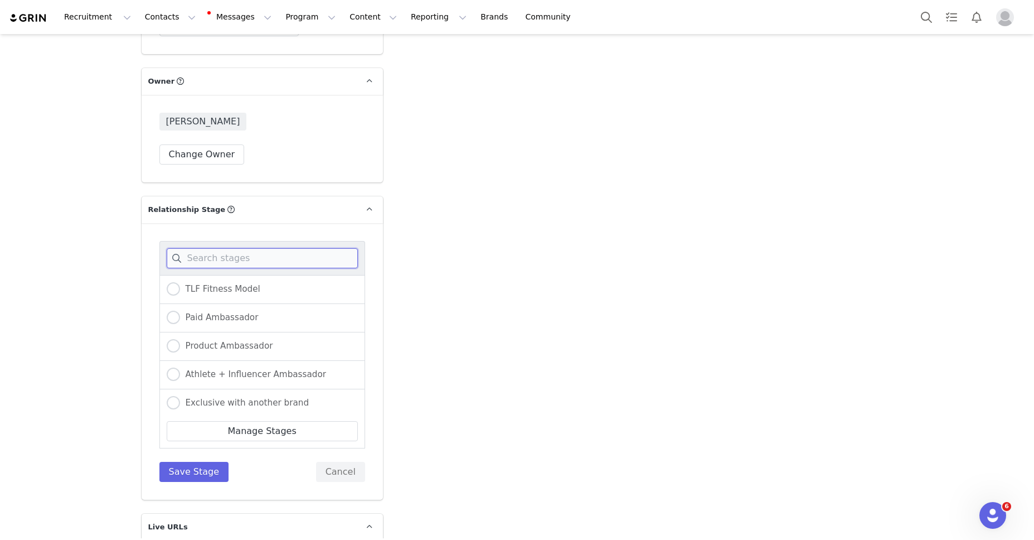
click at [227, 248] on input at bounding box center [262, 258] width 191 height 20
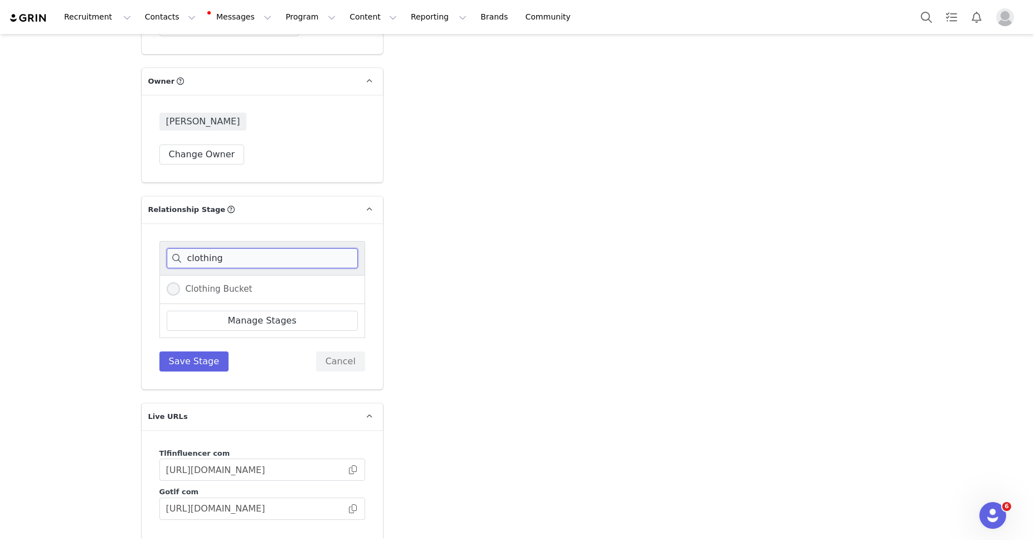
type input "clothing"
click at [176, 282] on span at bounding box center [173, 288] width 13 height 13
click at [176, 282] on input "Clothing Bucket" at bounding box center [173, 289] width 13 height 14
radio input "true"
click at [195, 351] on button "Save Stage" at bounding box center [194, 361] width 70 height 20
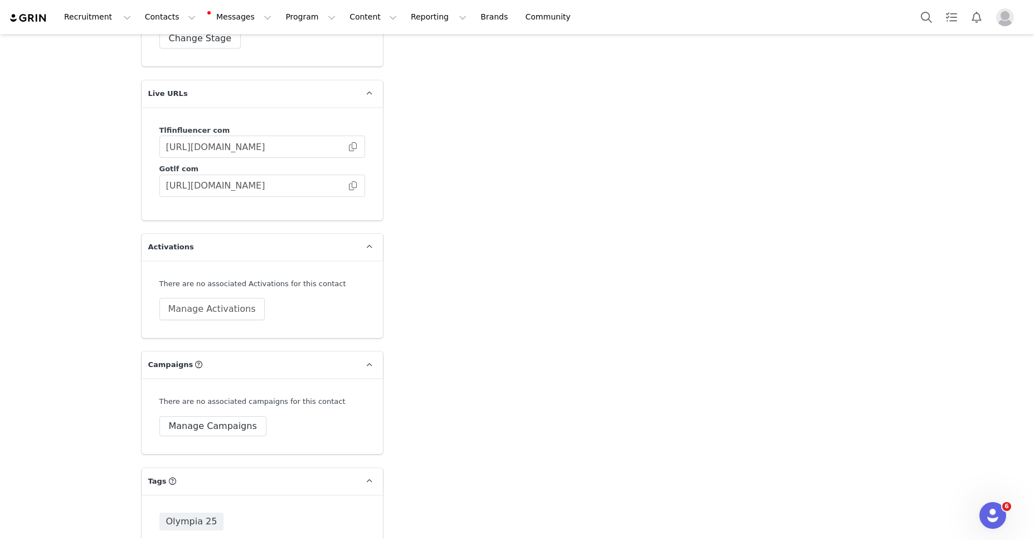
scroll to position [3076, 0]
click at [217, 414] on button "Manage Campaigns" at bounding box center [212, 424] width 107 height 20
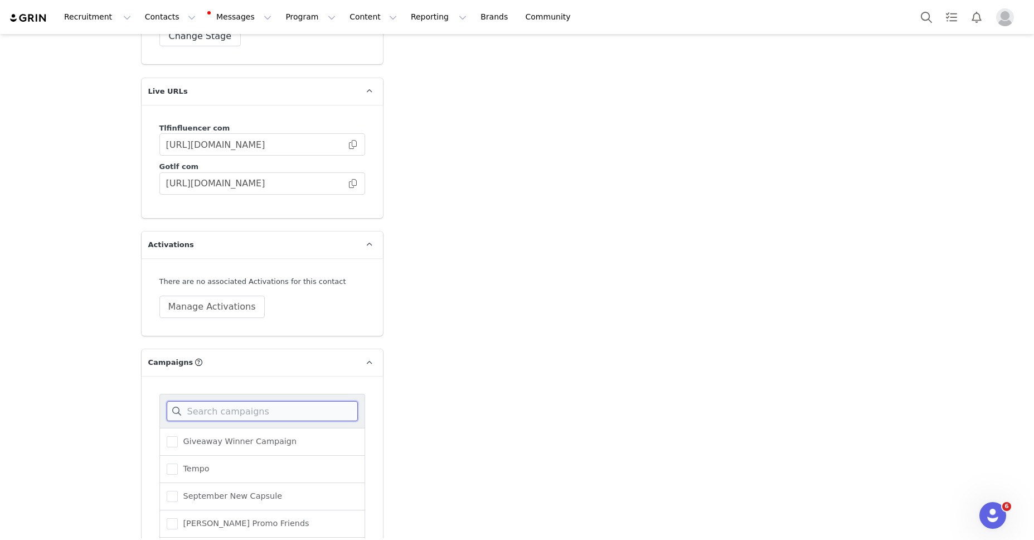
click at [214, 401] on input at bounding box center [262, 411] width 191 height 20
type input "oly"
click at [174, 518] on span at bounding box center [172, 523] width 11 height 11
click at [178, 518] on input "Olympia Women's Tracksuits" at bounding box center [178, 518] width 0 height 0
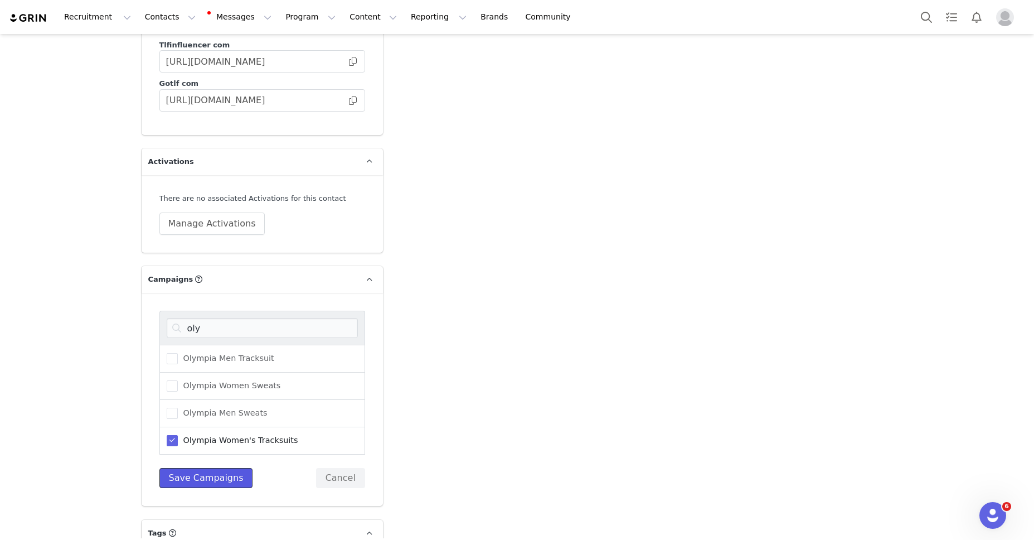
click at [189, 468] on button "Save Campaigns" at bounding box center [206, 478] width 94 height 20
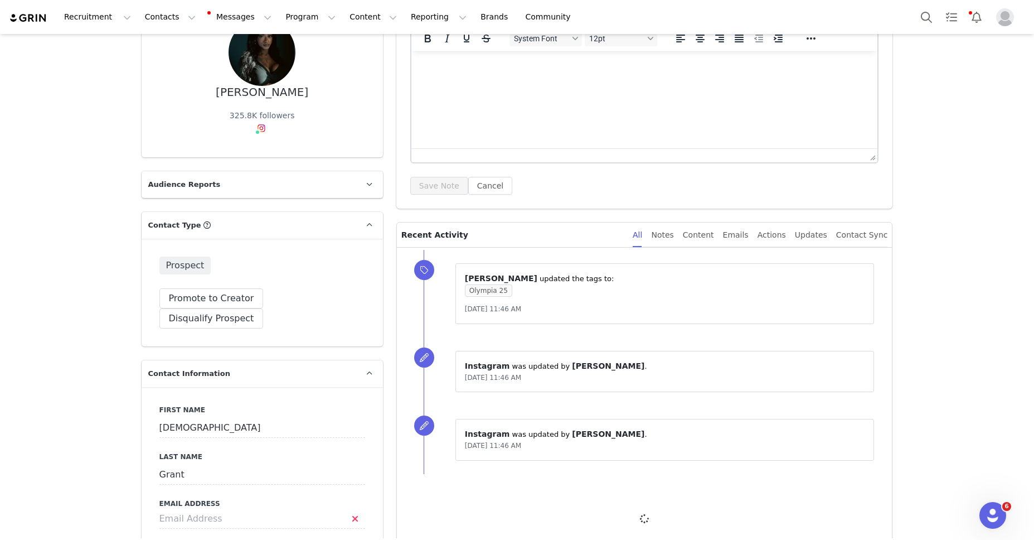
scroll to position [0, 0]
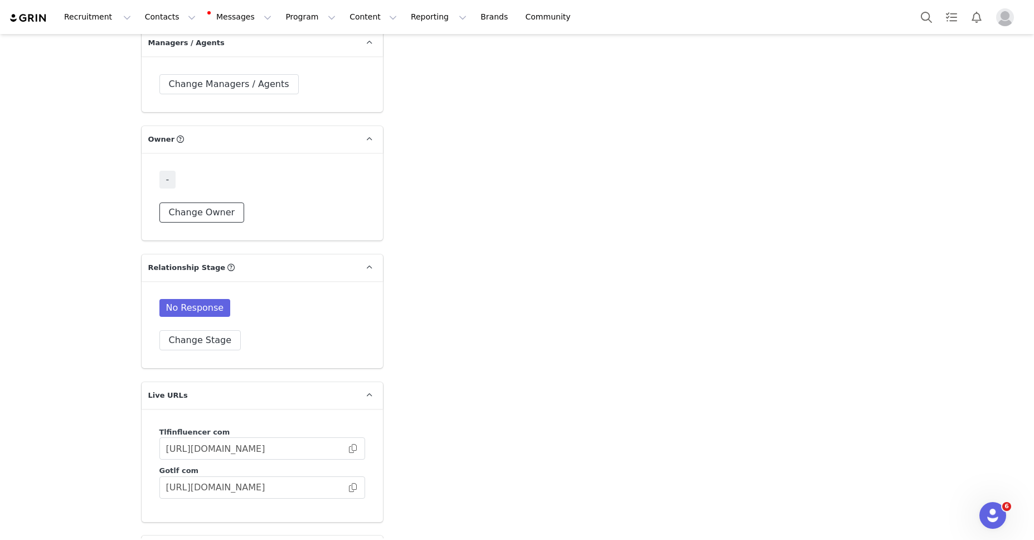
click at [172, 202] on button "Change Owner" at bounding box center [201, 212] width 85 height 20
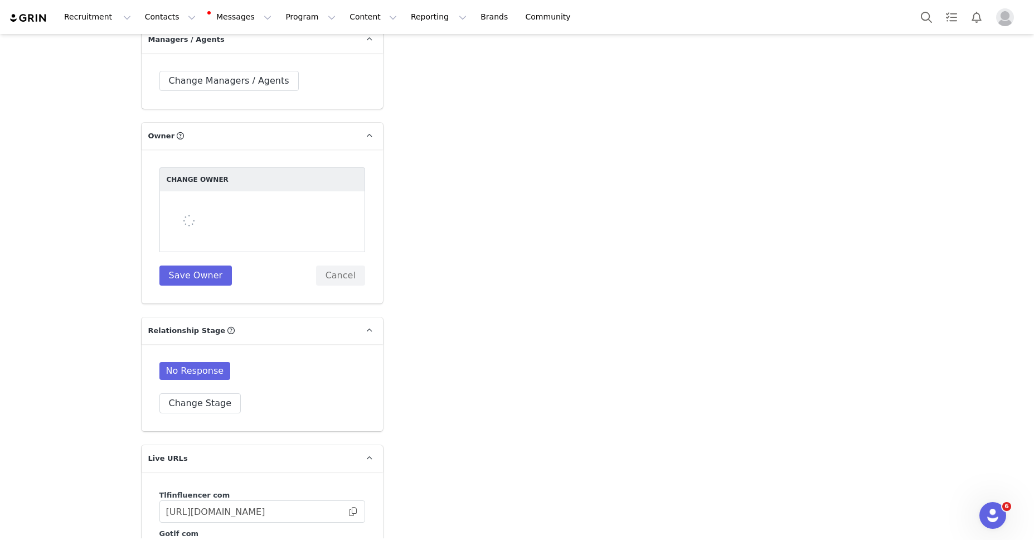
click at [232, 191] on div at bounding box center [262, 221] width 206 height 61
click at [232, 193] on div at bounding box center [262, 223] width 206 height 61
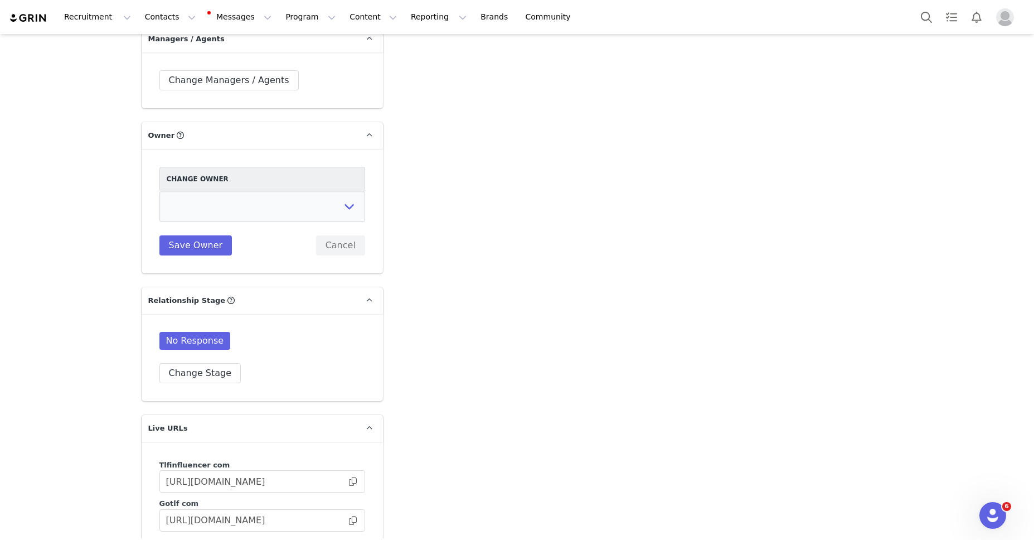
select select "fece5e9b-2d38-40b2-991e-a7e2cb92ce32"
click at [159, 191] on select "[PERSON_NAME] [PERSON_NAME] [PERSON_NAME] Accounting Dept. Integrations Integra…" at bounding box center [262, 206] width 206 height 31
click at [195, 235] on button "Save Owner" at bounding box center [195, 245] width 73 height 20
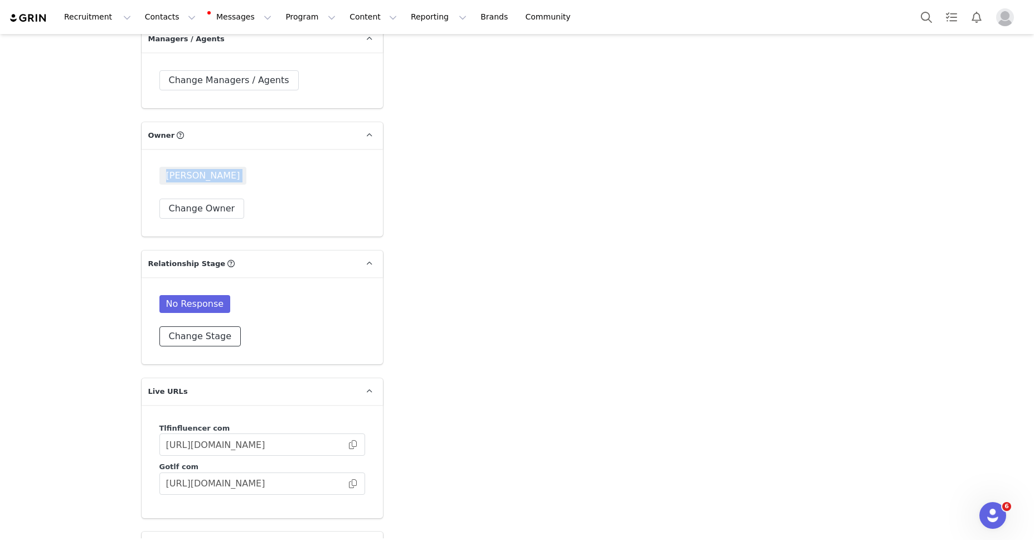
click at [191, 326] on button "Change Stage" at bounding box center [200, 336] width 82 height 20
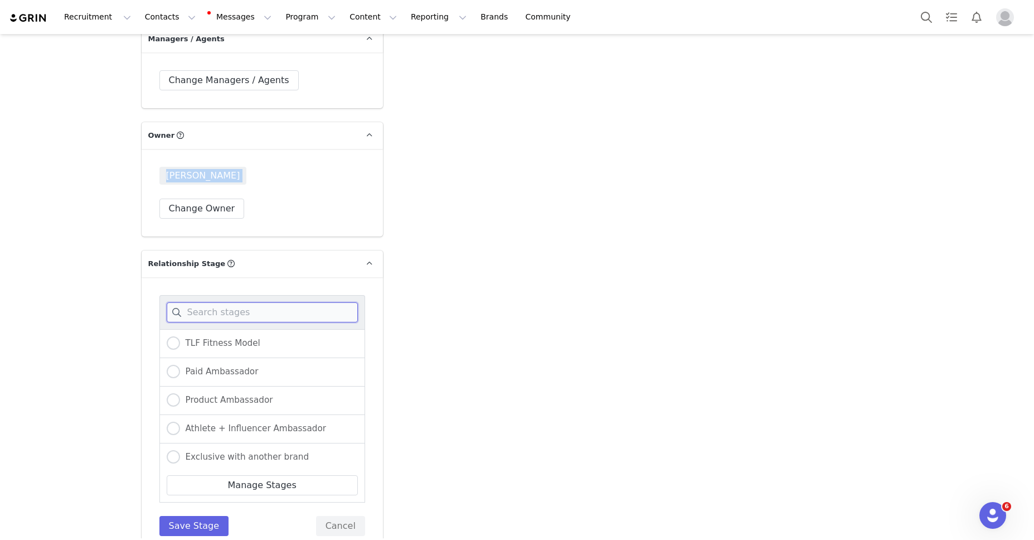
click at [207, 302] on input at bounding box center [262, 312] width 191 height 20
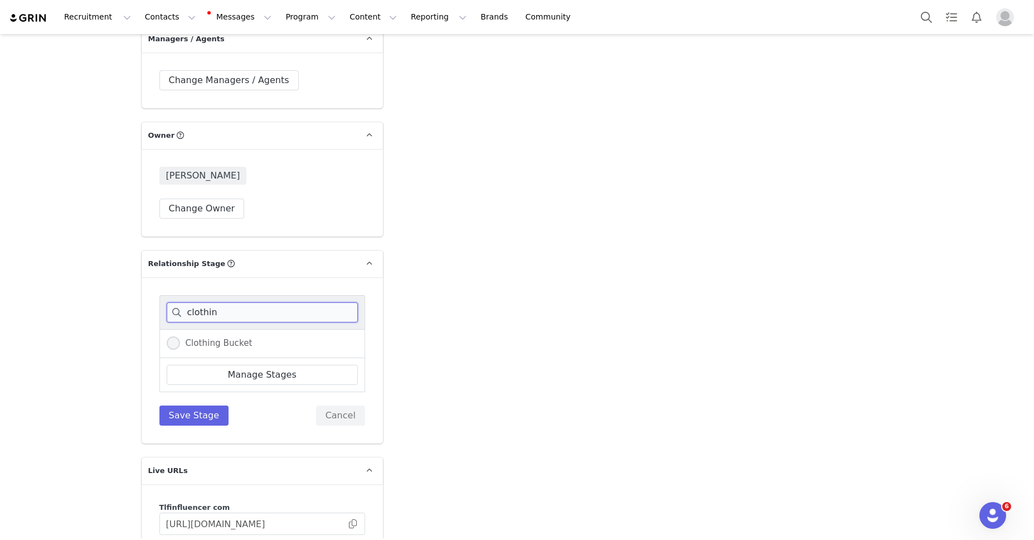
type input "clothin"
drag, startPoint x: 168, startPoint y: 322, endPoint x: 198, endPoint y: 379, distance: 65.1
click at [168, 336] on span at bounding box center [173, 342] width 13 height 13
click at [168, 336] on input "Clothing Bucket" at bounding box center [173, 343] width 13 height 14
radio input "true"
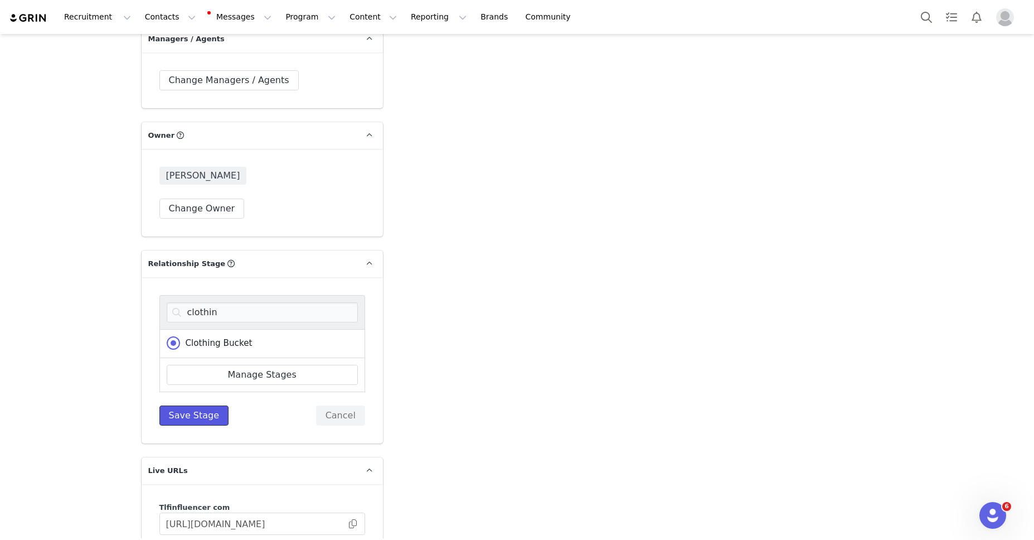
click at [200, 405] on button "Save Stage" at bounding box center [194, 415] width 70 height 20
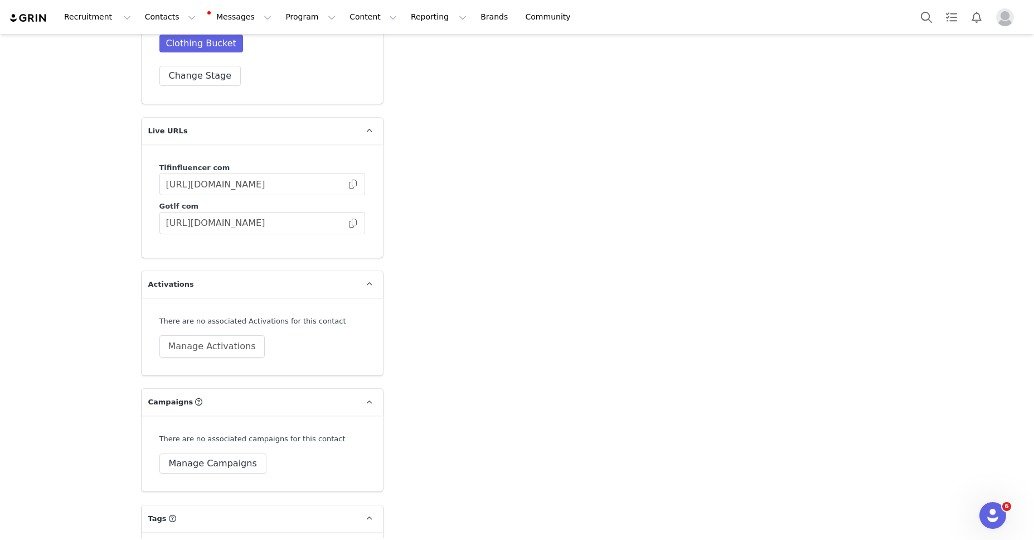
scroll to position [3127, 0]
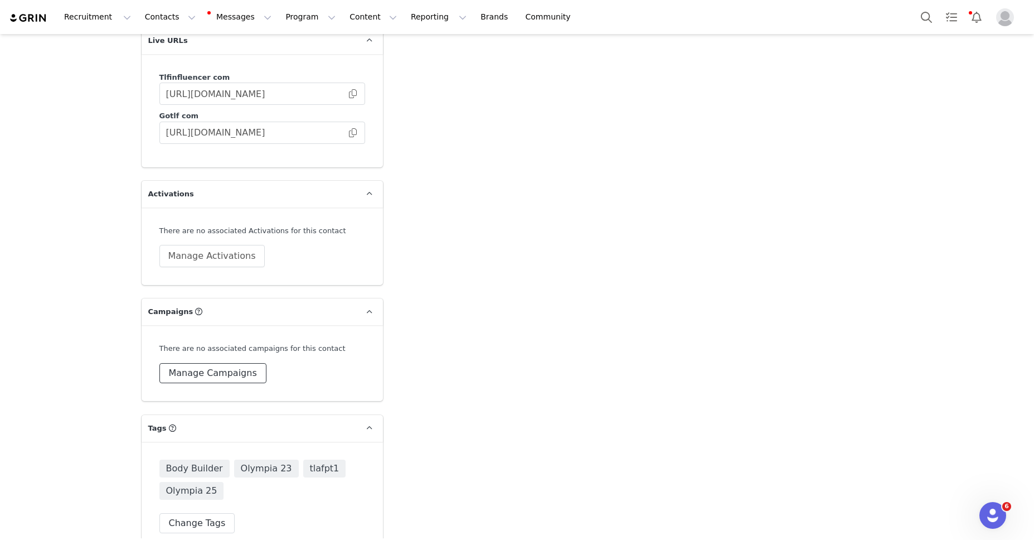
click at [206, 363] on button "Manage Campaigns" at bounding box center [212, 373] width 107 height 20
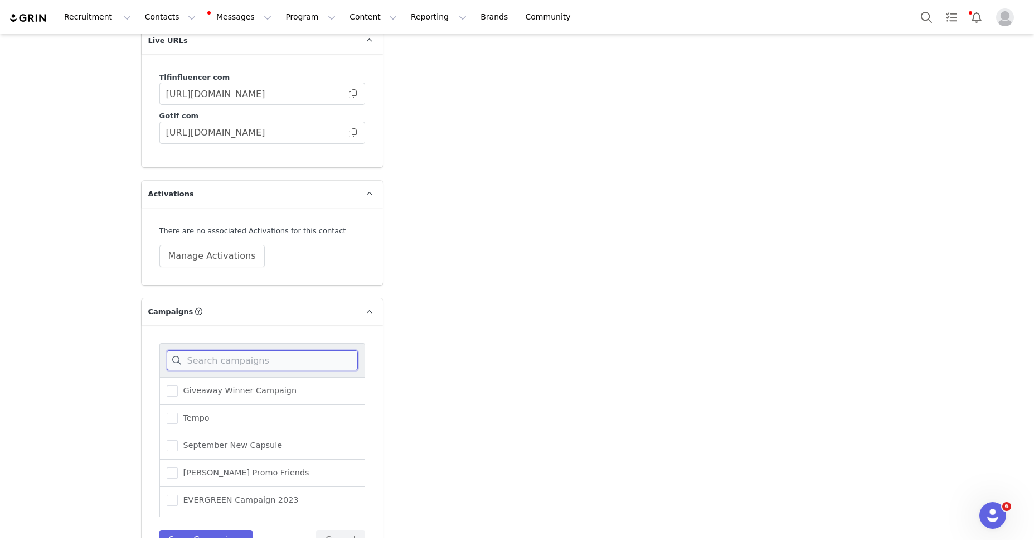
click at [208, 350] on input at bounding box center [262, 360] width 191 height 20
type input "oly"
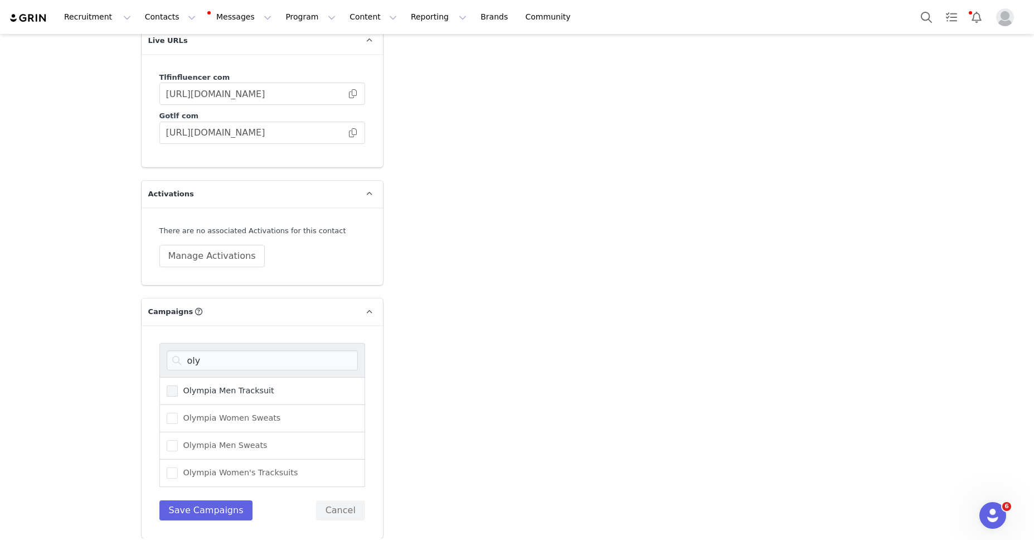
click at [171, 385] on span at bounding box center [172, 390] width 11 height 11
click at [178, 385] on input "Olympia Men Tracksuit" at bounding box center [178, 385] width 0 height 0
click at [214, 500] on button "Save Campaigns" at bounding box center [206, 510] width 94 height 20
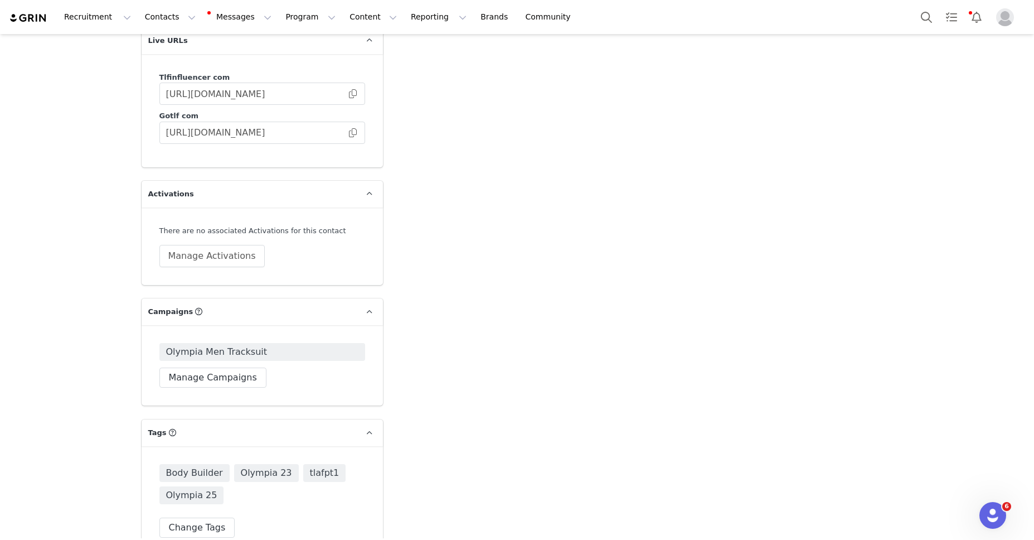
scroll to position [3130, 0]
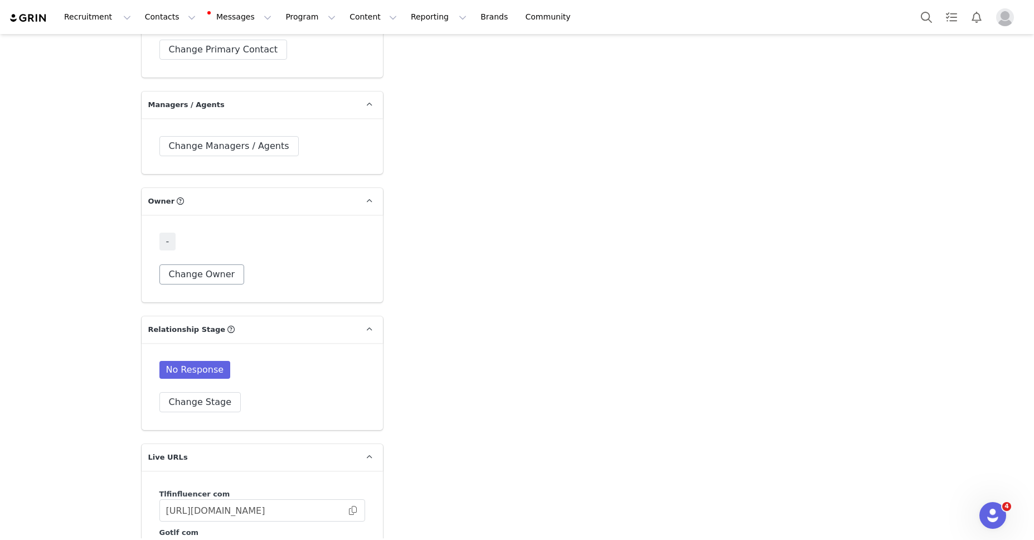
scroll to position [2654, 0]
click at [229, 263] on button "Change Owner" at bounding box center [201, 273] width 85 height 20
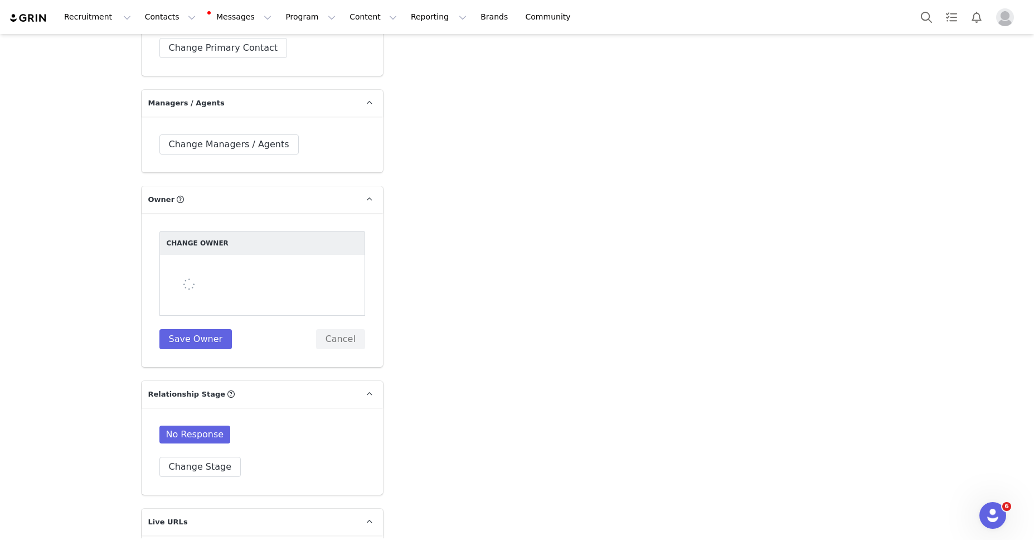
click at [224, 255] on div at bounding box center [262, 285] width 206 height 61
click at [225, 255] on div at bounding box center [262, 285] width 206 height 61
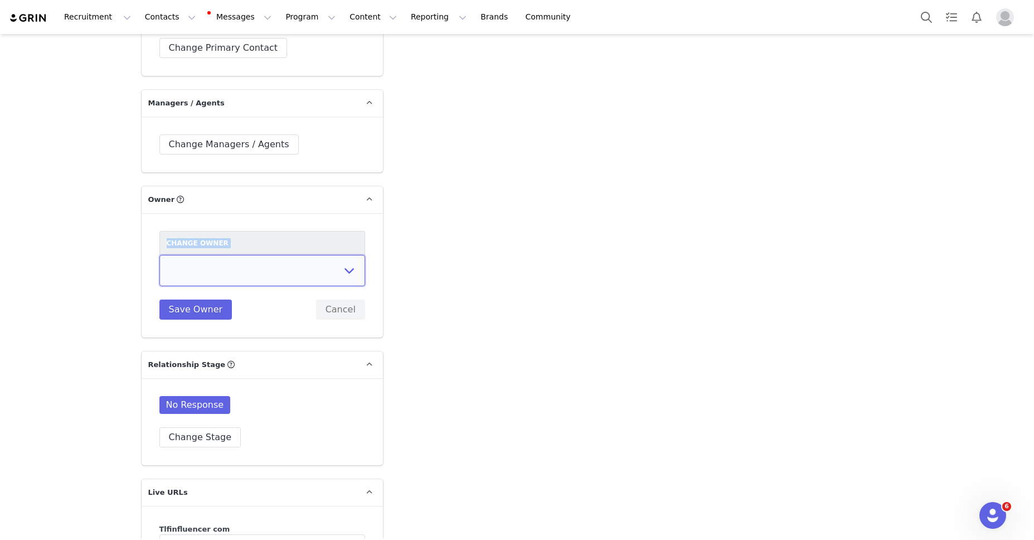
click at [225, 255] on select "[PERSON_NAME] [PERSON_NAME] [PERSON_NAME] Accounting Dept. Integrations Integra…" at bounding box center [262, 270] width 206 height 31
select select "fece5e9b-2d38-40b2-991e-a7e2cb92ce32"
click at [159, 255] on select "[PERSON_NAME] [PERSON_NAME] [PERSON_NAME] Accounting Dept. Integrations Integra…" at bounding box center [262, 270] width 206 height 31
click at [190, 299] on button "Save Owner" at bounding box center [195, 309] width 73 height 20
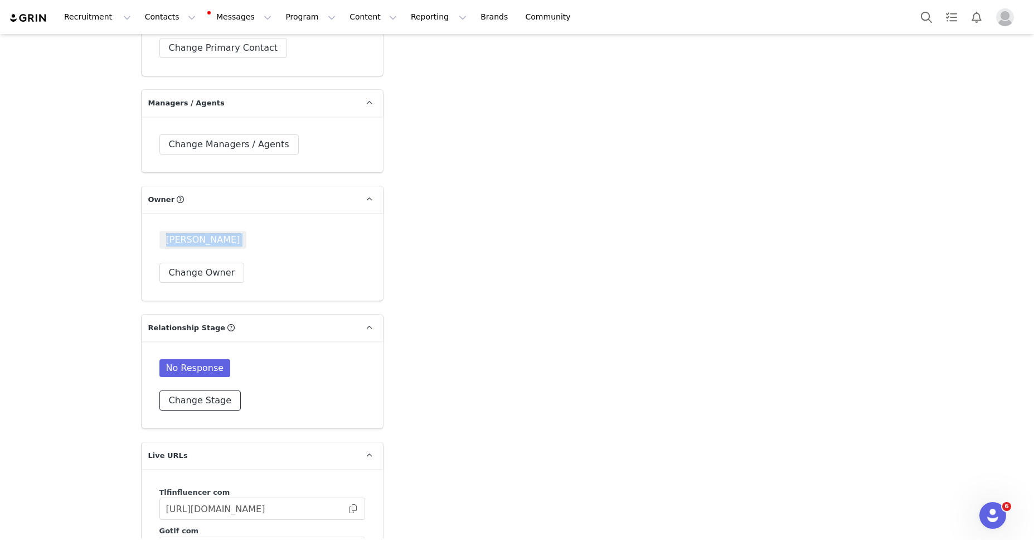
click at [187, 390] on button "Change Stage" at bounding box center [200, 400] width 82 height 20
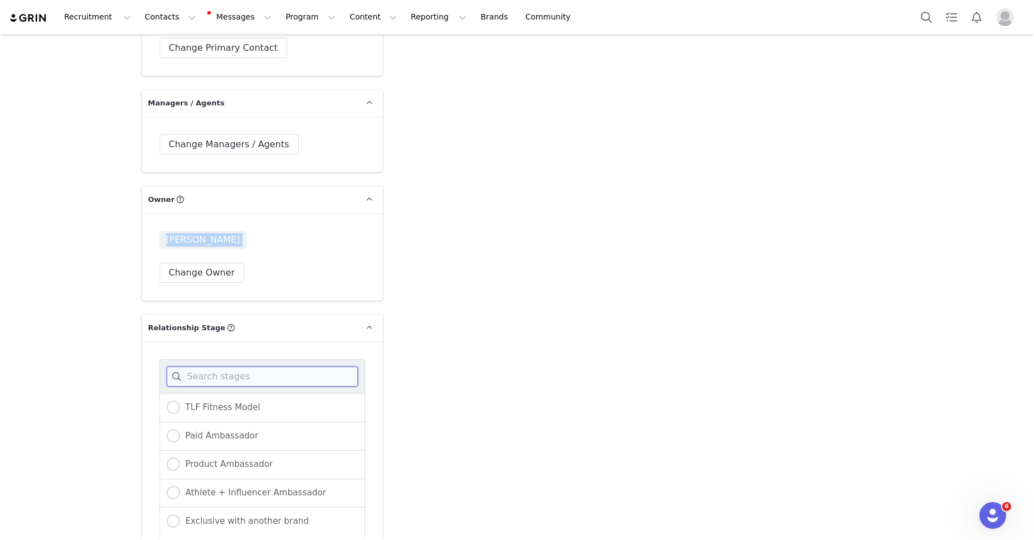
click at [194, 366] on input at bounding box center [262, 376] width 191 height 20
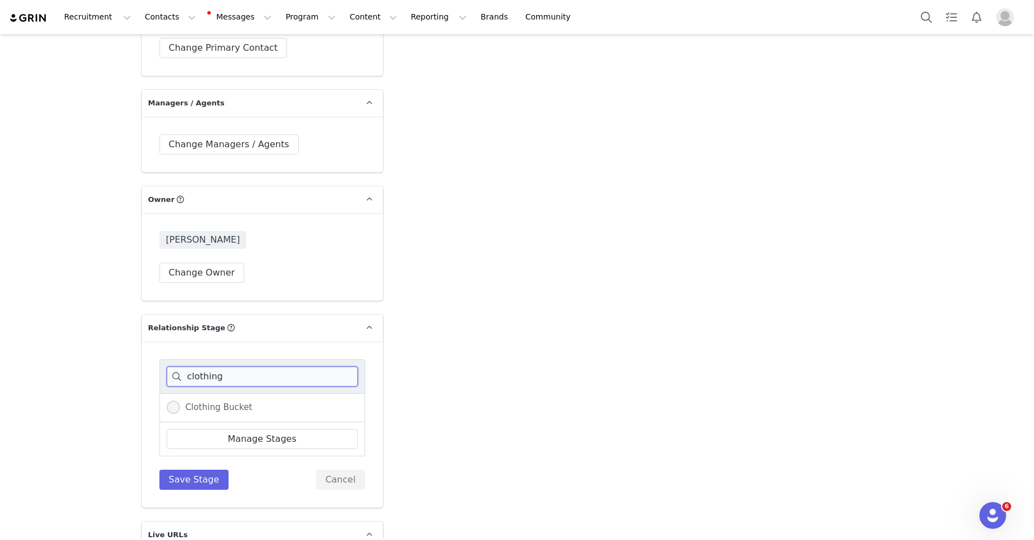
type input "clothing"
drag, startPoint x: 176, startPoint y: 391, endPoint x: 183, endPoint y: 430, distance: 40.2
click at [178, 394] on div "Clothing Bucket" at bounding box center [262, 407] width 206 height 29
drag, startPoint x: 212, startPoint y: 452, endPoint x: 313, endPoint y: 432, distance: 102.9
click at [213, 469] on button "Save Stage" at bounding box center [194, 479] width 70 height 20
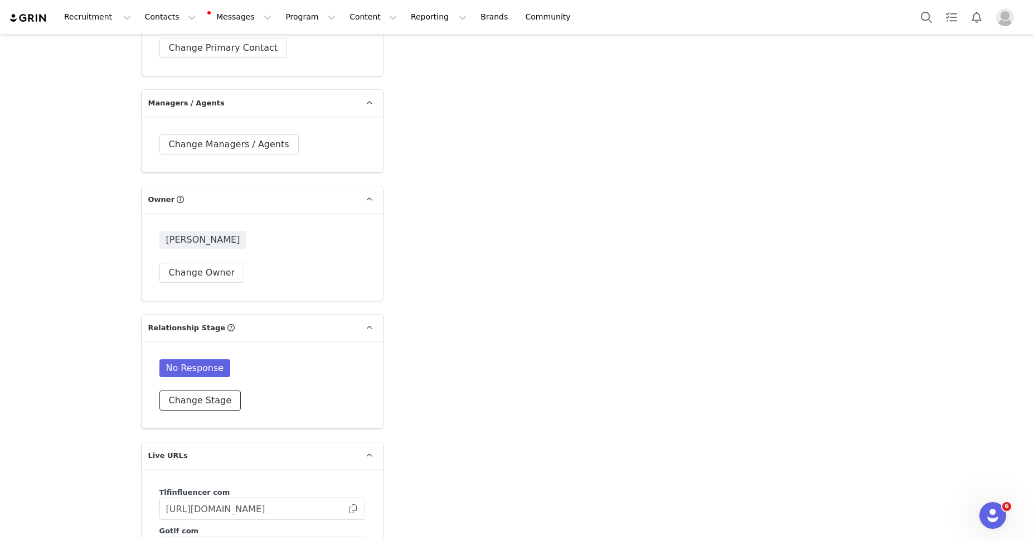
click at [192, 390] on button "Change Stage" at bounding box center [200, 400] width 82 height 20
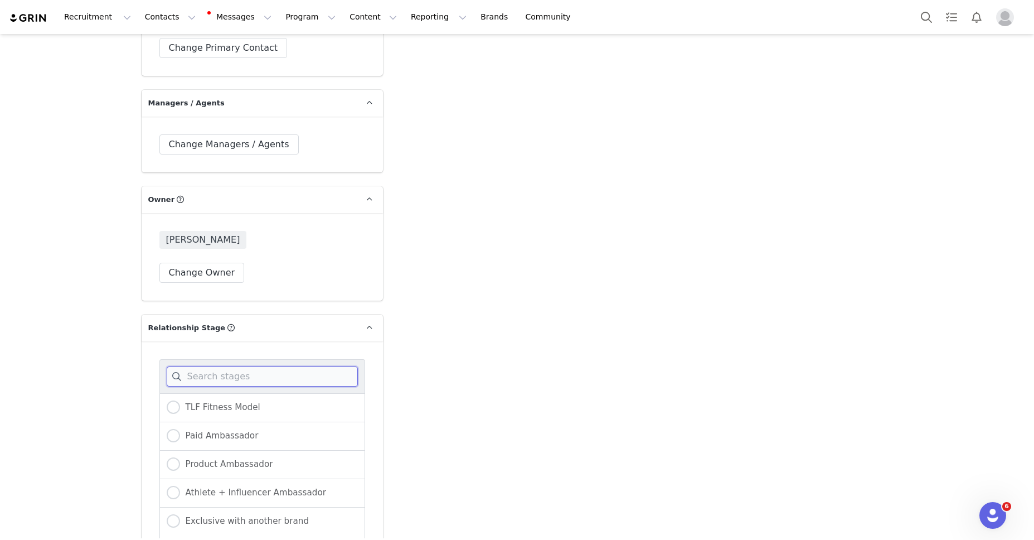
click at [193, 366] on input at bounding box center [262, 376] width 191 height 20
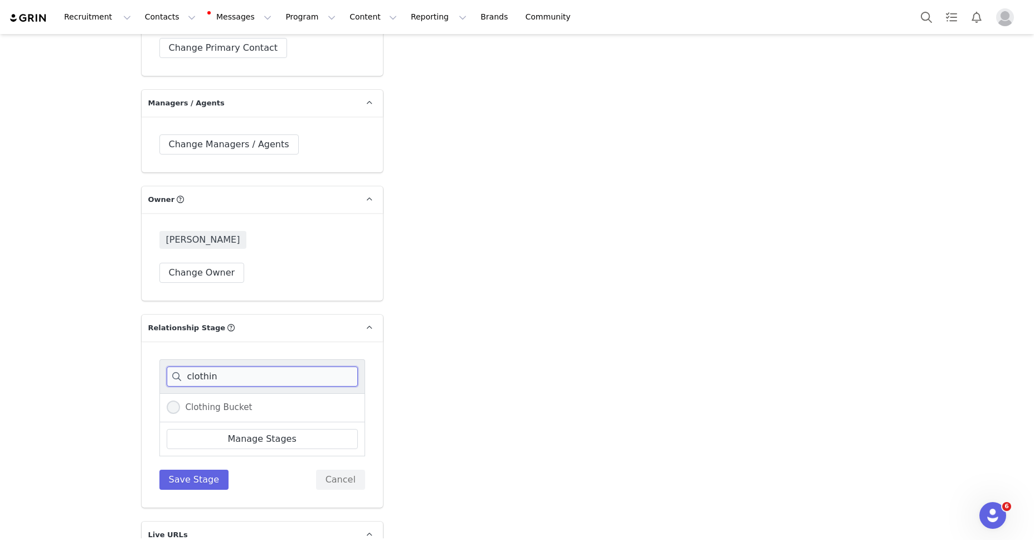
type input "clothin"
drag, startPoint x: 168, startPoint y: 386, endPoint x: 187, endPoint y: 444, distance: 60.8
click at [169, 400] on span at bounding box center [173, 406] width 13 height 13
click at [169, 400] on input "Clothing Bucket" at bounding box center [173, 407] width 13 height 14
radio input "true"
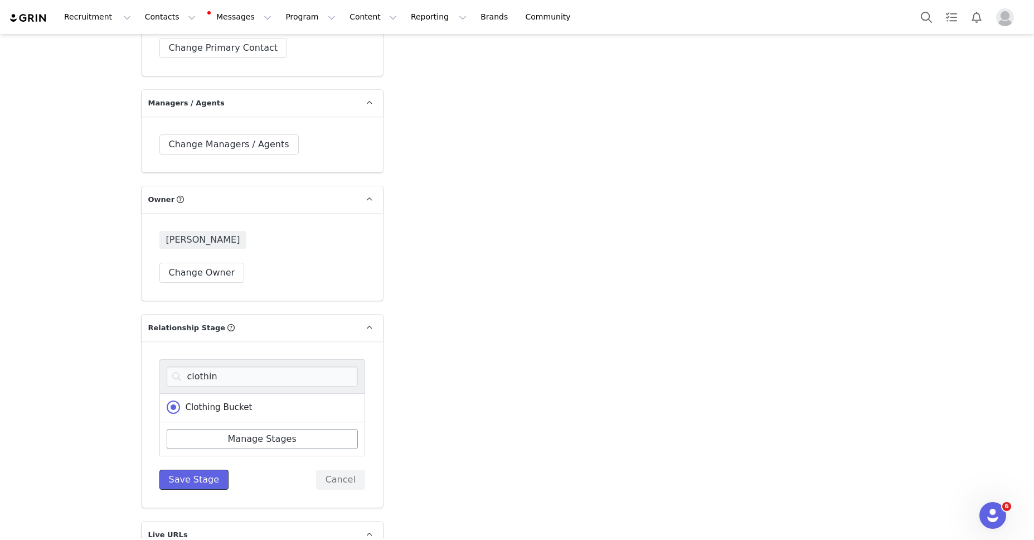
drag, startPoint x: 188, startPoint y: 449, endPoint x: 356, endPoint y: 415, distance: 170.6
click at [189, 469] on button "Save Stage" at bounding box center [194, 479] width 70 height 20
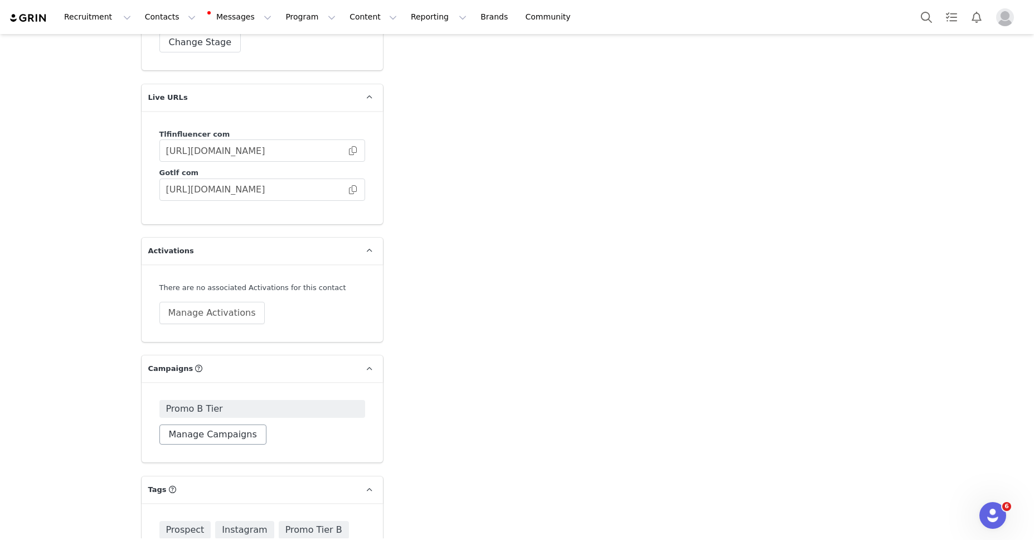
scroll to position [3011, 0]
click at [205, 425] on button "Manage Campaigns" at bounding box center [212, 435] width 107 height 20
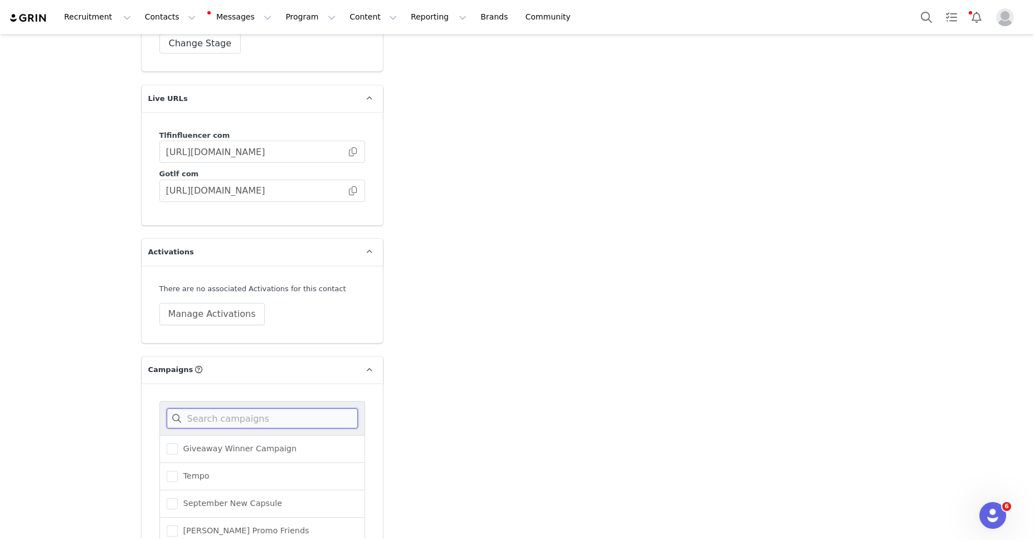
click at [208, 408] on input at bounding box center [262, 418] width 191 height 20
type input "oly"
click at [171, 443] on span at bounding box center [172, 448] width 11 height 11
click at [178, 443] on input "Olympia Men Tracksuit" at bounding box center [178, 443] width 0 height 0
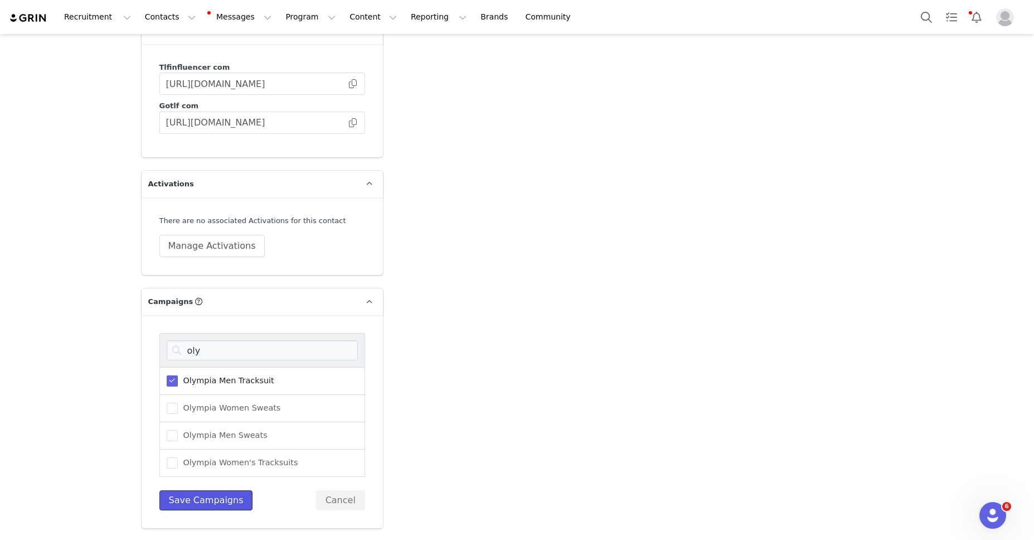
click at [227, 490] on button "Save Campaigns" at bounding box center [206, 500] width 94 height 20
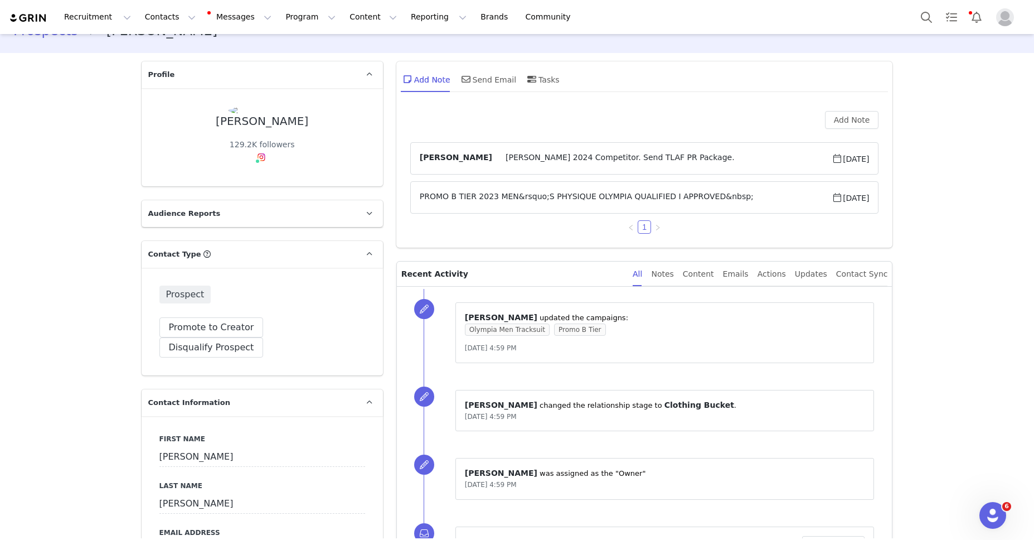
scroll to position [0, 0]
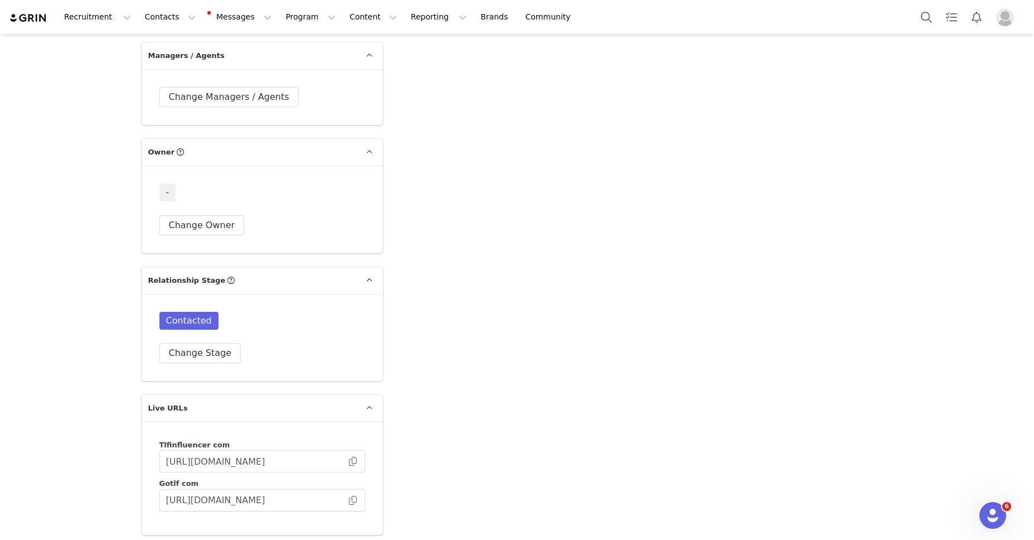
scroll to position [2782, 0]
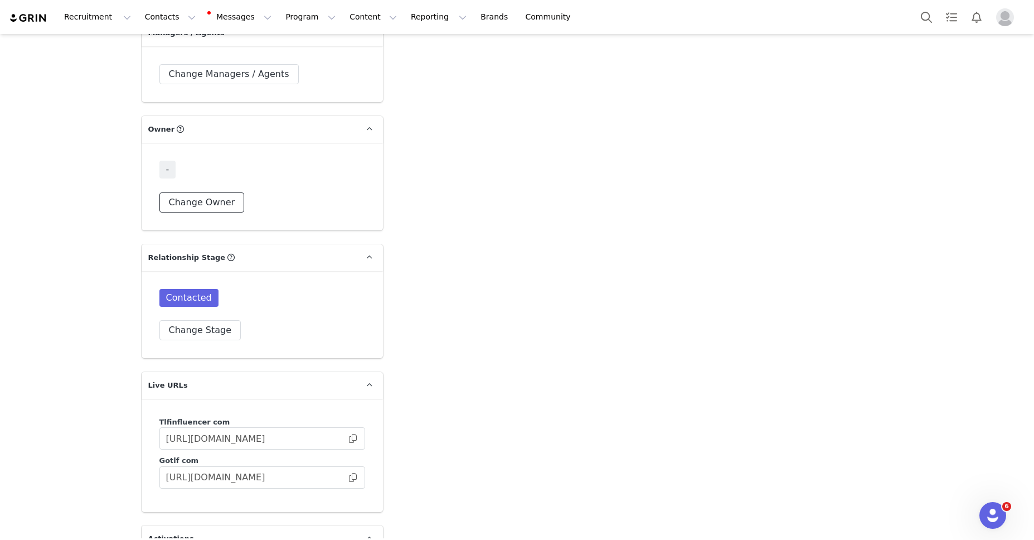
click at [219, 192] on button "Change Owner" at bounding box center [201, 202] width 85 height 20
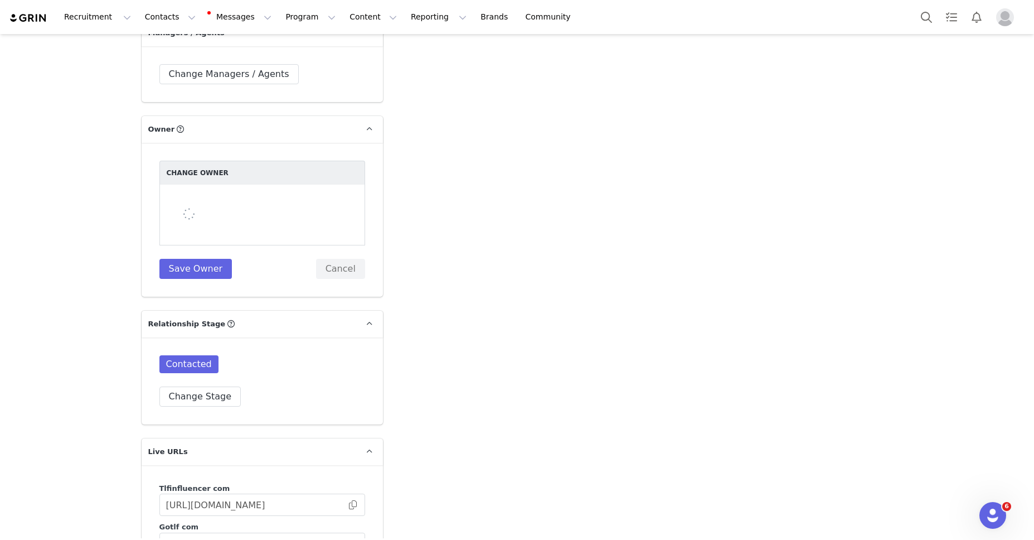
click at [220, 185] on div at bounding box center [262, 215] width 206 height 61
click at [221, 185] on div at bounding box center [262, 215] width 206 height 61
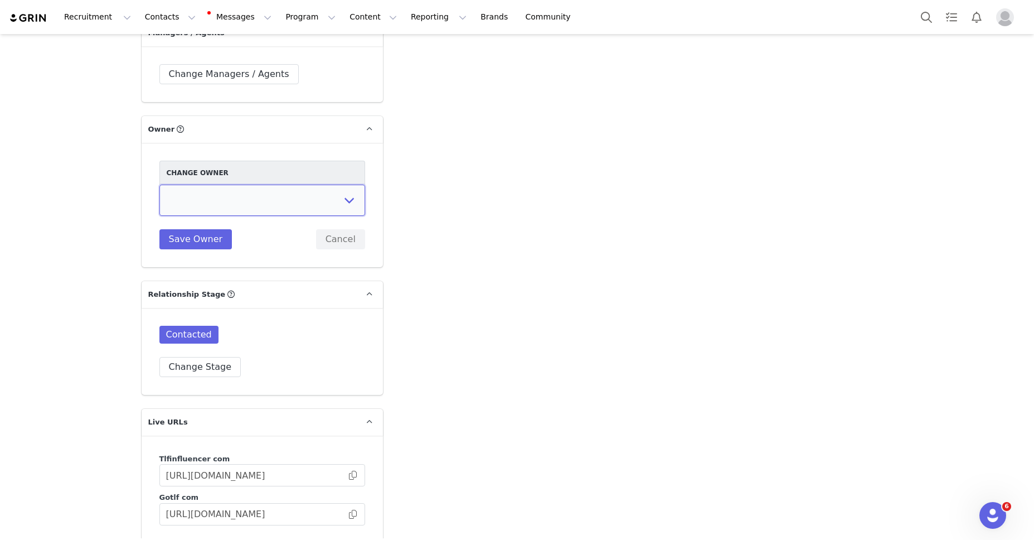
click at [221, 185] on select "[PERSON_NAME] [PERSON_NAME] [PERSON_NAME] Accounting Dept. Integrations Integra…" at bounding box center [262, 200] width 206 height 31
select select "fece5e9b-2d38-40b2-991e-a7e2cb92ce32"
click at [159, 185] on select "[PERSON_NAME] [PERSON_NAME] [PERSON_NAME] Accounting Dept. Integrations Integra…" at bounding box center [262, 200] width 206 height 31
click at [191, 229] on button "Save Owner" at bounding box center [195, 239] width 73 height 20
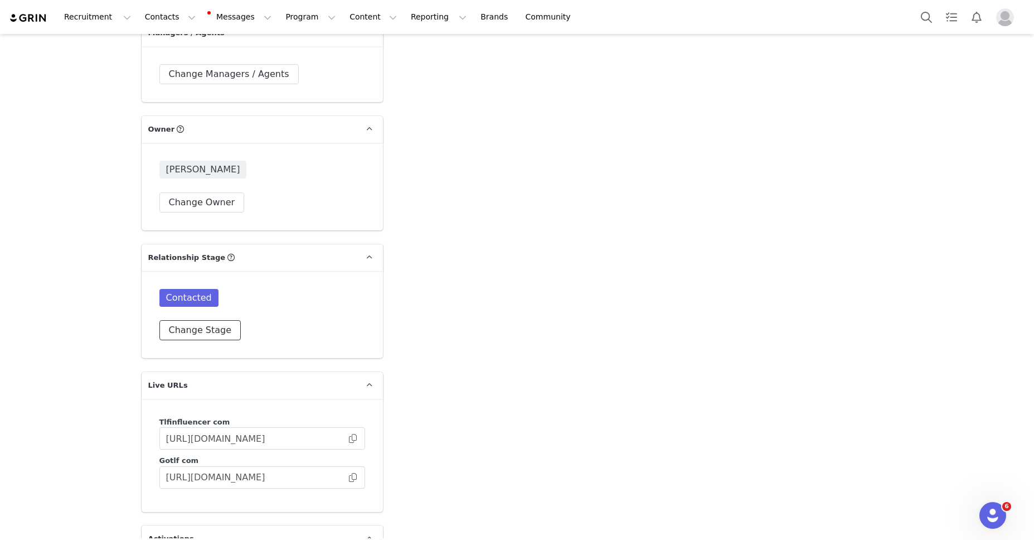
click at [191, 320] on button "Change Stage" at bounding box center [200, 330] width 82 height 20
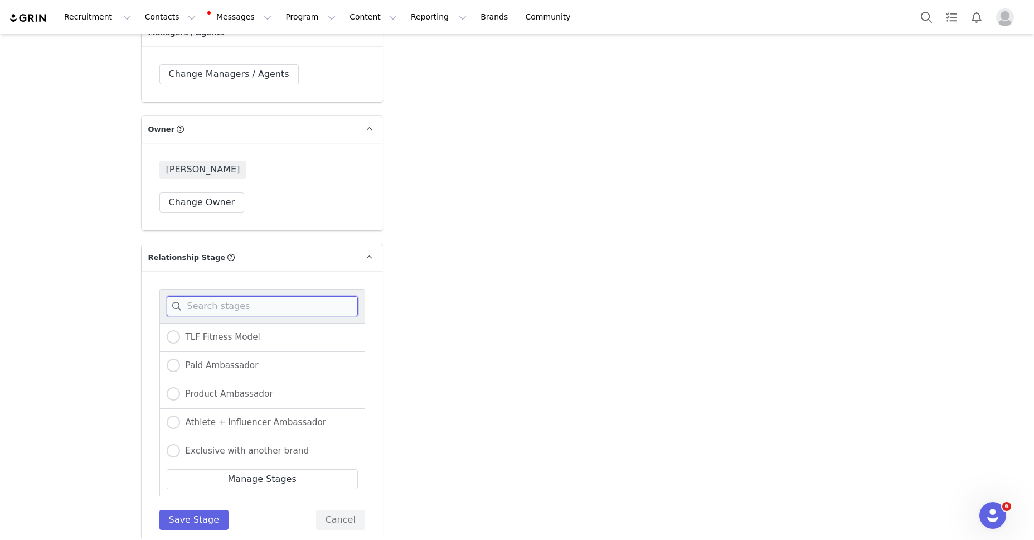
click at [196, 296] on input at bounding box center [262, 306] width 191 height 20
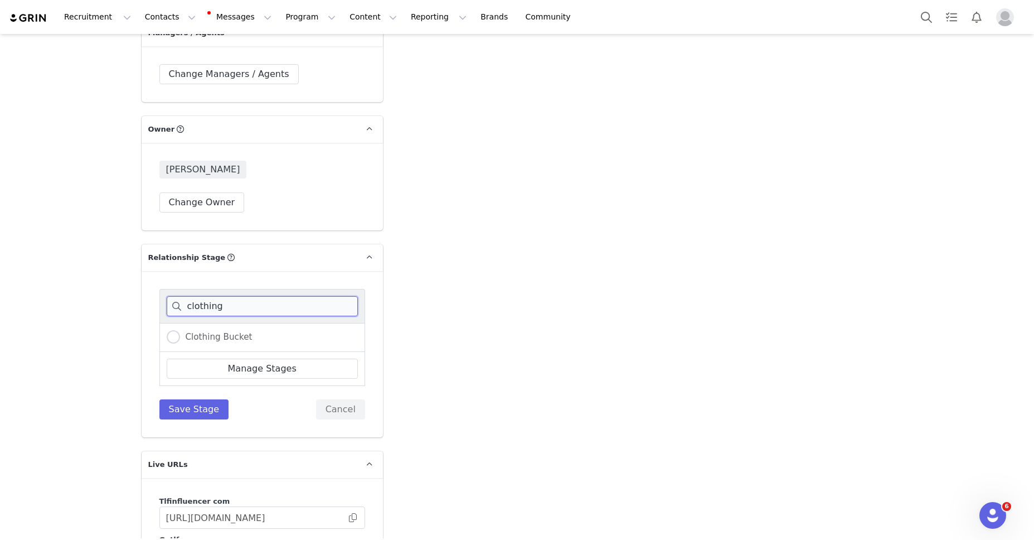
type input "clothing"
drag, startPoint x: 168, startPoint y: 327, endPoint x: 176, endPoint y: 319, distance: 10.2
click at [172, 324] on div "Clothing Bucket" at bounding box center [262, 337] width 206 height 29
drag, startPoint x: 176, startPoint y: 319, endPoint x: 201, endPoint y: 376, distance: 61.9
click at [177, 330] on span at bounding box center [173, 337] width 13 height 14
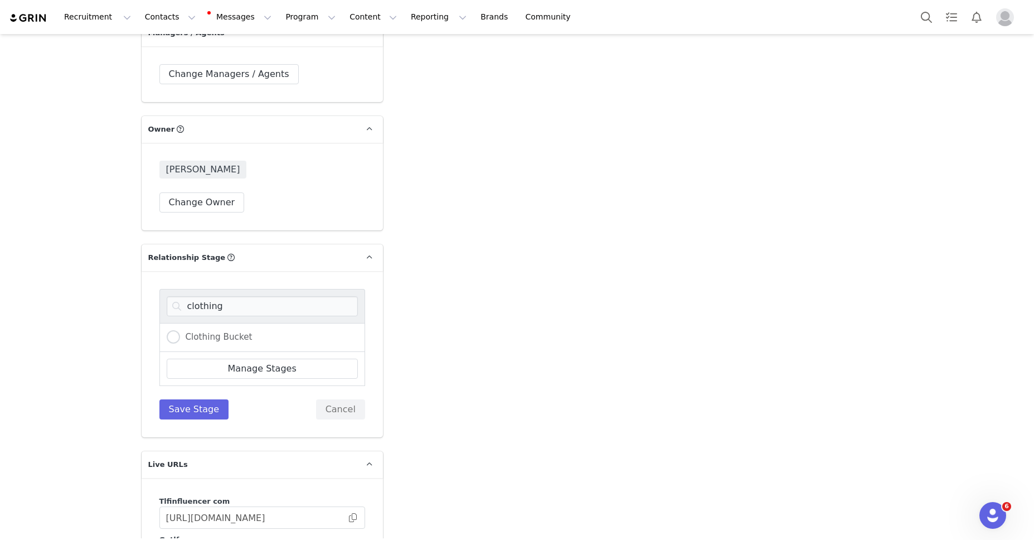
click at [177, 330] on input "Clothing Bucket" at bounding box center [173, 337] width 13 height 14
radio input "true"
drag, startPoint x: 212, startPoint y: 392, endPoint x: 241, endPoint y: 386, distance: 30.1
click at [212, 399] on button "Save Stage" at bounding box center [194, 409] width 70 height 20
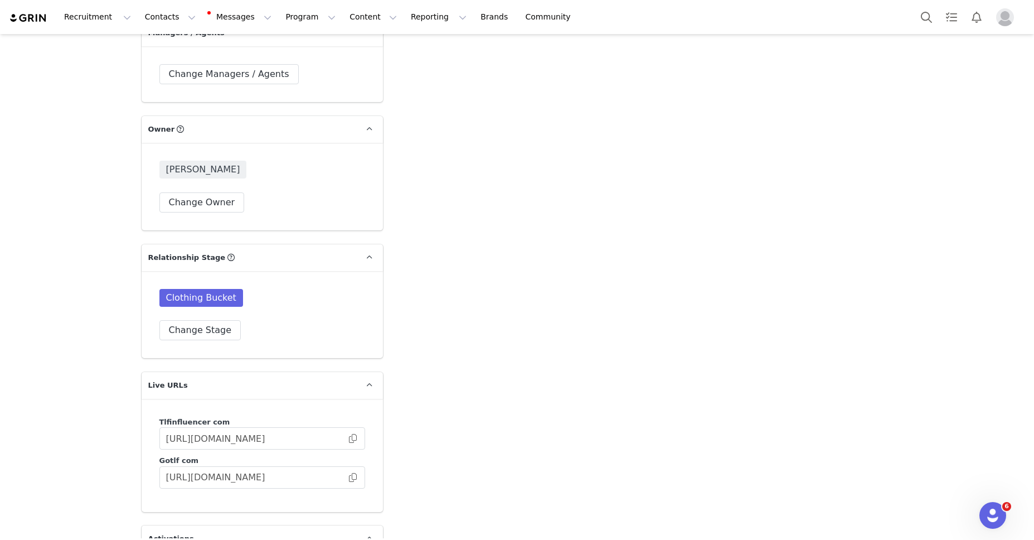
scroll to position [3110, 0]
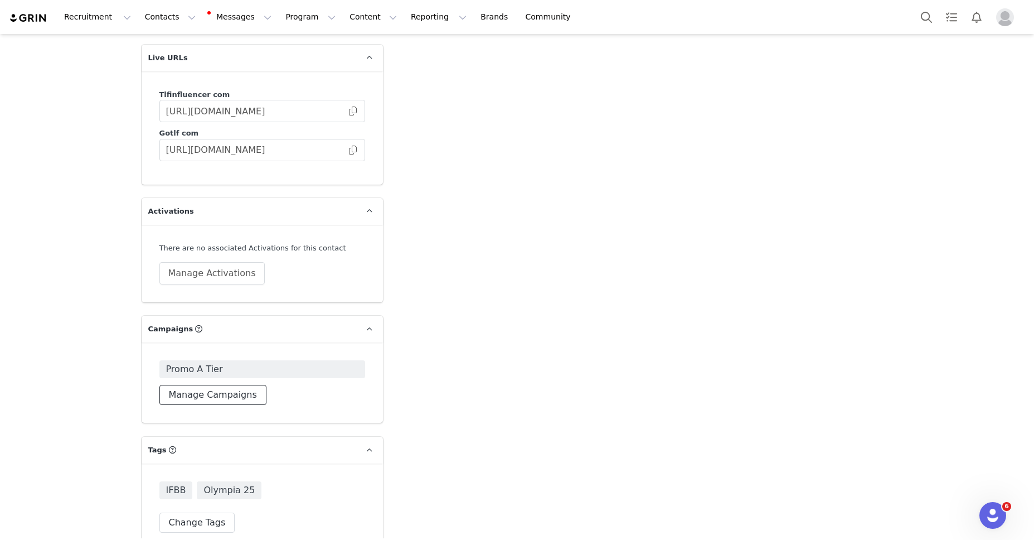
click at [220, 385] on button "Manage Campaigns" at bounding box center [212, 395] width 107 height 20
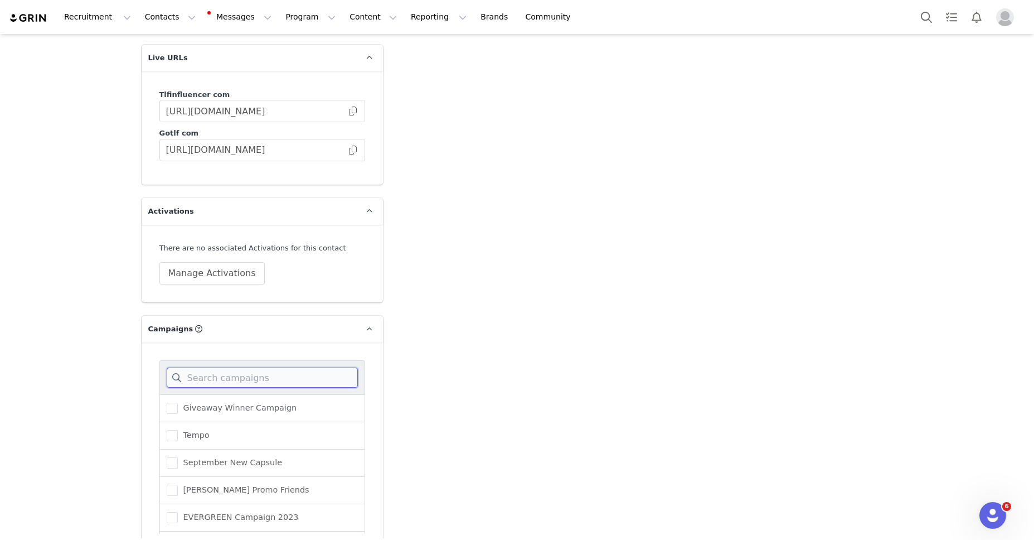
click at [224, 367] on input at bounding box center [262, 377] width 191 height 20
type input "oly"
click at [169, 457] on span at bounding box center [172, 462] width 11 height 11
click at [178, 457] on input "Olympia Men Sweats" at bounding box center [178, 457] width 0 height 0
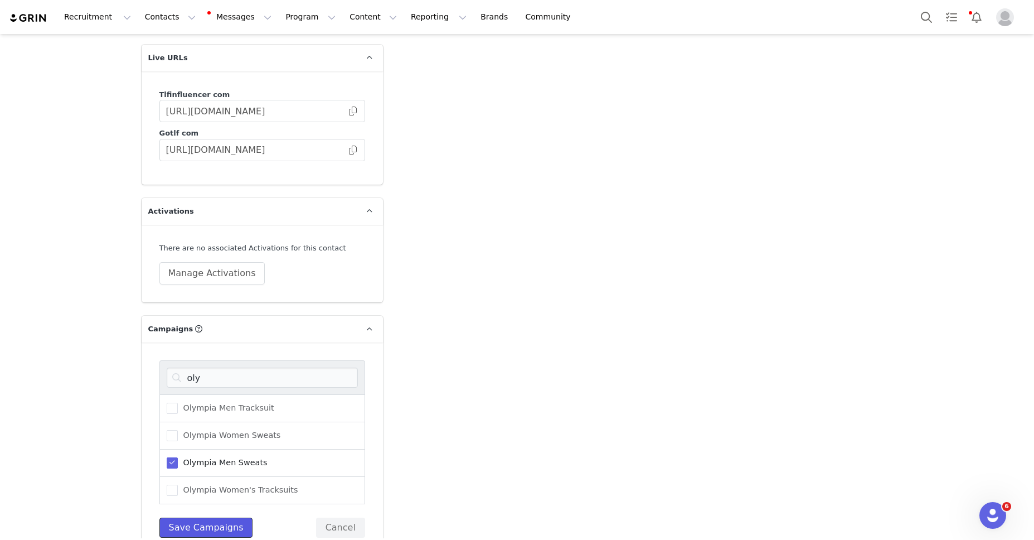
click at [196, 517] on button "Save Campaigns" at bounding box center [206, 527] width 94 height 20
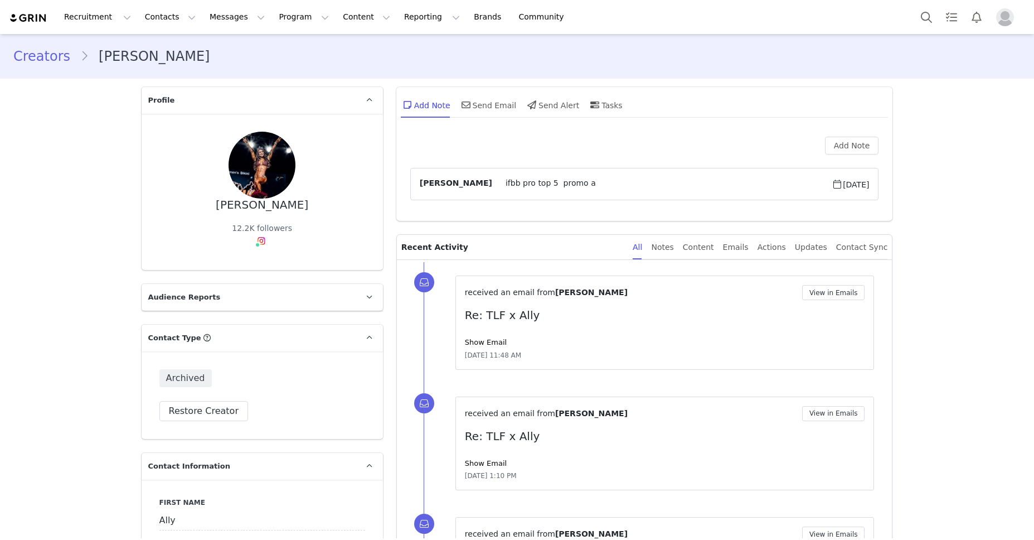
scroll to position [142, 0]
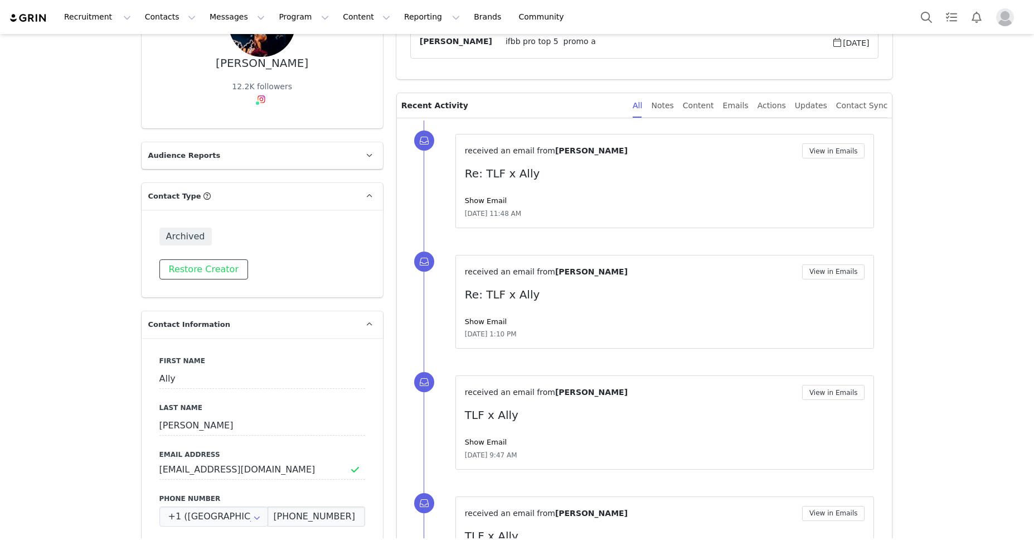
click at [230, 270] on button "Restore Creator" at bounding box center [203, 269] width 89 height 20
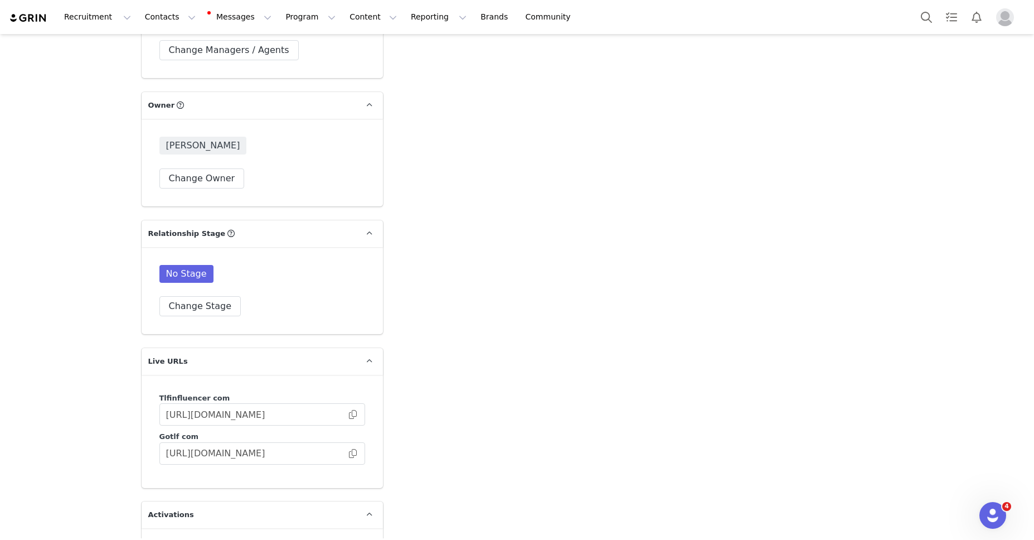
scroll to position [2837, 0]
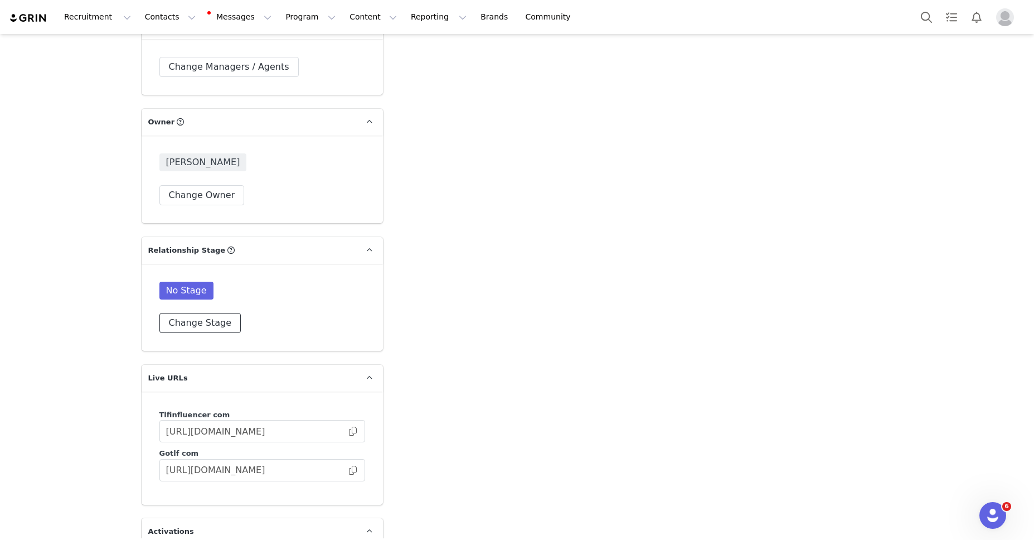
click at [208, 313] on button "Change Stage" at bounding box center [200, 323] width 82 height 20
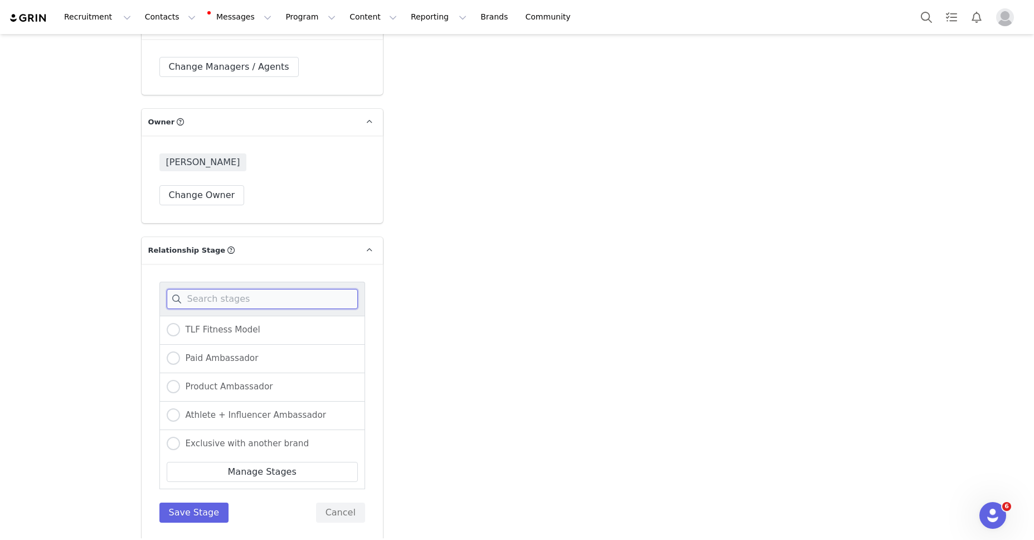
click at [217, 289] on input at bounding box center [262, 299] width 191 height 20
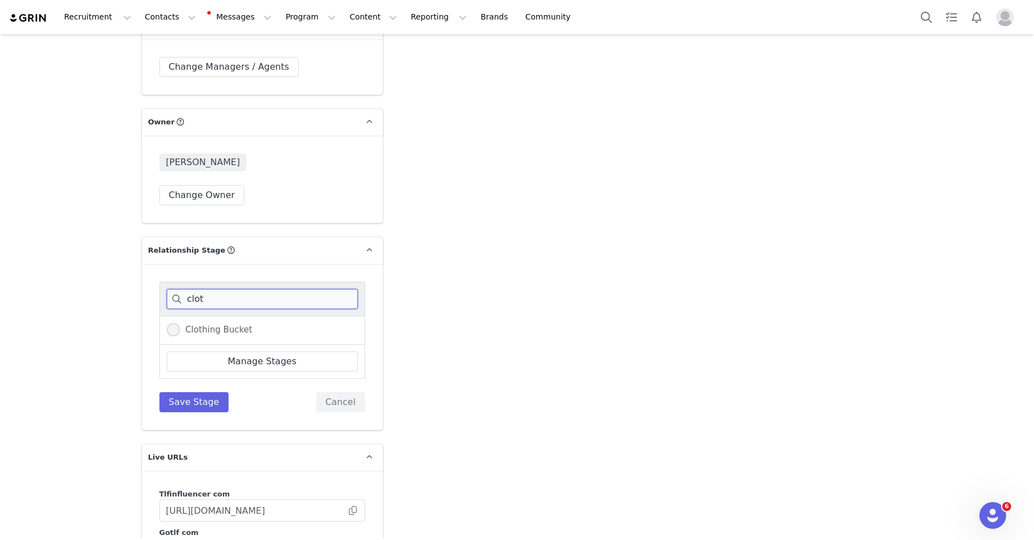
type input "clot"
drag, startPoint x: 172, startPoint y: 293, endPoint x: 202, endPoint y: 339, distance: 54.4
click at [173, 323] on span at bounding box center [173, 329] width 13 height 13
click at [173, 323] on input "Clothing Bucket" at bounding box center [173, 330] width 13 height 14
radio input "true"
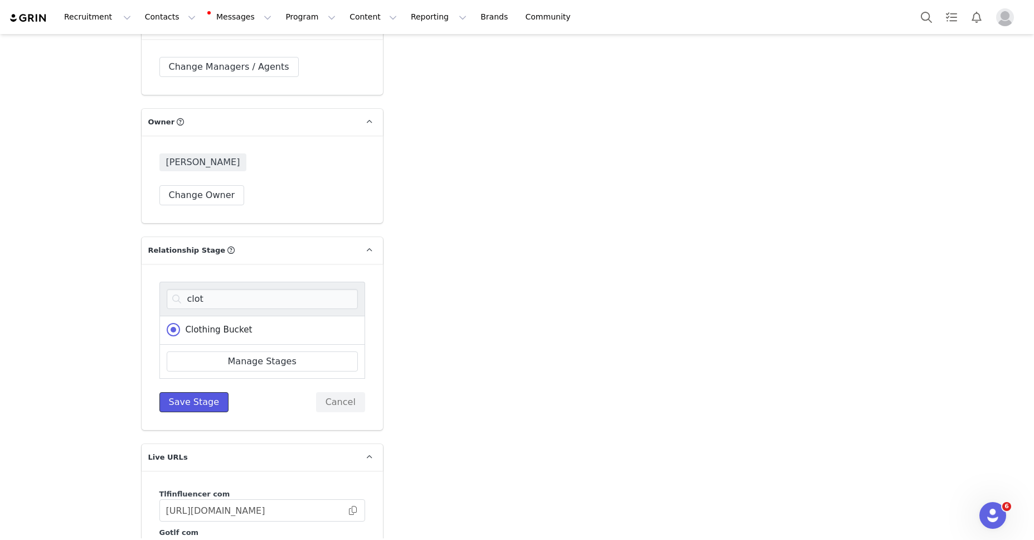
click at [201, 392] on button "Save Stage" at bounding box center [194, 402] width 70 height 20
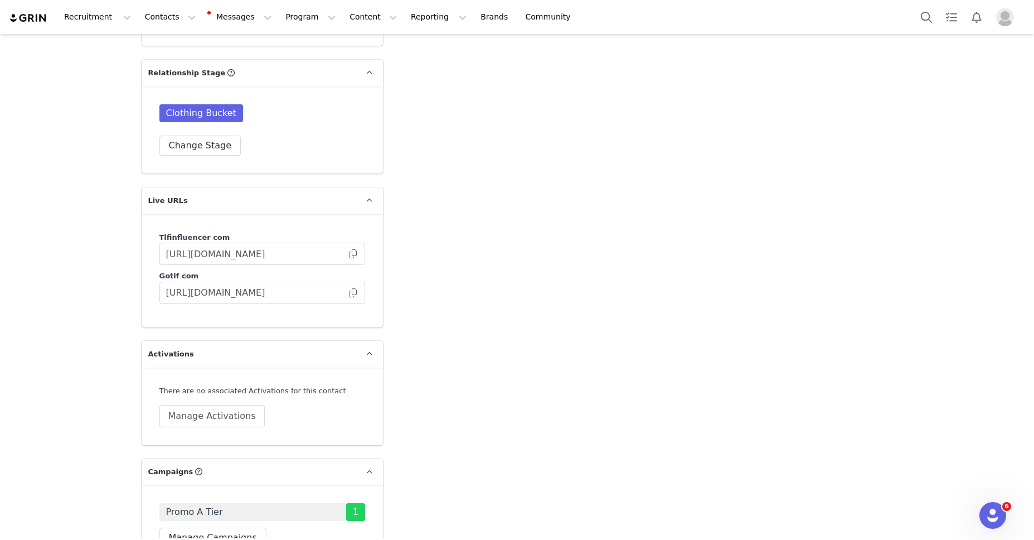
scroll to position [3112, 0]
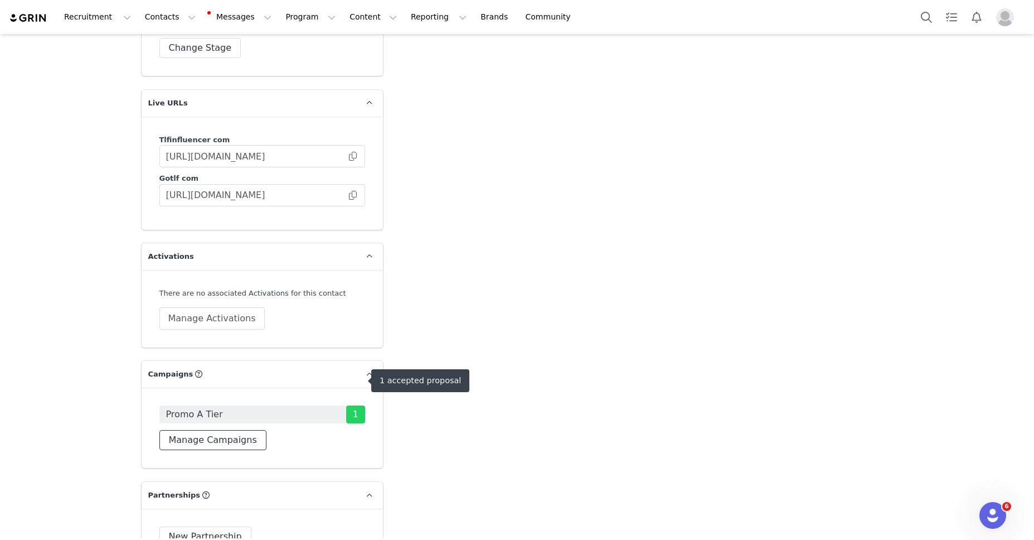
click at [227, 430] on button "Manage Campaigns" at bounding box center [212, 440] width 107 height 20
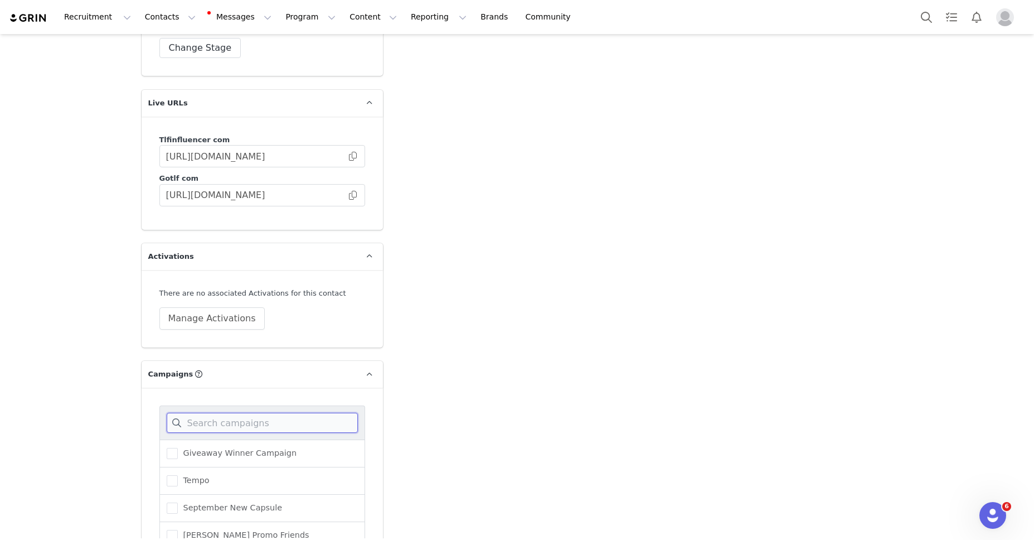
click at [224, 413] on input at bounding box center [262, 423] width 191 height 20
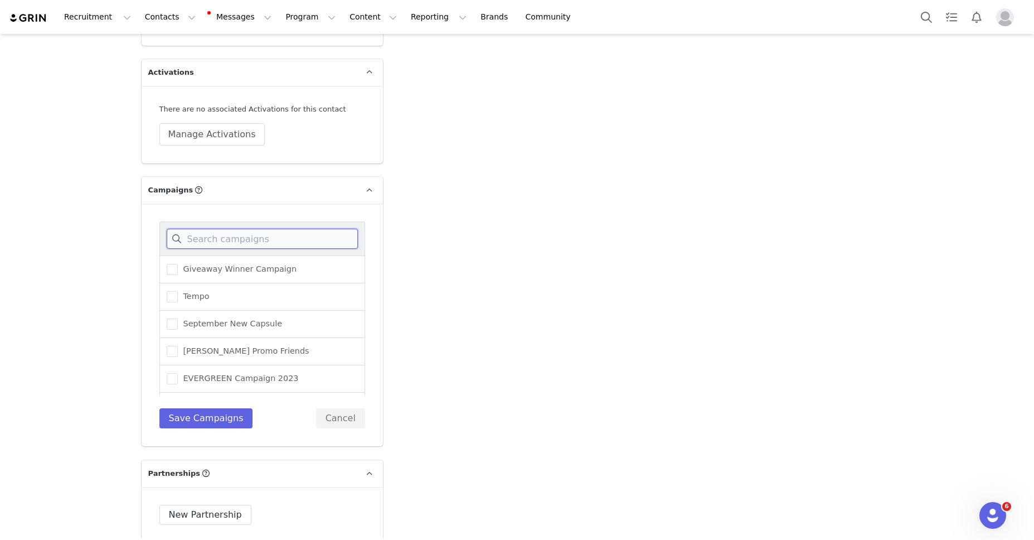
scroll to position [3301, 0]
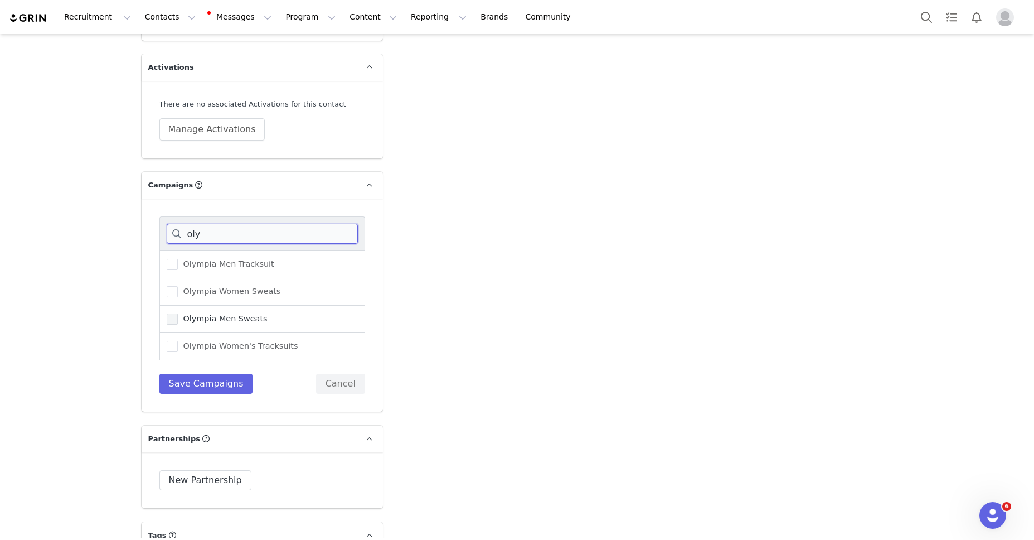
type input "oly"
click at [169, 313] on span at bounding box center [172, 318] width 11 height 11
click at [178, 313] on input "Olympia Men Sweats" at bounding box center [178, 313] width 0 height 0
click at [172, 286] on span at bounding box center [172, 291] width 11 height 11
click at [178, 286] on input "Olympia Women Sweats" at bounding box center [178, 286] width 0 height 0
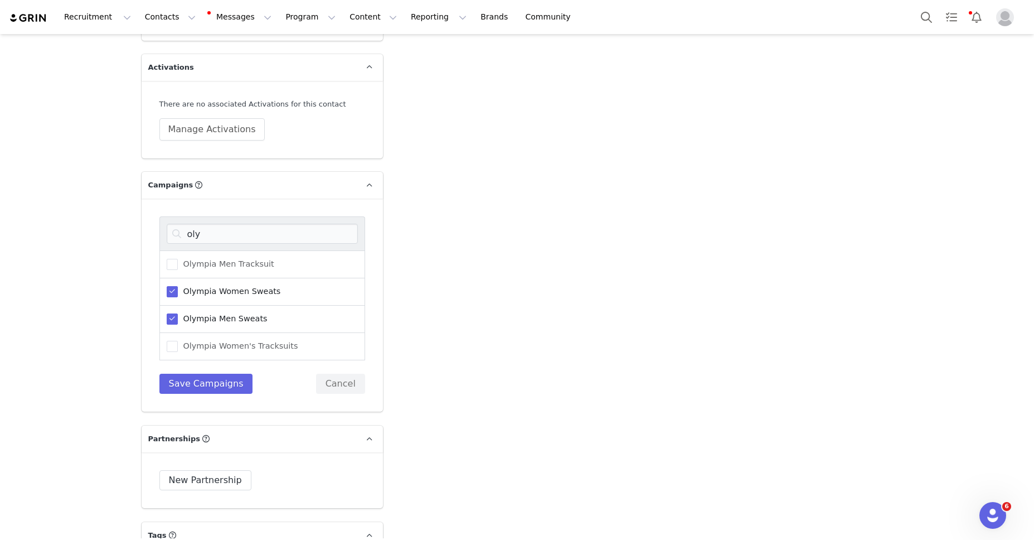
click at [174, 313] on span at bounding box center [172, 318] width 11 height 11
click at [178, 313] on input "Olympia Men Sweats" at bounding box center [178, 313] width 0 height 0
click at [217, 374] on button "Save Campaigns" at bounding box center [206, 384] width 94 height 20
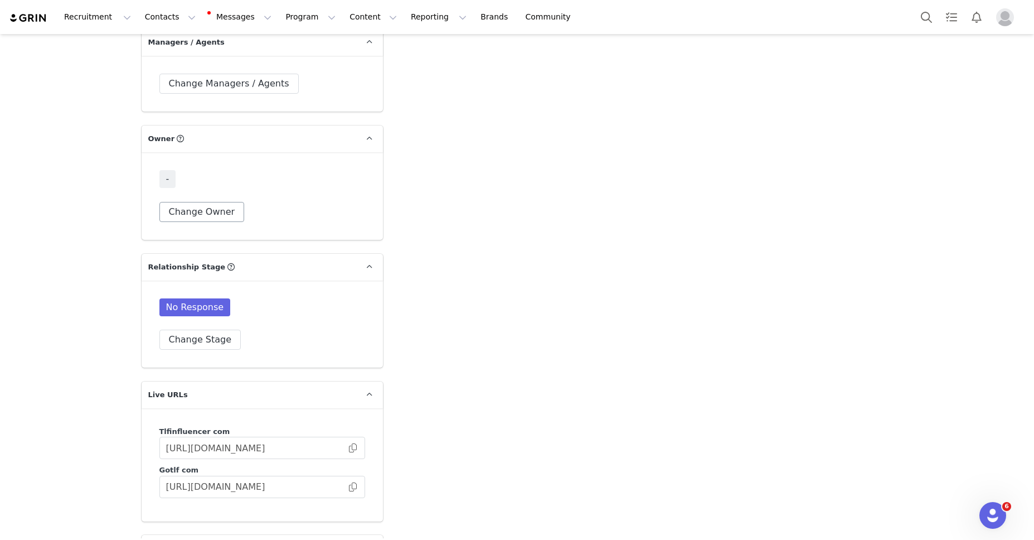
scroll to position [2774, 0]
click at [205, 201] on button "Change Owner" at bounding box center [201, 211] width 85 height 20
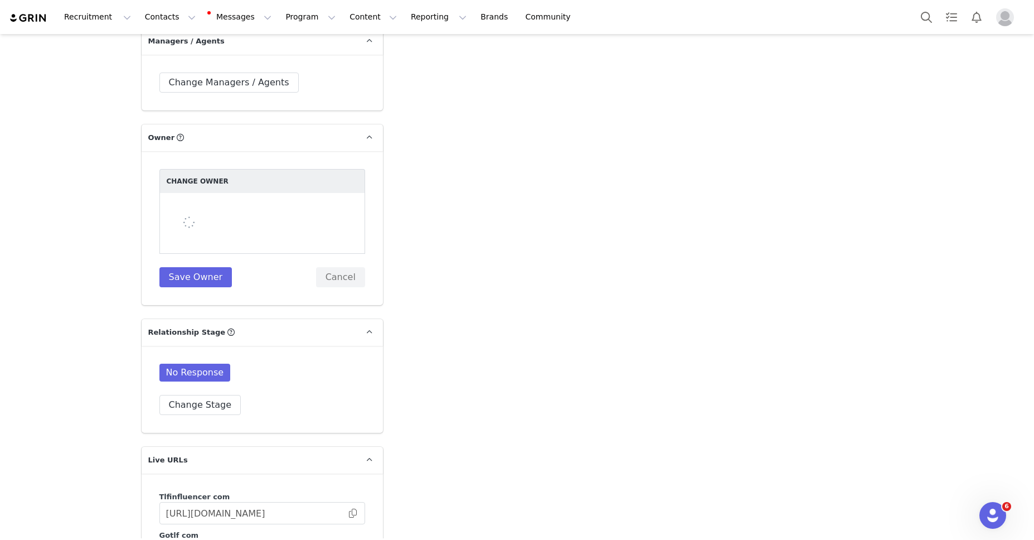
click at [212, 193] on div at bounding box center [262, 223] width 206 height 61
click at [215, 193] on div at bounding box center [262, 223] width 206 height 61
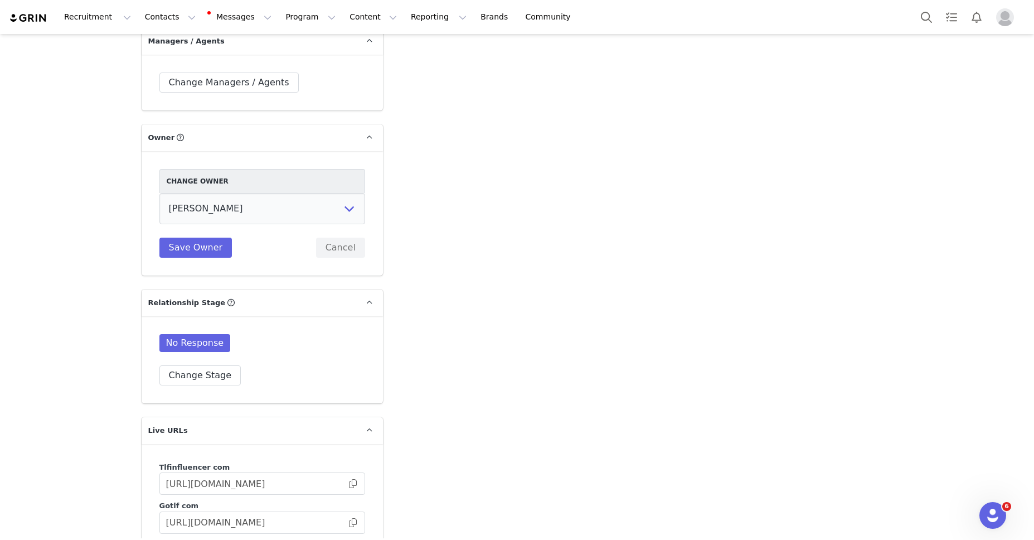
click at [159, 193] on select "[PERSON_NAME] [PERSON_NAME] [PERSON_NAME] Accounting Dept. Integrations Integra…" at bounding box center [262, 208] width 206 height 31
click at [225, 193] on select "[PERSON_NAME] [PERSON_NAME] [PERSON_NAME] Accounting Dept. Integrations Integra…" at bounding box center [262, 208] width 206 height 31
select select "fece5e9b-2d38-40b2-991e-a7e2cb92ce32"
click at [159, 193] on select "[PERSON_NAME] [PERSON_NAME] [PERSON_NAME] Accounting Dept. Integrations Integra…" at bounding box center [262, 208] width 206 height 31
click at [177, 237] on button "Save Owner" at bounding box center [195, 247] width 73 height 20
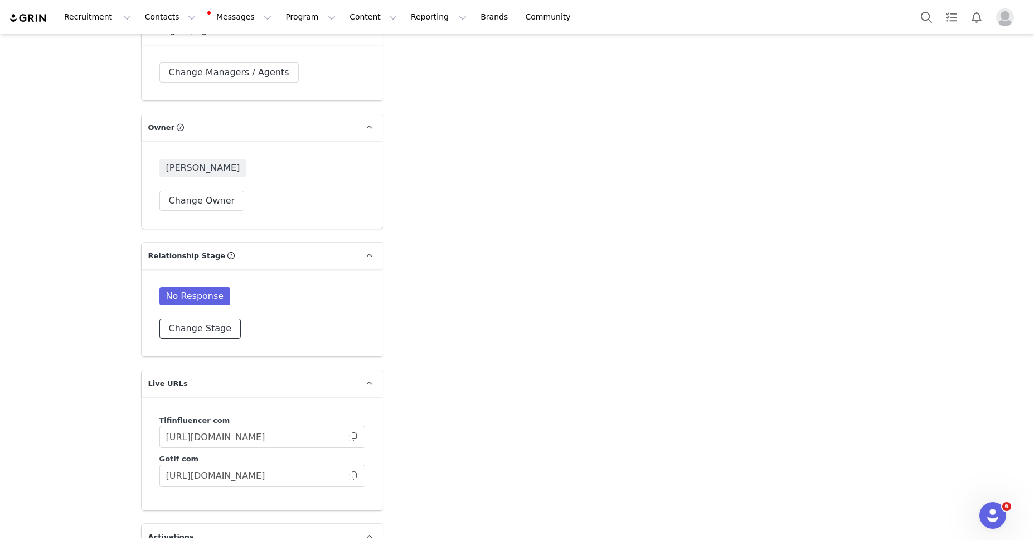
click at [180, 318] on button "Change Stage" at bounding box center [200, 328] width 82 height 20
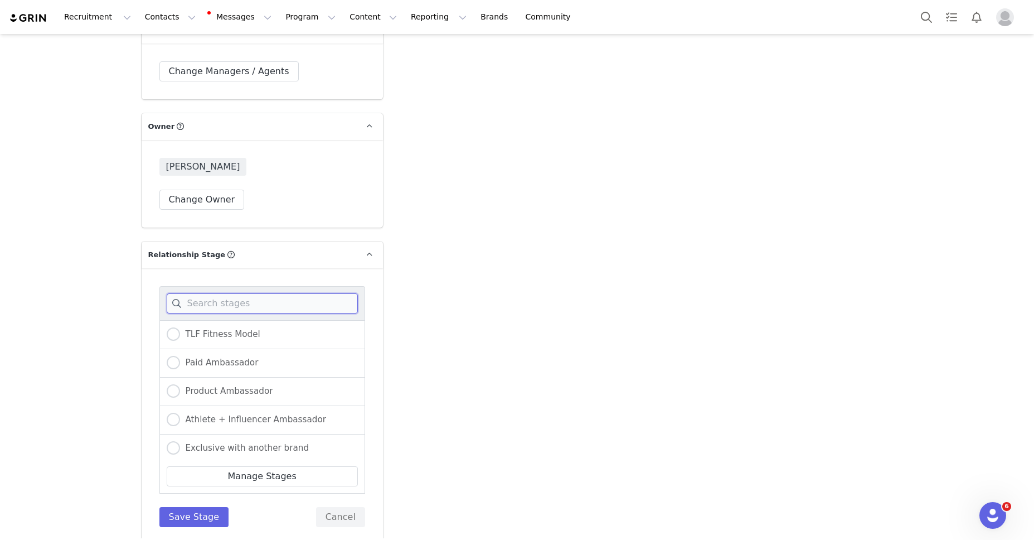
click at [206, 293] on input at bounding box center [262, 303] width 191 height 20
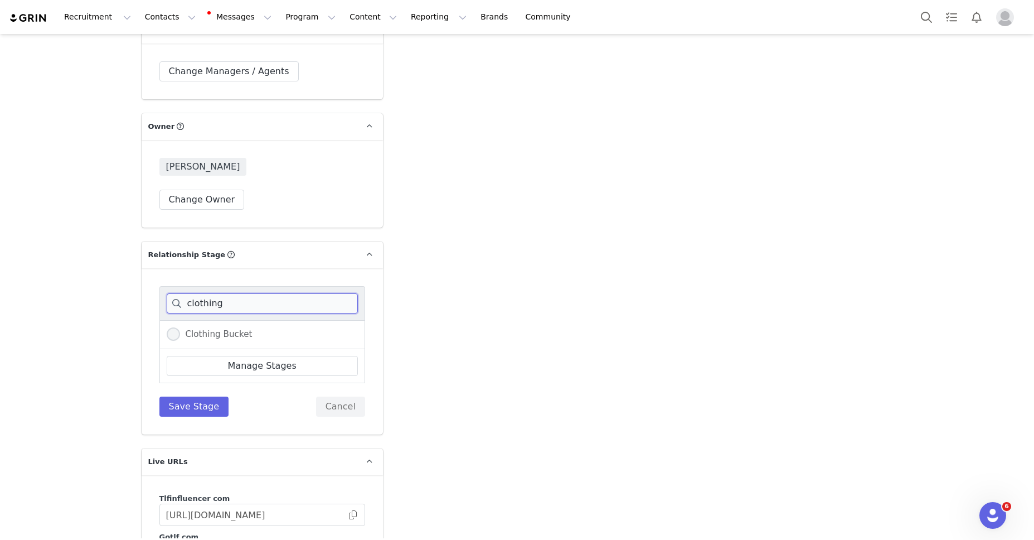
type input "clothing"
drag, startPoint x: 171, startPoint y: 314, endPoint x: 230, endPoint y: 390, distance: 95.8
click at [171, 327] on span at bounding box center [173, 333] width 13 height 13
click at [171, 327] on input "Clothing Bucket" at bounding box center [173, 334] width 13 height 14
radio input "true"
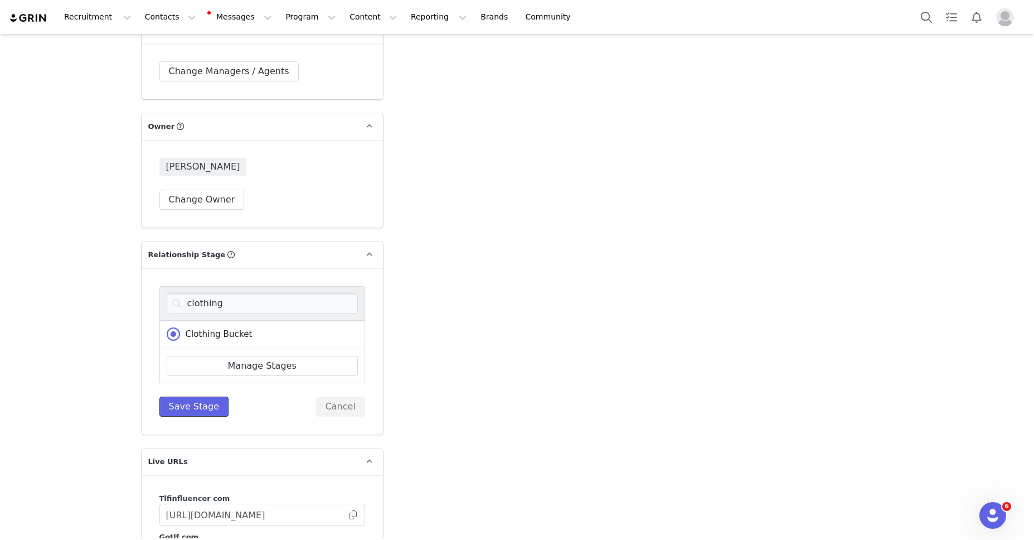
drag, startPoint x: 206, startPoint y: 389, endPoint x: 429, endPoint y: 328, distance: 231.1
click at [206, 396] on button "Save Stage" at bounding box center [194, 406] width 70 height 20
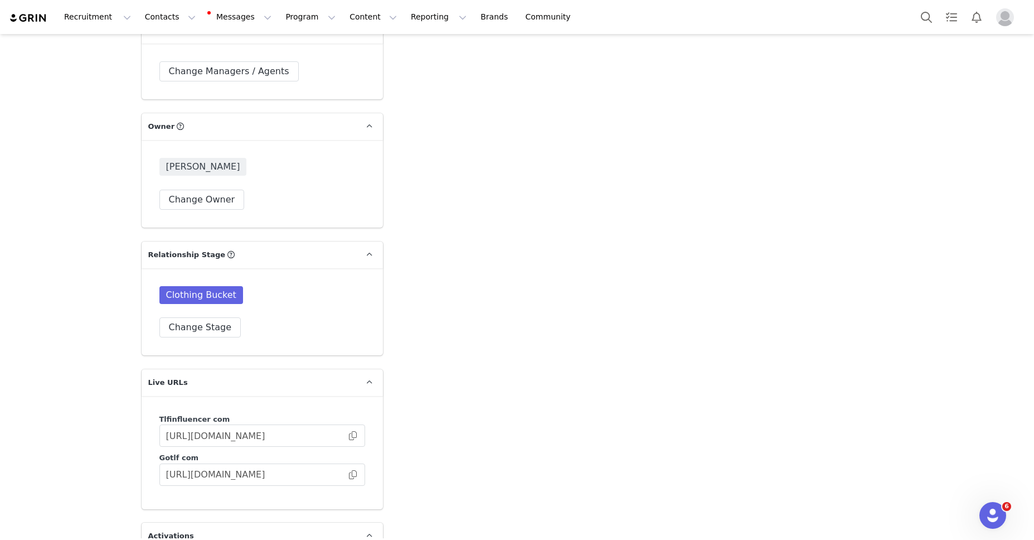
scroll to position [3110, 0]
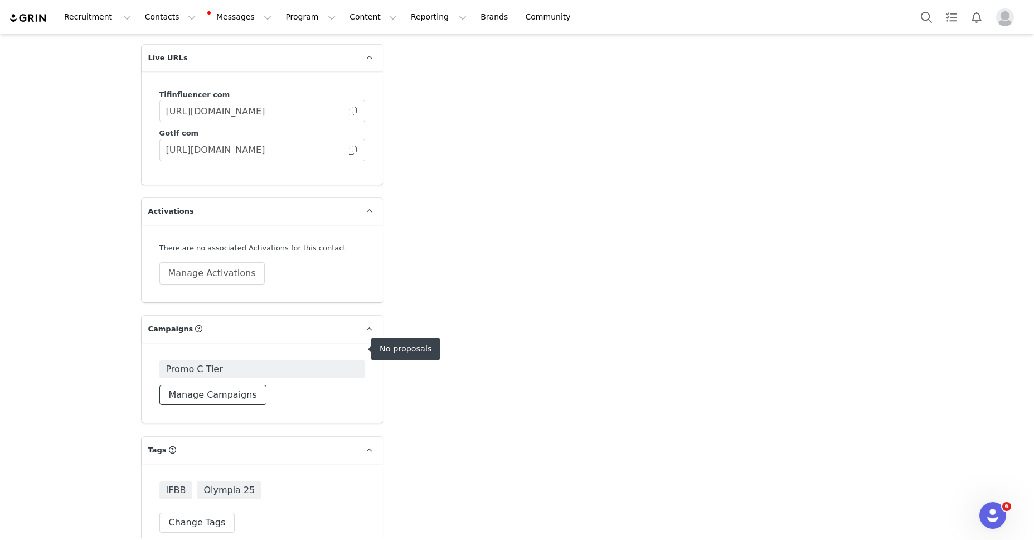
click at [248, 385] on button "Manage Campaigns" at bounding box center [212, 395] width 107 height 20
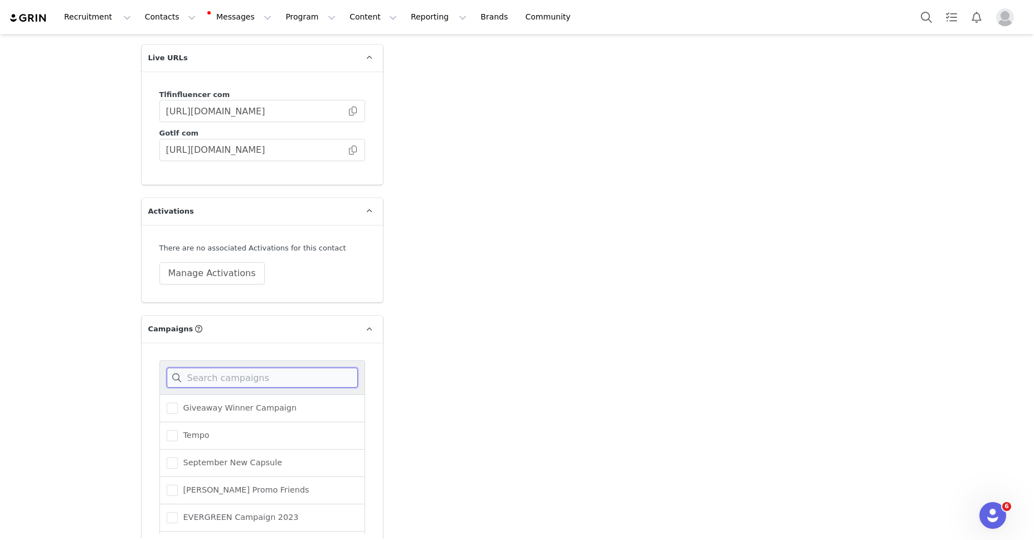
click at [239, 367] on input at bounding box center [262, 377] width 191 height 20
type input "oly"
drag, startPoint x: 174, startPoint y: 414, endPoint x: 184, endPoint y: 442, distance: 30.1
click at [174, 430] on span at bounding box center [172, 435] width 11 height 11
click at [178, 430] on input "Olympia Women Sweats" at bounding box center [178, 430] width 0 height 0
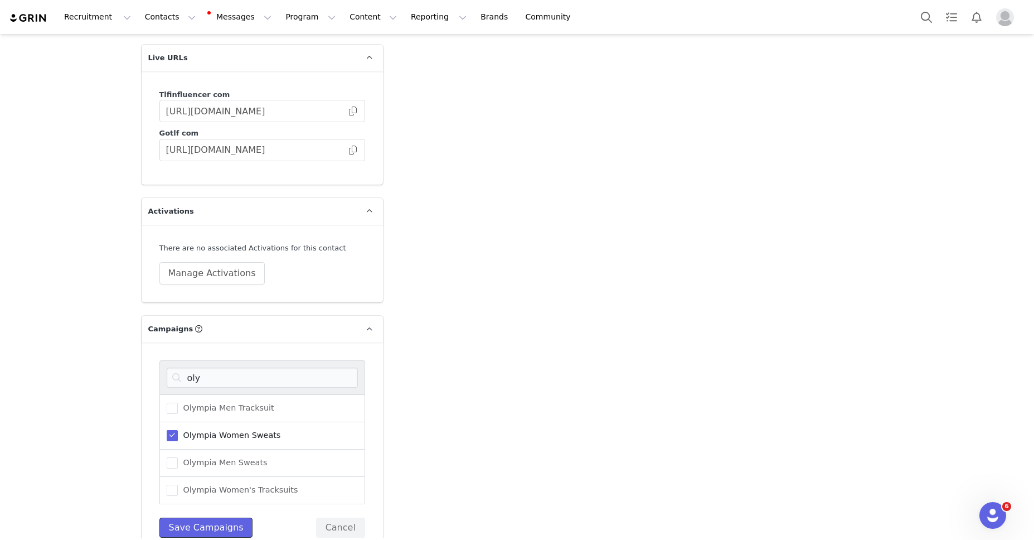
drag, startPoint x: 190, startPoint y: 507, endPoint x: 509, endPoint y: 225, distance: 426.5
click at [190, 517] on button "Save Campaigns" at bounding box center [206, 527] width 94 height 20
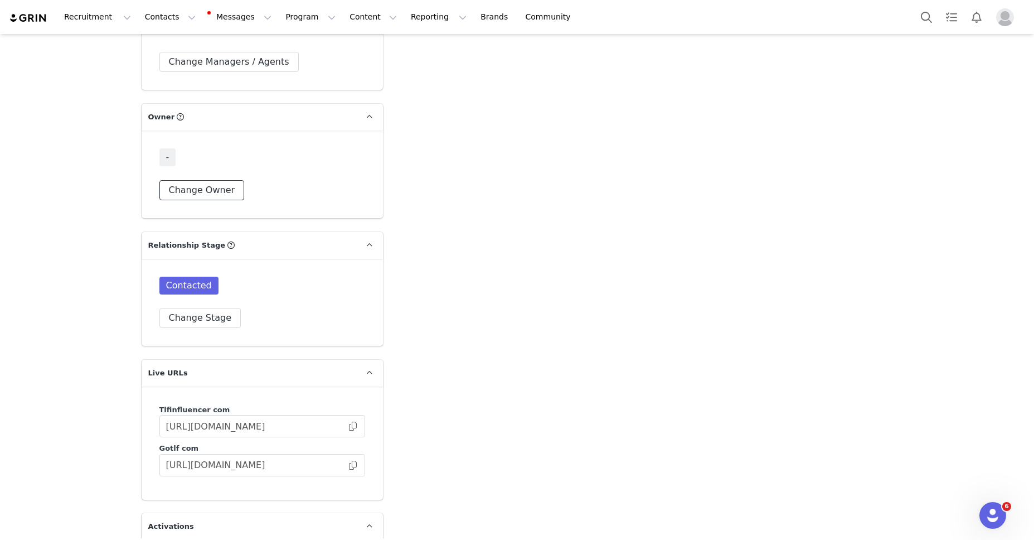
click at [195, 180] on button "Change Owner" at bounding box center [201, 190] width 85 height 20
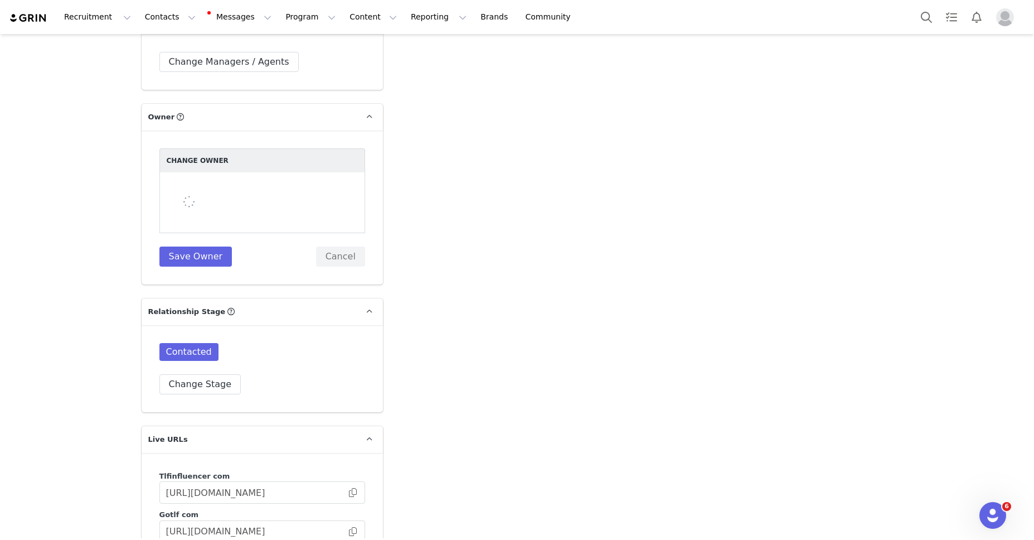
scroll to position [2797, 0]
click at [204, 169] on div at bounding box center [262, 199] width 206 height 61
click at [204, 173] on div at bounding box center [262, 199] width 206 height 61
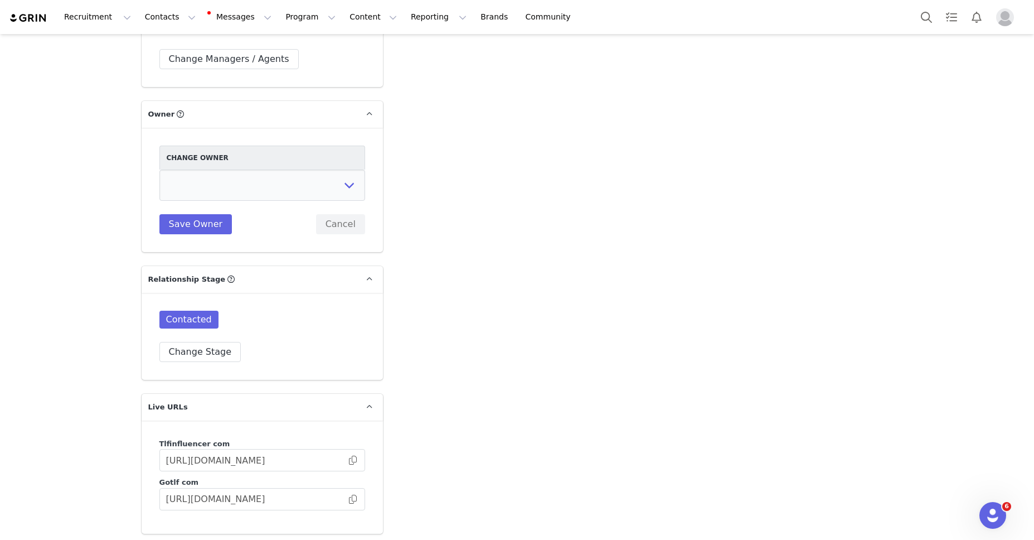
select select "fece5e9b-2d38-40b2-991e-a7e2cb92ce32"
click at [159, 169] on select "[PERSON_NAME] [PERSON_NAME] [PERSON_NAME] Accounting Dept. Integrations Integra…" at bounding box center [262, 184] width 206 height 31
click at [182, 214] on button "Save Owner" at bounding box center [195, 224] width 73 height 20
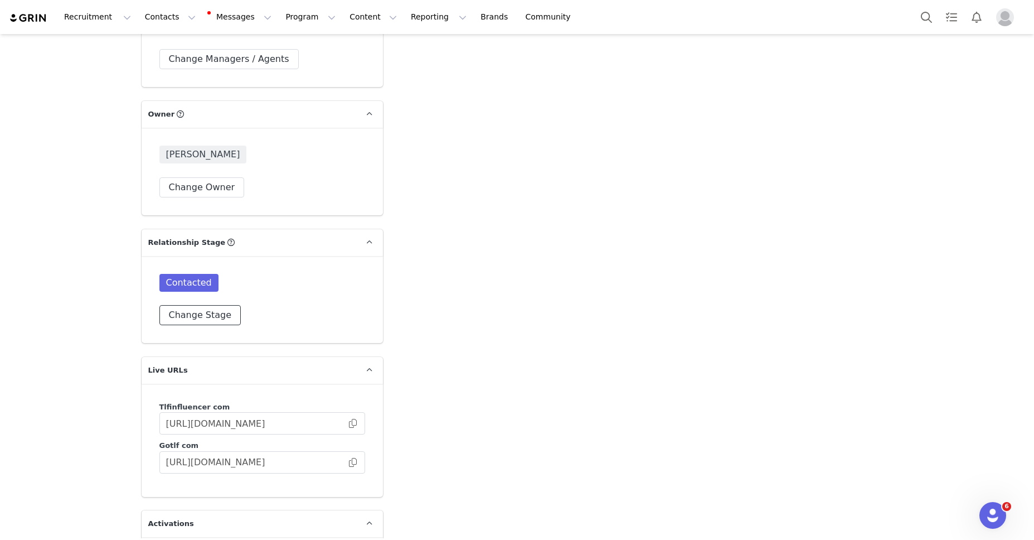
click at [186, 305] on button "Change Stage" at bounding box center [200, 315] width 82 height 20
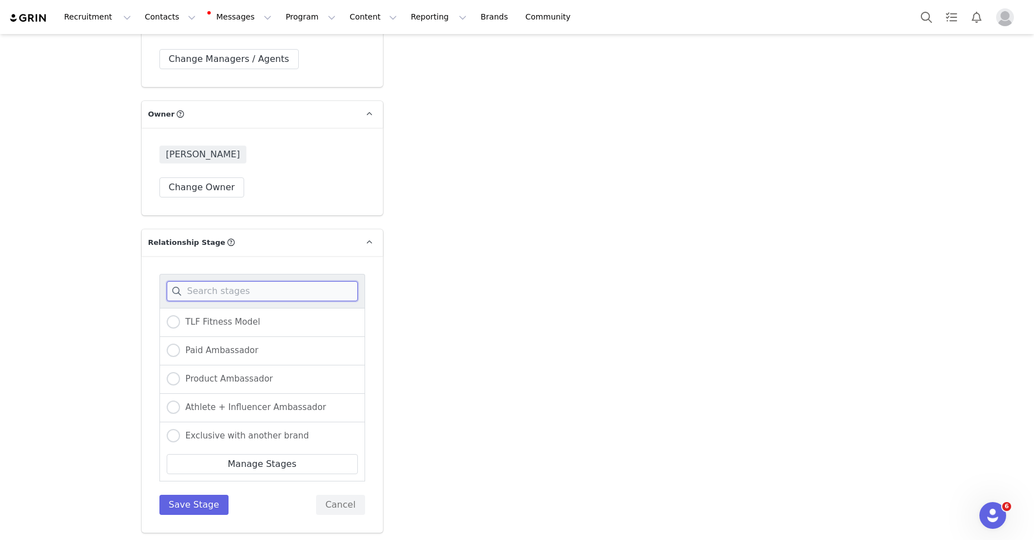
click at [197, 281] on input at bounding box center [262, 291] width 191 height 20
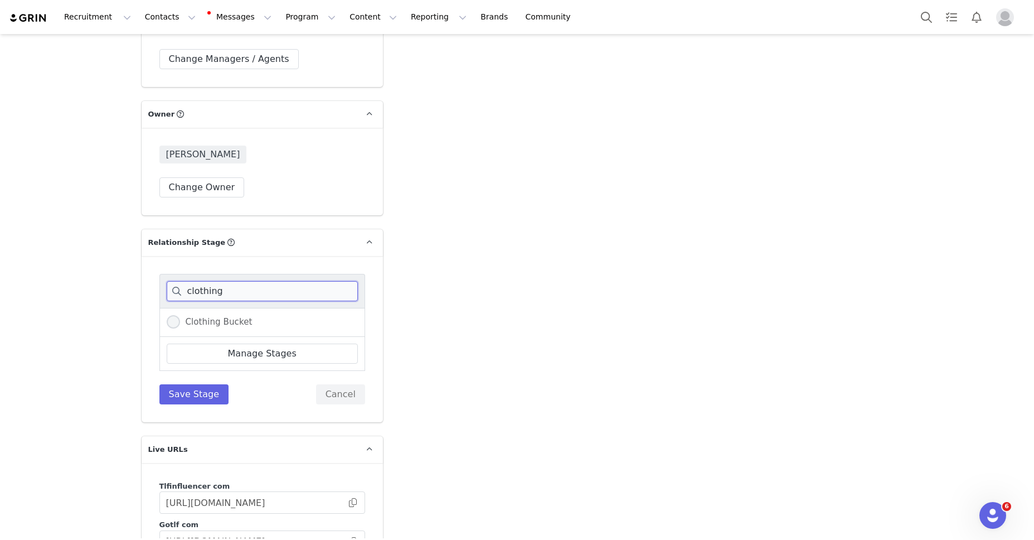
type input "clothing"
click at [175, 315] on span at bounding box center [173, 321] width 13 height 13
click at [175, 315] on input "Clothing Bucket" at bounding box center [173, 322] width 13 height 14
radio input "true"
drag, startPoint x: 194, startPoint y: 377, endPoint x: 212, endPoint y: 370, distance: 19.5
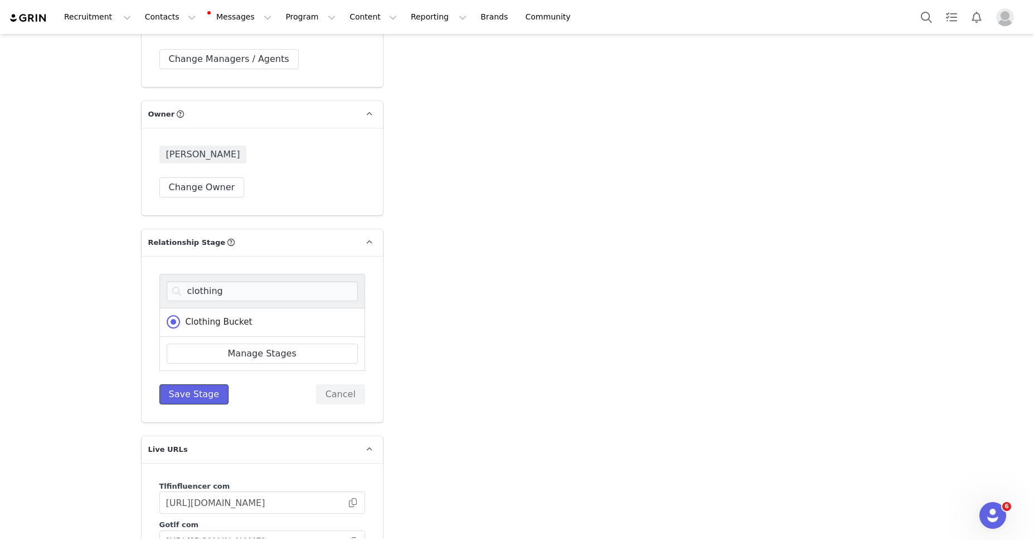
click at [194, 384] on button "Save Stage" at bounding box center [194, 394] width 70 height 20
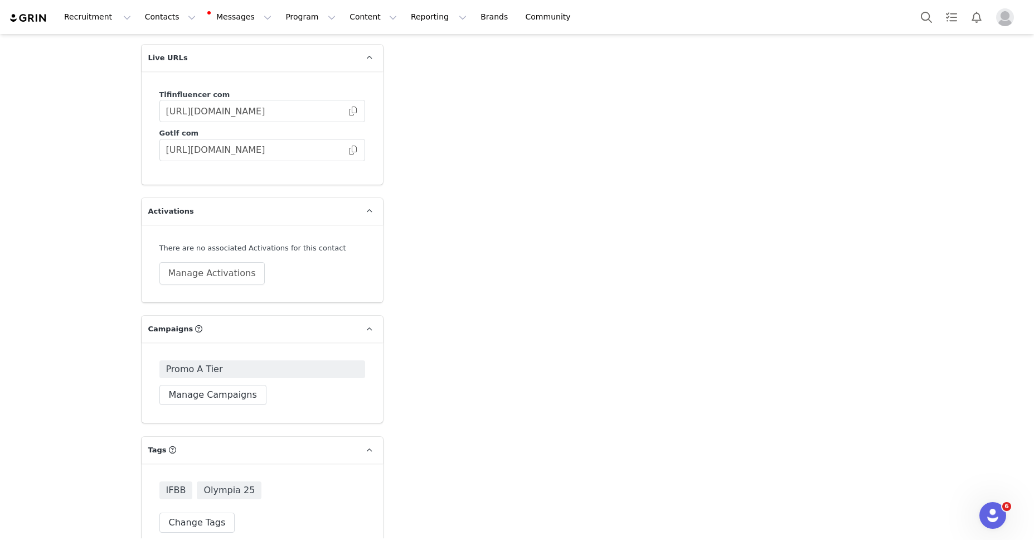
scroll to position [3107, 0]
click at [206, 387] on button "Manage Campaigns" at bounding box center [212, 397] width 107 height 20
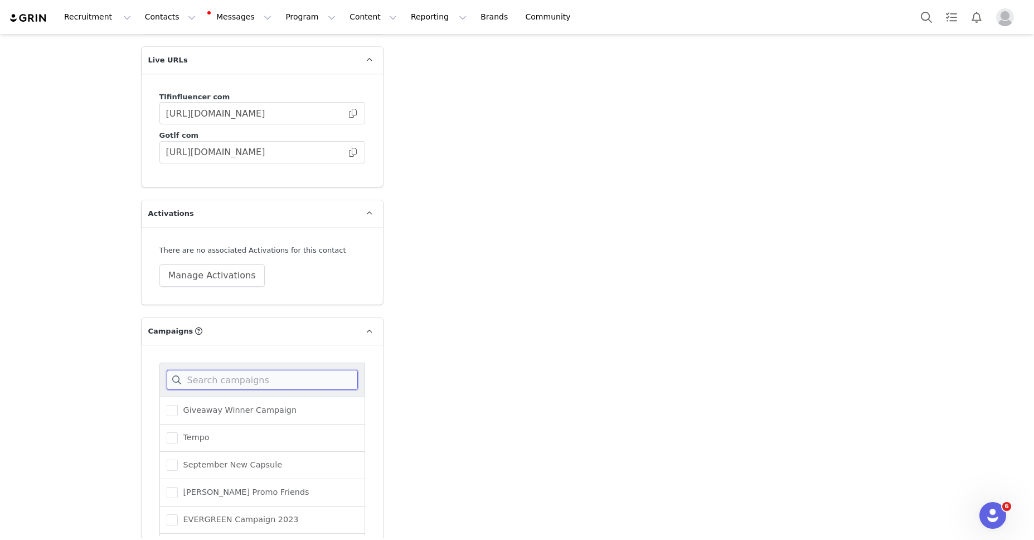
click at [210, 370] on input at bounding box center [262, 380] width 191 height 20
type input "oly"
click at [171, 405] on span at bounding box center [172, 410] width 11 height 11
click at [178, 405] on input "Olympia Men Tracksuit" at bounding box center [178, 405] width 0 height 0
click at [197, 520] on button "Save Campaigns" at bounding box center [206, 530] width 94 height 20
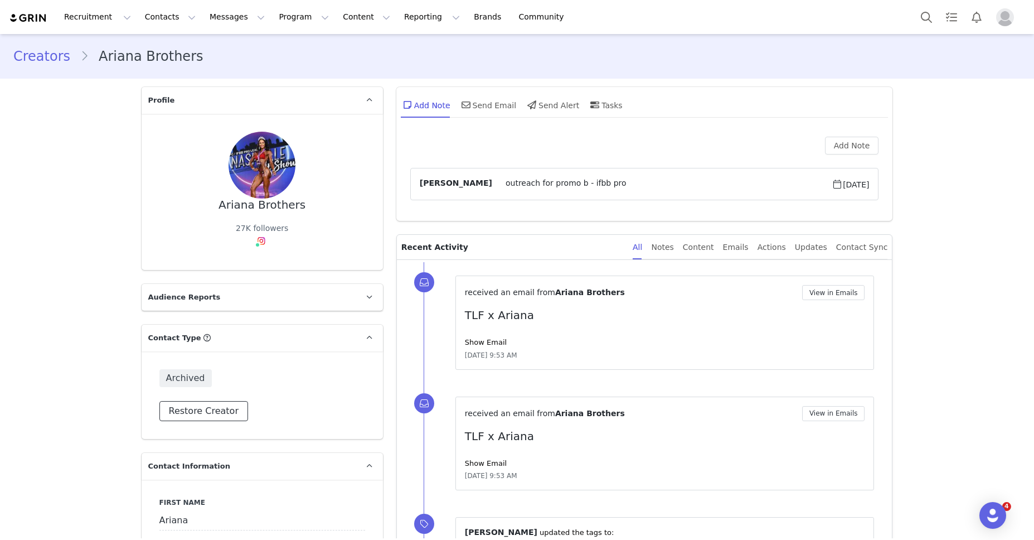
scroll to position [318, 0]
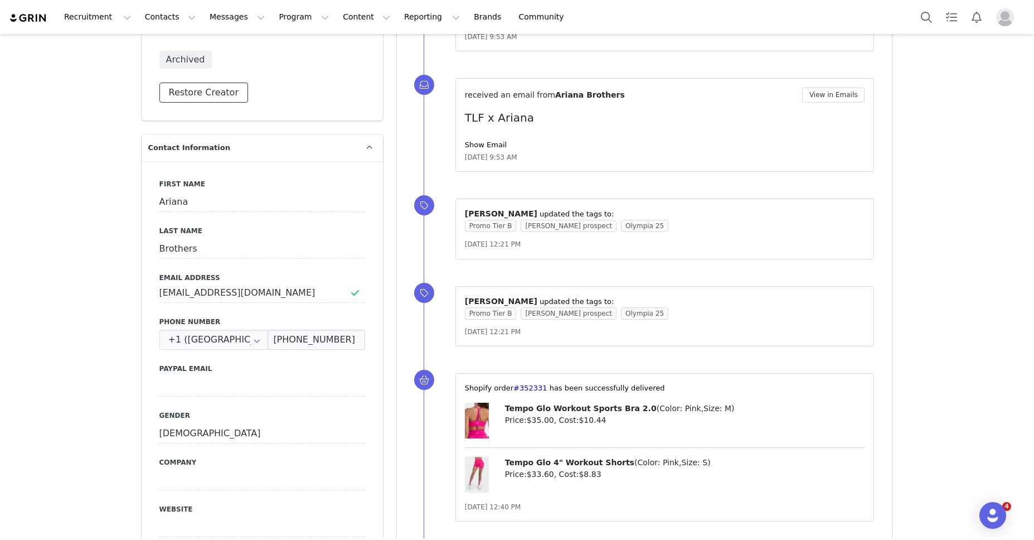
click at [220, 99] on button "Restore Creator" at bounding box center [203, 93] width 89 height 20
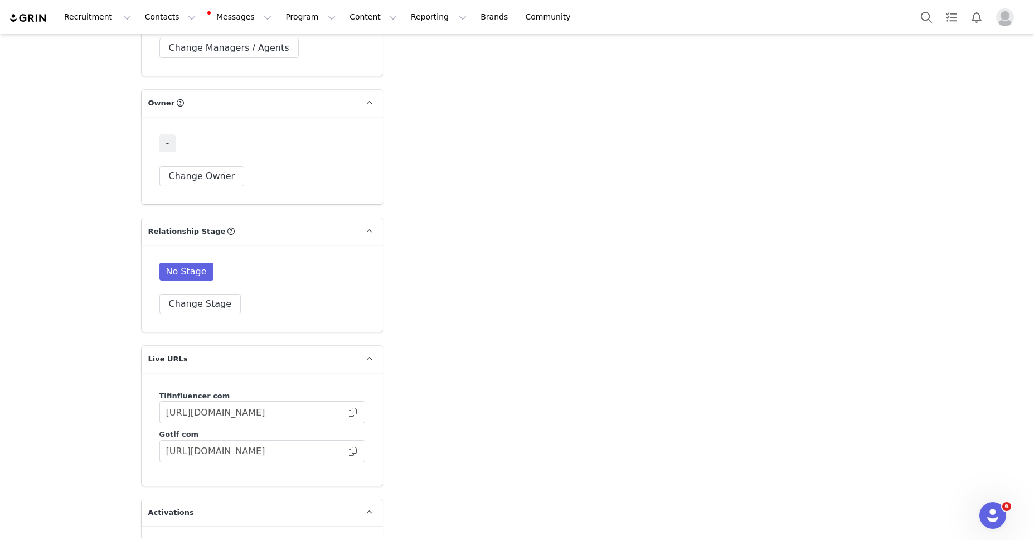
scroll to position [2724, 0]
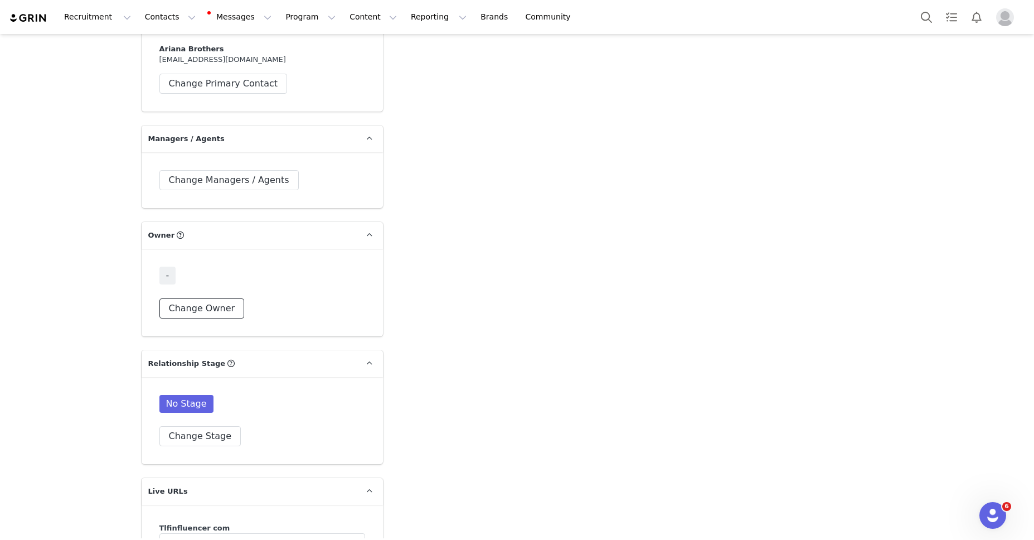
click at [197, 298] on button "Change Owner" at bounding box center [201, 308] width 85 height 20
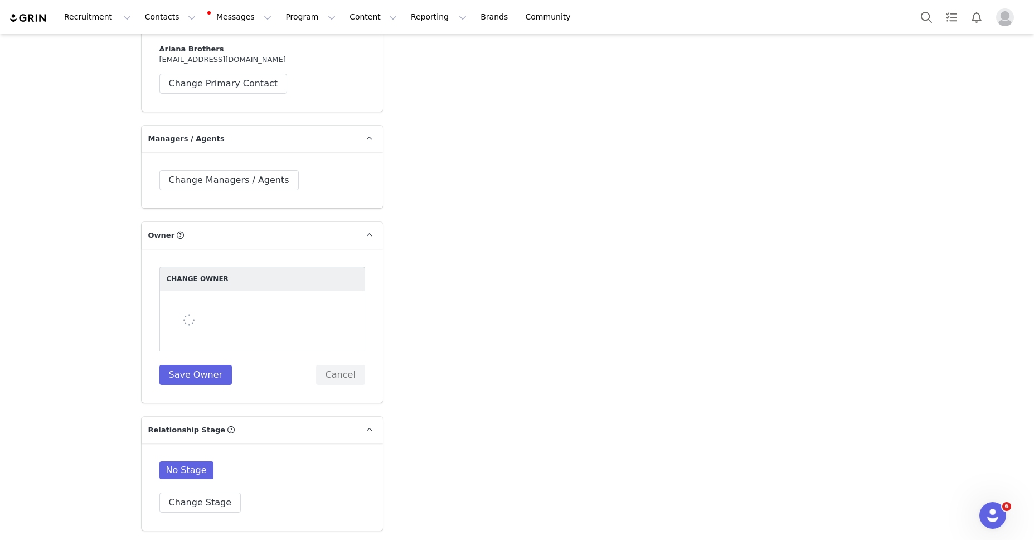
click at [206, 290] on div at bounding box center [262, 320] width 206 height 61
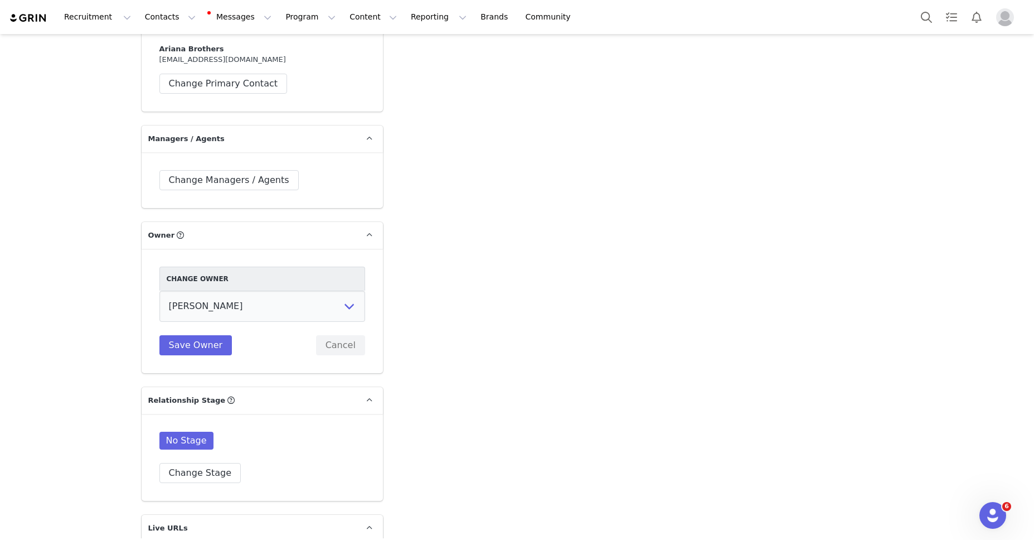
click at [159, 290] on select "[PERSON_NAME] [PERSON_NAME] [PERSON_NAME] Accounting Dept. Integrations Integra…" at bounding box center [262, 305] width 206 height 31
click at [208, 290] on select "[PERSON_NAME] [PERSON_NAME] [PERSON_NAME] Accounting Dept. Integrations Integra…" at bounding box center [262, 305] width 206 height 31
select select "fece5e9b-2d38-40b2-991e-a7e2cb92ce32"
click at [159, 290] on select "[PERSON_NAME] [PERSON_NAME] [PERSON_NAME] Accounting Dept. Integrations Integra…" at bounding box center [262, 305] width 206 height 31
click at [179, 335] on button "Save Owner" at bounding box center [195, 345] width 73 height 20
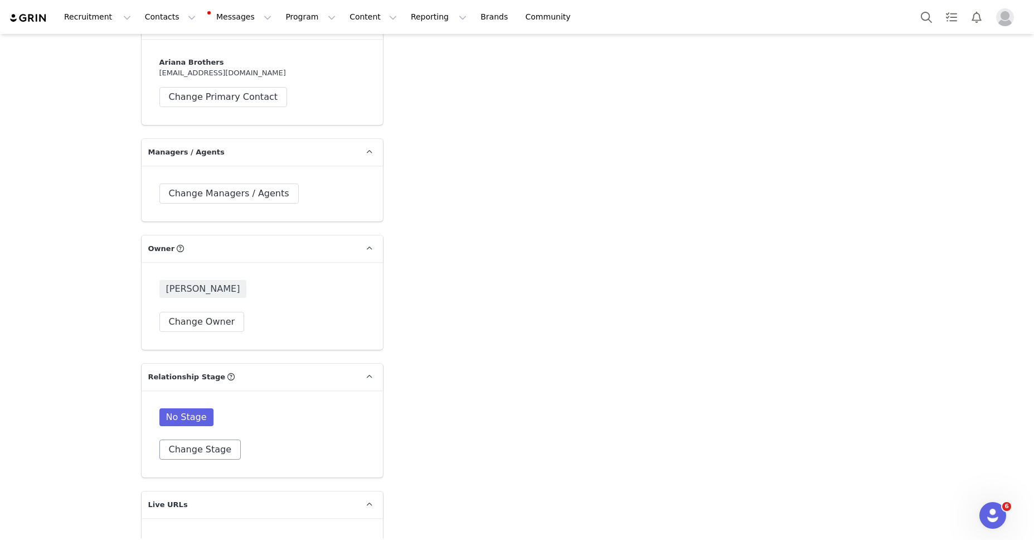
drag, startPoint x: 212, startPoint y: 425, endPoint x: 212, endPoint y: 413, distance: 11.7
click at [212, 425] on div "No Stage Change Stage" at bounding box center [262, 433] width 241 height 87
click at [215, 440] on button "Change Stage" at bounding box center [200, 450] width 82 height 20
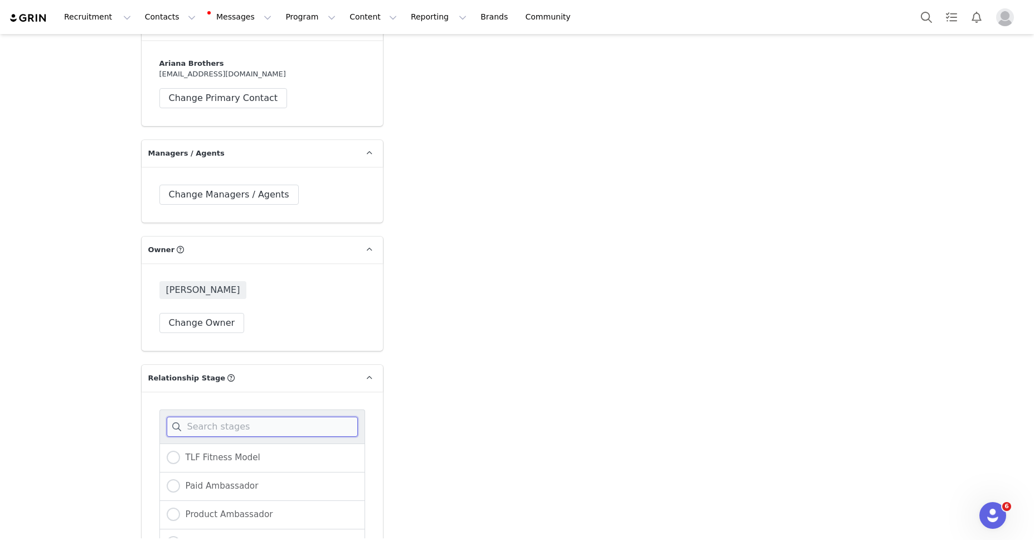
click at [241, 416] on input at bounding box center [262, 426] width 191 height 20
type input "clothing"
drag, startPoint x: 183, startPoint y: 419, endPoint x: 184, endPoint y: 437, distance: 17.9
click at [183, 452] on span "Clothing Bucket" at bounding box center [216, 457] width 72 height 10
click at [180, 450] on input "Clothing Bucket" at bounding box center [173, 457] width 13 height 14
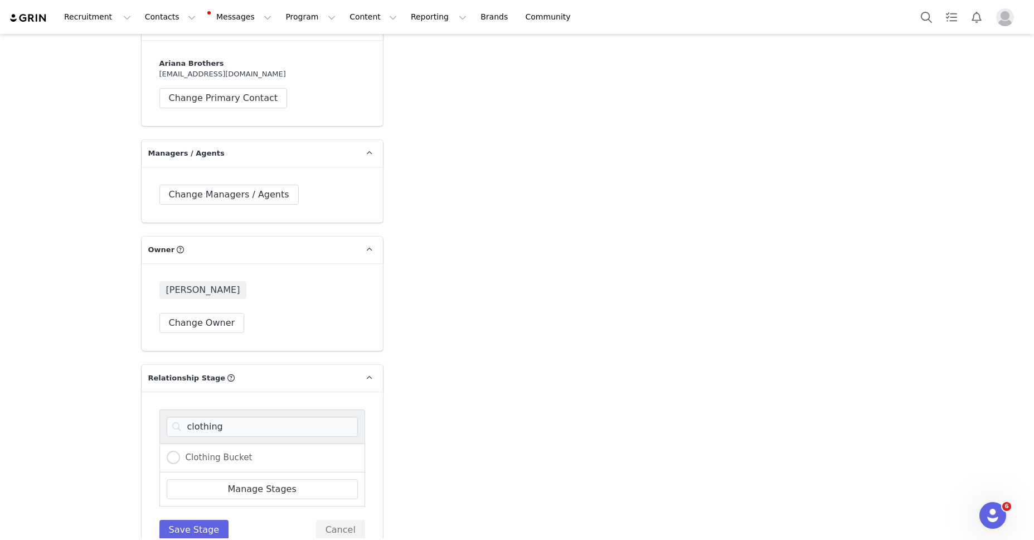
radio input "true"
drag, startPoint x: 190, startPoint y: 493, endPoint x: 370, endPoint y: 453, distance: 184.4
click at [213, 520] on button "Save Stage" at bounding box center [194, 530] width 70 height 20
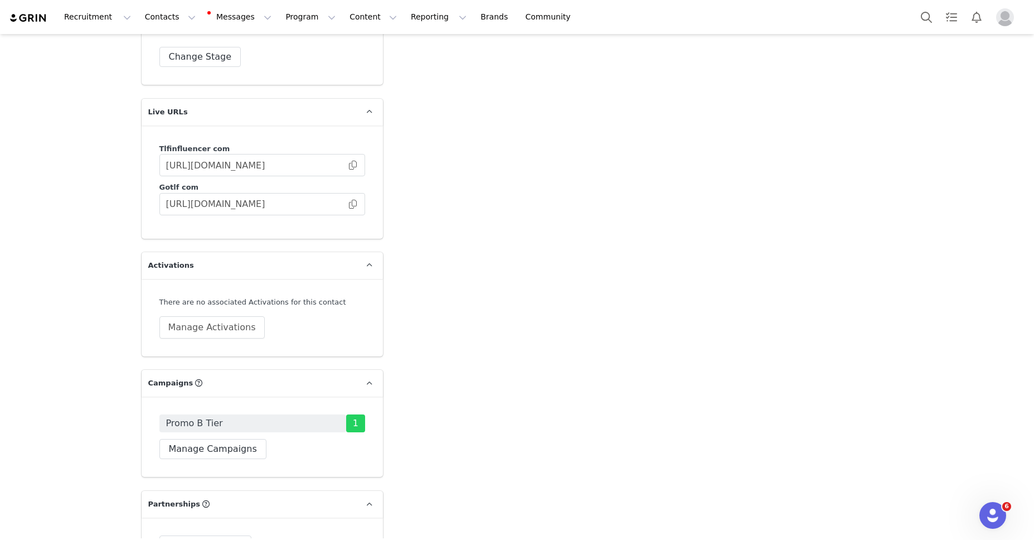
scroll to position [3113, 0]
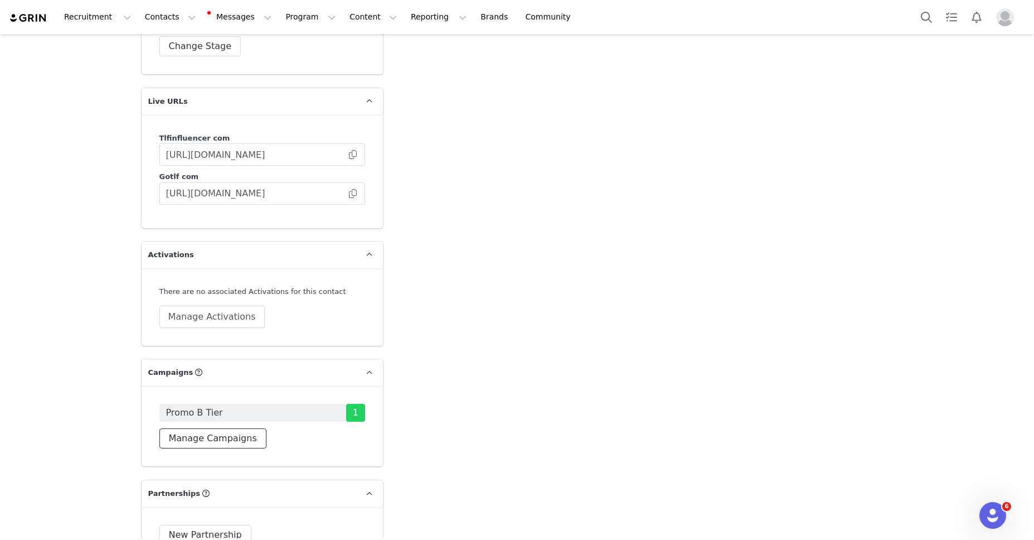
click at [234, 428] on button "Manage Campaigns" at bounding box center [212, 438] width 107 height 20
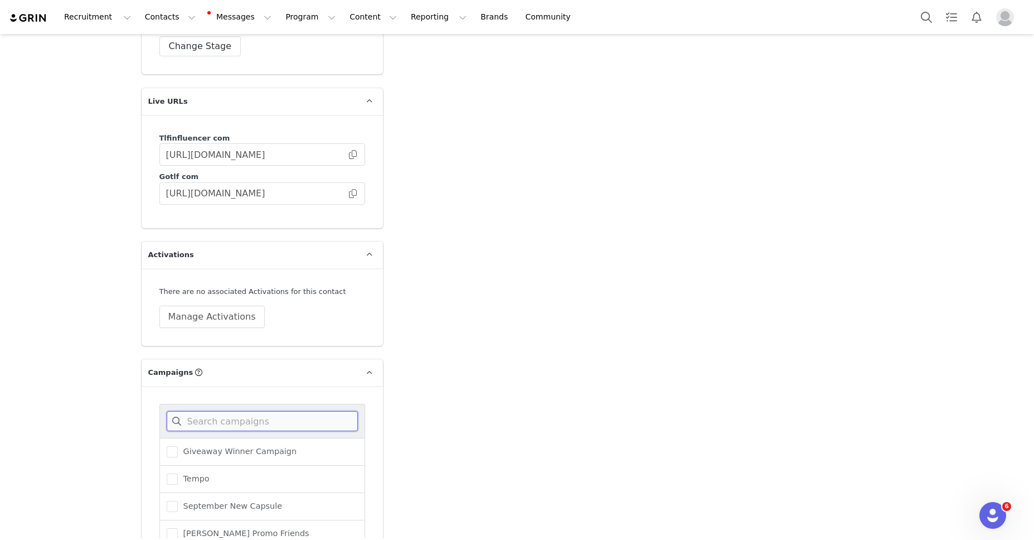
click at [232, 411] on input at bounding box center [262, 421] width 191 height 20
type input "oly"
click at [173, 473] on span at bounding box center [172, 478] width 11 height 11
click at [178, 473] on input "Olympia Women Sweats" at bounding box center [178, 473] width 0 height 0
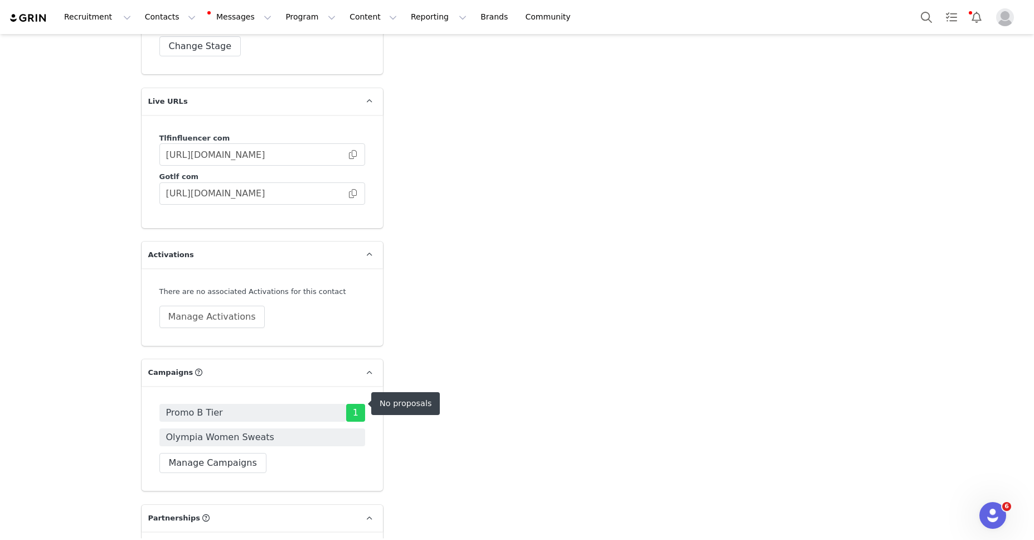
click at [317, 428] on span "Olympia Women Sweats" at bounding box center [262, 437] width 206 height 18
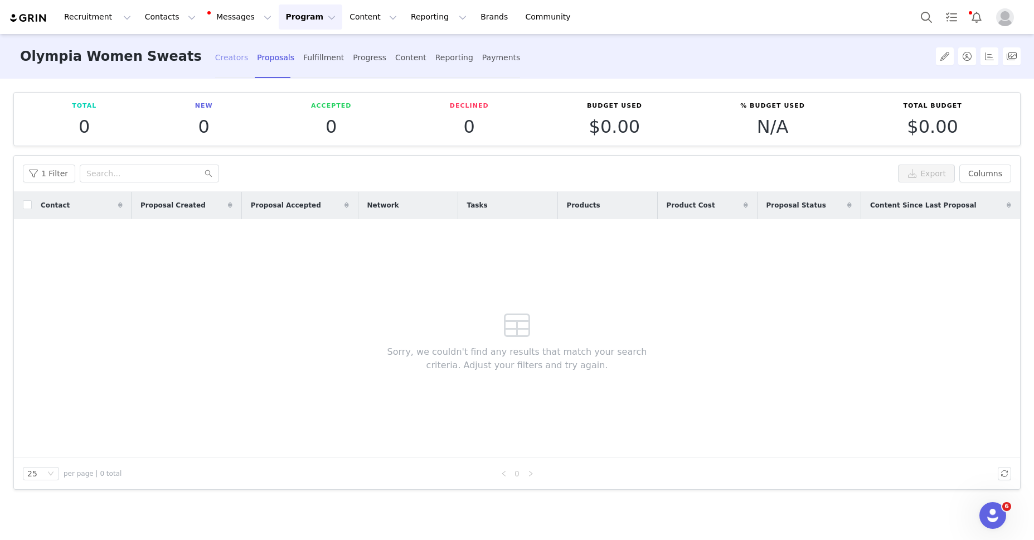
click at [215, 50] on div "Creators" at bounding box center [231, 58] width 33 height 30
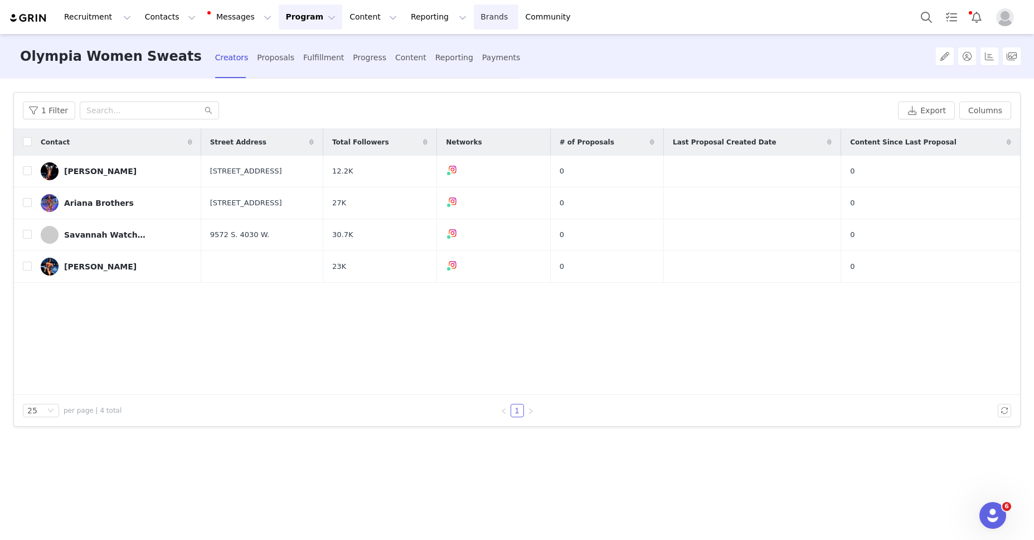
drag, startPoint x: 429, startPoint y: 95, endPoint x: 443, endPoint y: 4, distance: 91.8
click at [430, 94] on div "1 Filter Export Columns" at bounding box center [517, 111] width 1006 height 36
click at [291, 16] on button "Program Program" at bounding box center [311, 16] width 64 height 25
click at [297, 72] on p "Campaigns" at bounding box center [291, 70] width 43 height 12
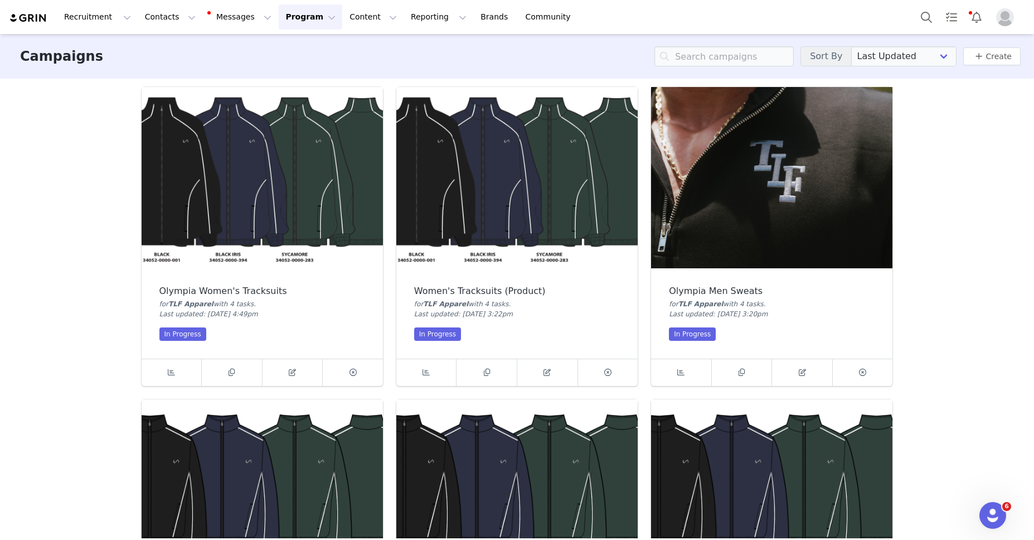
click at [269, 169] on img at bounding box center [262, 177] width 241 height 181
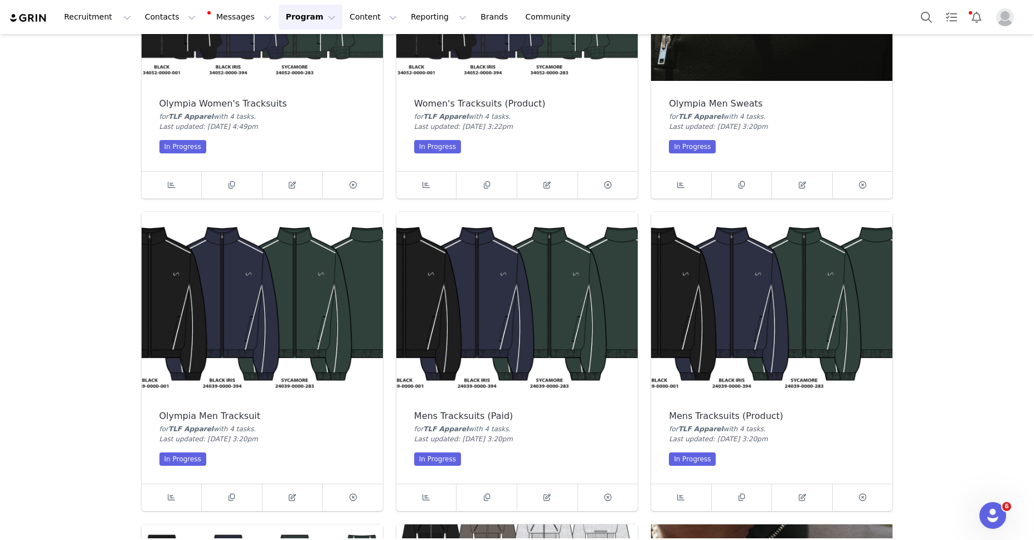
scroll to position [197, 0]
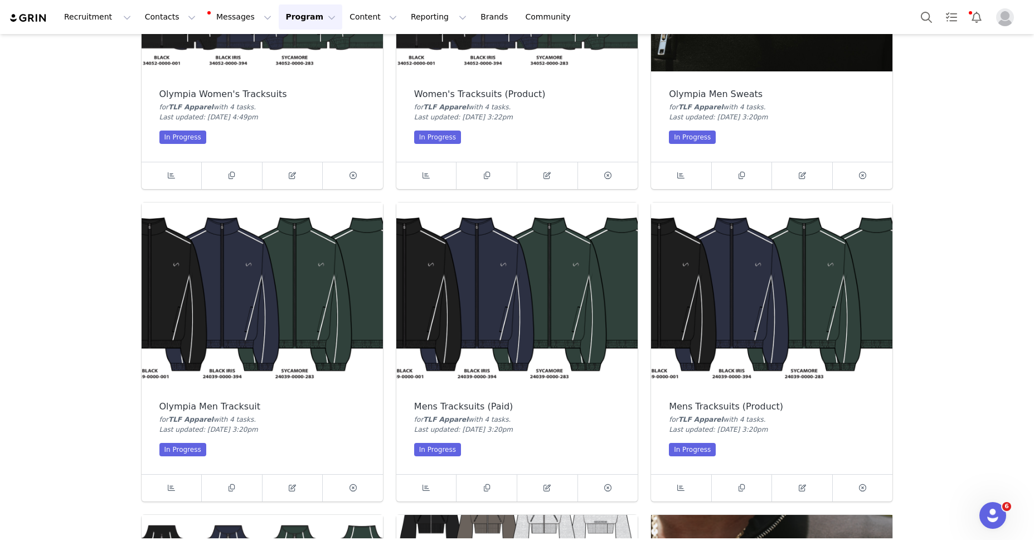
click at [269, 303] on img at bounding box center [262, 292] width 241 height 181
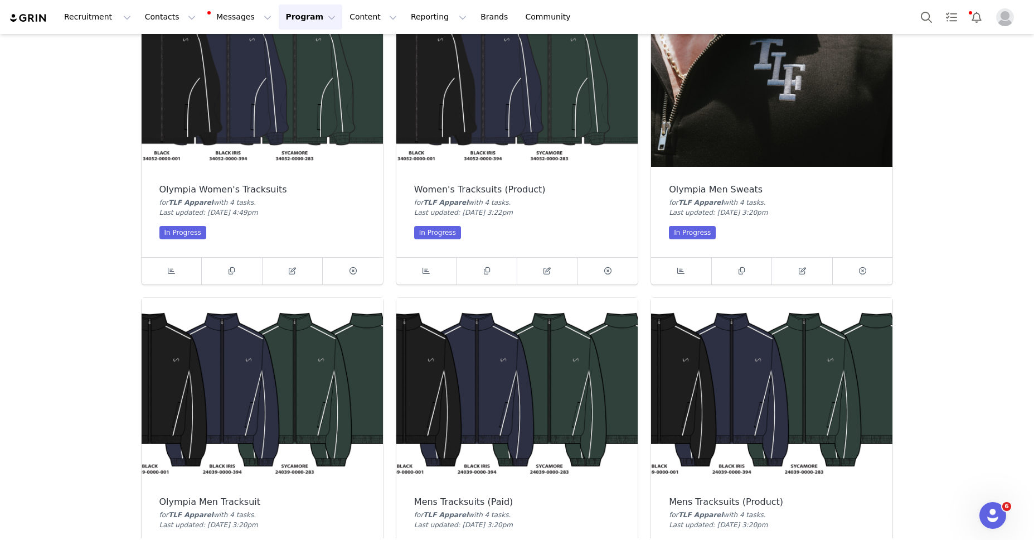
scroll to position [187, 0]
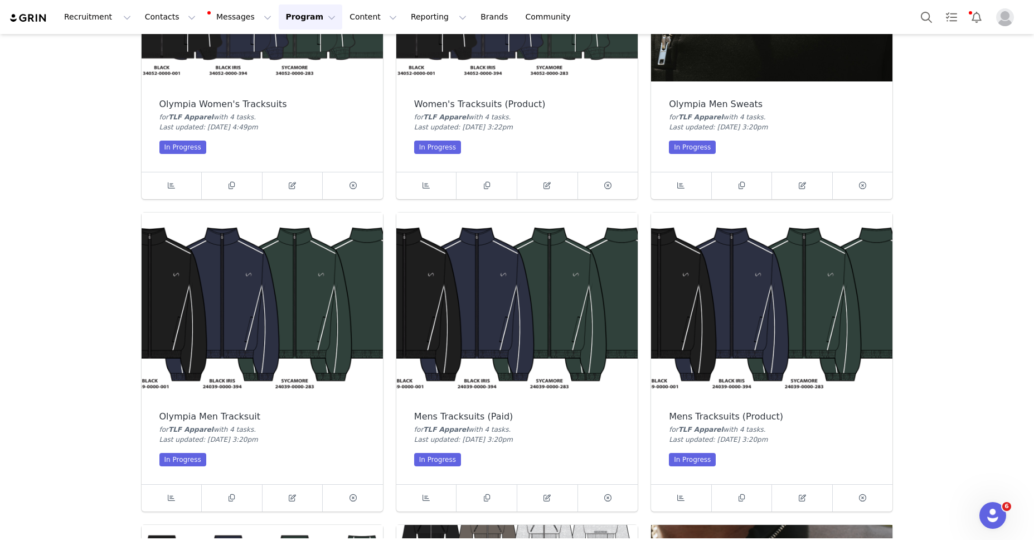
click at [286, 304] on img at bounding box center [262, 302] width 241 height 181
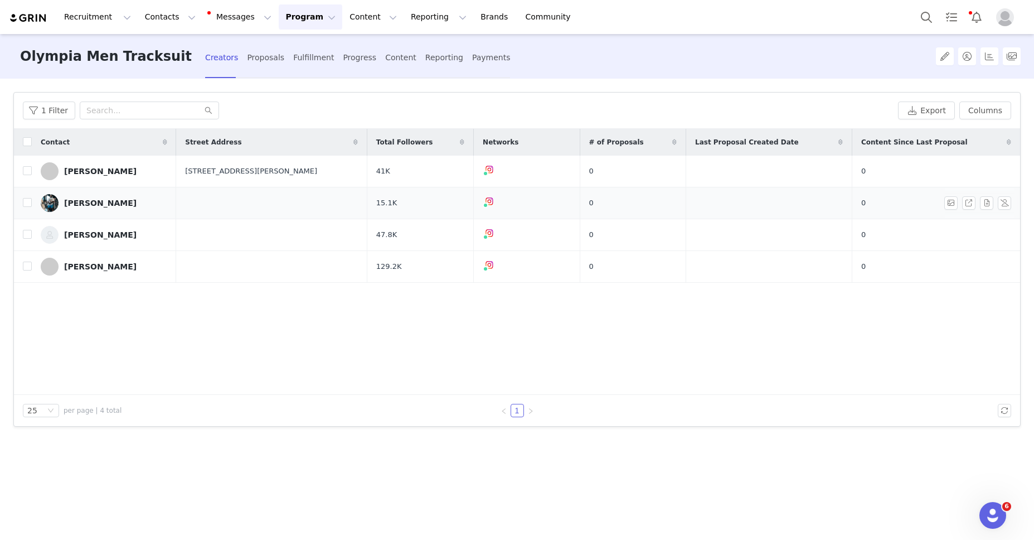
click at [98, 203] on div "Kellen Wilson" at bounding box center [100, 202] width 72 height 9
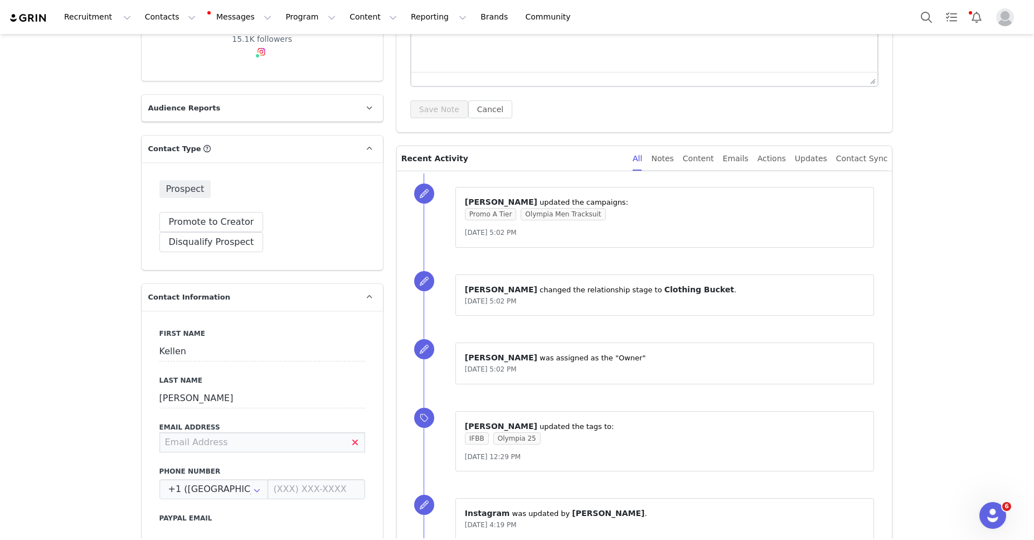
click at [202, 432] on input at bounding box center [262, 442] width 206 height 20
paste input "Wilsonkellen@gmail.com"
type input "Wilsonkellen@gmail.com"
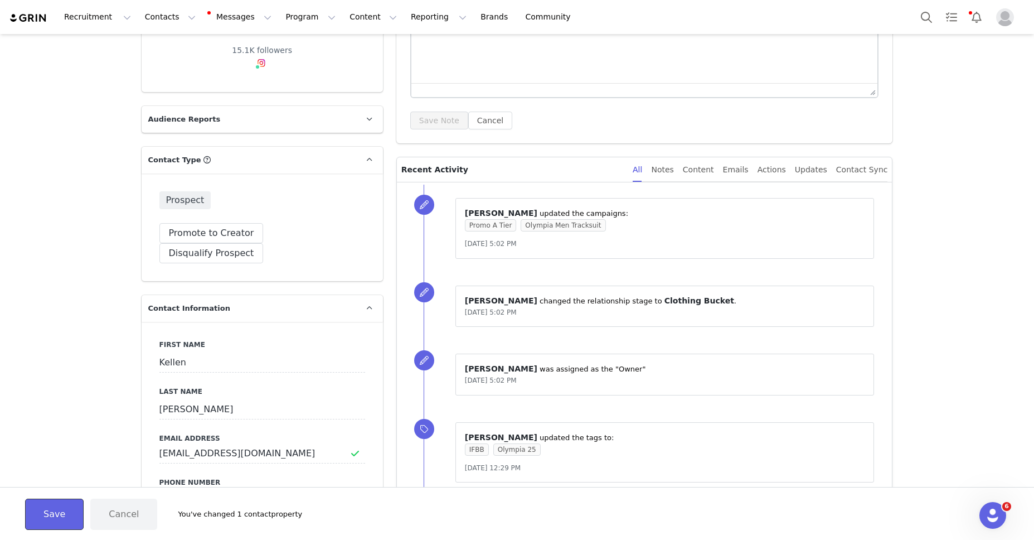
click at [71, 507] on button "Save" at bounding box center [54, 513] width 59 height 31
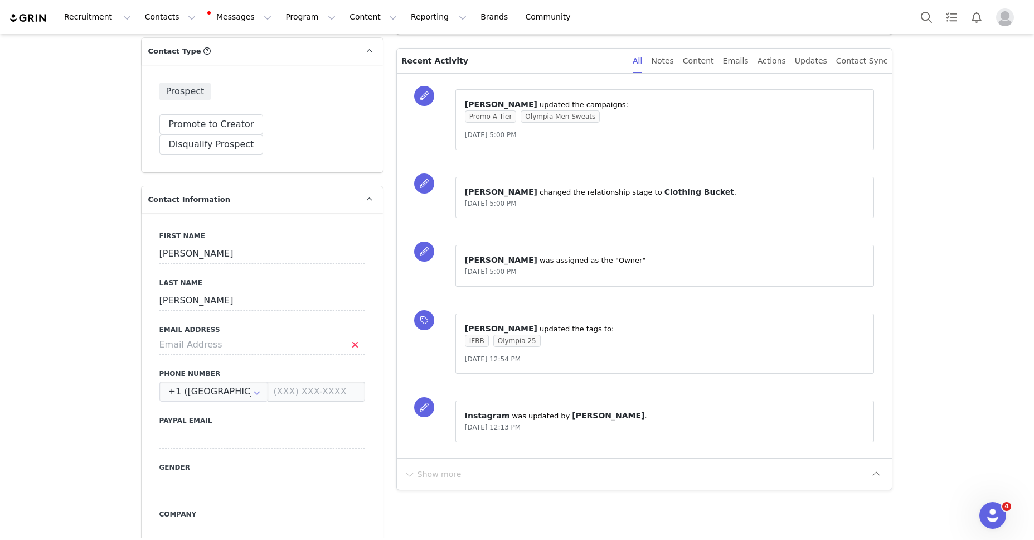
scroll to position [290, 0]
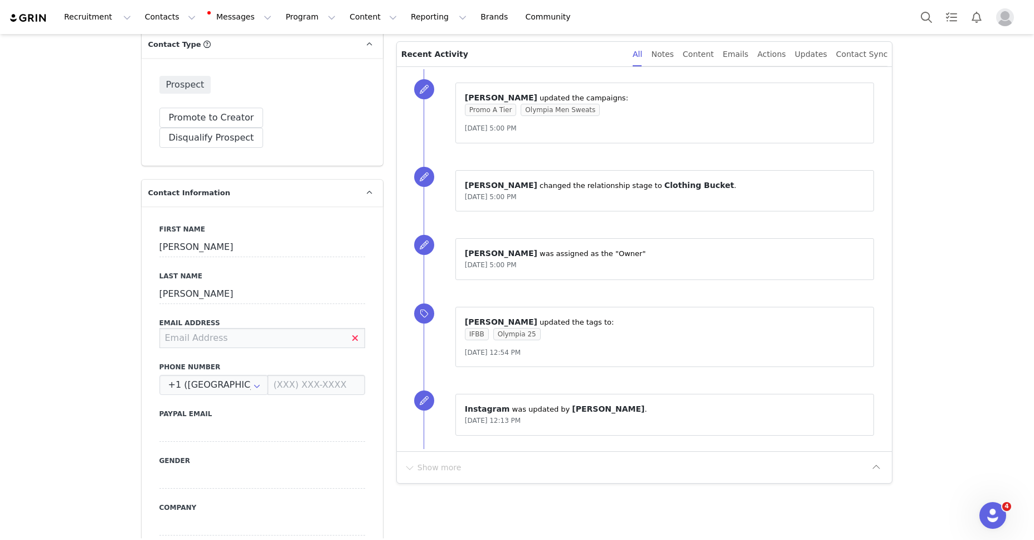
click at [205, 328] on input at bounding box center [262, 338] width 206 height 20
paste input "rhyan.clark2@gmail.com"
type input "rhyan.clark2@gmail.com"
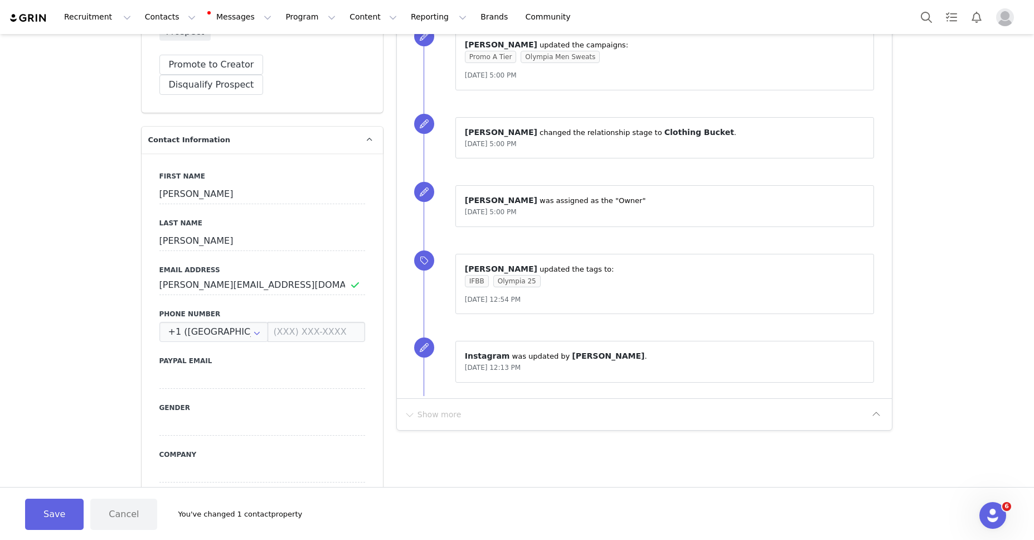
scroll to position [370, 0]
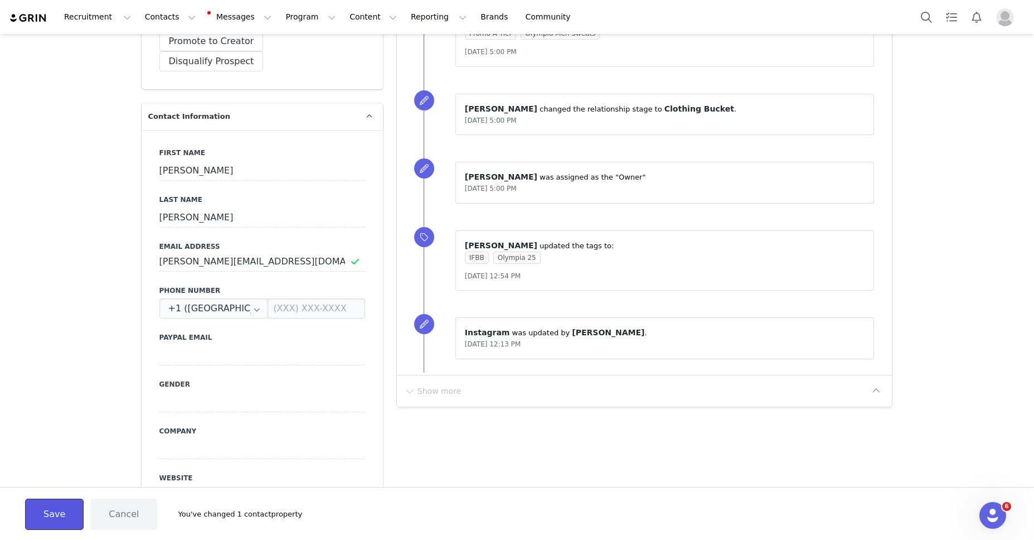
click at [56, 507] on button "Save" at bounding box center [54, 513] width 59 height 31
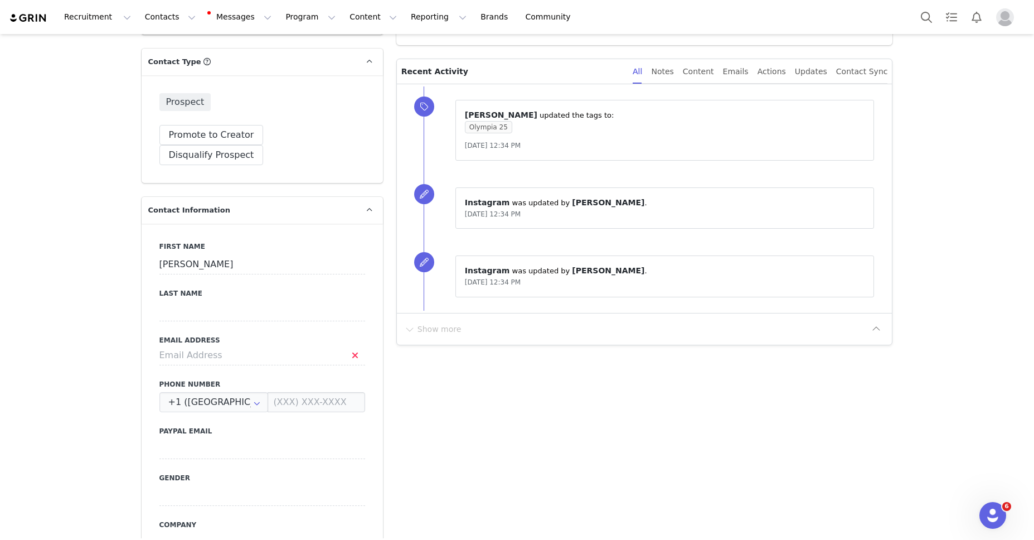
scroll to position [318, 0]
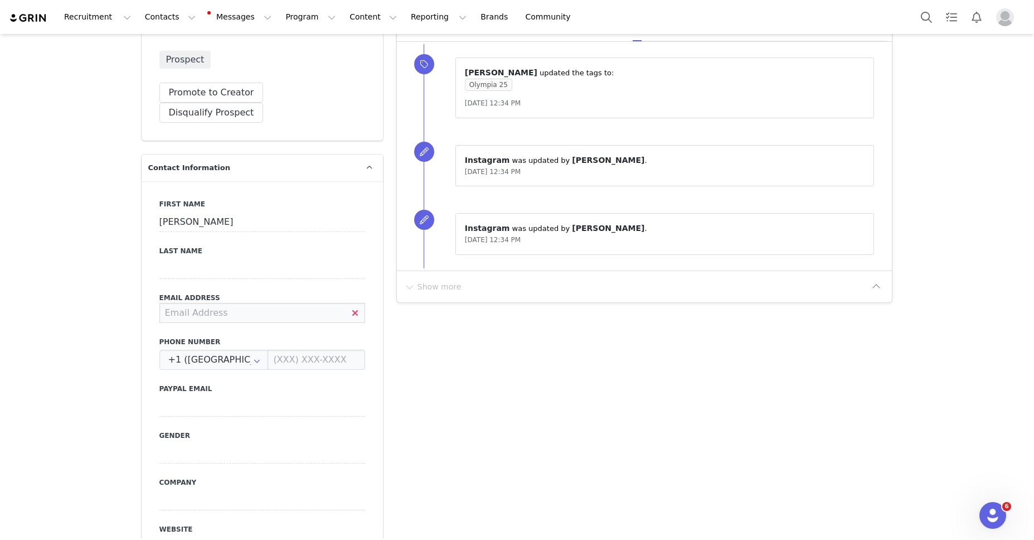
click at [247, 303] on input at bounding box center [262, 313] width 206 height 20
paste input "[EMAIL_ADDRESS][DOMAIN_NAME]"
type input "[EMAIL_ADDRESS][DOMAIN_NAME]"
drag, startPoint x: 79, startPoint y: 321, endPoint x: 89, endPoint y: 328, distance: 12.4
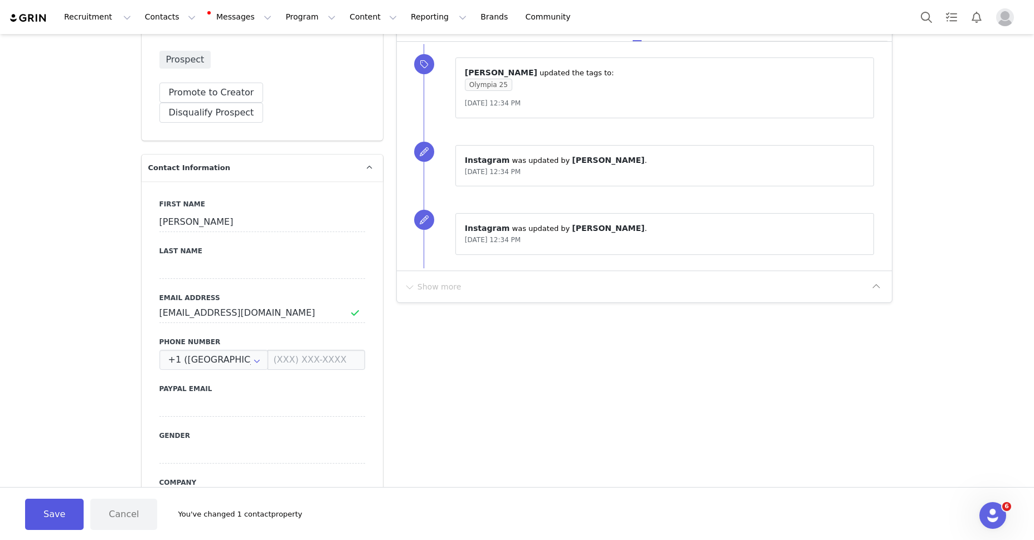
drag, startPoint x: 24, startPoint y: 526, endPoint x: 33, endPoint y: 523, distance: 9.3
click at [24, 526] on div "Save Cancel You've changed 1 contact property" at bounding box center [517, 513] width 1012 height 31
drag, startPoint x: 33, startPoint y: 523, endPoint x: 293, endPoint y: 409, distance: 284.3
click at [33, 523] on button "Save" at bounding box center [54, 513] width 59 height 31
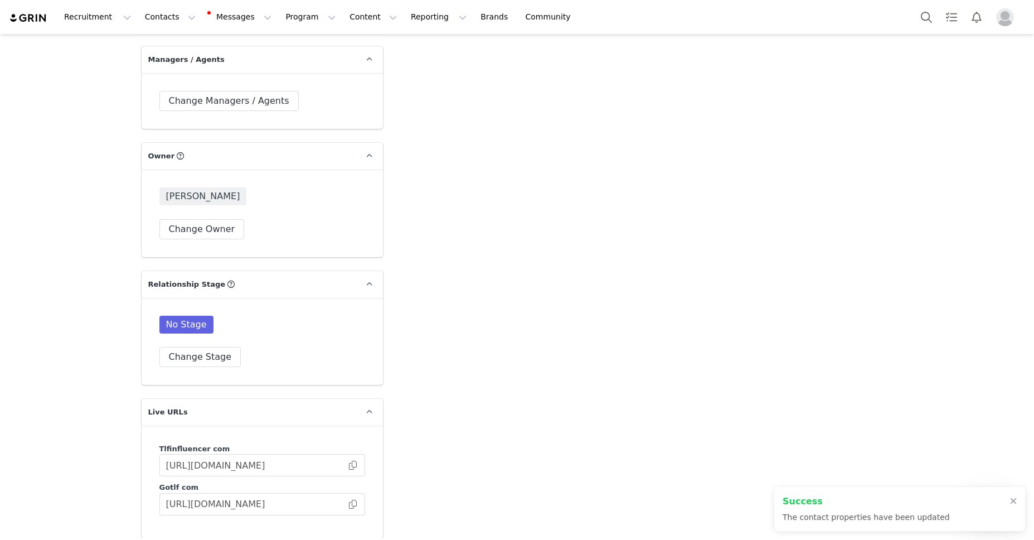
scroll to position [2755, 0]
click at [189, 347] on button "Change Stage" at bounding box center [200, 357] width 82 height 20
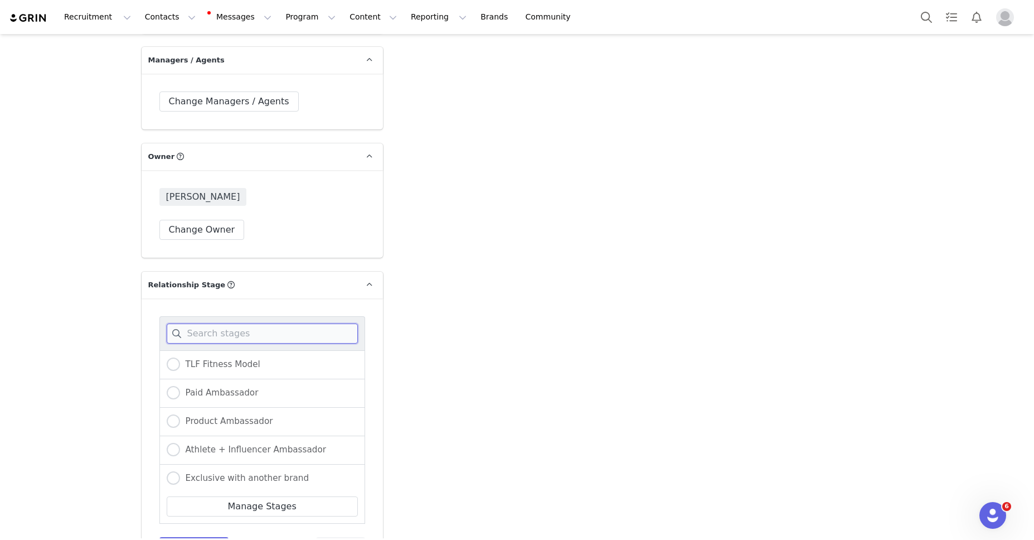
click at [213, 323] on input at bounding box center [262, 333] width 191 height 20
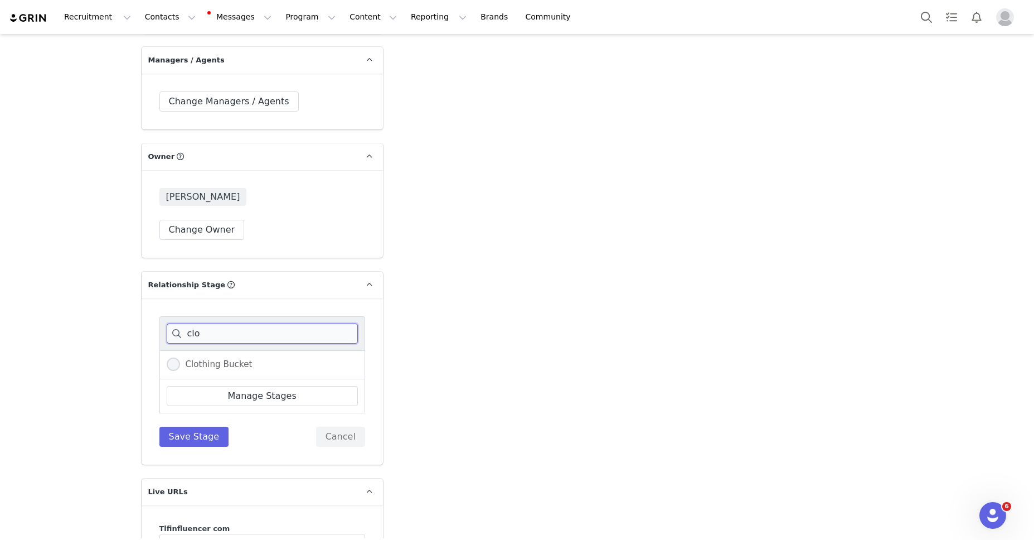
type input "clo"
drag, startPoint x: 177, startPoint y: 339, endPoint x: 187, endPoint y: 362, distance: 25.0
click at [177, 357] on span at bounding box center [173, 363] width 13 height 13
click at [177, 357] on input "Clothing Bucket" at bounding box center [173, 364] width 13 height 14
radio input "true"
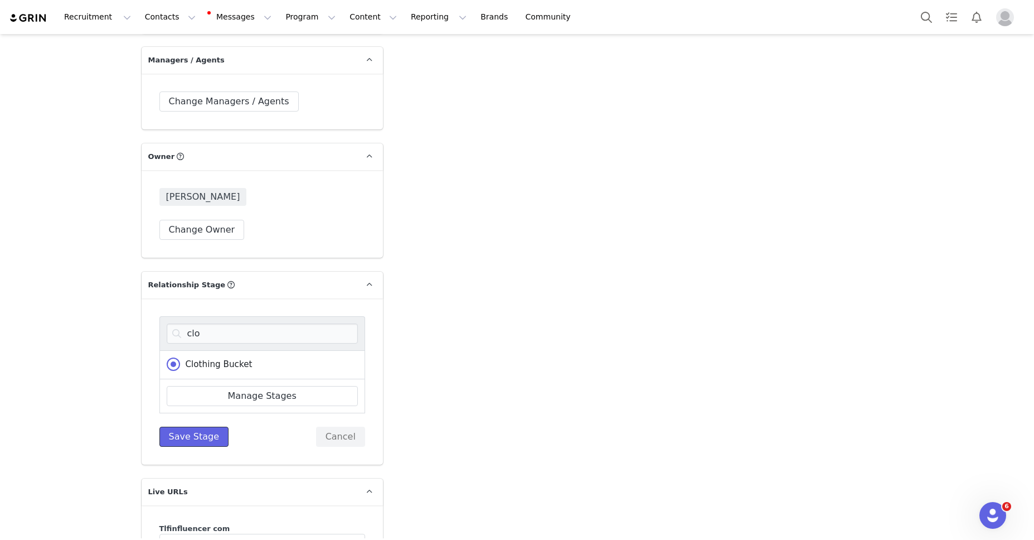
drag, startPoint x: 195, startPoint y: 420, endPoint x: 319, endPoint y: 389, distance: 127.5
click at [195, 426] on button "Save Stage" at bounding box center [194, 436] width 70 height 20
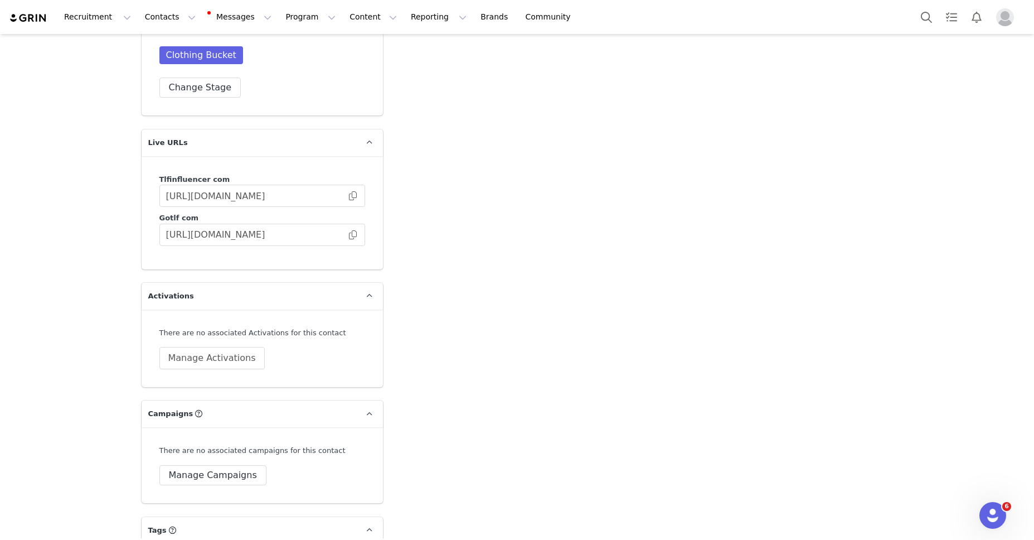
scroll to position [3064, 0]
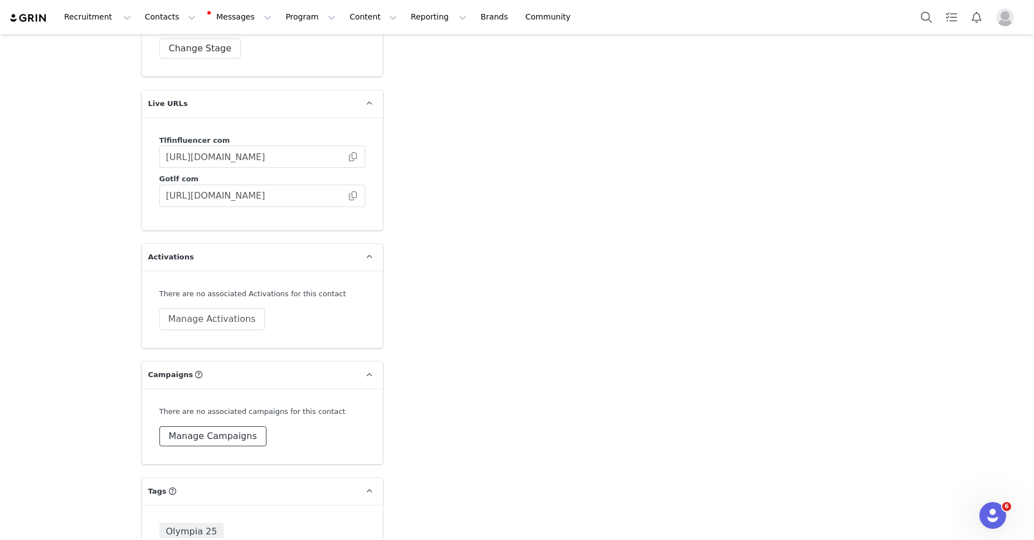
click at [189, 426] on button "Manage Campaigns" at bounding box center [212, 436] width 107 height 20
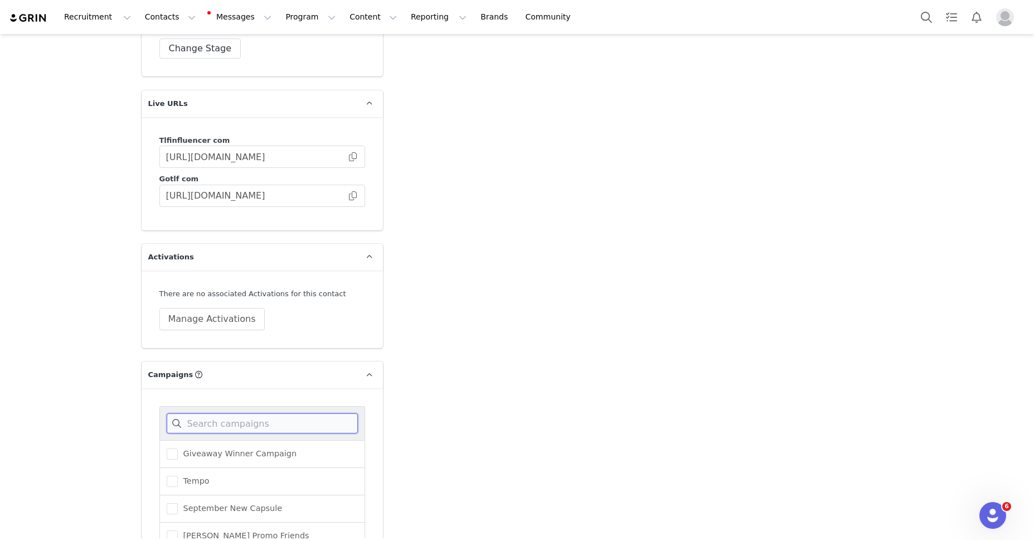
click at [205, 413] on input at bounding box center [262, 423] width 191 height 20
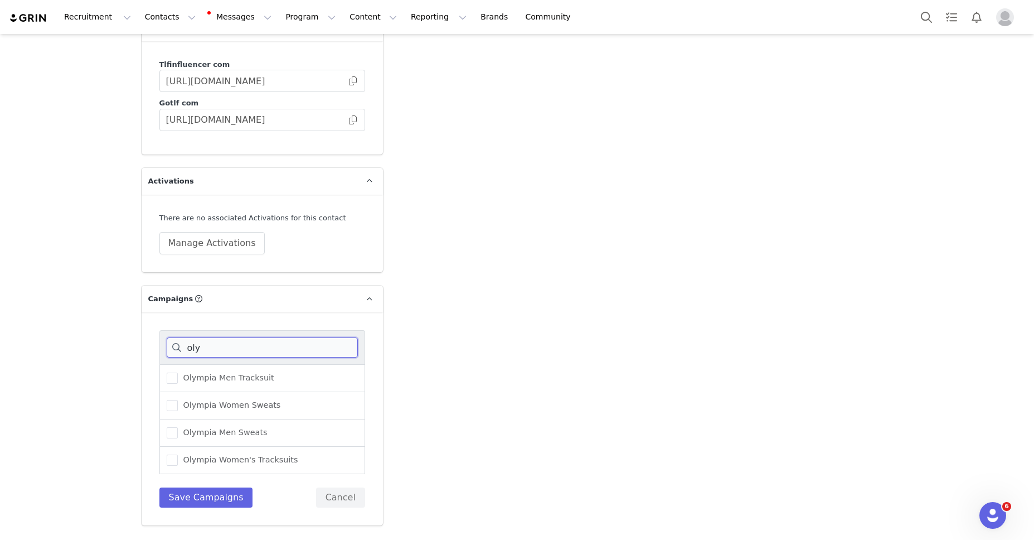
scroll to position [3139, 0]
type input "oly"
drag, startPoint x: 174, startPoint y: 385, endPoint x: 188, endPoint y: 425, distance: 43.2
click at [175, 400] on span at bounding box center [172, 405] width 11 height 11
click at [178, 400] on input "Olympia Women Sweats" at bounding box center [178, 400] width 0 height 0
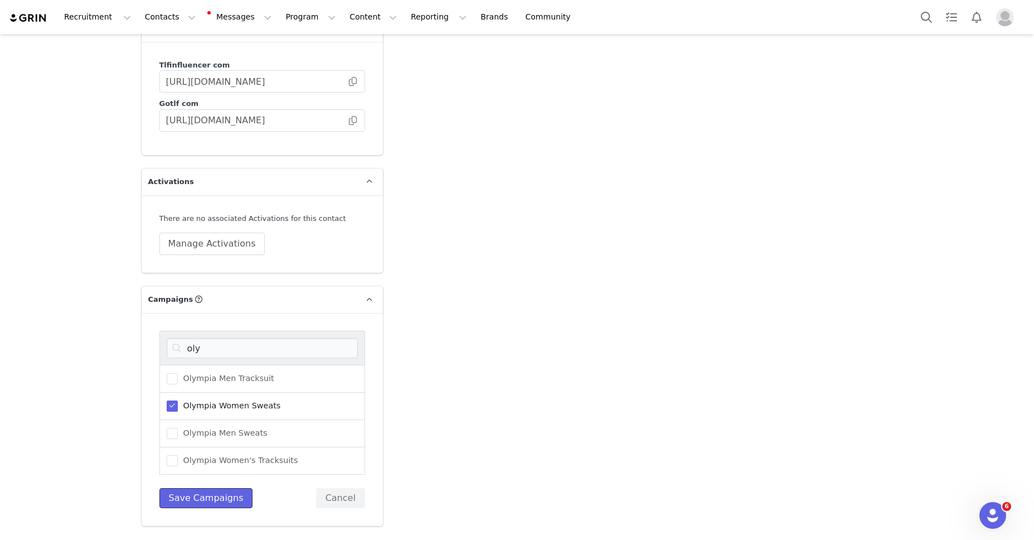
drag, startPoint x: 212, startPoint y: 474, endPoint x: 242, endPoint y: 463, distance: 31.9
click at [212, 488] on button "Save Campaigns" at bounding box center [206, 498] width 94 height 20
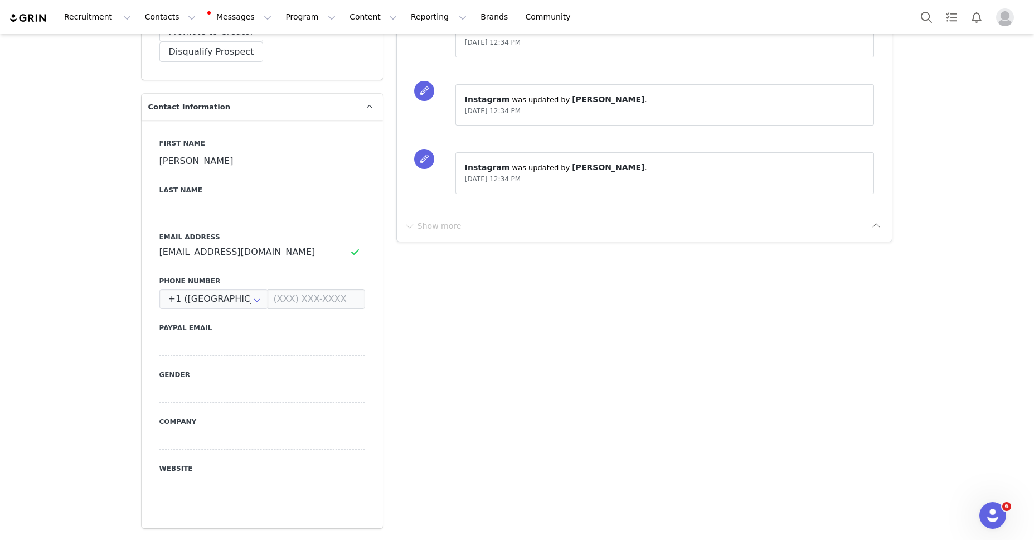
scroll to position [0, 0]
